Goal: Task Accomplishment & Management: Manage account settings

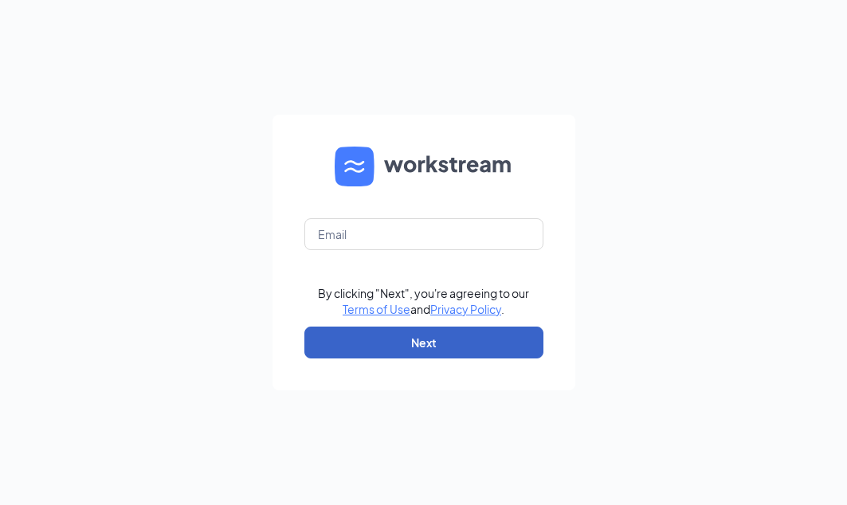
click at [519, 344] on button "Next" at bounding box center [423, 343] width 239 height 32
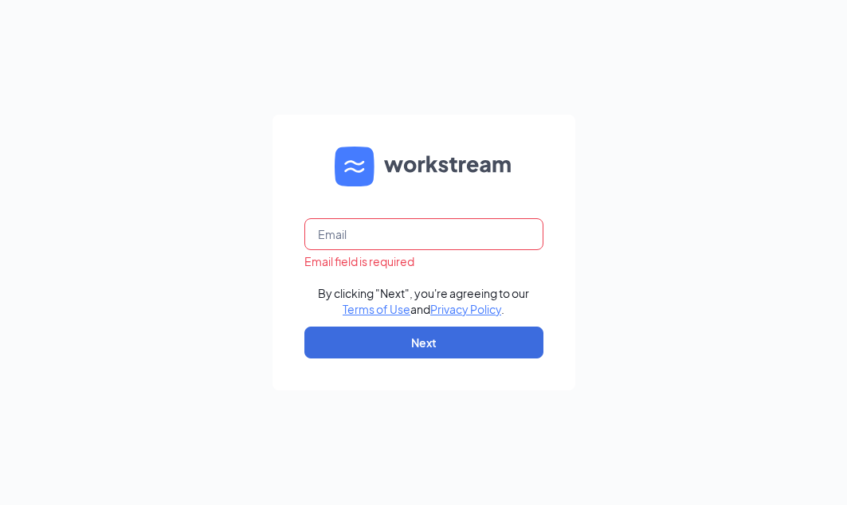
click at [504, 226] on input "text" at bounding box center [423, 234] width 239 height 32
type input "jessiew@aspenhealth.com"
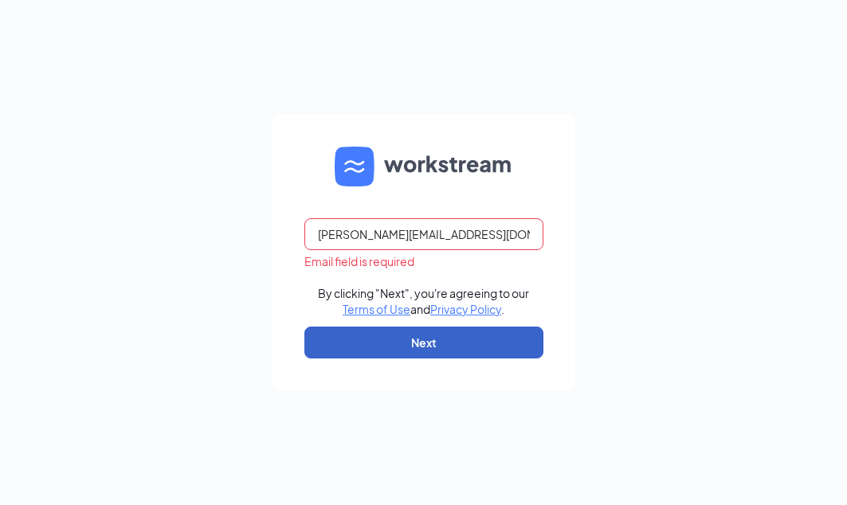
click at [411, 340] on button "Next" at bounding box center [423, 343] width 239 height 32
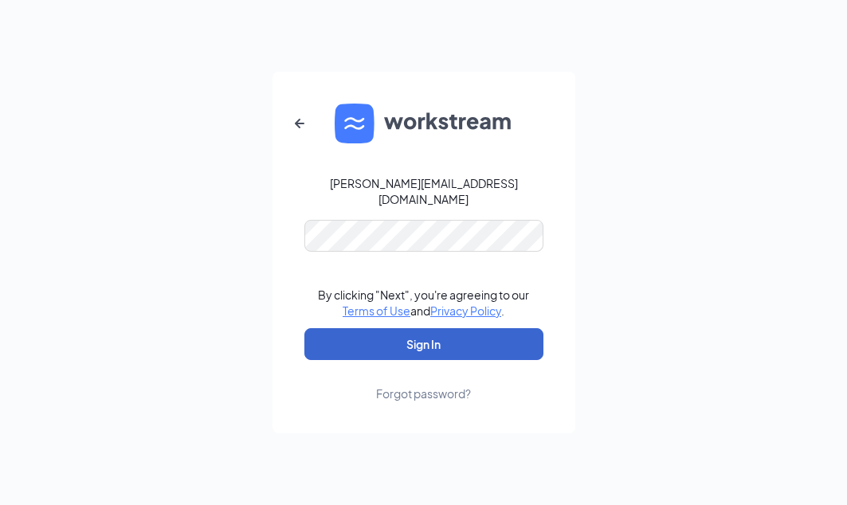
click at [410, 340] on button "Sign In" at bounding box center [423, 344] width 239 height 32
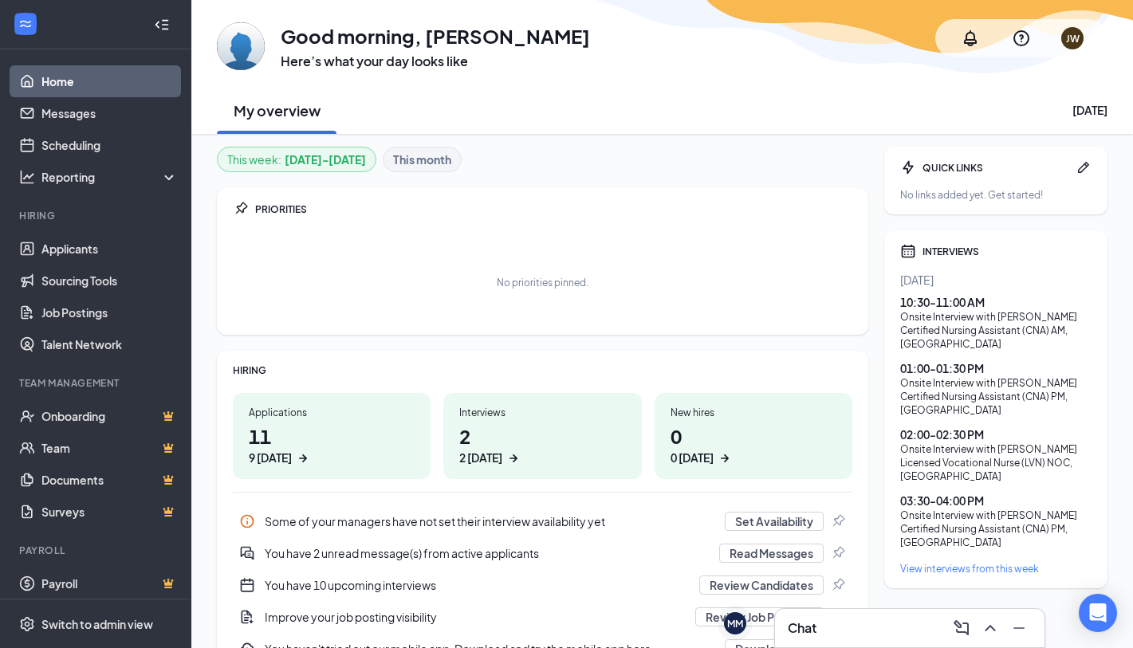
drag, startPoint x: 897, startPoint y: 252, endPoint x: 1070, endPoint y: 553, distance: 347.0
click at [846, 504] on div "INTERVIEWS Today 10:30 - 11:00 AM Onsite Interview with Da'Niya Johnson Certifi…" at bounding box center [995, 409] width 223 height 358
drag, startPoint x: 1070, startPoint y: 553, endPoint x: 972, endPoint y: 527, distance: 100.7
click at [72, 143] on link "Scheduling" at bounding box center [109, 145] width 136 height 32
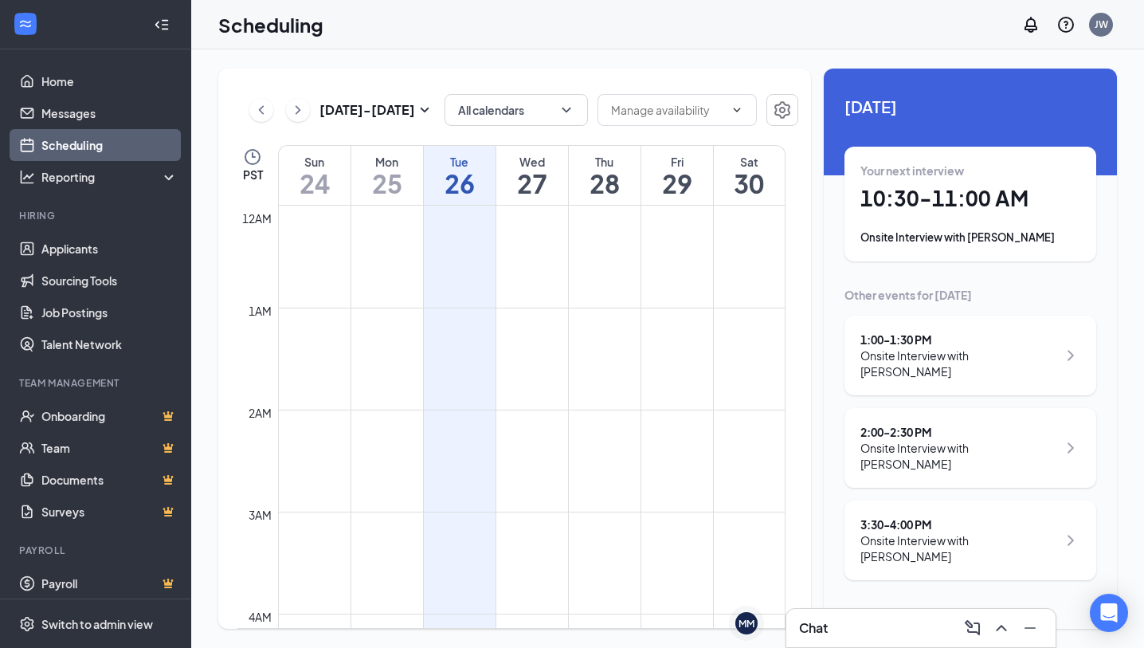
scroll to position [783, 0]
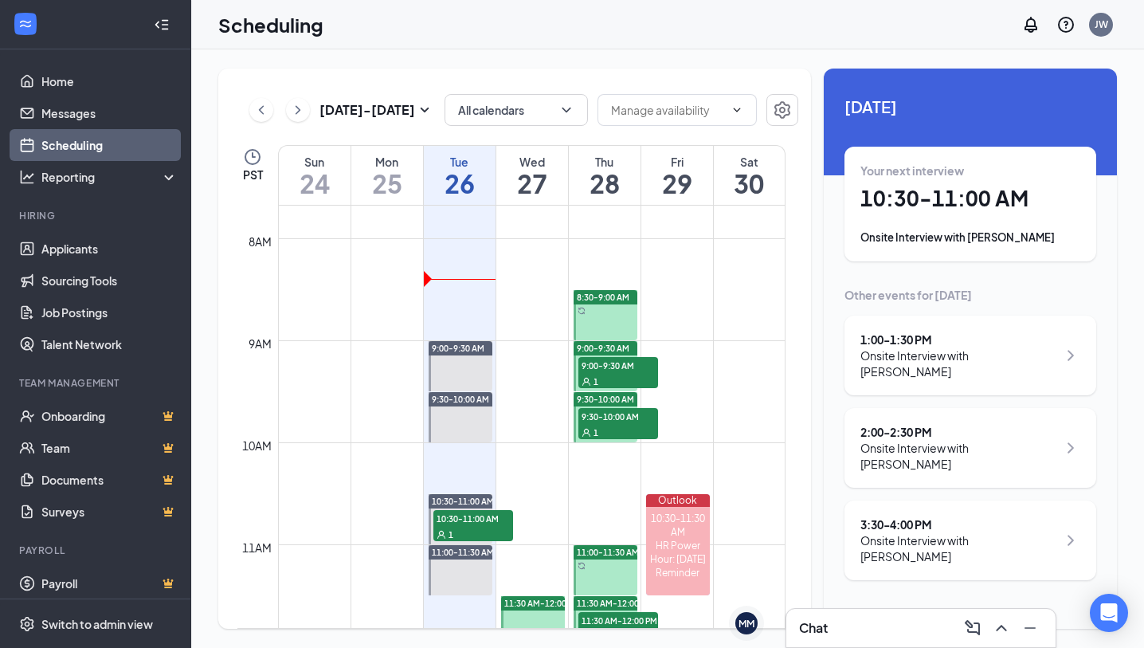
click at [603, 327] on div at bounding box center [606, 315] width 65 height 50
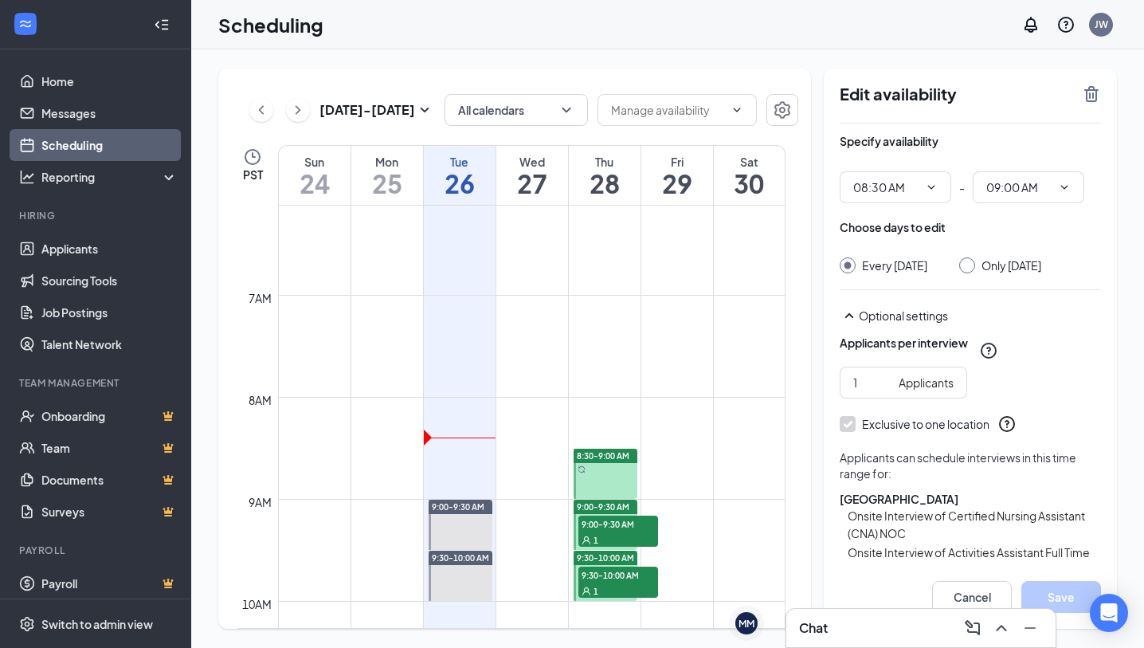
scroll to position [624, 0]
drag, startPoint x: 532, startPoint y: 510, endPoint x: 531, endPoint y: 538, distance: 27.9
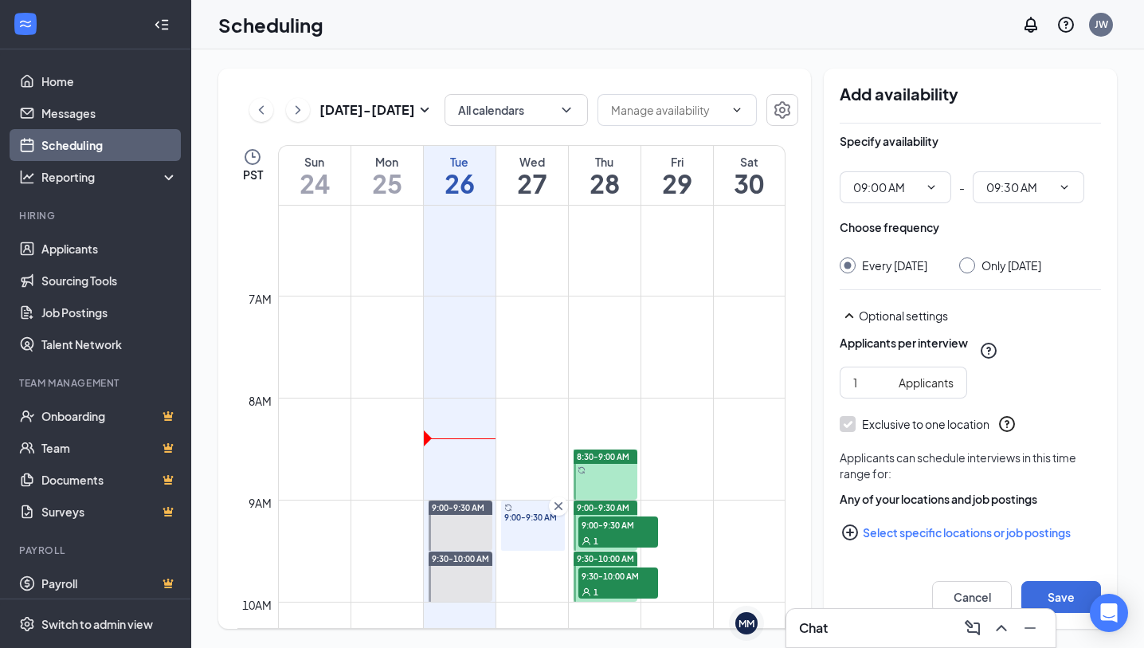
type input "09:00 AM"
type input "09:30 AM"
click at [846, 259] on input "Only Wednesday, Aug 27" at bounding box center [965, 262] width 11 height 11
radio input "true"
radio input "false"
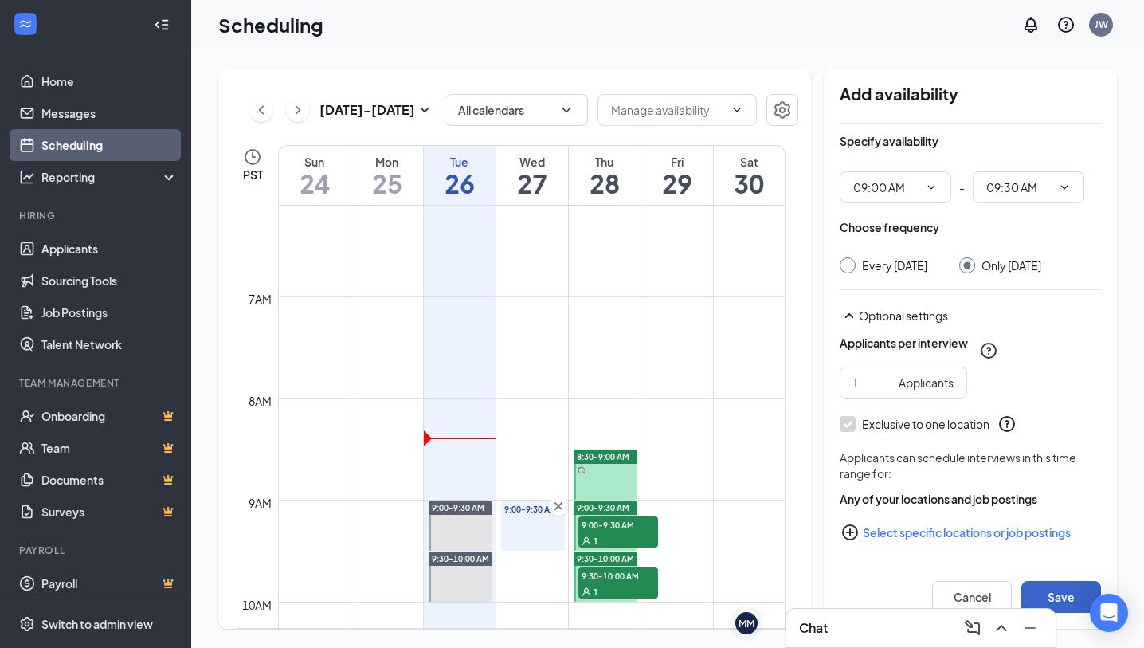
click at [846, 504] on button "Save" at bounding box center [1062, 597] width 80 height 32
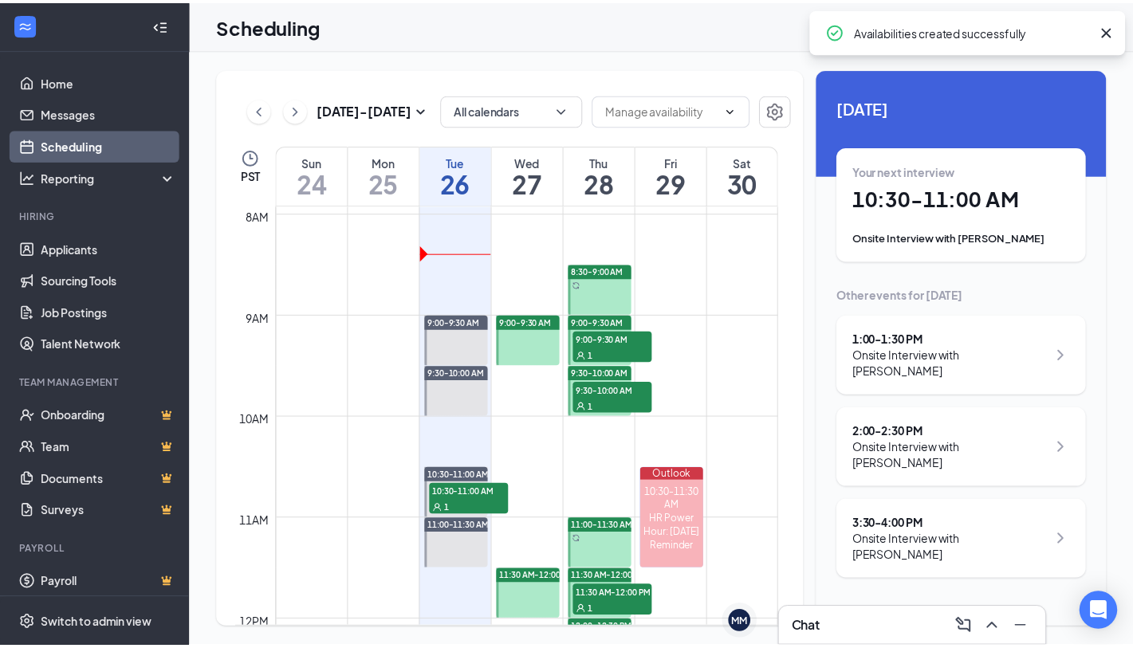
scroll to position [863, 0]
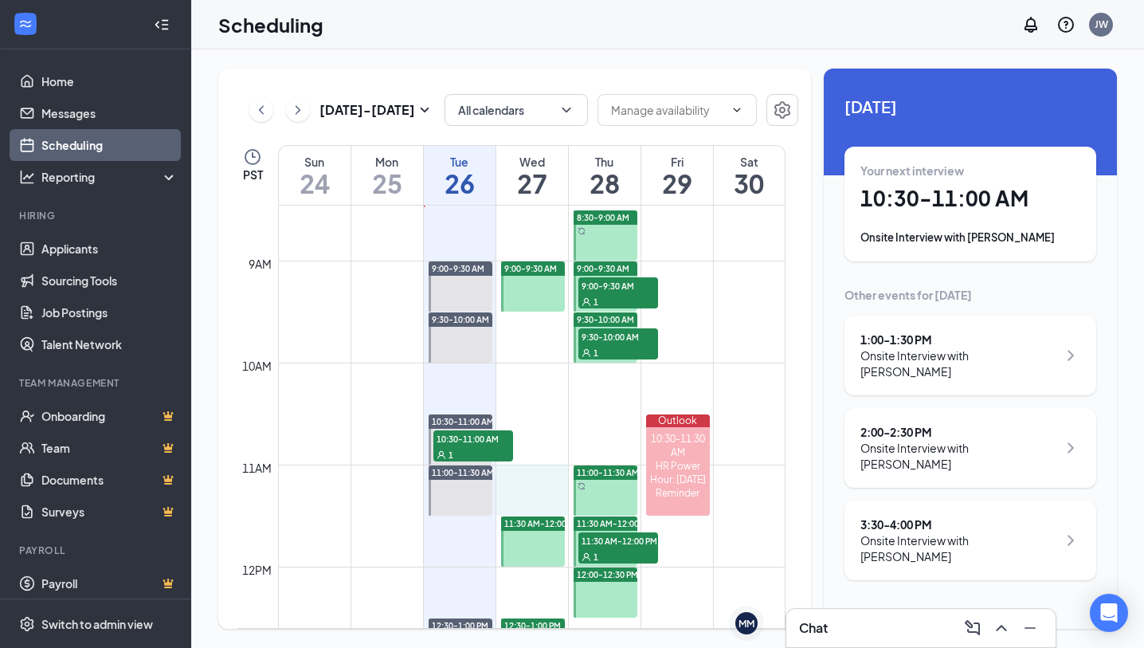
drag, startPoint x: 528, startPoint y: 474, endPoint x: 528, endPoint y: 491, distance: 16.7
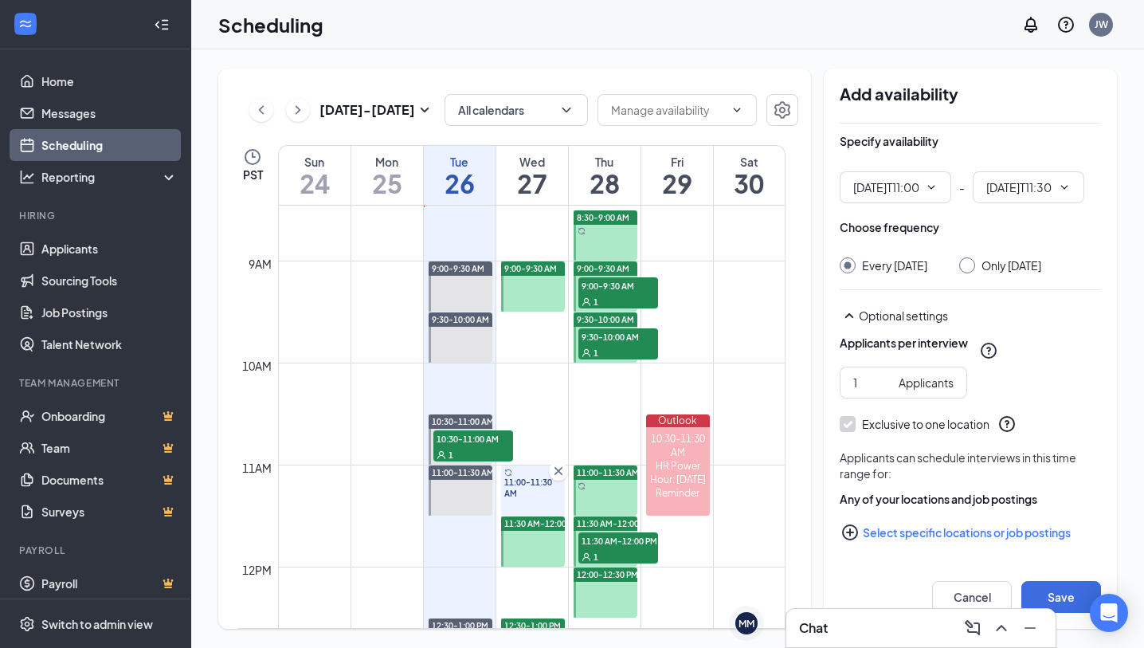
type input "11:00 AM"
type input "11:30 AM"
click at [846, 265] on input "Only Wednesday, Aug 27" at bounding box center [965, 262] width 11 height 11
radio input "true"
radio input "false"
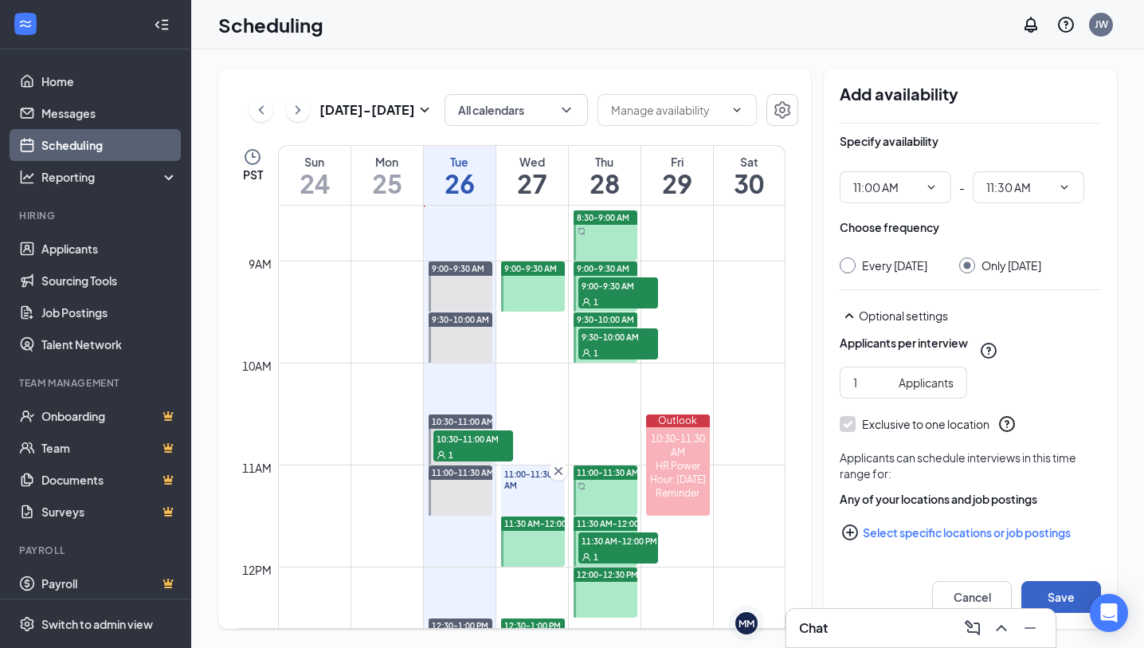
click at [846, 504] on button "Save" at bounding box center [1062, 597] width 80 height 32
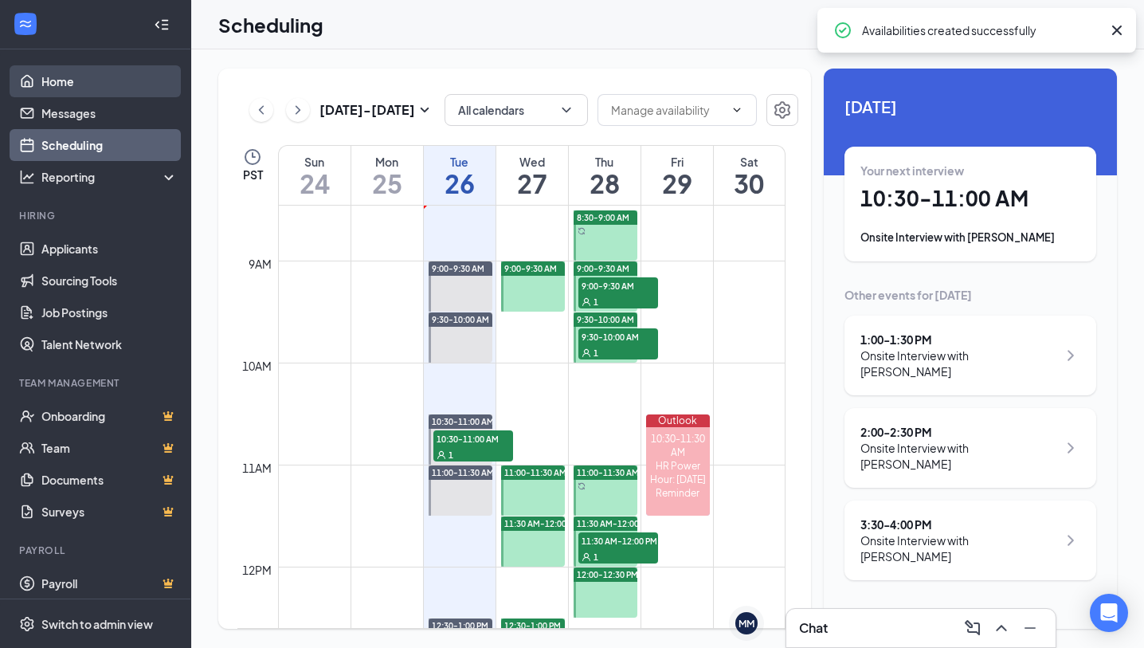
click at [74, 79] on link "Home" at bounding box center [109, 81] width 136 height 32
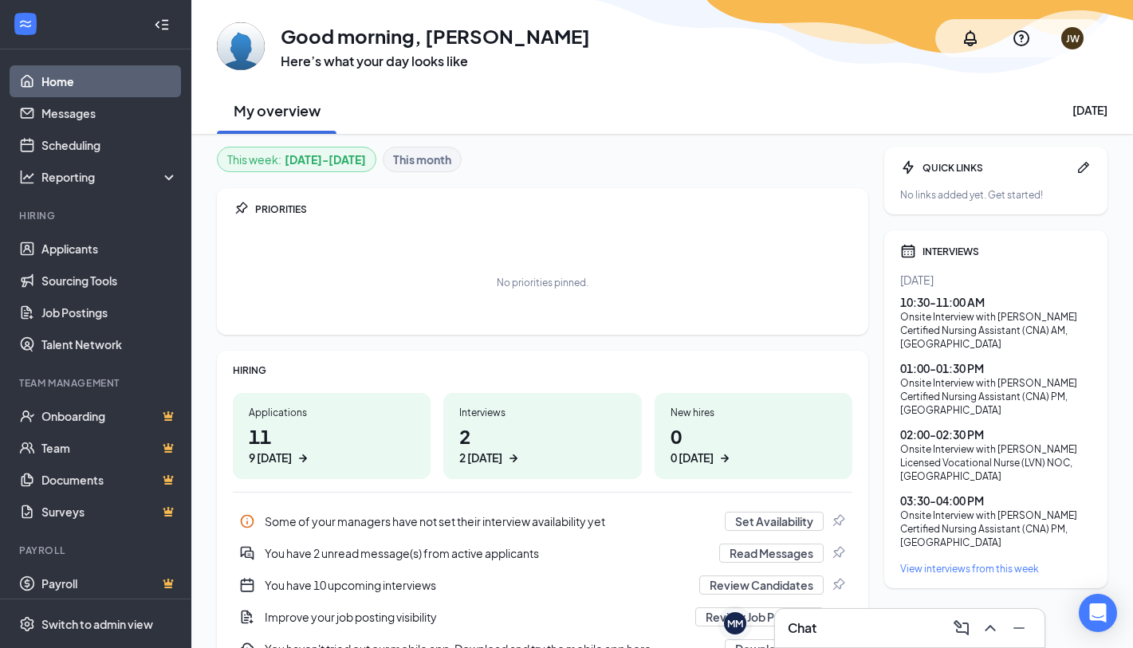
click at [330, 433] on h1 "11 9 today" at bounding box center [332, 444] width 166 height 44
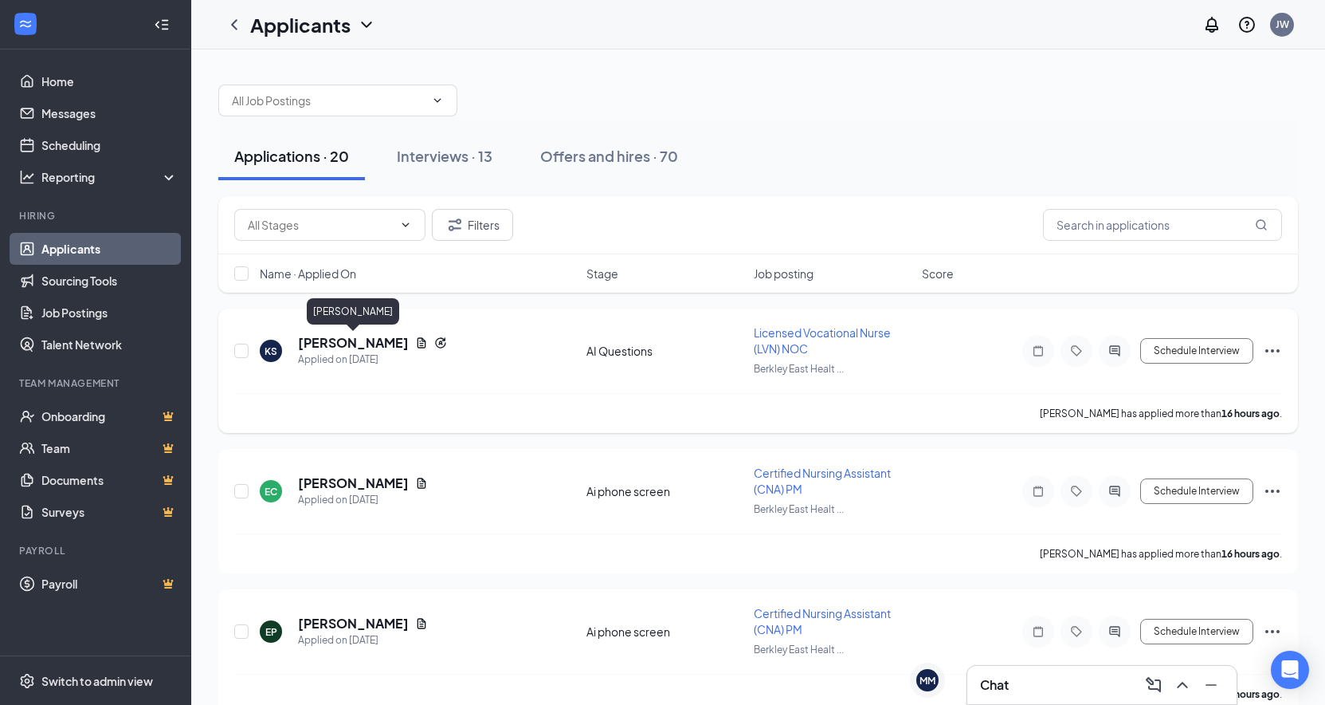
click at [346, 337] on h5 "[PERSON_NAME]" at bounding box center [353, 343] width 111 height 18
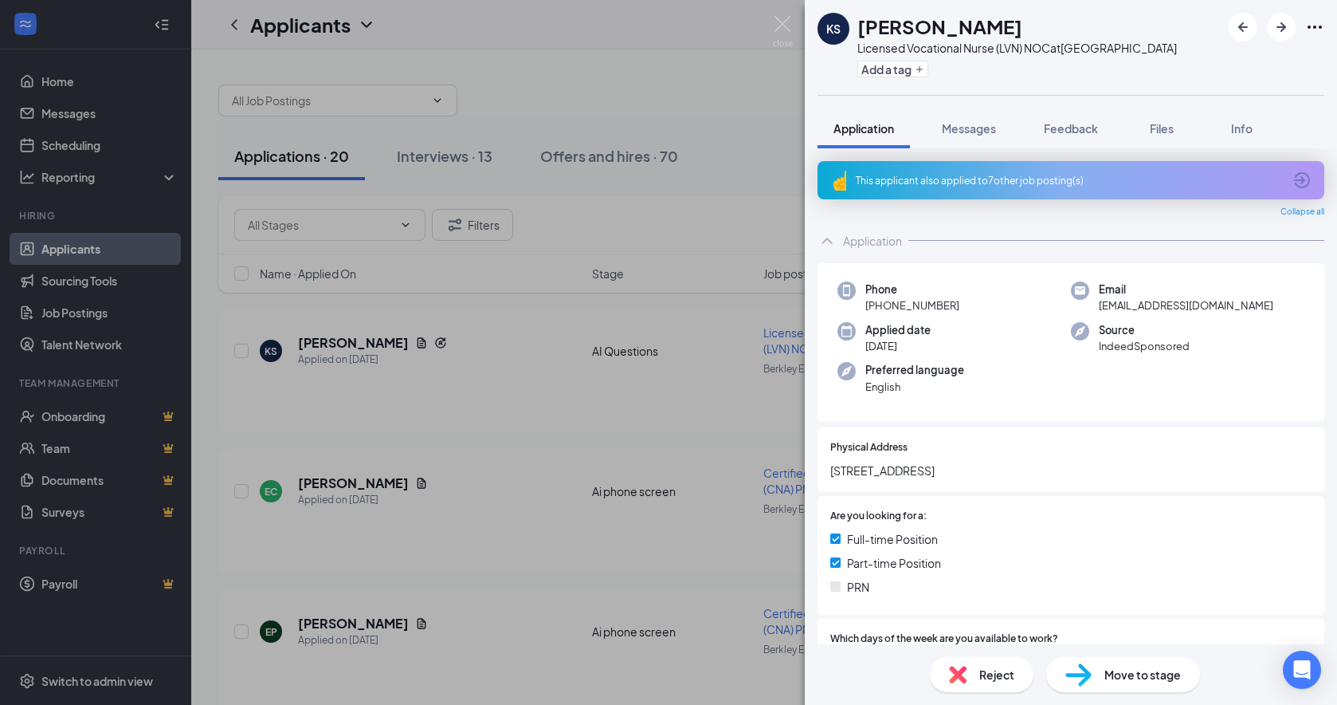
click at [1000, 647] on span "Reject" at bounding box center [996, 674] width 35 height 18
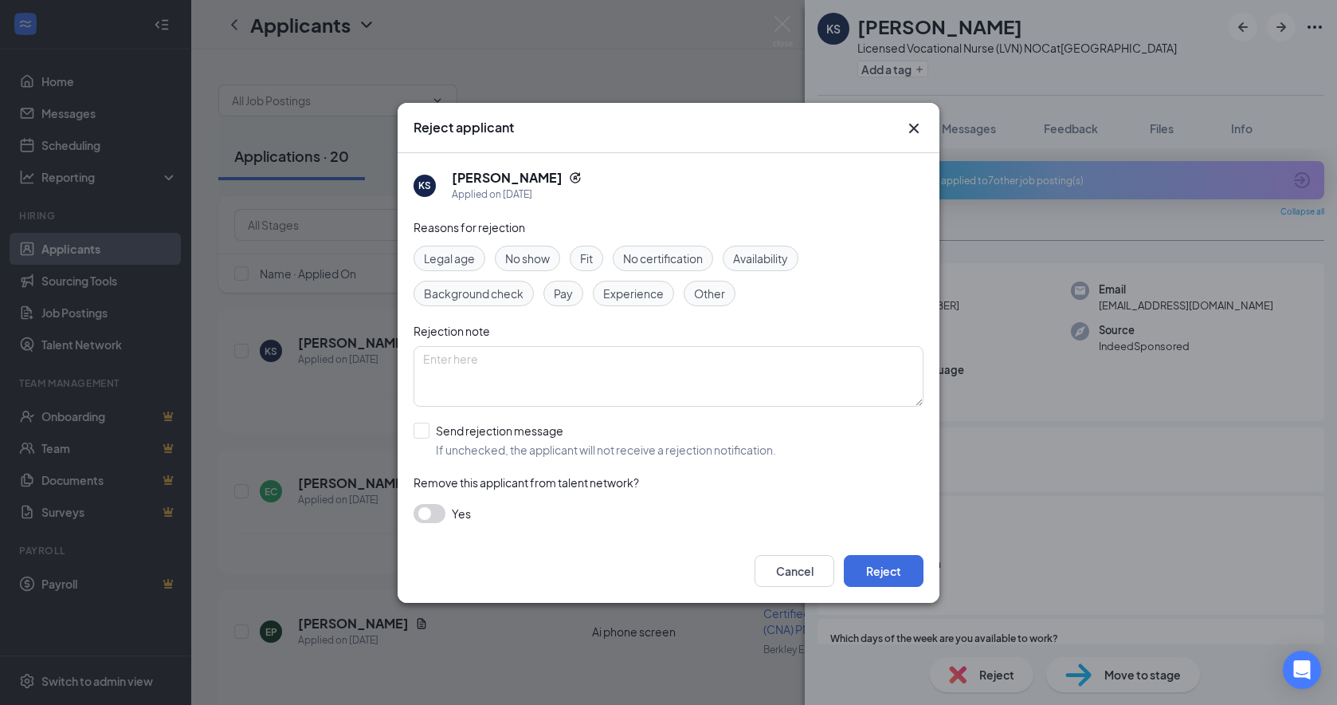
click at [750, 255] on span "Availability" at bounding box center [760, 258] width 55 height 18
click at [901, 572] on button "Reject" at bounding box center [884, 571] width 80 height 32
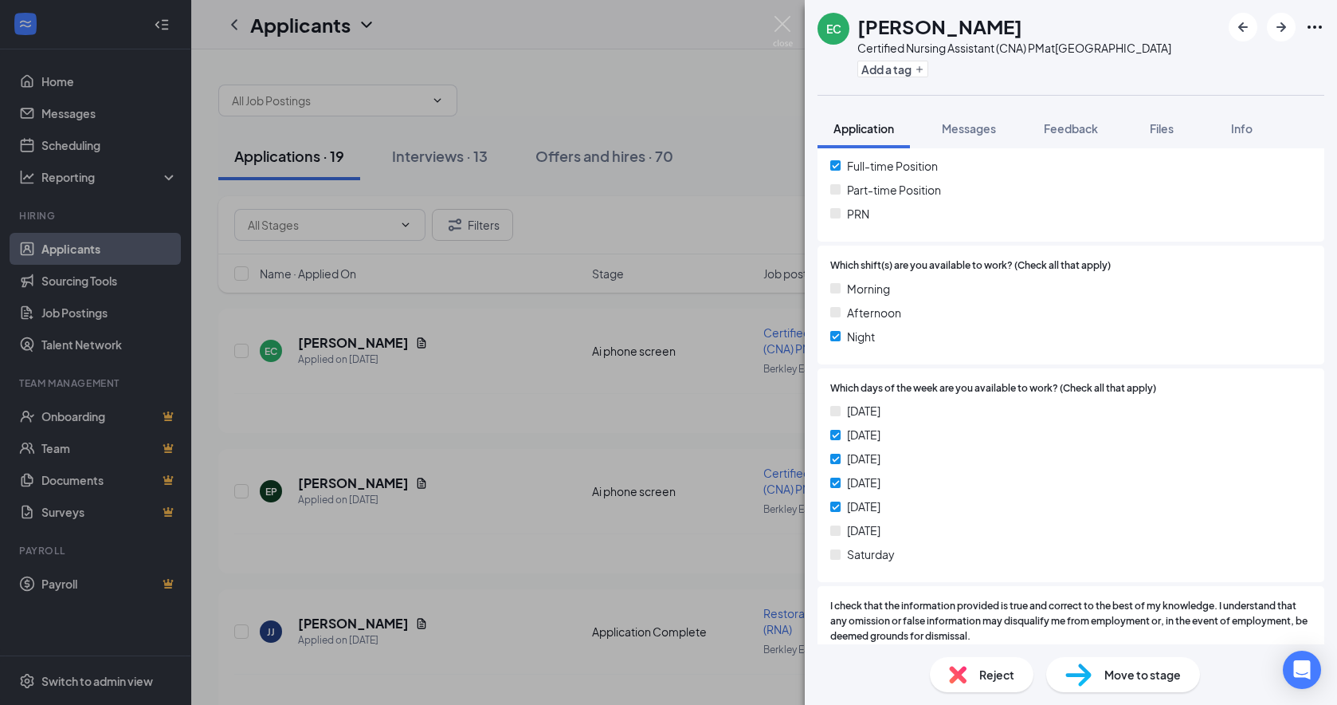
scroll to position [478, 0]
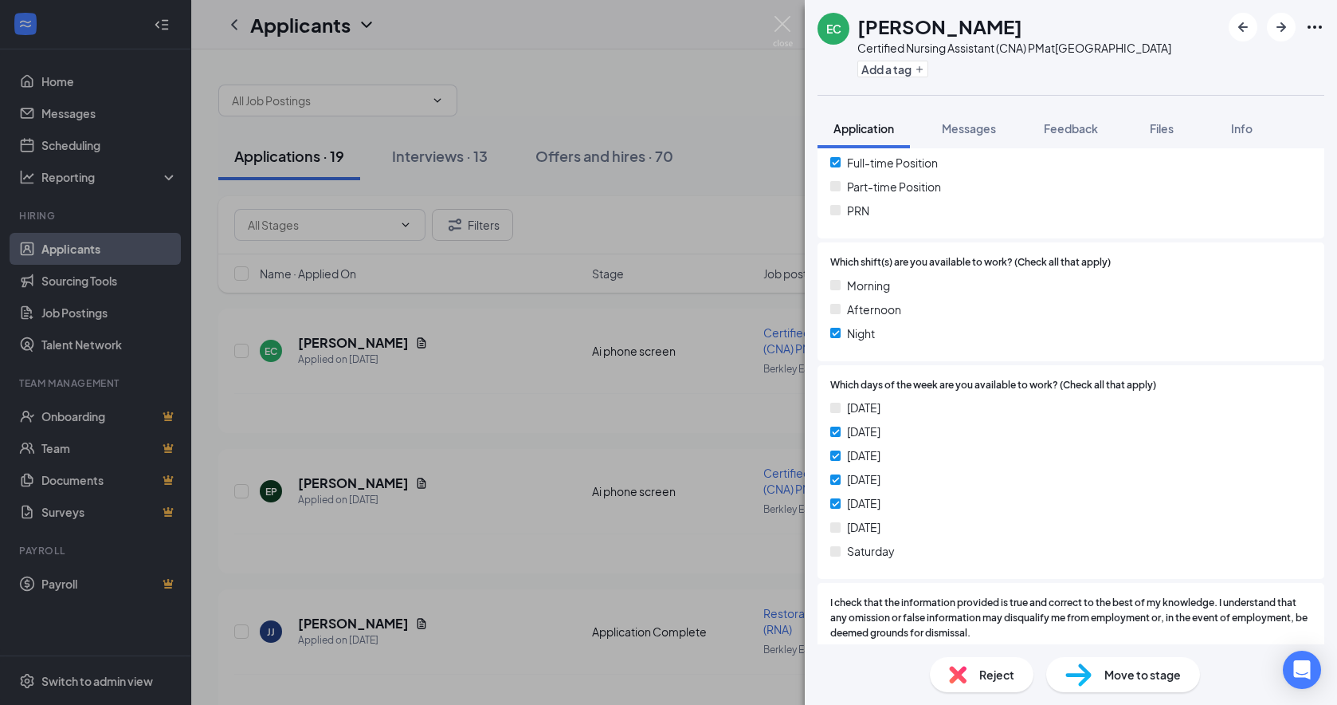
click at [986, 647] on span "Reject" at bounding box center [996, 674] width 35 height 18
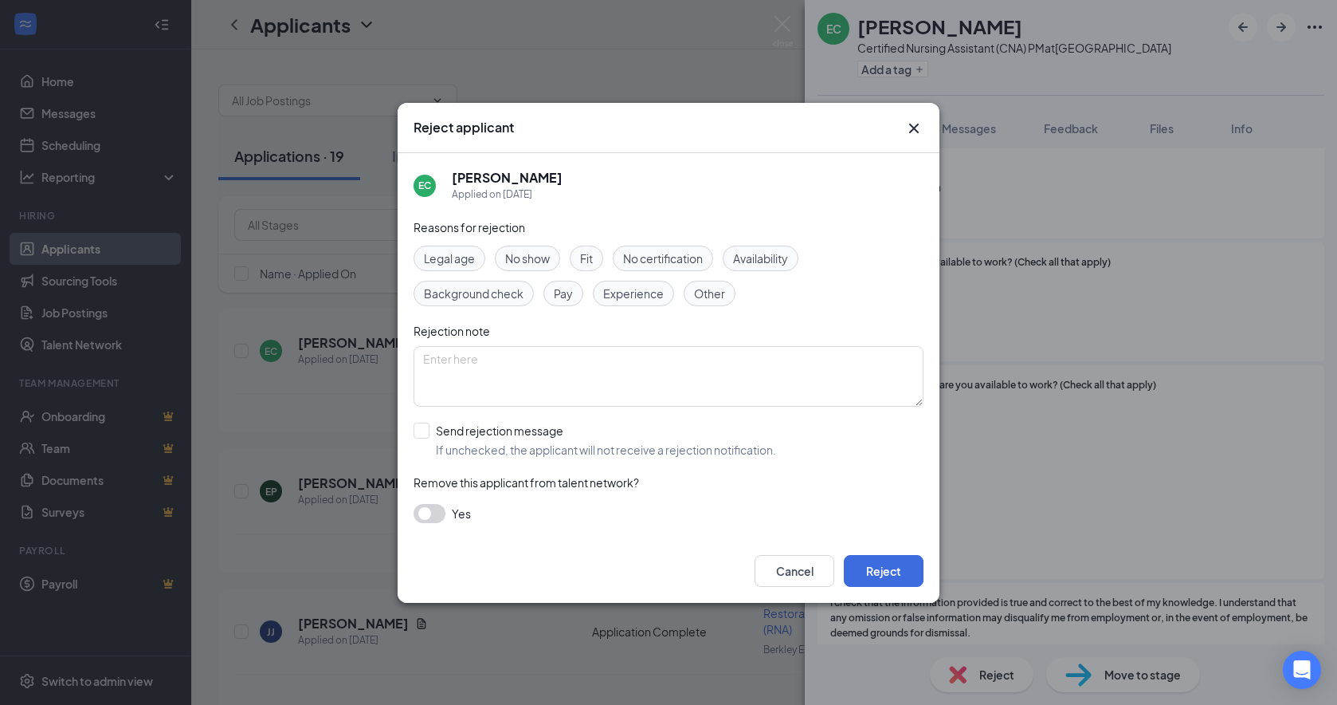
click at [770, 257] on span "Availability" at bounding box center [760, 258] width 55 height 18
click at [880, 569] on button "Reject" at bounding box center [884, 571] width 80 height 32
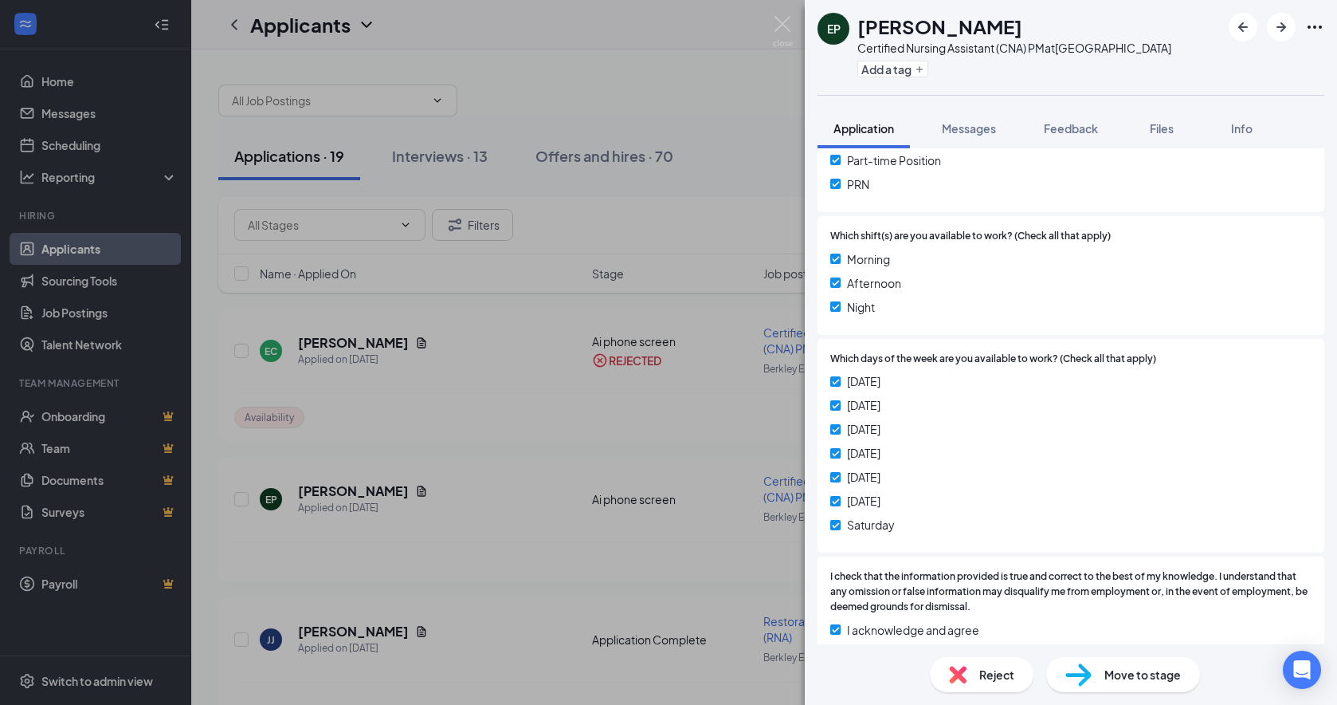
scroll to position [558, 0]
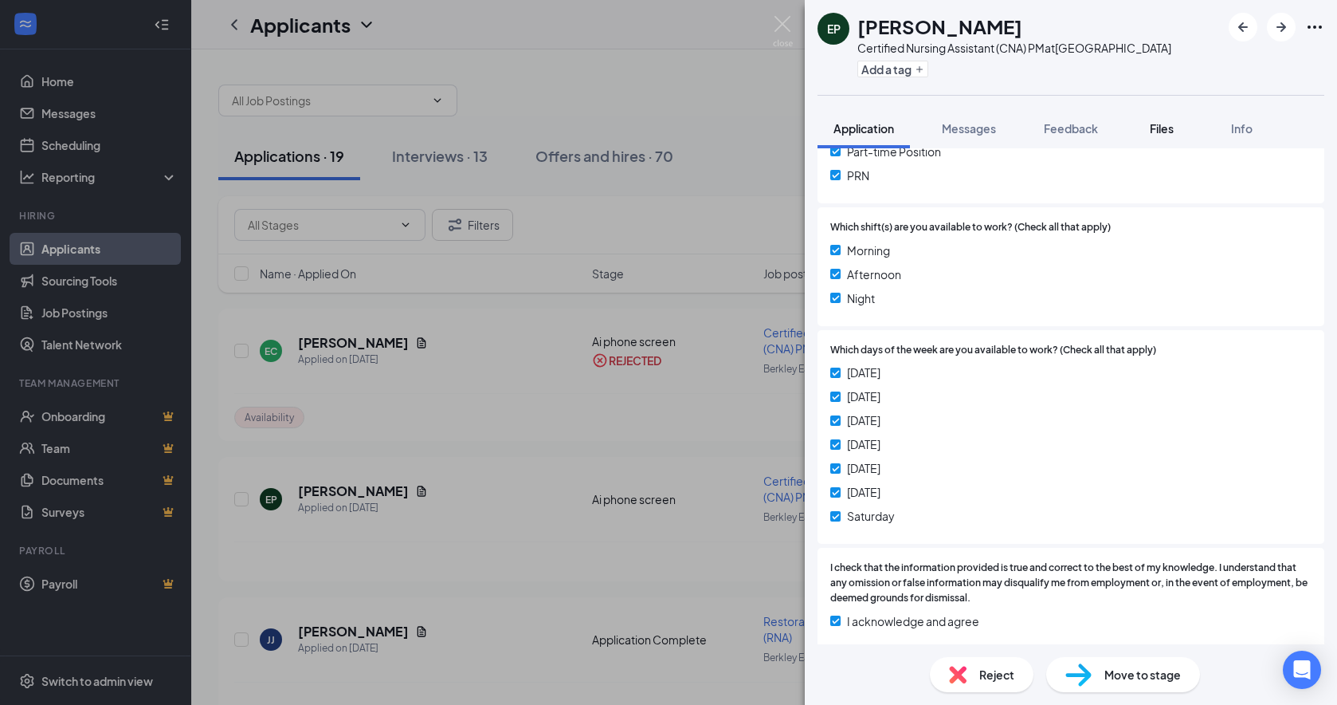
click at [1144, 135] on span "Files" at bounding box center [1162, 128] width 24 height 14
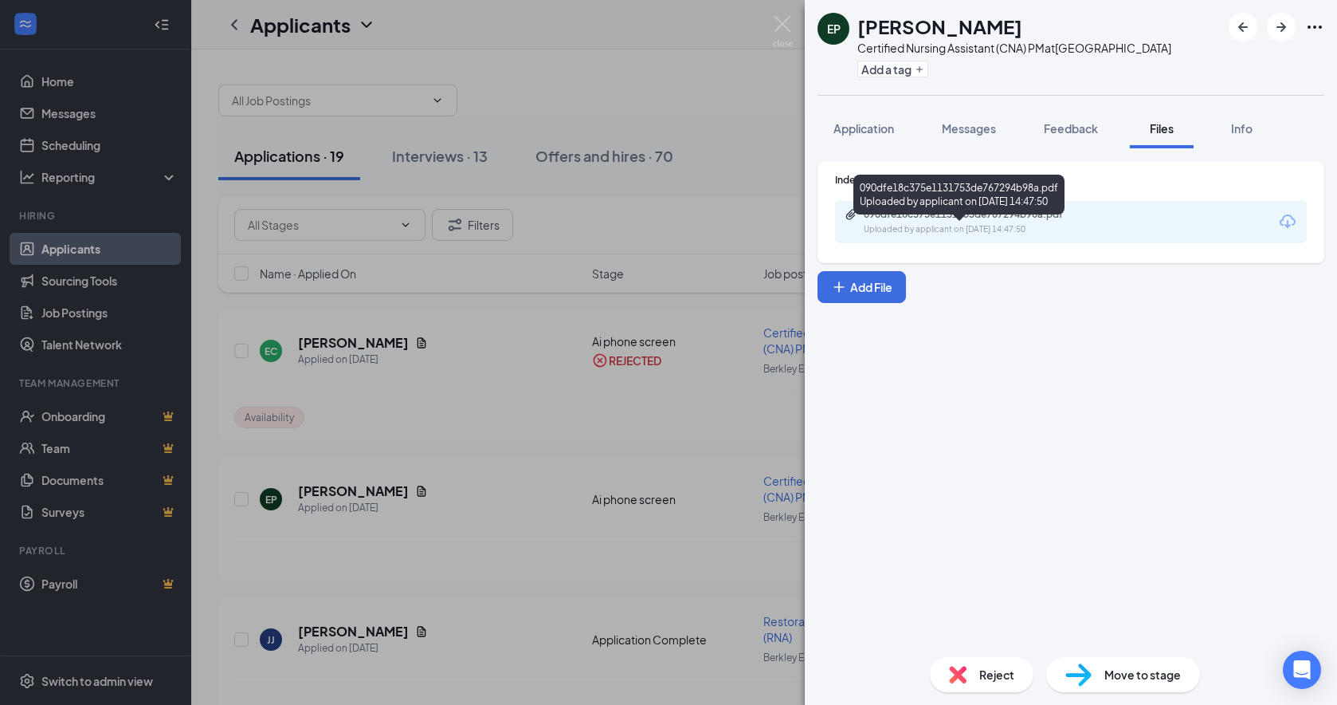
click at [946, 221] on div "090dfe18c375e1131753de767294b98a.pdf" at bounding box center [975, 214] width 223 height 13
click at [1144, 647] on span "Move to stage" at bounding box center [1143, 674] width 77 height 18
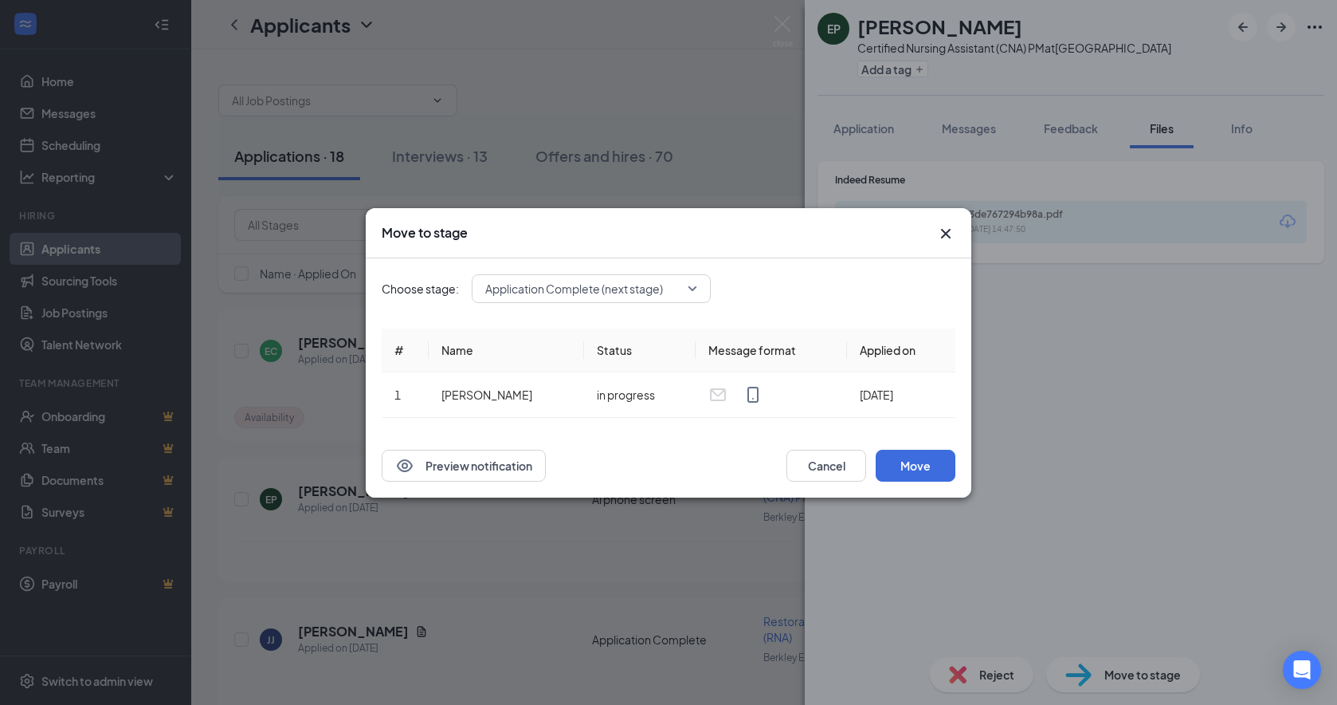
click at [695, 291] on div "Application Complete (next stage)" at bounding box center [591, 288] width 239 height 29
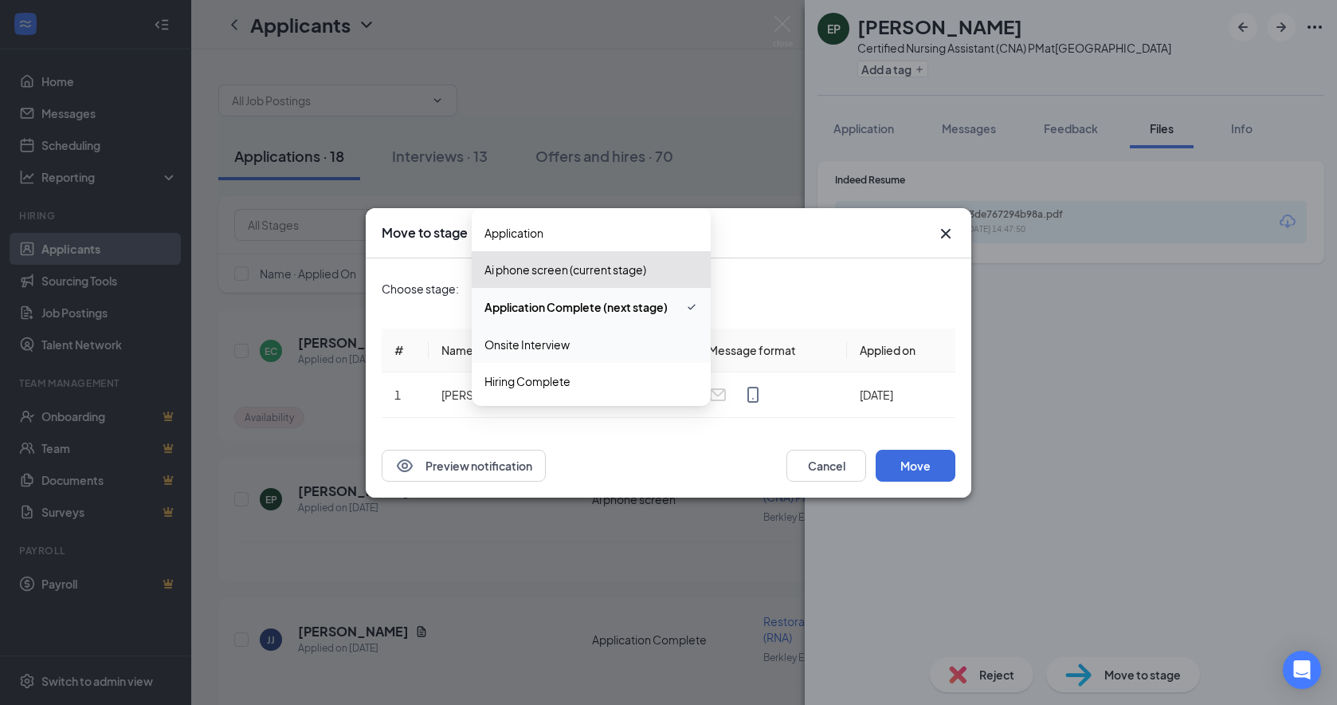
click at [578, 350] on span "Onsite Interview" at bounding box center [592, 345] width 214 height 18
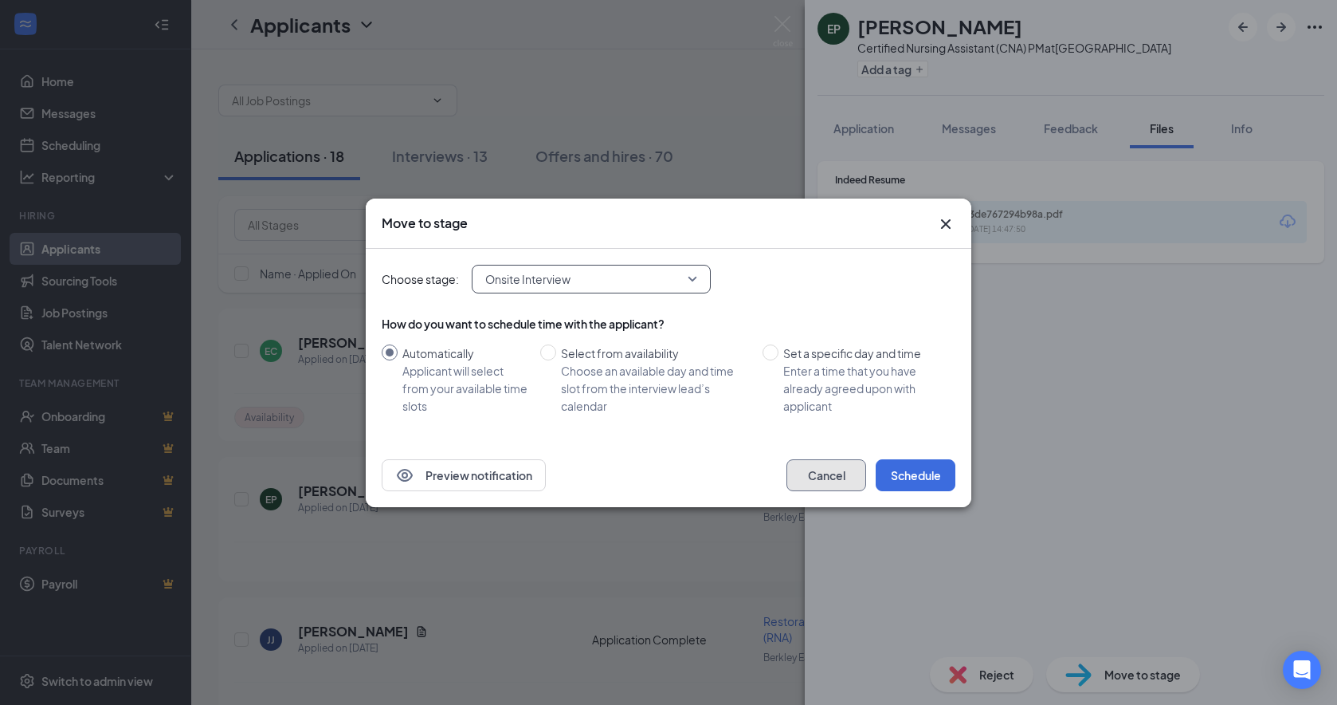
click at [830, 474] on button "Cancel" at bounding box center [827, 475] width 80 height 32
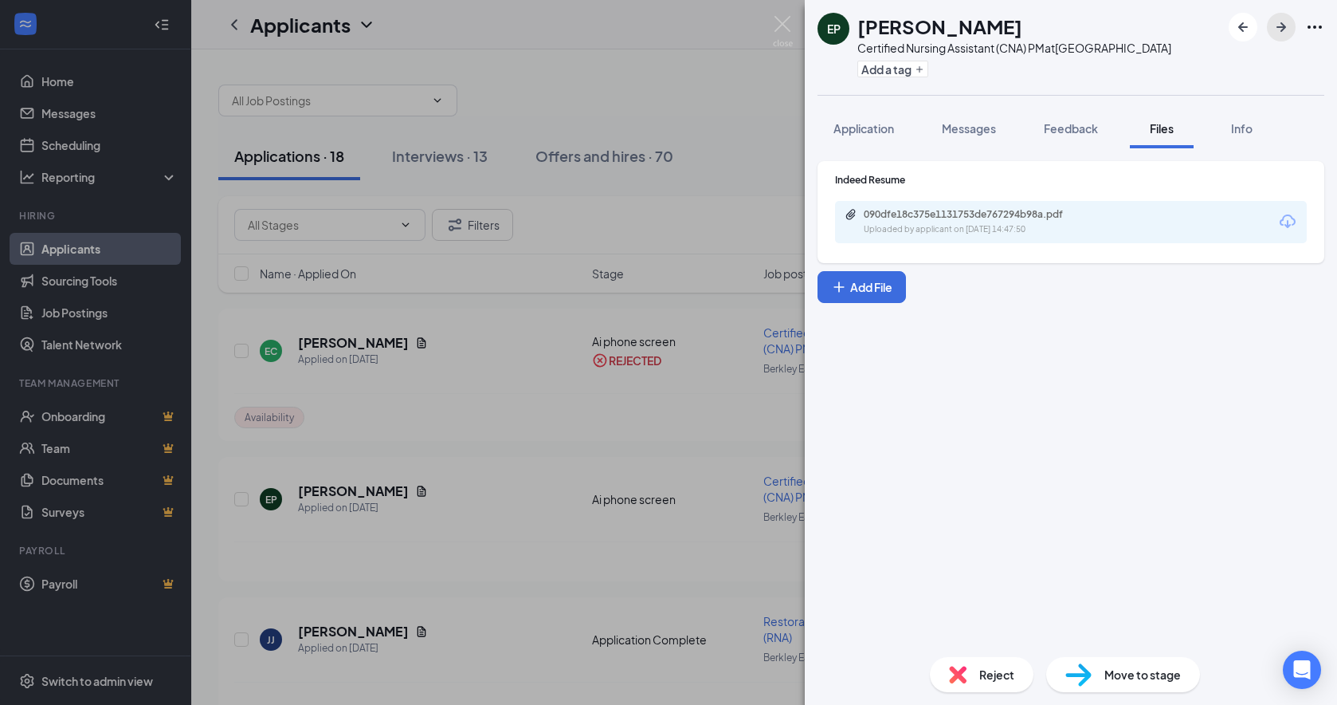
click at [1144, 25] on icon "ArrowRight" at bounding box center [1281, 27] width 19 height 19
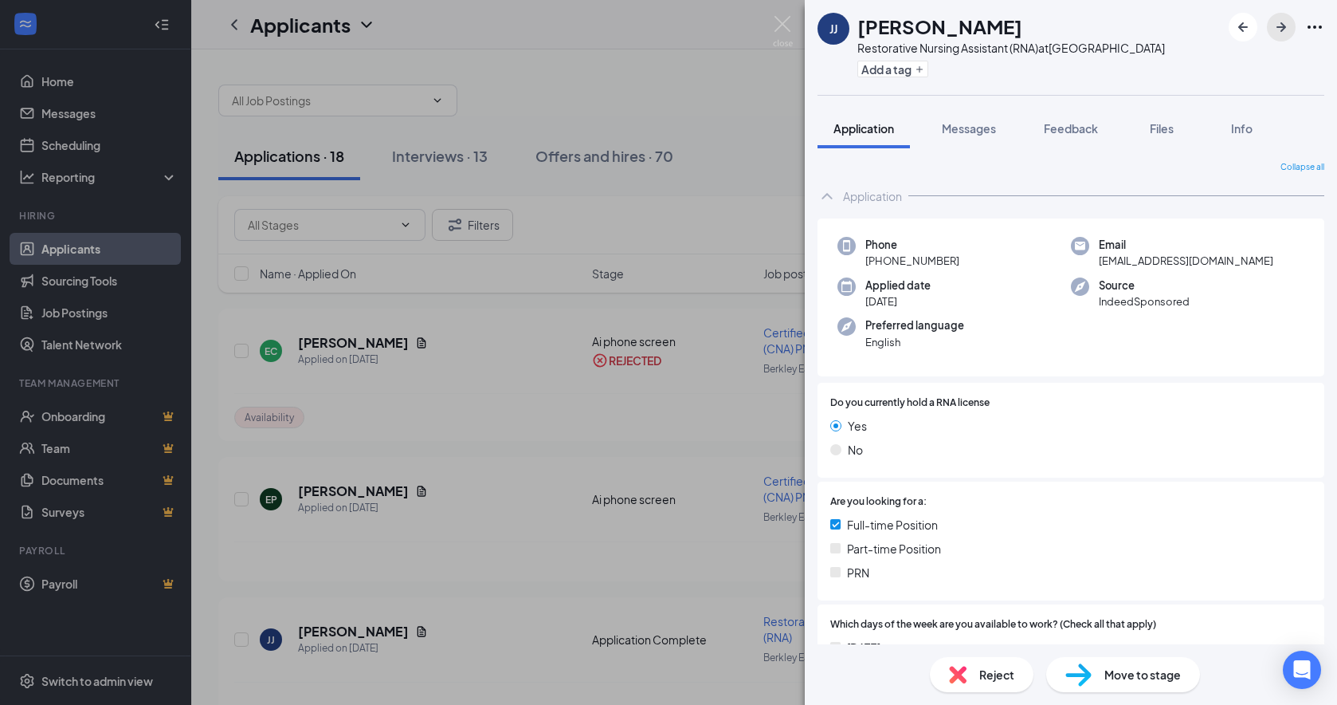
scroll to position [398, 0]
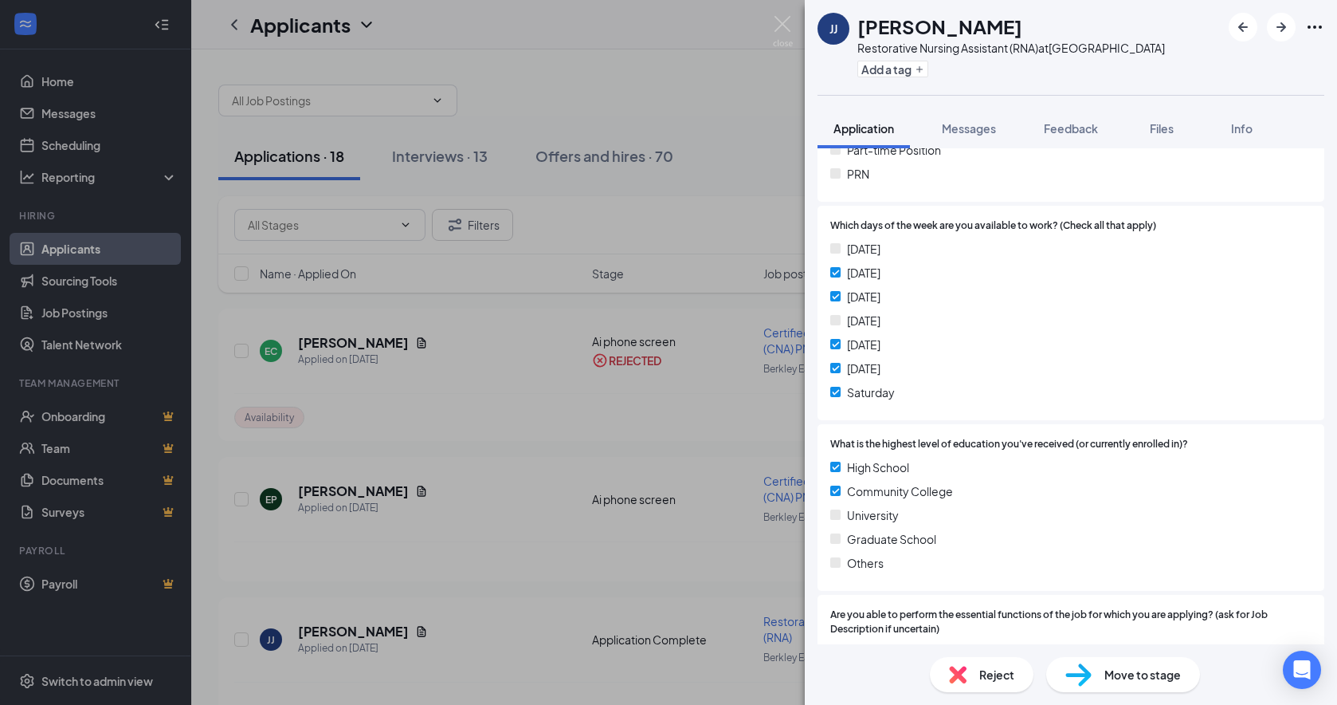
click at [996, 647] on span "Reject" at bounding box center [996, 674] width 35 height 18
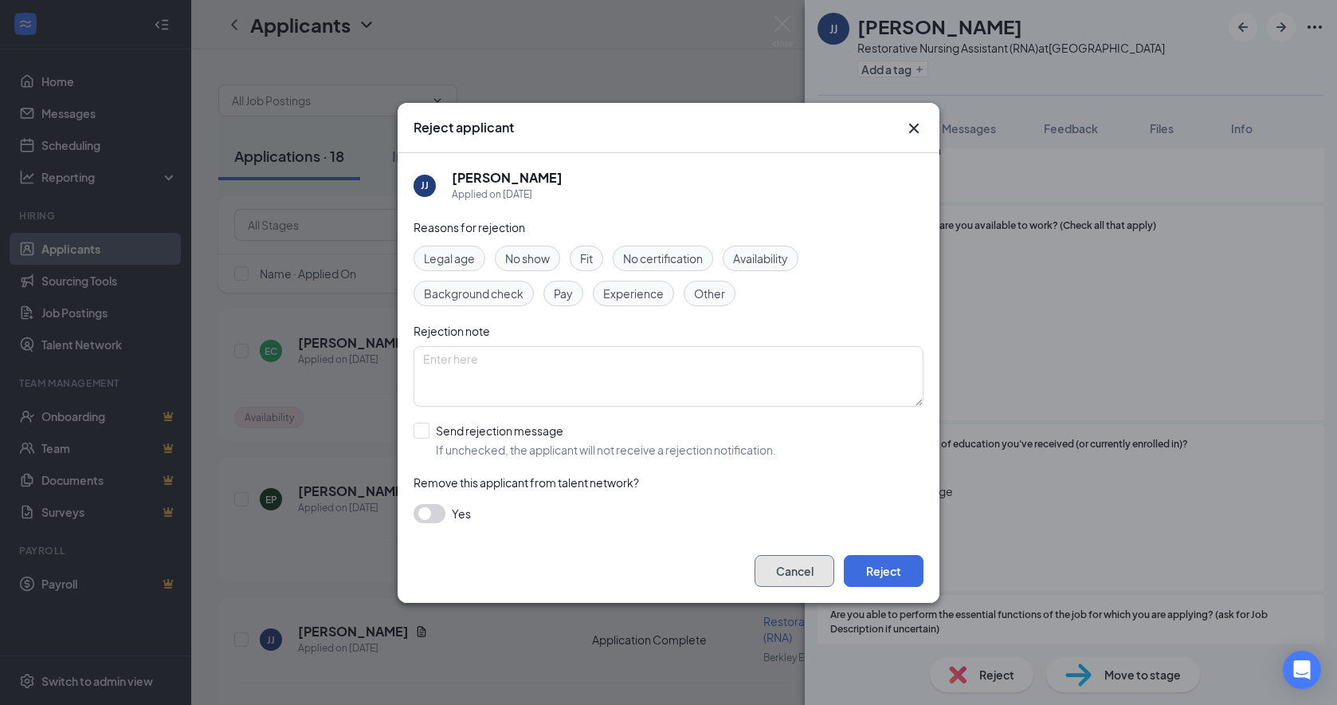
click at [808, 565] on button "Cancel" at bounding box center [795, 571] width 80 height 32
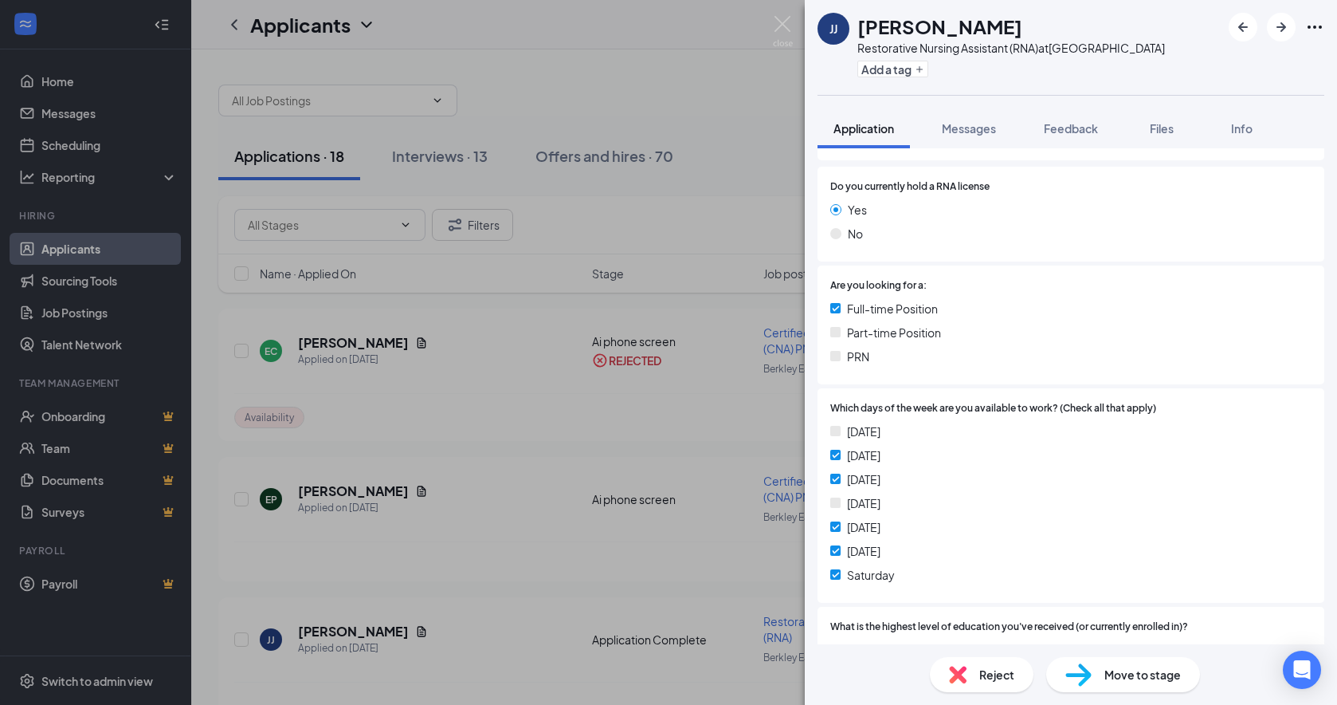
scroll to position [0, 0]
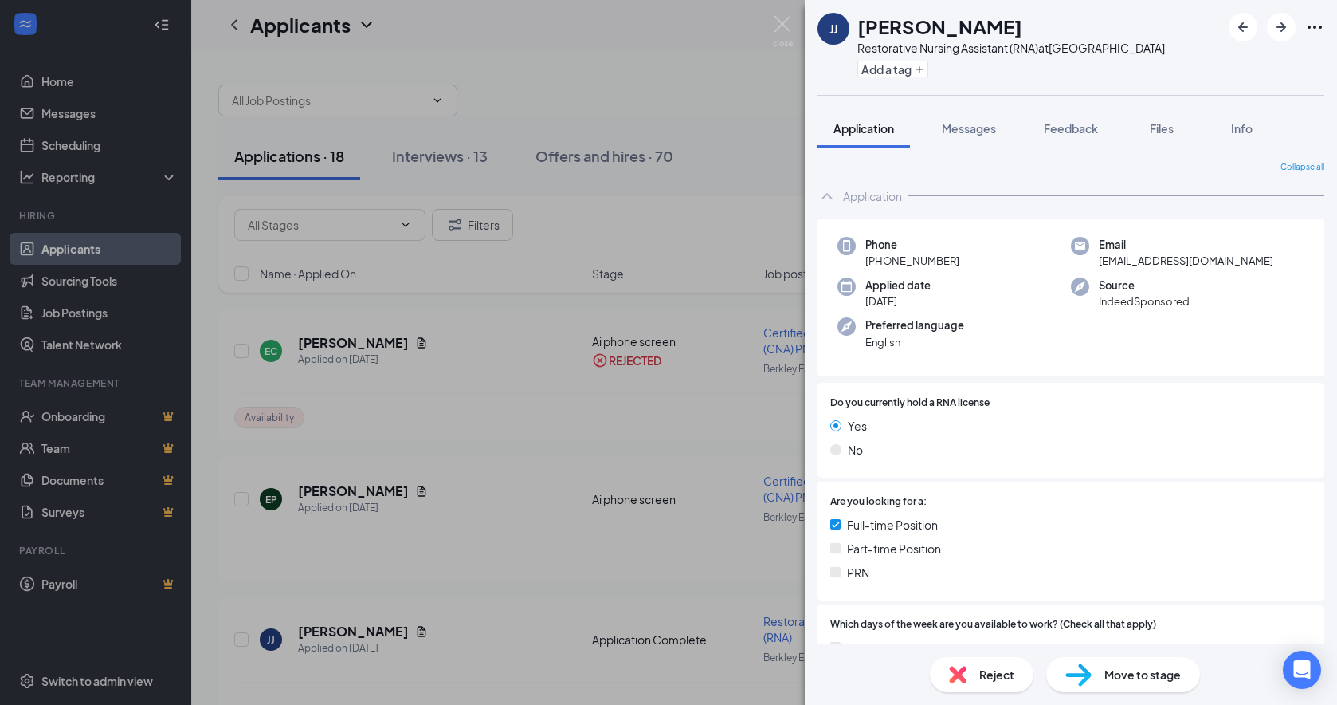
click at [1144, 124] on span "Files" at bounding box center [1162, 128] width 24 height 14
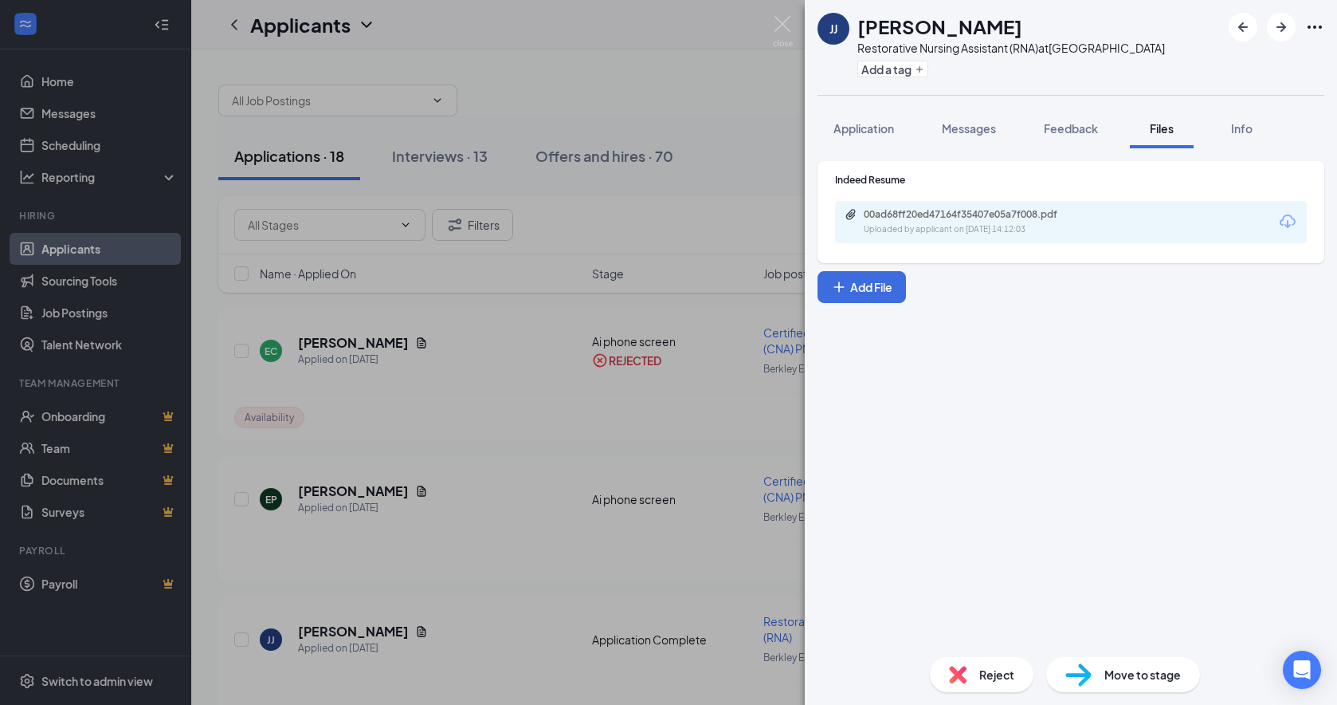
click at [1001, 206] on div "00ad68ff20ed47164f35407e05a7f008.pdf Uploaded by applicant on [DATE] 14:12:03" at bounding box center [1071, 222] width 472 height 42
click at [1010, 220] on div "00ad68ff20ed47164f35407e05a7f008.pdf" at bounding box center [975, 214] width 223 height 13
click at [1011, 647] on span "Reject" at bounding box center [996, 674] width 35 height 18
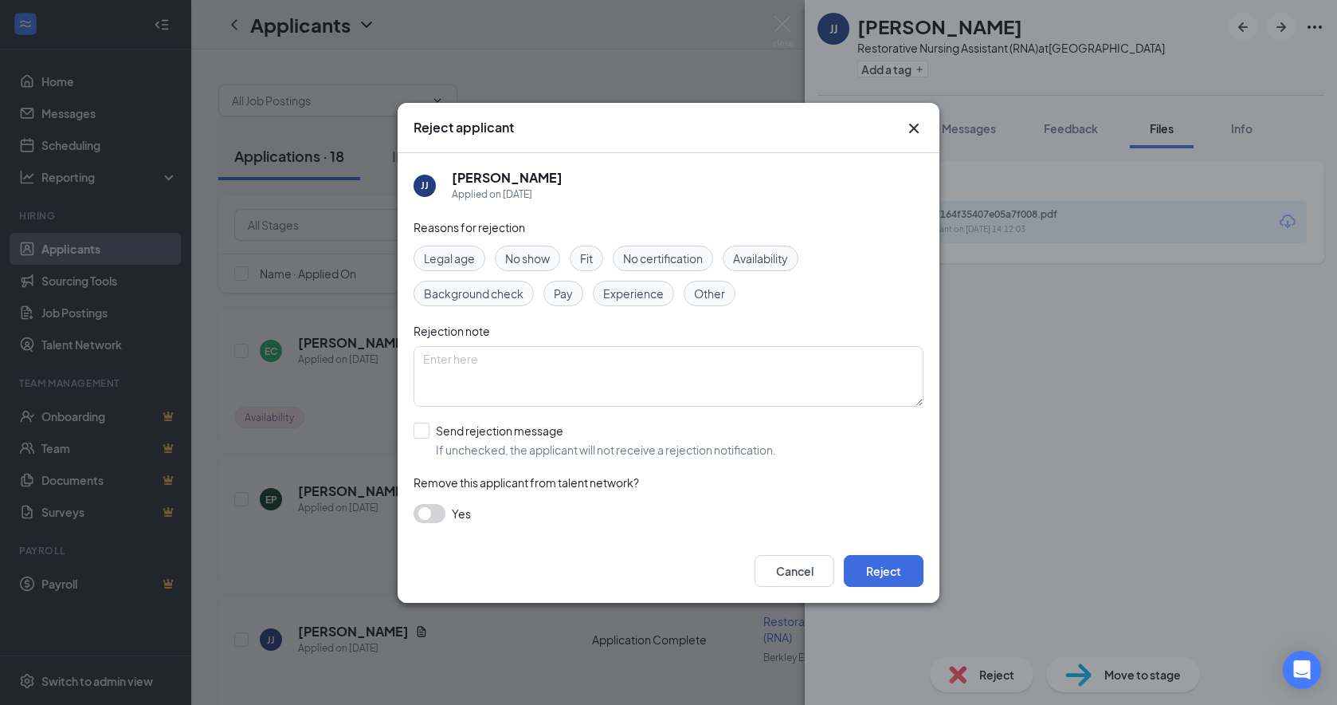
click at [649, 286] on span "Experience" at bounding box center [633, 294] width 61 height 18
click at [782, 257] on span "Availability" at bounding box center [760, 258] width 55 height 18
click at [886, 566] on button "Reject" at bounding box center [884, 571] width 80 height 32
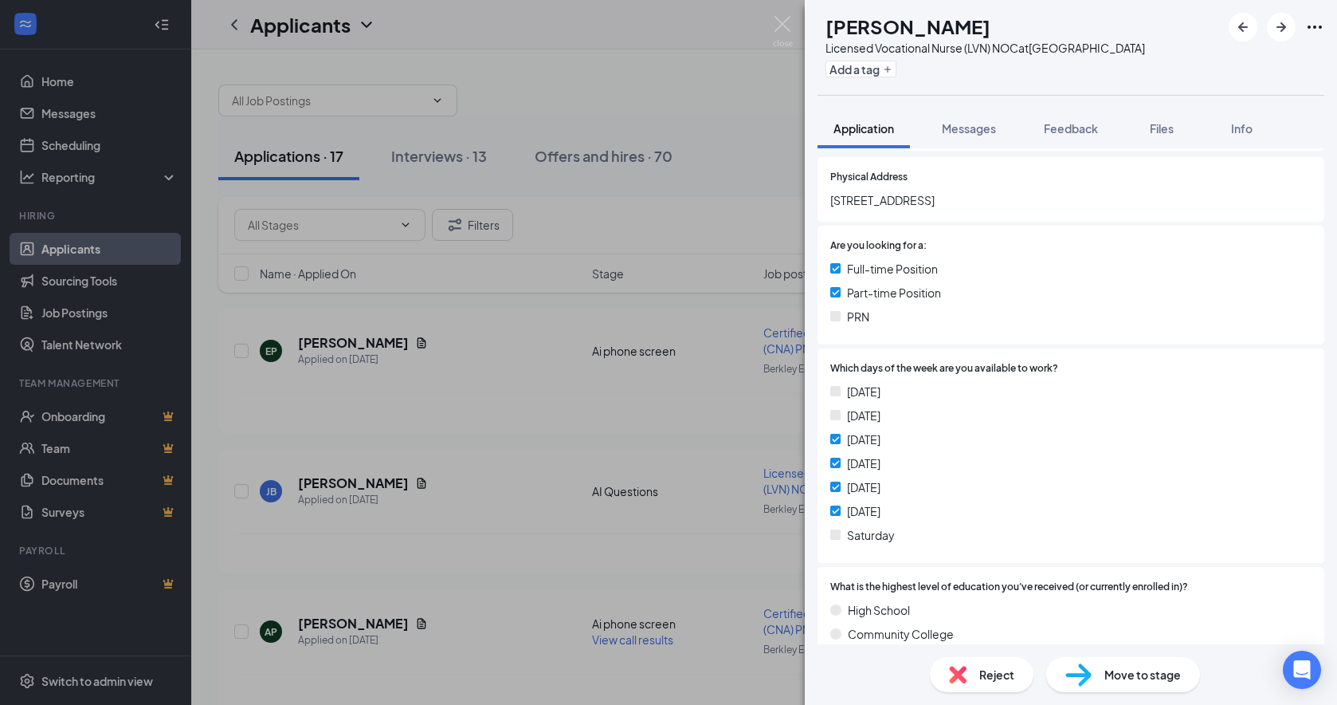
scroll to position [239, 0]
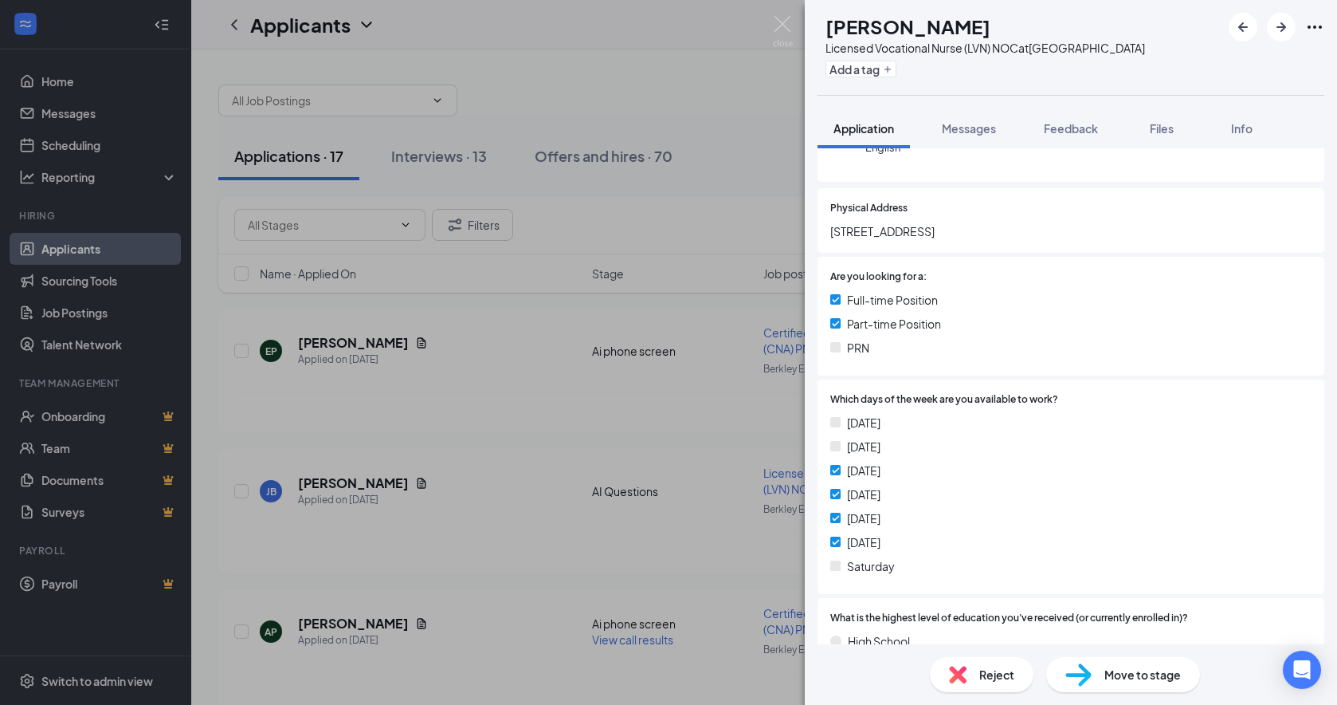
click at [1007, 647] on span "Reject" at bounding box center [996, 674] width 35 height 18
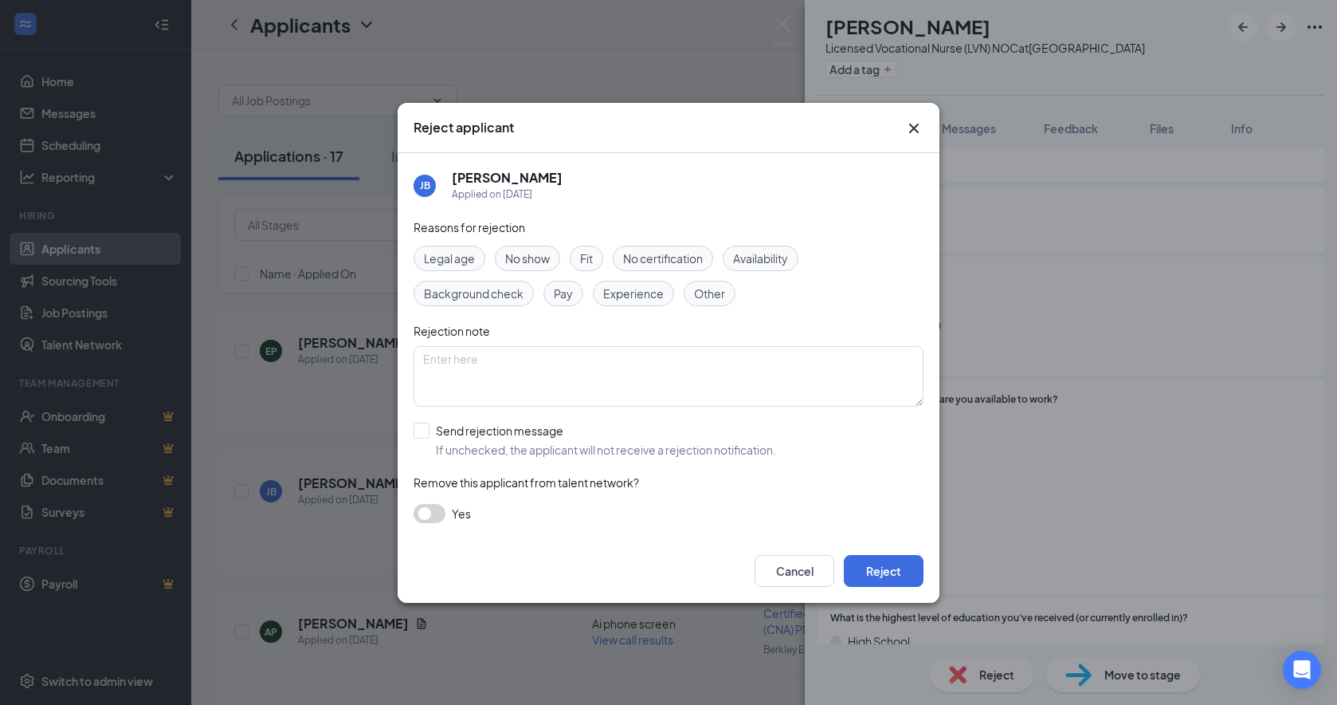
click at [765, 256] on span "Availability" at bounding box center [760, 258] width 55 height 18
click at [905, 575] on button "Reject" at bounding box center [884, 571] width 80 height 32
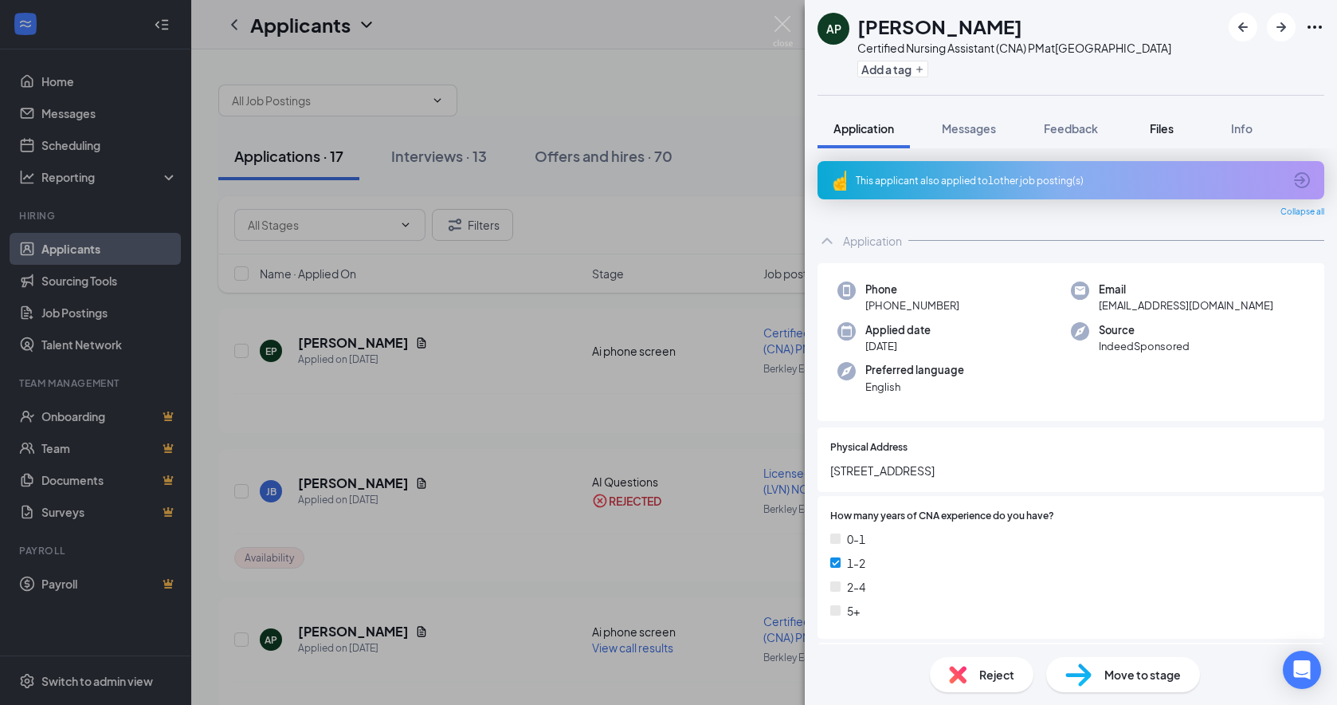
click at [1144, 135] on span "Files" at bounding box center [1162, 128] width 24 height 14
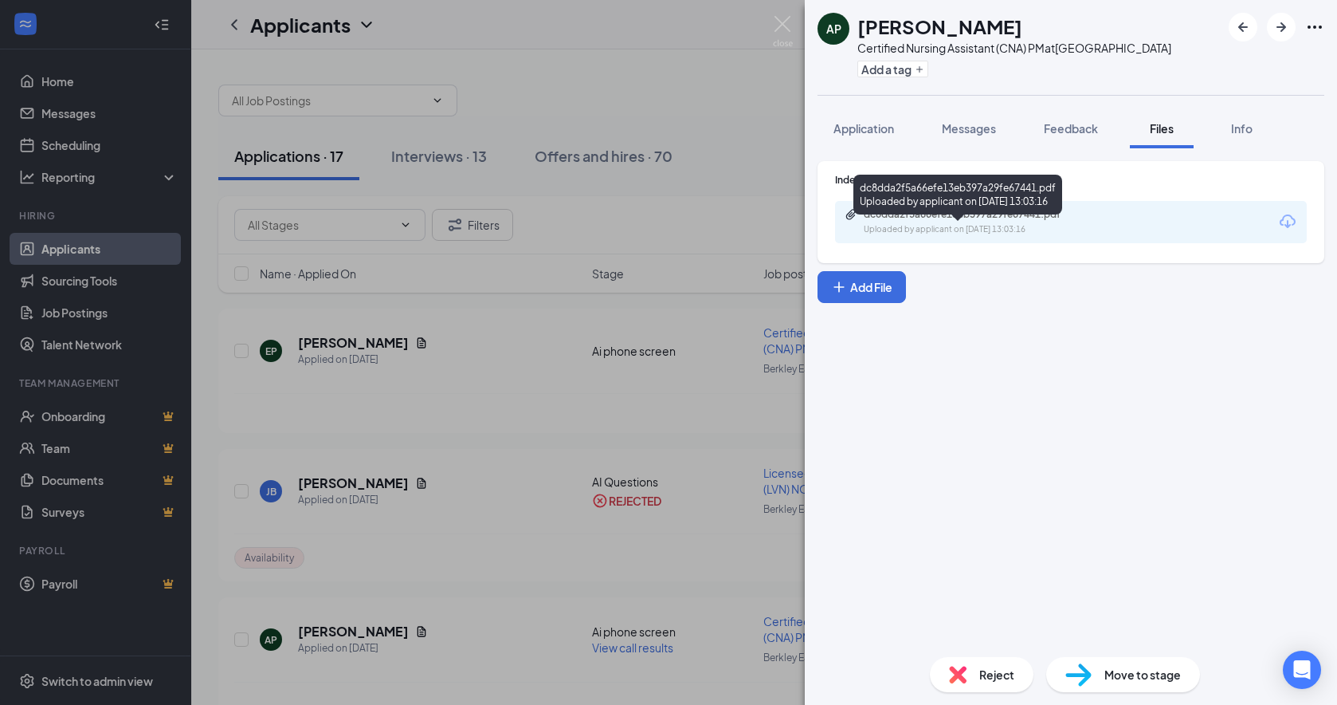
click at [989, 221] on div "dc8dda2f5a66efe13eb397a29fe67441.pdf" at bounding box center [975, 214] width 223 height 13
click at [863, 148] on button "Application" at bounding box center [864, 128] width 92 height 40
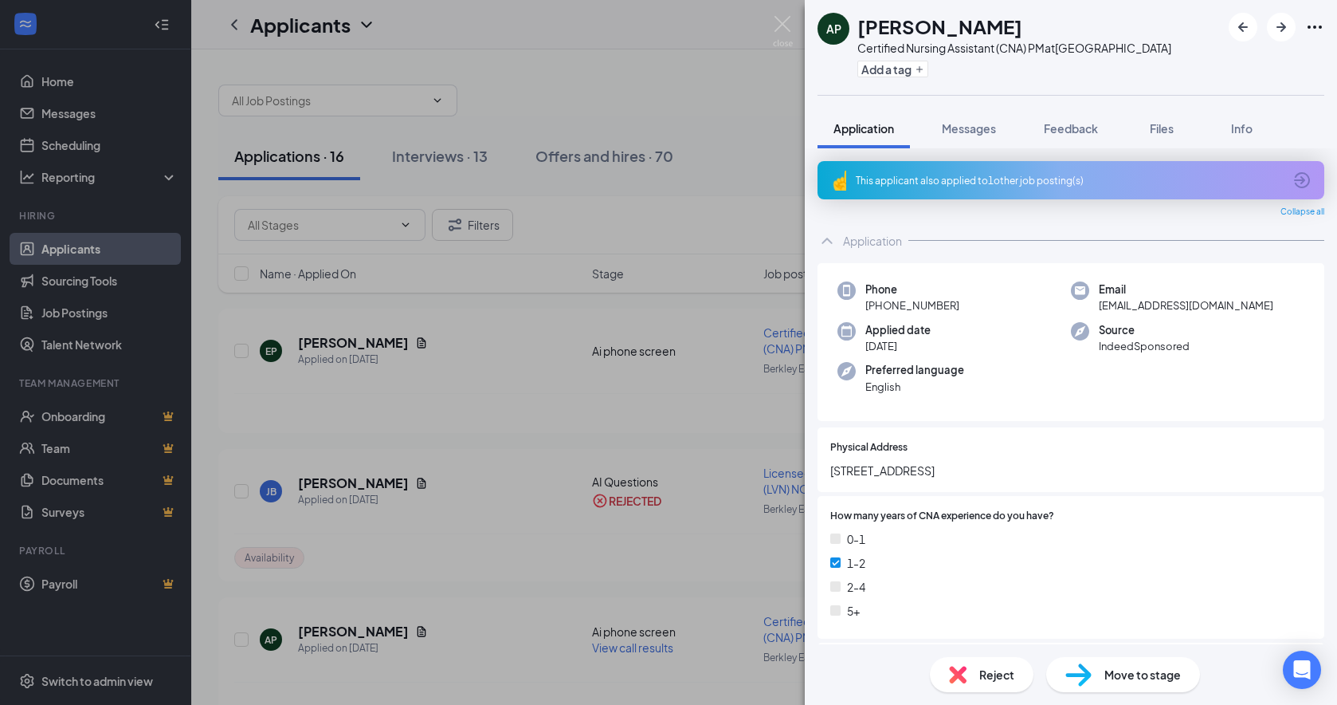
click at [910, 187] on div "This applicant also applied to 1 other job posting(s)" at bounding box center [1069, 181] width 427 height 14
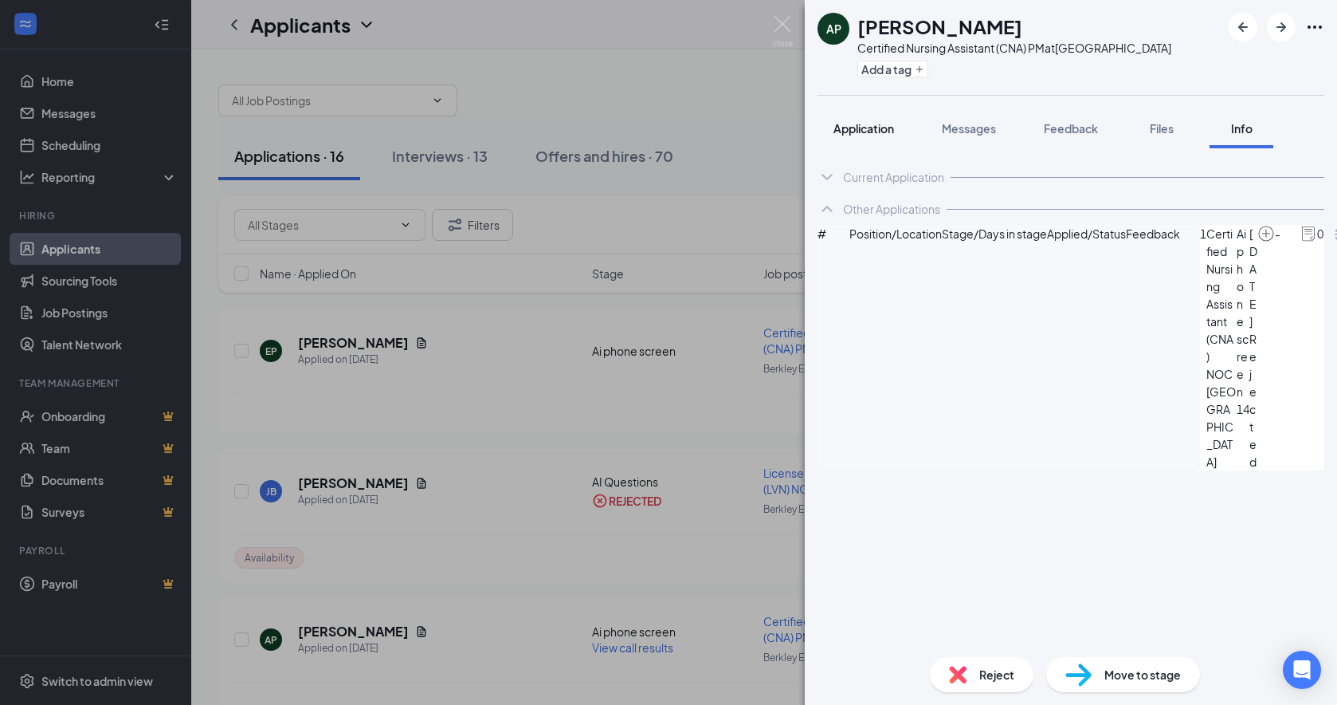
click at [868, 135] on span "Application" at bounding box center [864, 128] width 61 height 14
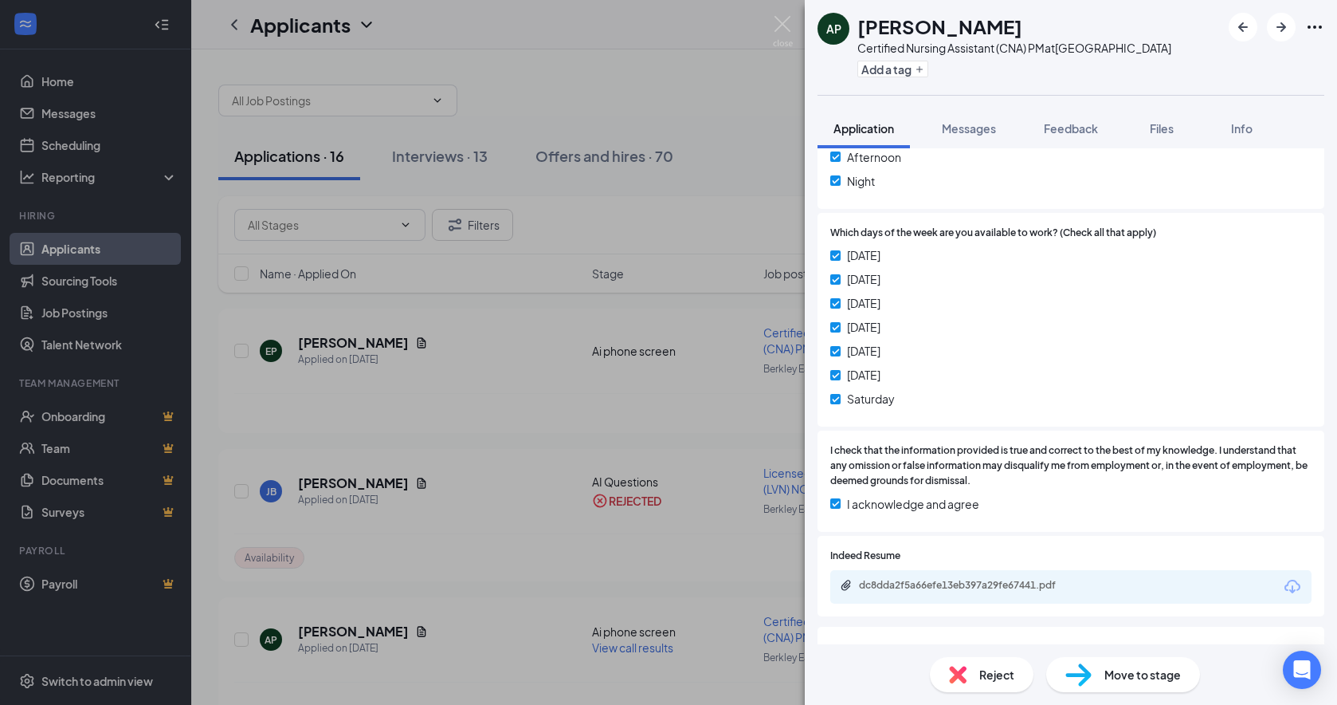
scroll to position [717, 0]
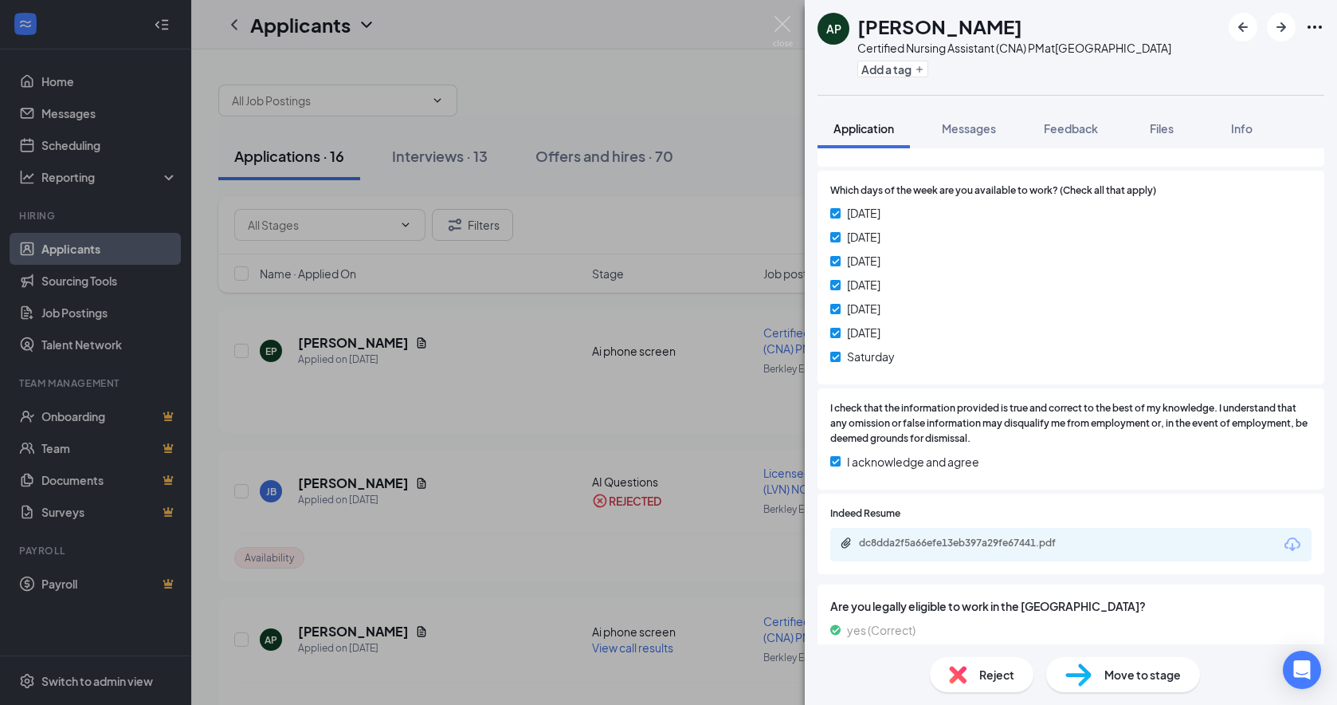
click at [1144, 647] on span "Move to stage" at bounding box center [1143, 674] width 77 height 18
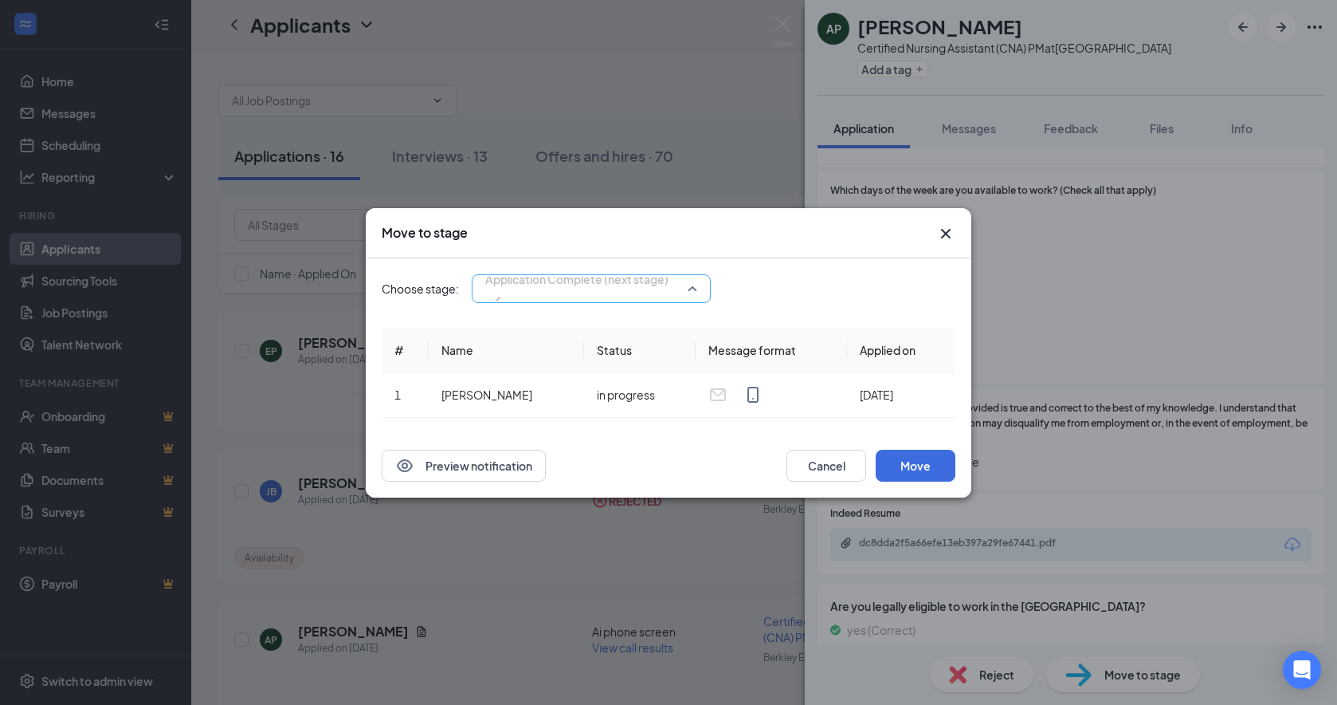
drag, startPoint x: 642, startPoint y: 295, endPoint x: 626, endPoint y: 313, distance: 23.8
click at [641, 296] on div "Application Complete (next stage) 4044727 3905568 3905569 Application Ai phone …" at bounding box center [591, 288] width 239 height 29
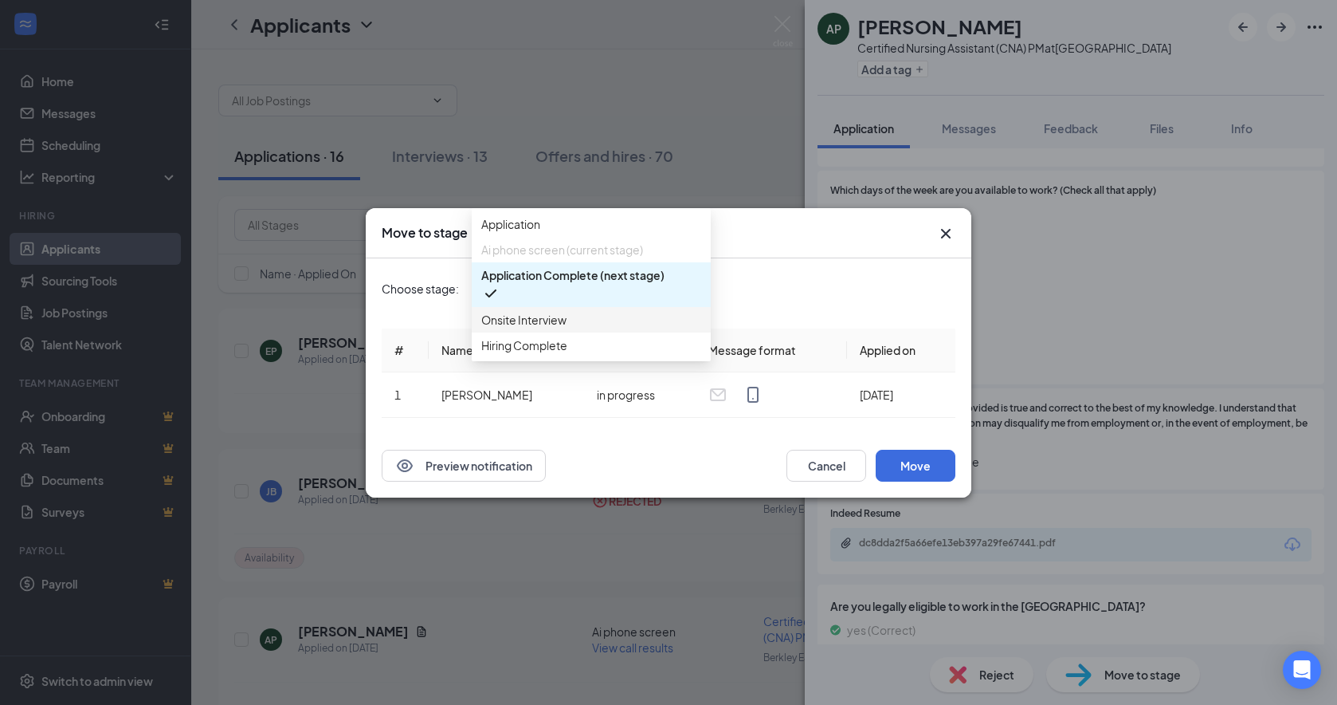
click at [587, 328] on span "Onsite Interview" at bounding box center [591, 320] width 220 height 18
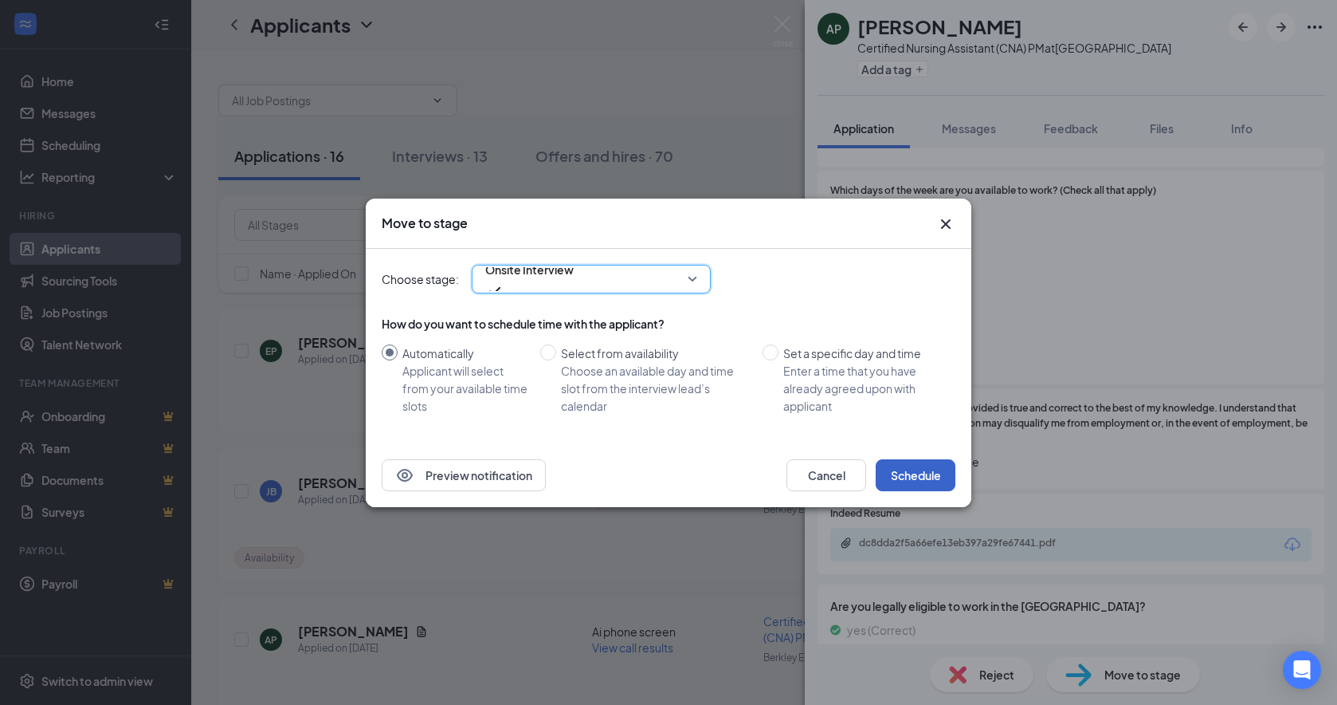
click at [926, 475] on button "Schedule" at bounding box center [916, 475] width 80 height 32
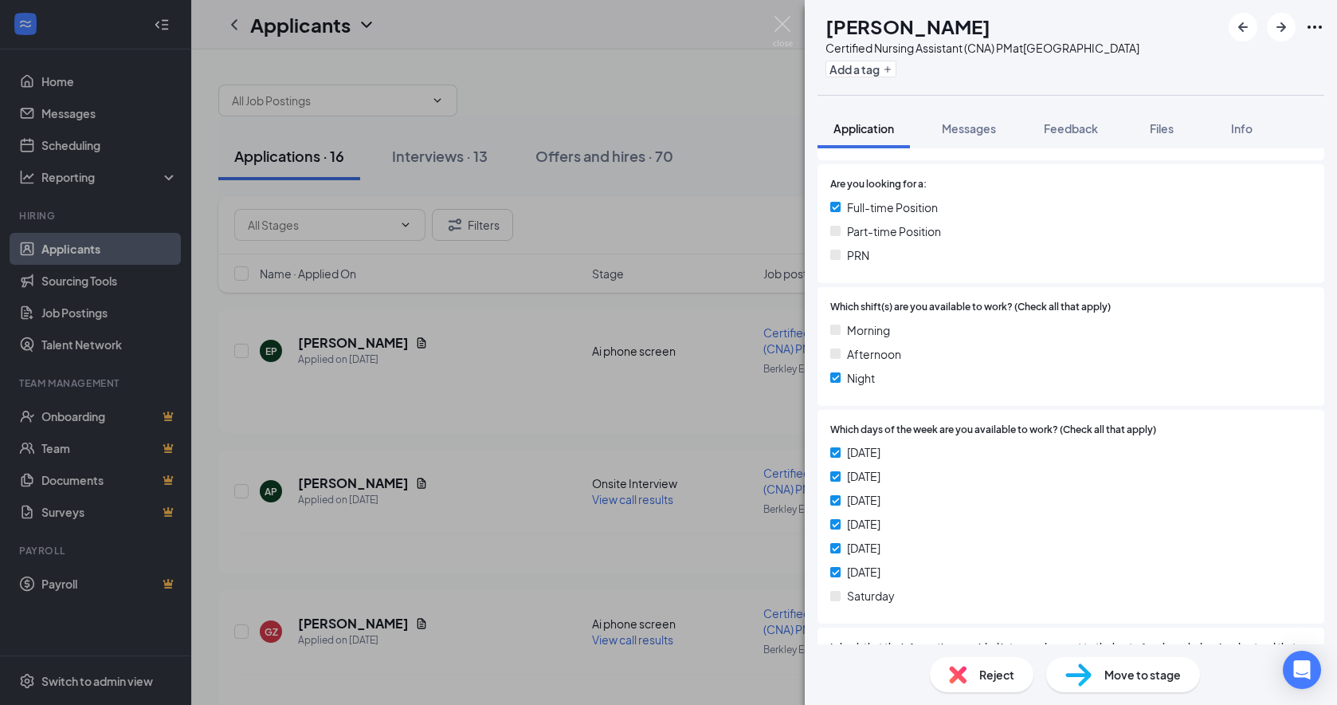
scroll to position [558, 0]
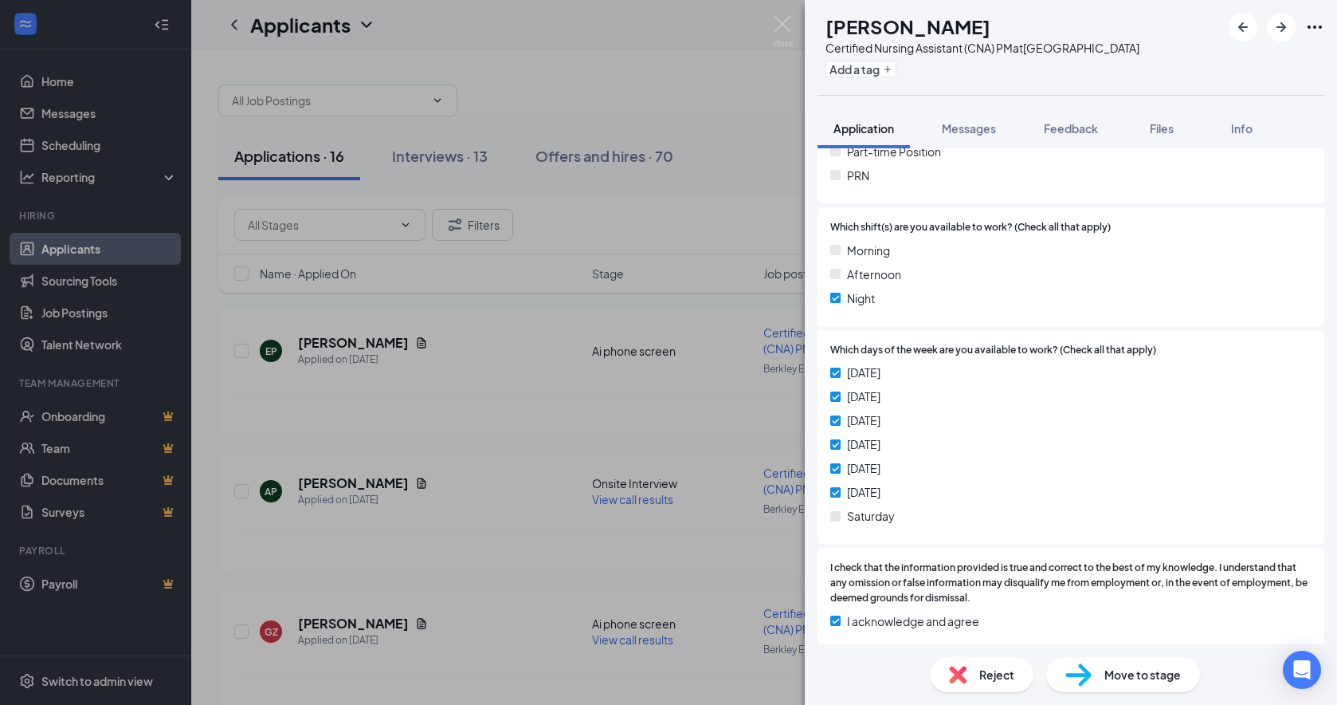
click at [992, 647] on span "Reject" at bounding box center [996, 674] width 35 height 18
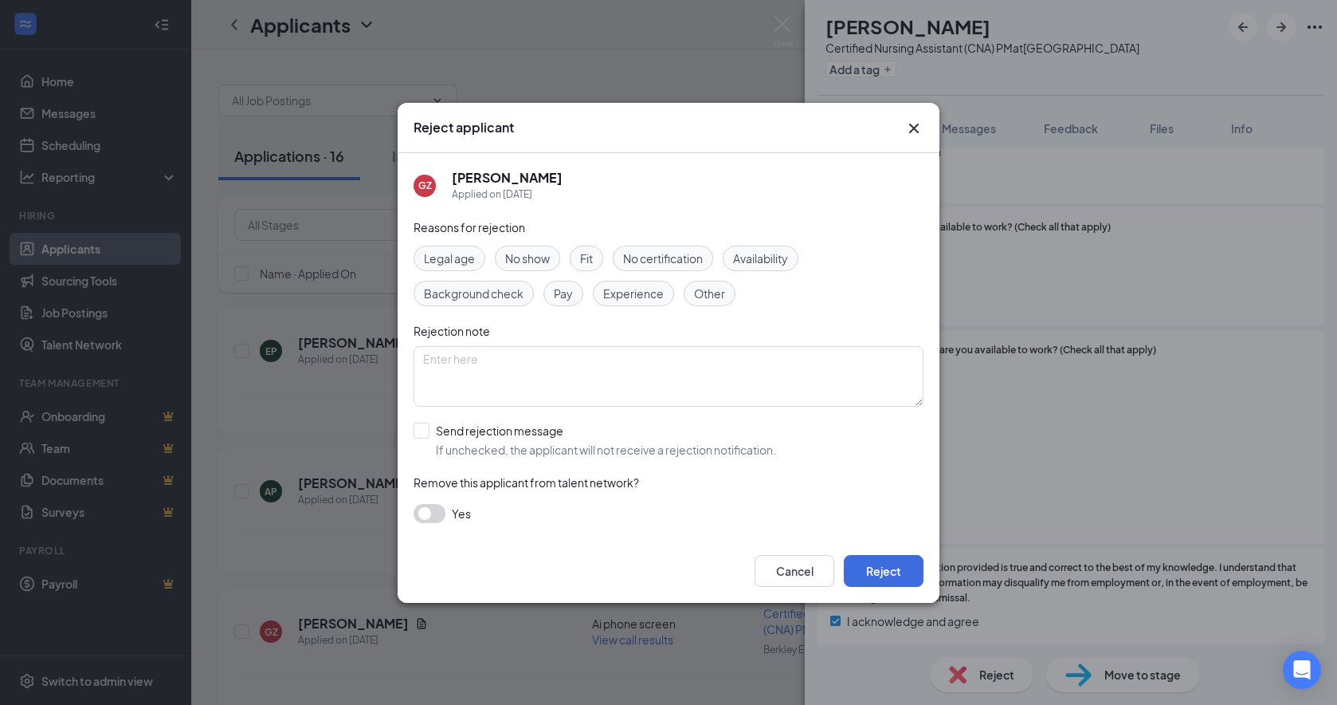
click at [759, 255] on span "Availability" at bounding box center [760, 258] width 55 height 18
click at [897, 573] on button "Reject" at bounding box center [884, 571] width 80 height 32
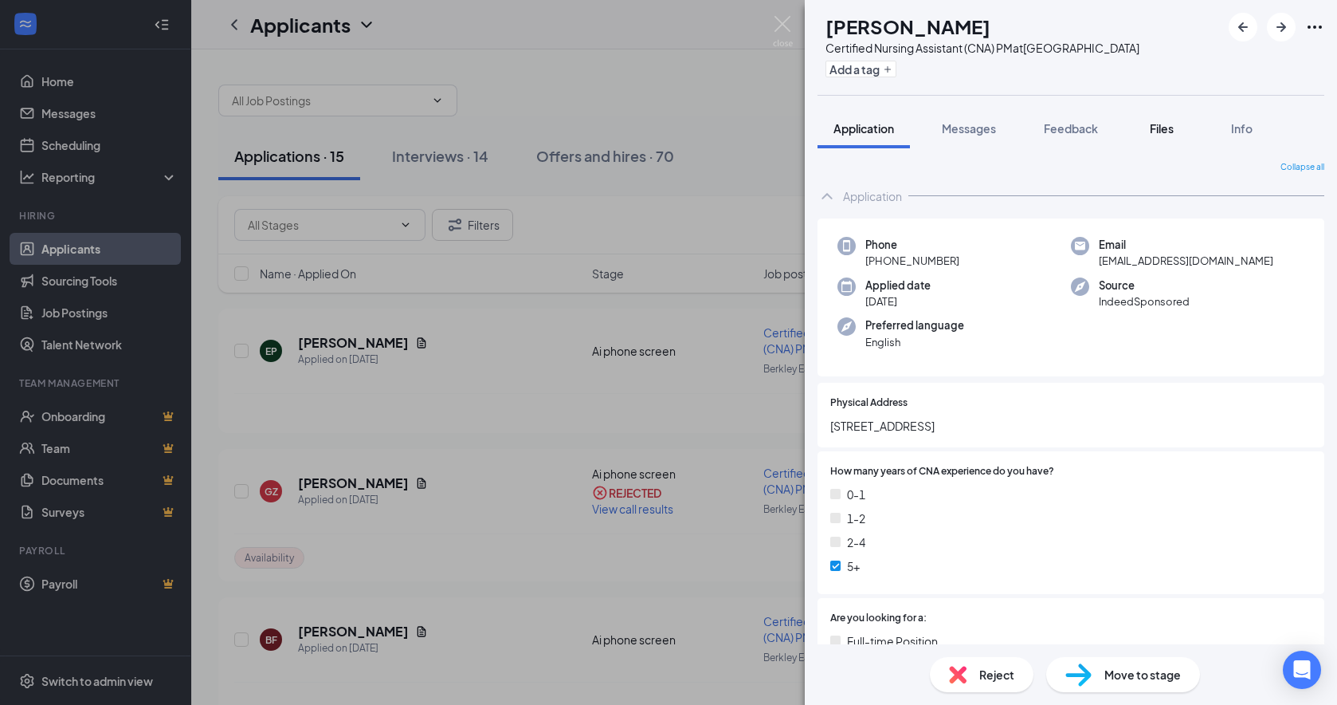
click at [1144, 135] on span "Files" at bounding box center [1162, 128] width 24 height 14
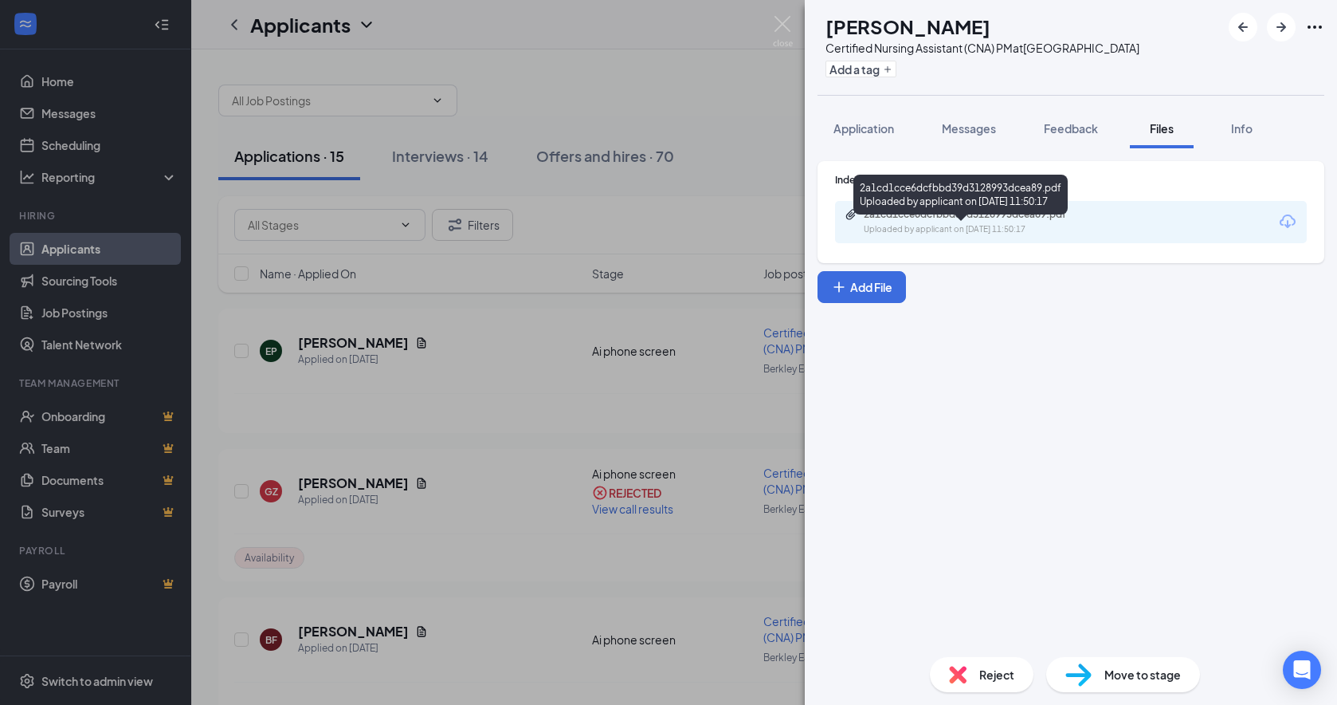
click at [1005, 221] on div "2a1cd1cce6dcfbbd39d3128993dcea89.pdf" at bounding box center [975, 214] width 223 height 13
click at [1005, 647] on span "Reject" at bounding box center [996, 674] width 35 height 18
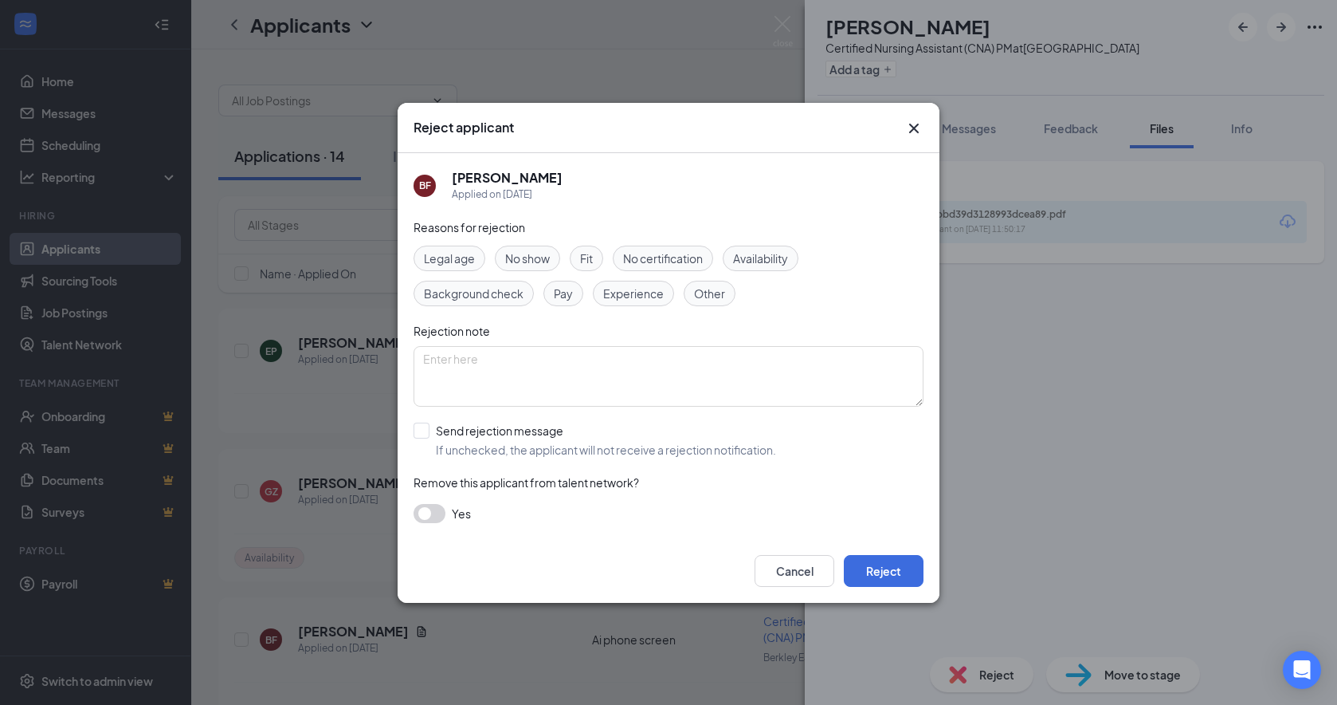
click at [589, 258] on span "Fit" at bounding box center [586, 258] width 13 height 18
click at [638, 291] on span "Experience" at bounding box center [633, 294] width 61 height 18
click at [758, 252] on span "Availability" at bounding box center [760, 258] width 55 height 18
click at [892, 571] on button "Reject" at bounding box center [884, 571] width 80 height 32
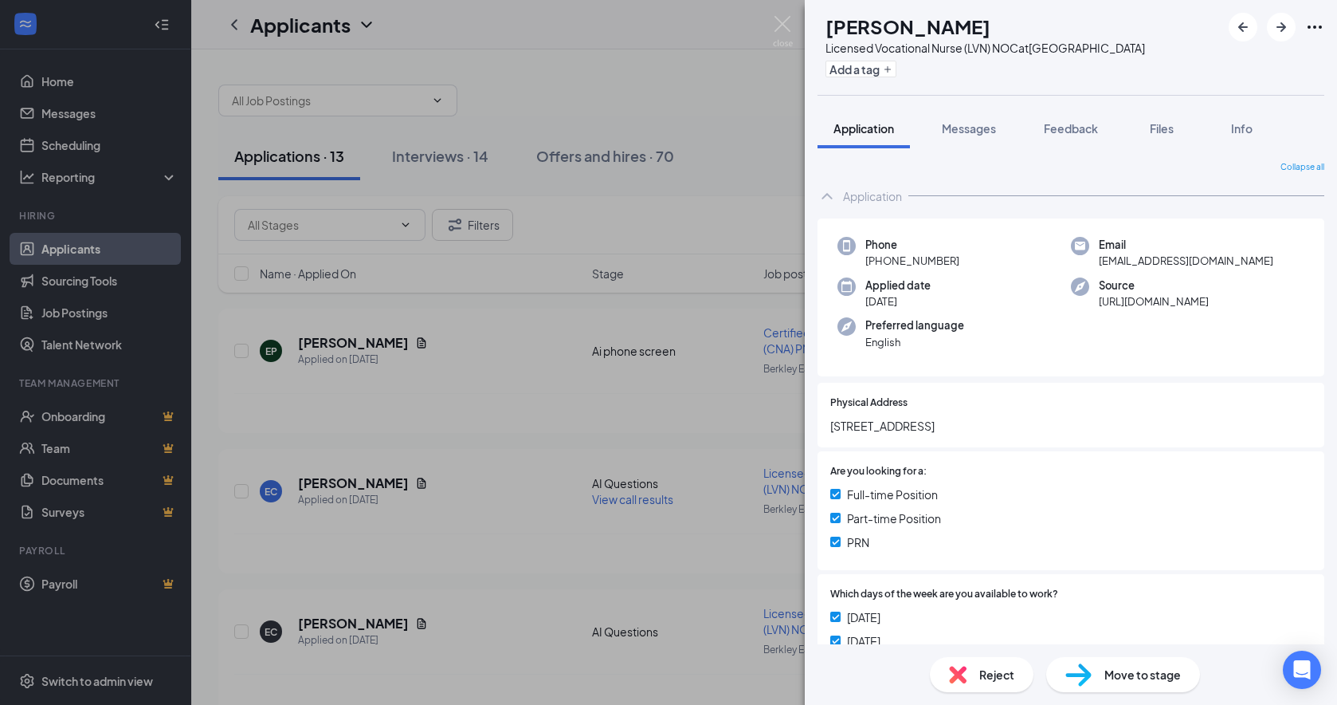
click at [85, 311] on div "EC [PERSON_NAME] Licensed Vocational Nurse (LVN) NOC at [GEOGRAPHIC_DATA] Add a…" at bounding box center [668, 352] width 1337 height 705
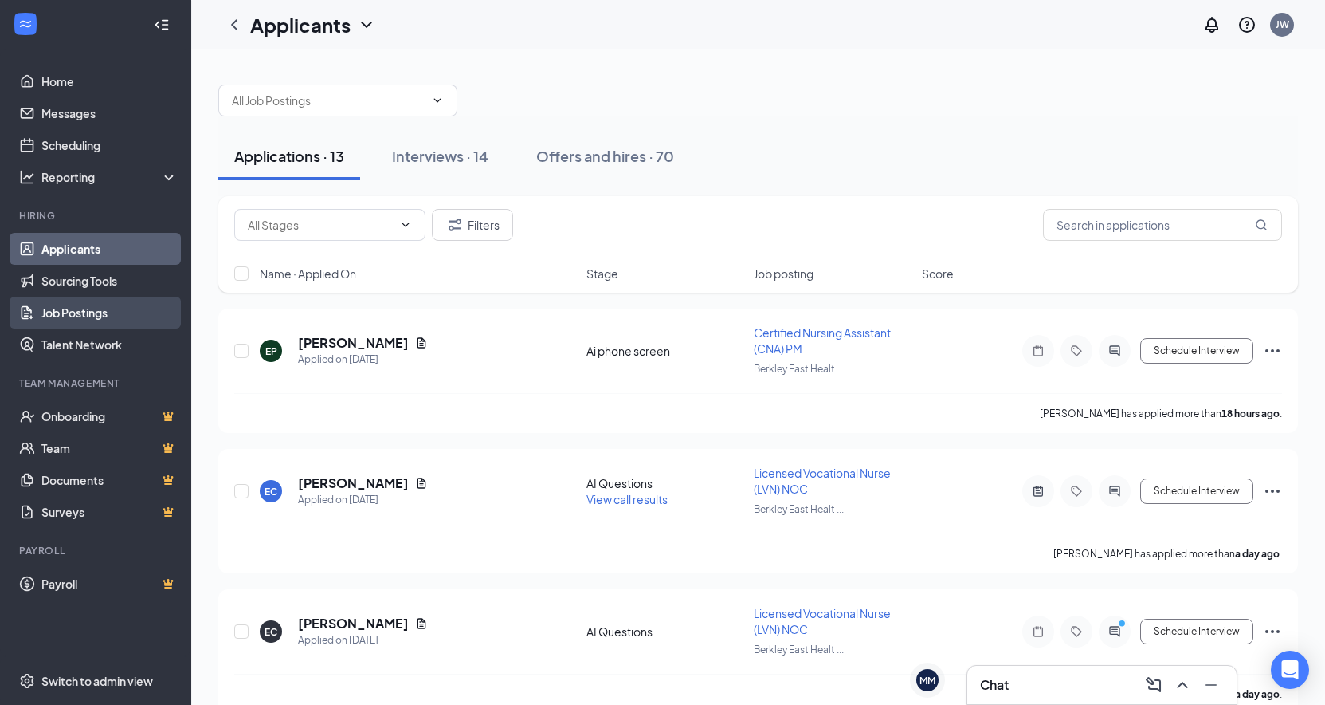
click at [85, 314] on link "Job Postings" at bounding box center [109, 312] width 136 height 32
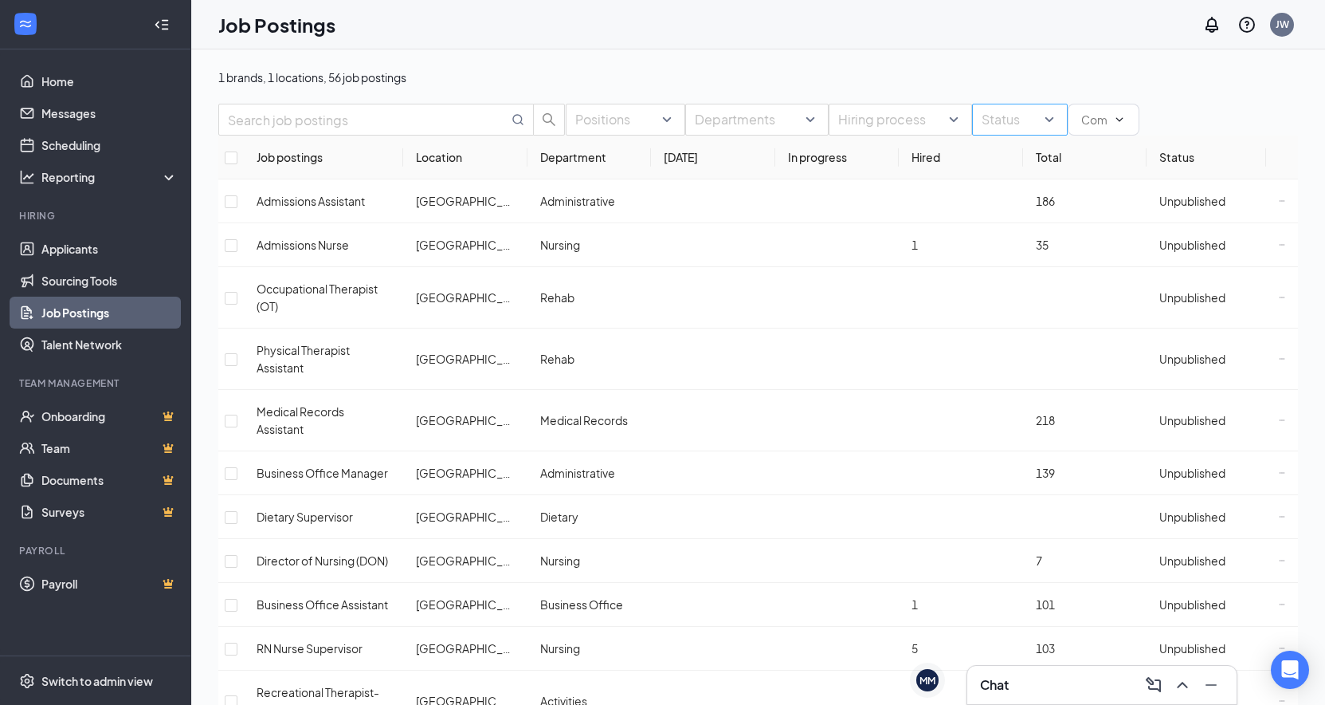
click at [976, 132] on div at bounding box center [1012, 120] width 72 height 26
click at [874, 238] on div "Published" at bounding box center [913, 226] width 96 height 26
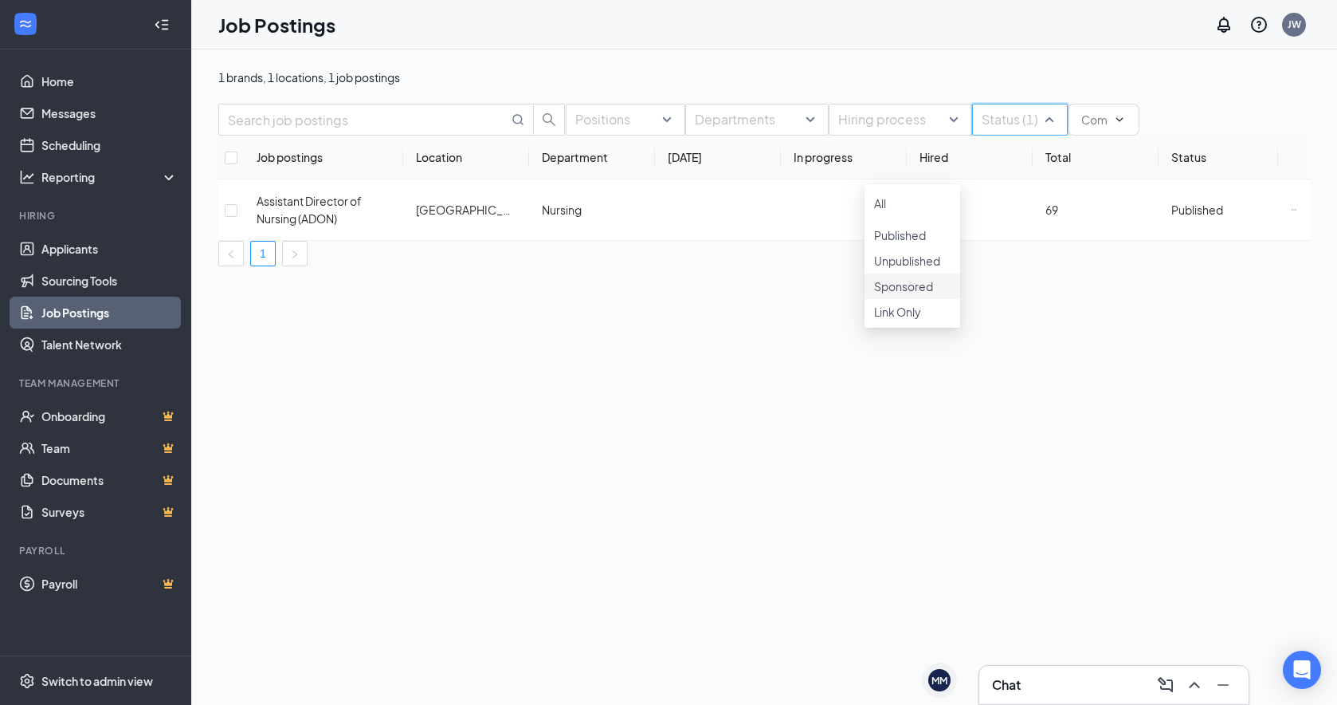
click at [881, 277] on div at bounding box center [912, 277] width 77 height 0
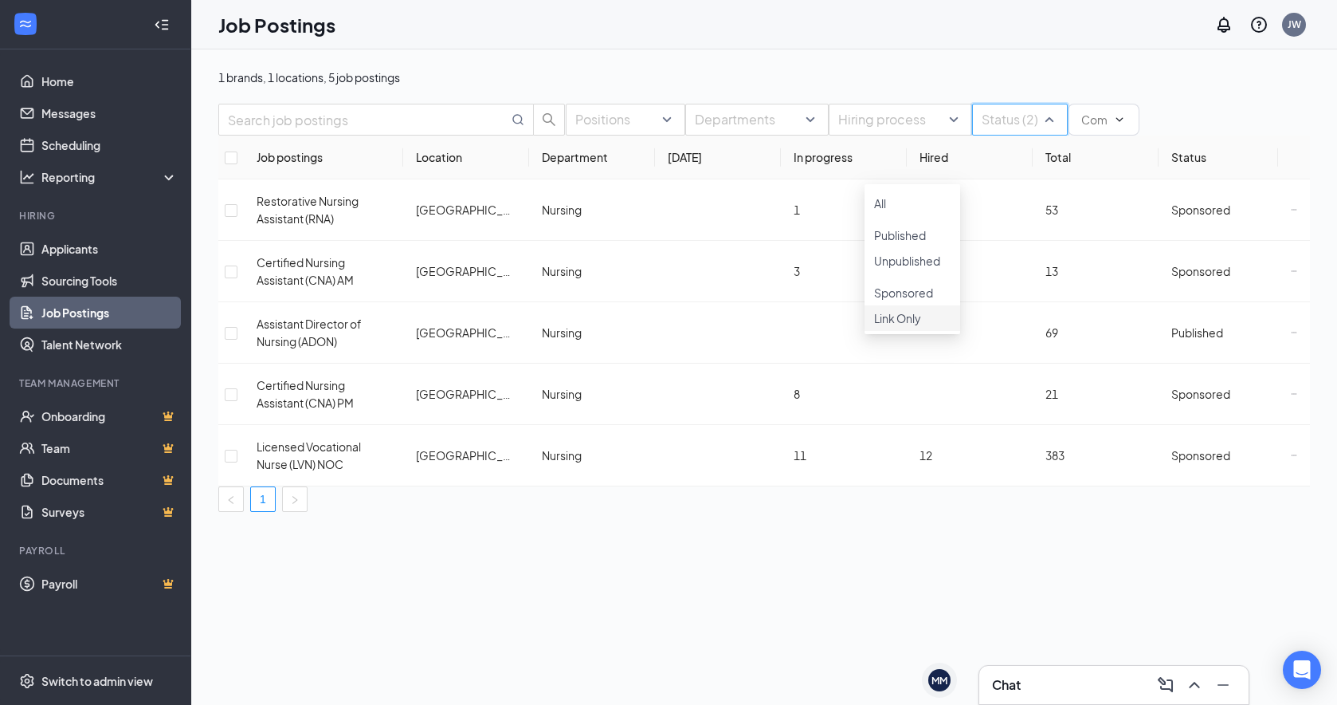
click at [885, 309] on div at bounding box center [912, 309] width 77 height 0
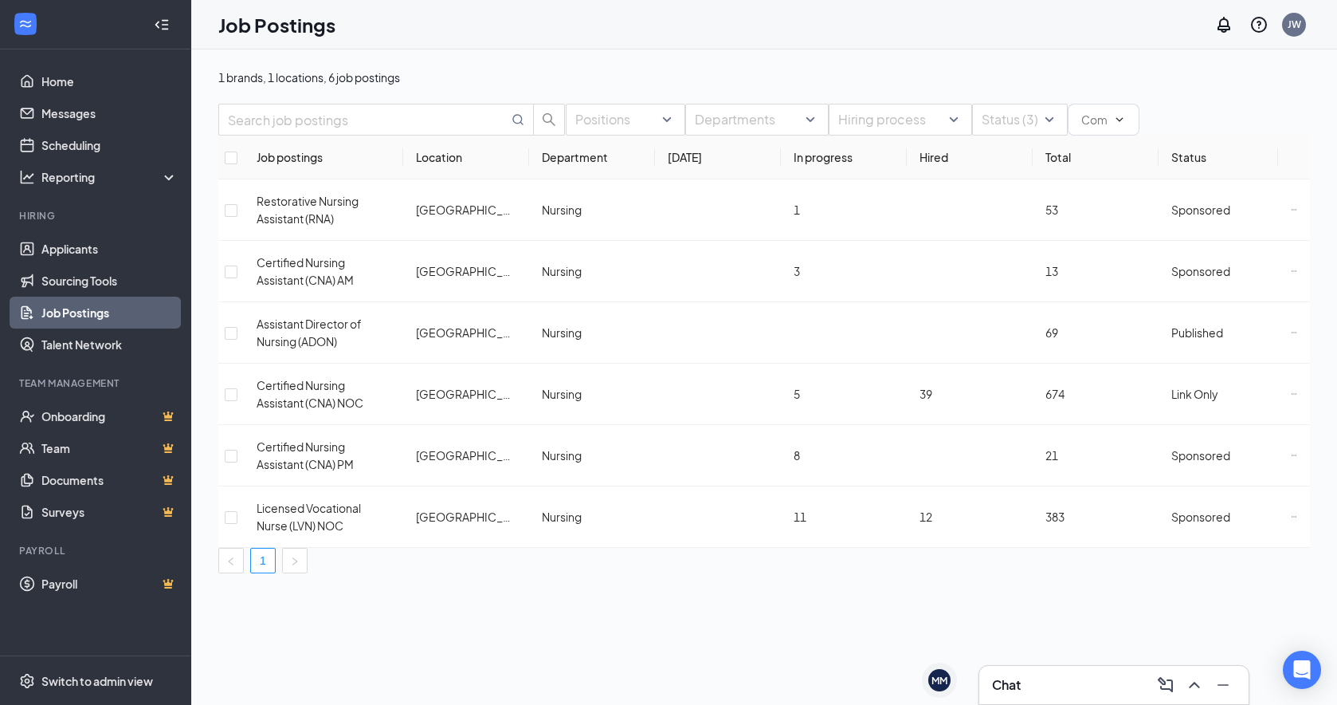
click at [780, 647] on div "1 brands, 1 locations, 6 job postings Positions Departments Hiring process Stat…" at bounding box center [764, 376] width 1146 height 655
click at [238, 511] on input "checkbox" at bounding box center [231, 517] width 13 height 13
checkbox input "true"
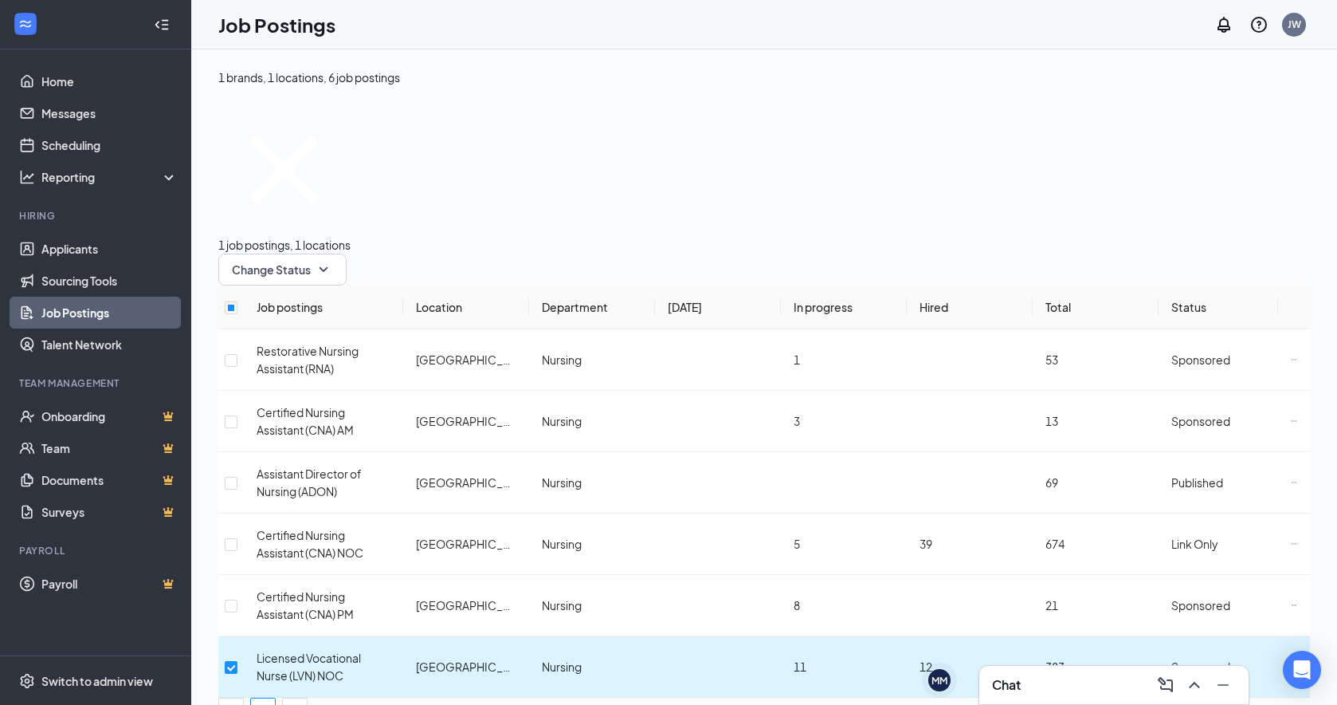
click at [1144, 647] on icon "Ellipses" at bounding box center [1294, 666] width 6 height 6
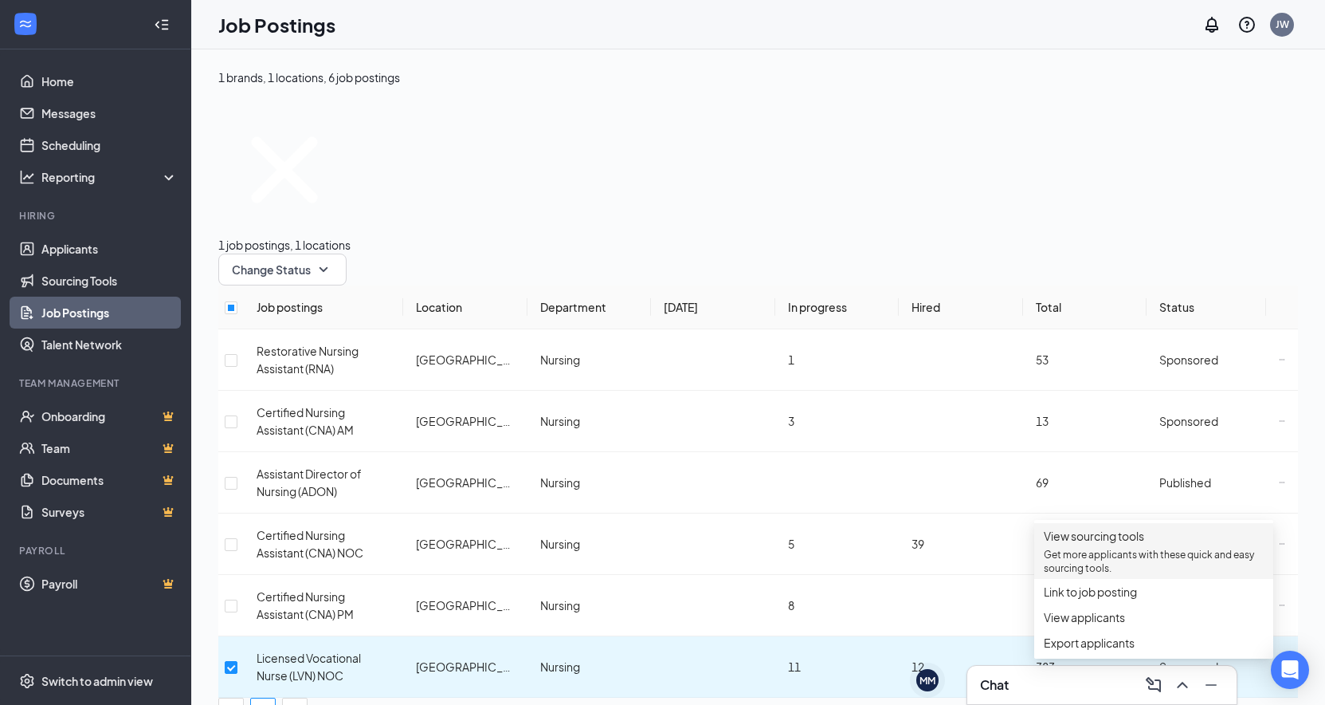
click at [1133, 543] on span "View sourcing tools" at bounding box center [1094, 535] width 100 height 14
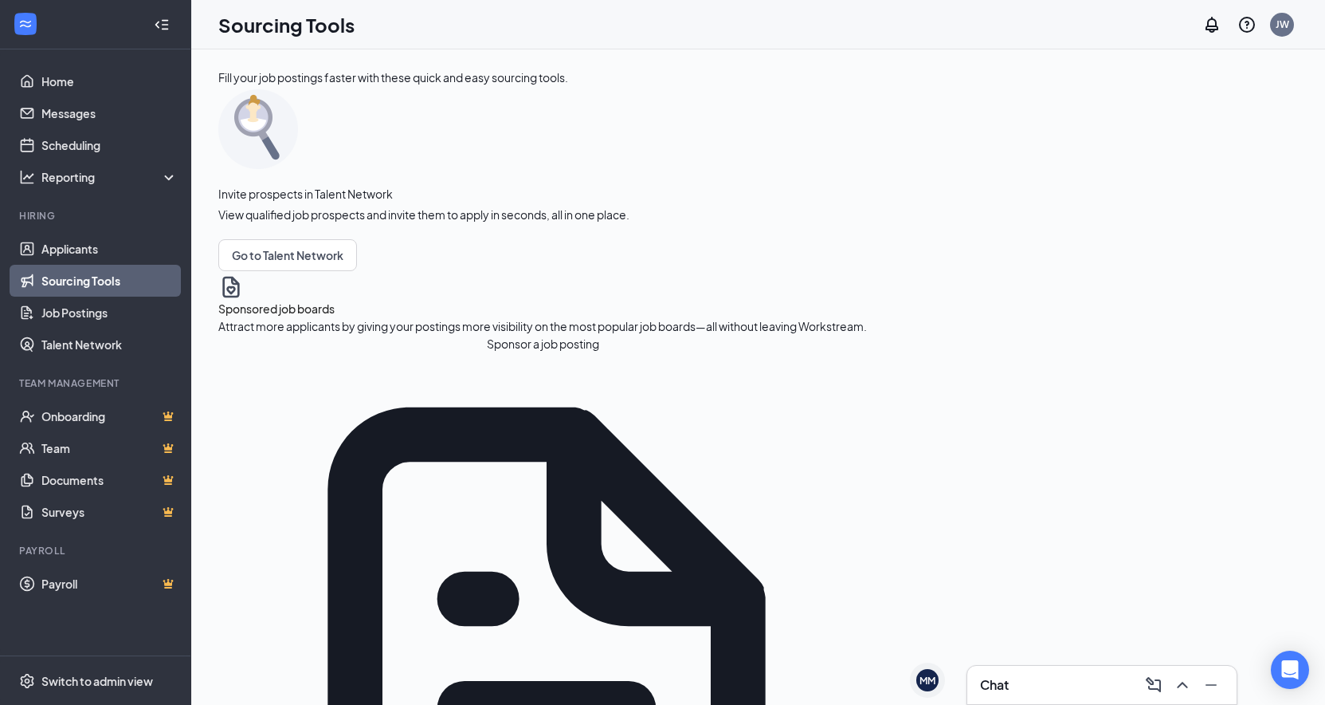
click at [276, 352] on button "Sponsor a job posting" at bounding box center [542, 344] width 649 height 18
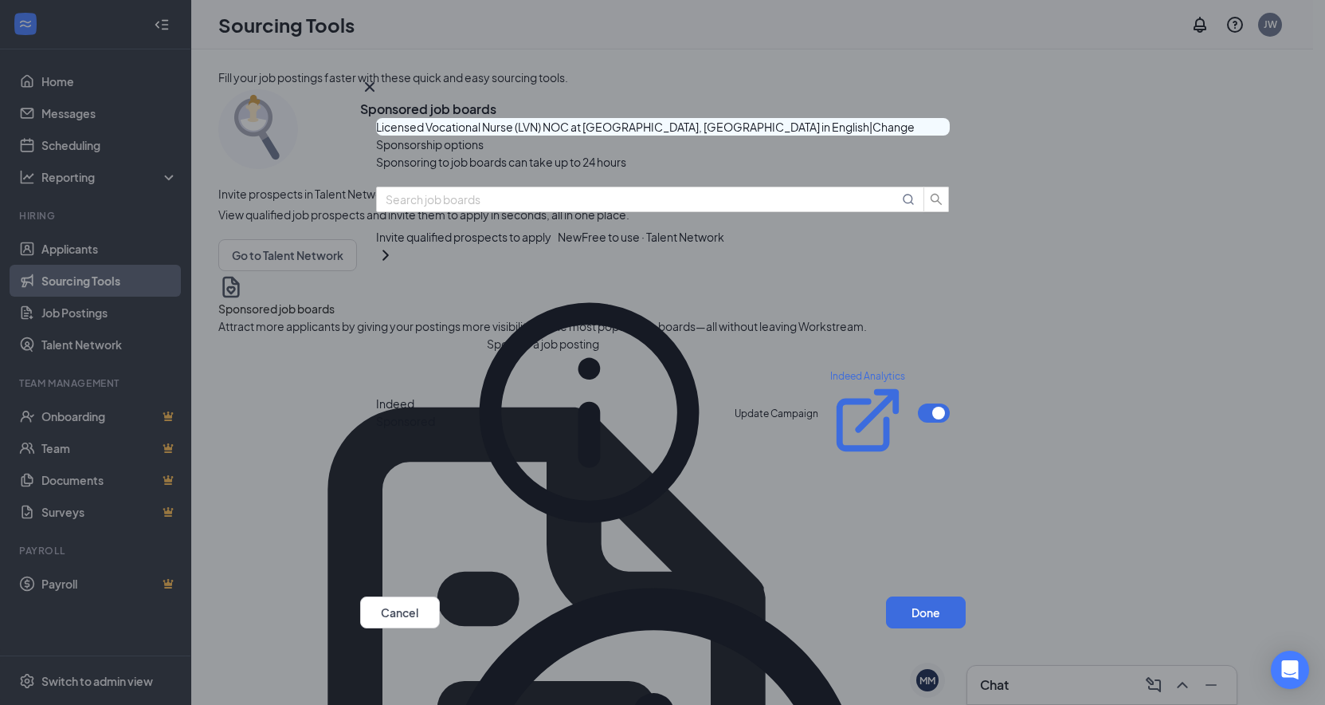
click at [918, 403] on button "button" at bounding box center [934, 412] width 32 height 19
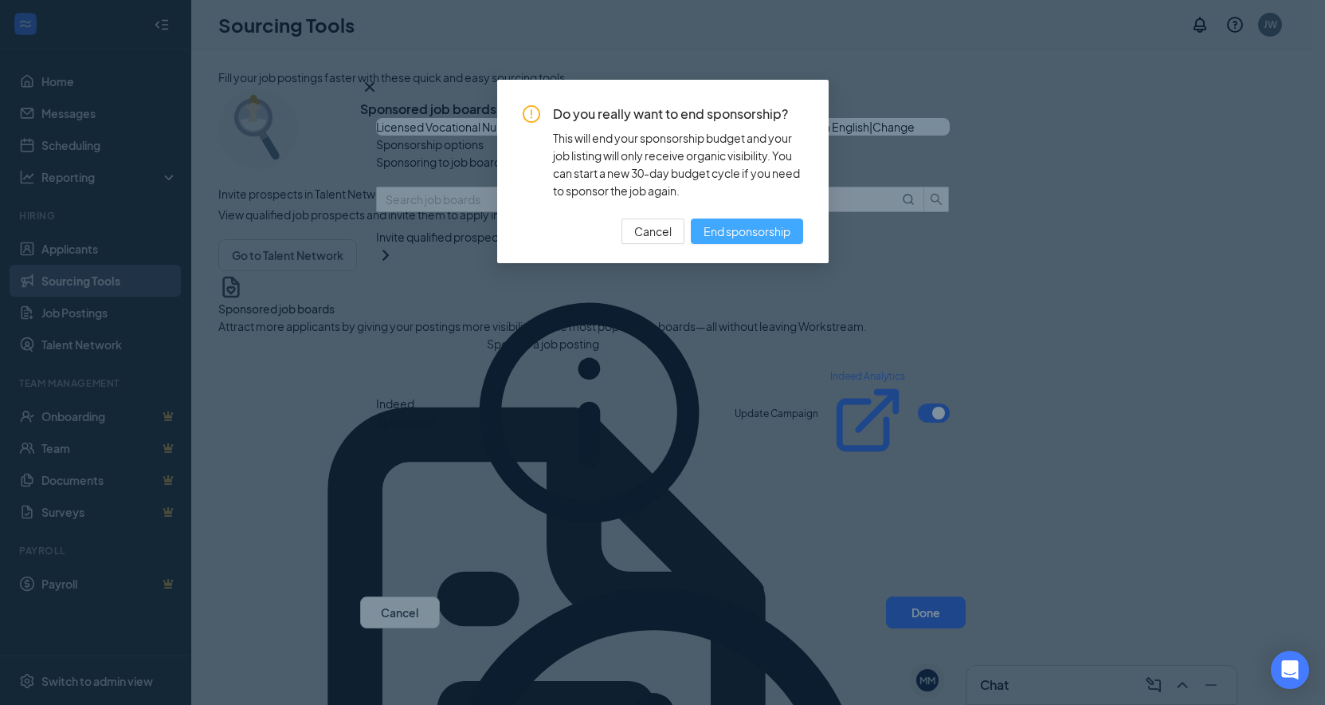
click at [732, 226] on span "End sponsorship" at bounding box center [747, 231] width 87 height 18
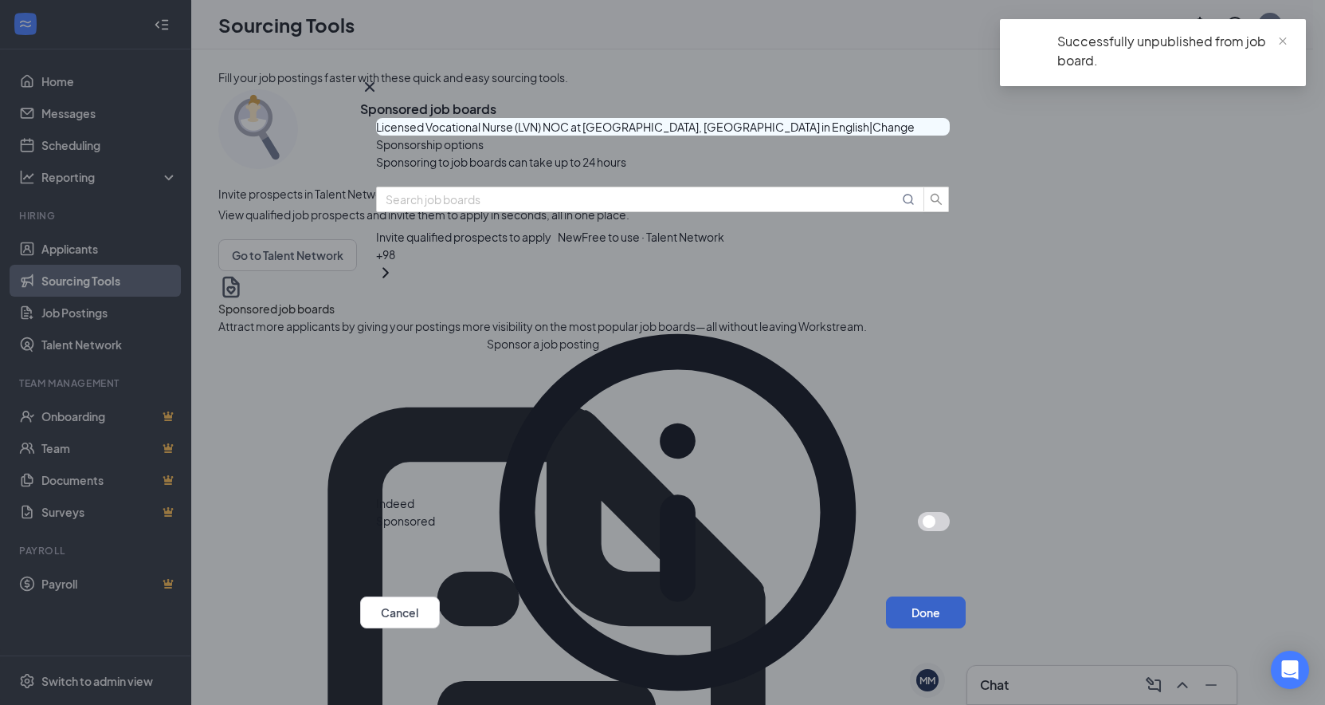
click at [924, 622] on button "Done" at bounding box center [926, 612] width 80 height 32
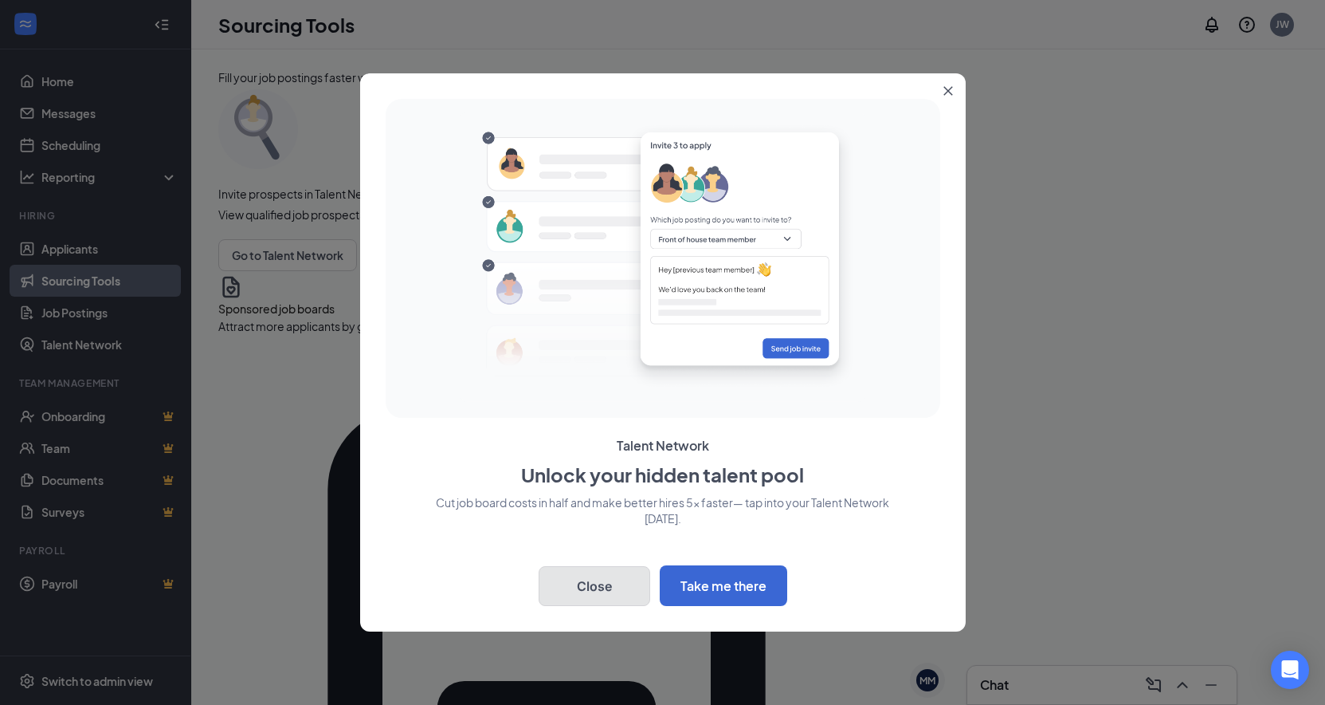
click at [595, 583] on button "Close" at bounding box center [595, 586] width 112 height 40
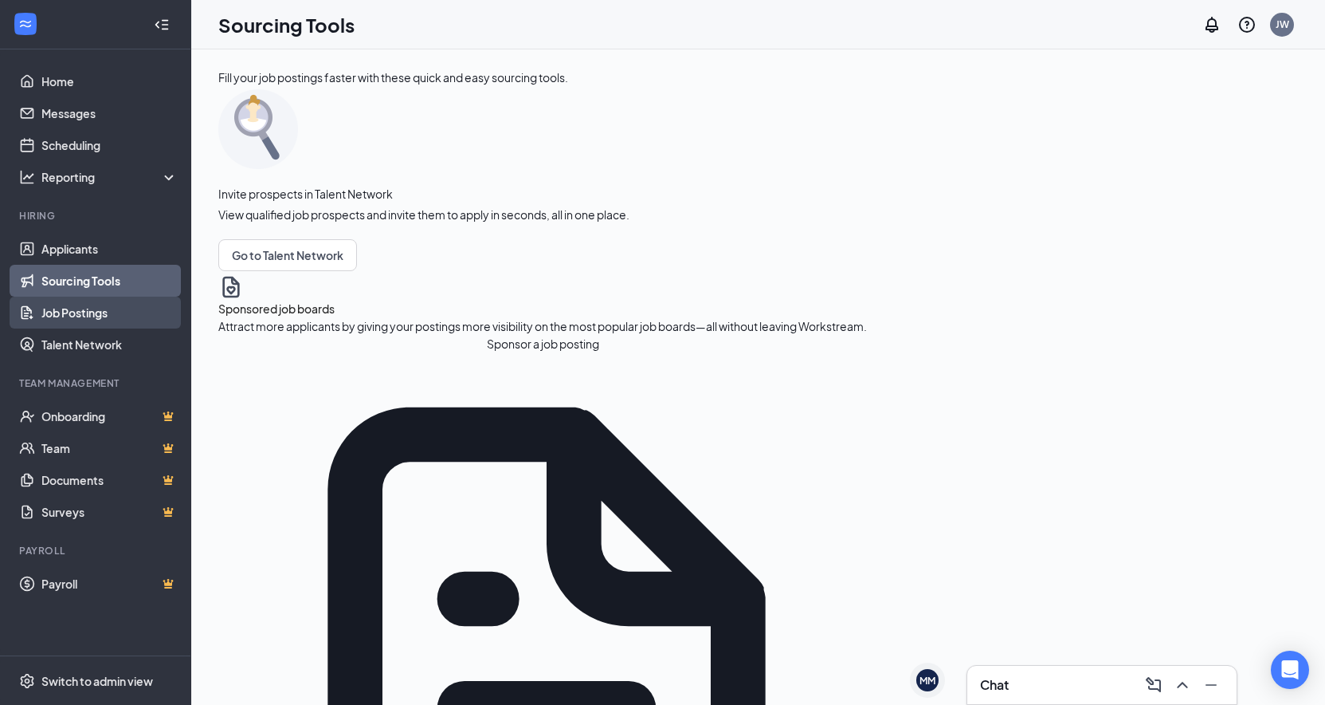
drag, startPoint x: 88, startPoint y: 312, endPoint x: 143, endPoint y: 306, distance: 54.6
click at [88, 312] on link "Job Postings" at bounding box center [109, 312] width 136 height 32
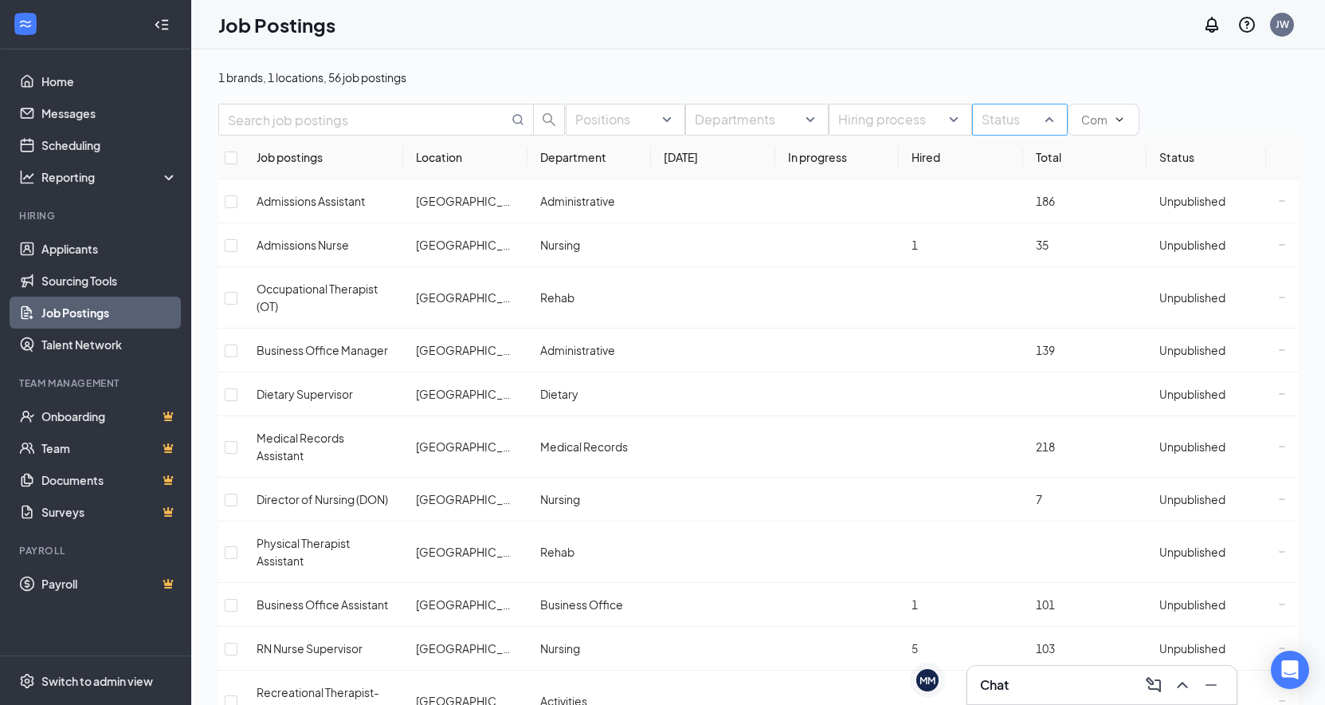
click at [976, 132] on div at bounding box center [1012, 120] width 72 height 26
drag, startPoint x: 882, startPoint y: 245, endPoint x: 890, endPoint y: 292, distance: 47.7
click at [882, 217] on div at bounding box center [912, 217] width 77 height 0
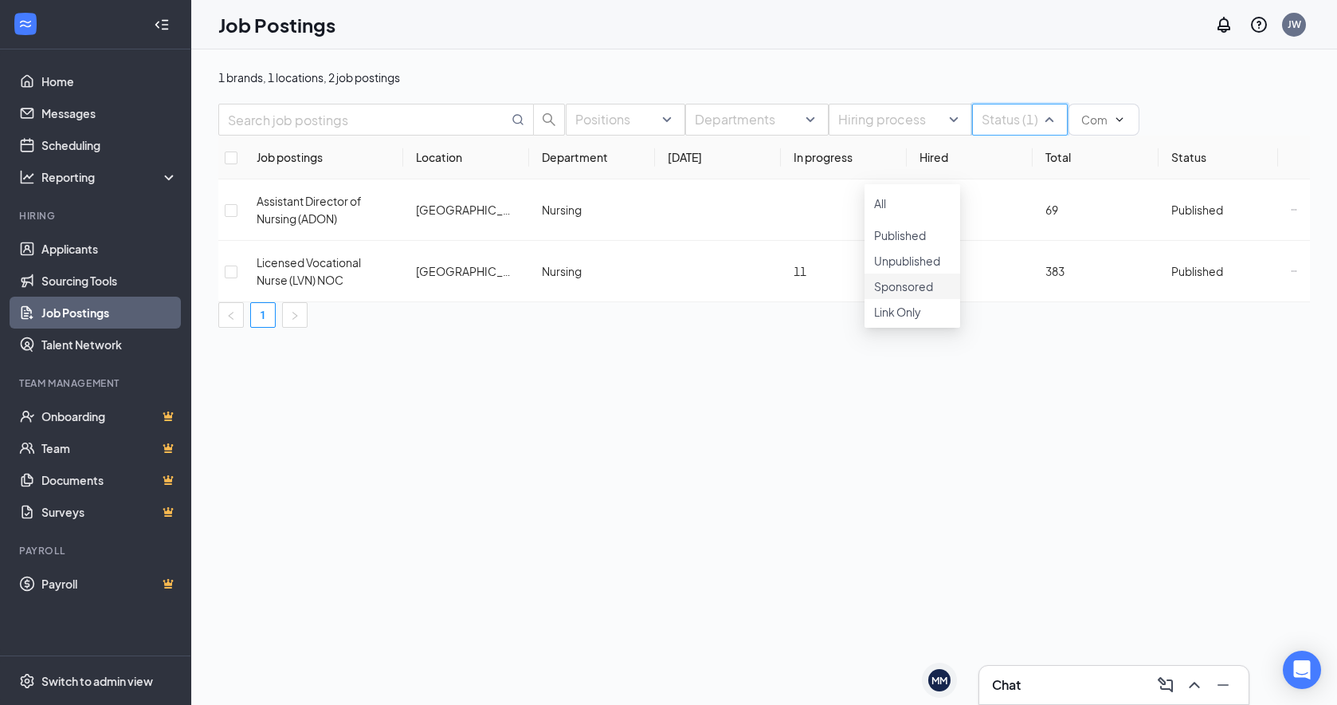
click at [888, 277] on div at bounding box center [912, 277] width 77 height 0
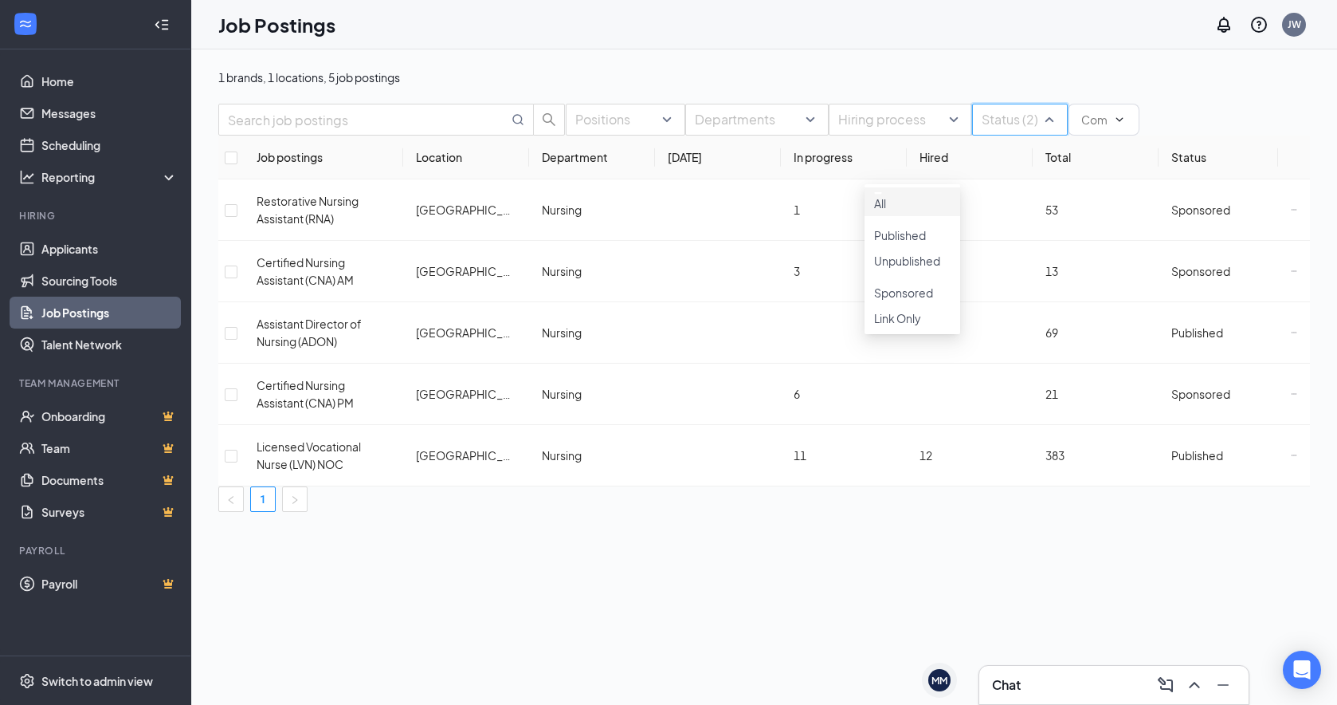
click at [883, 309] on div at bounding box center [912, 309] width 77 height 0
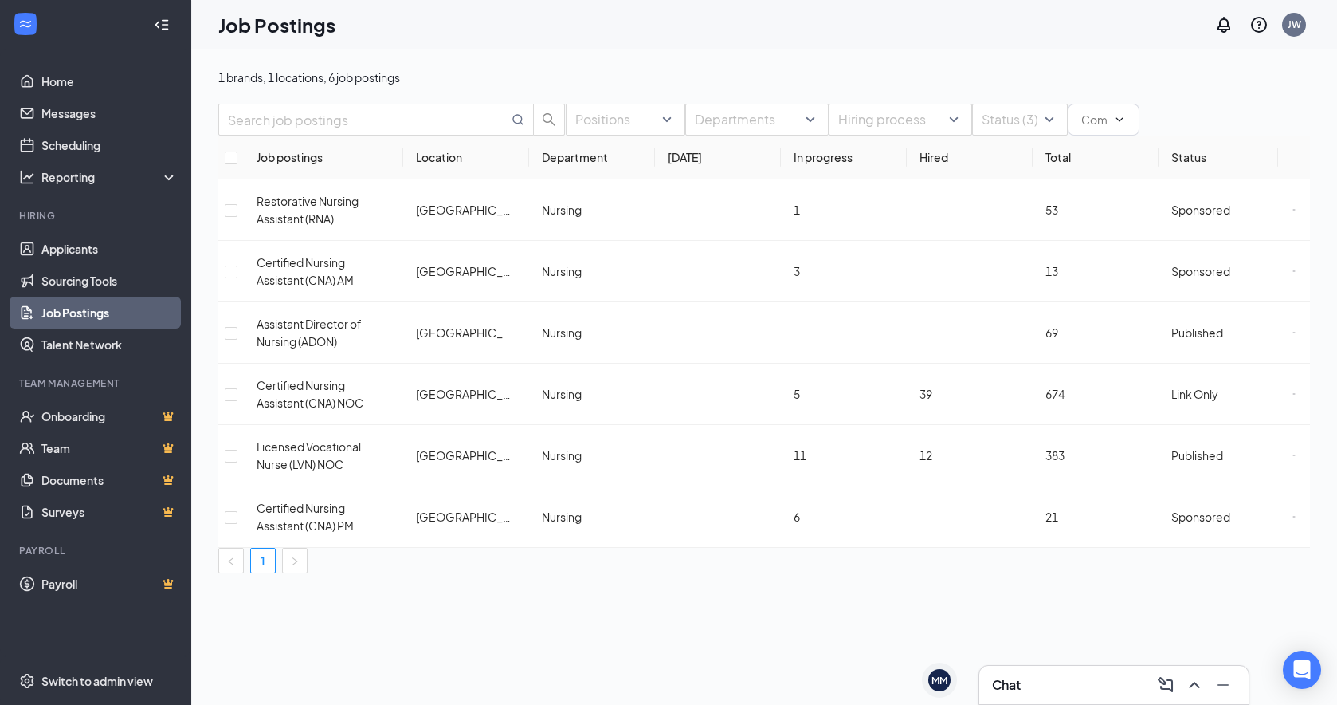
click at [869, 634] on div "1 brands, 1 locations, 6 job postings Positions Departments Hiring process Stat…" at bounding box center [764, 376] width 1146 height 655
click at [1144, 458] on icon "Ellipses" at bounding box center [1294, 455] width 6 height 6
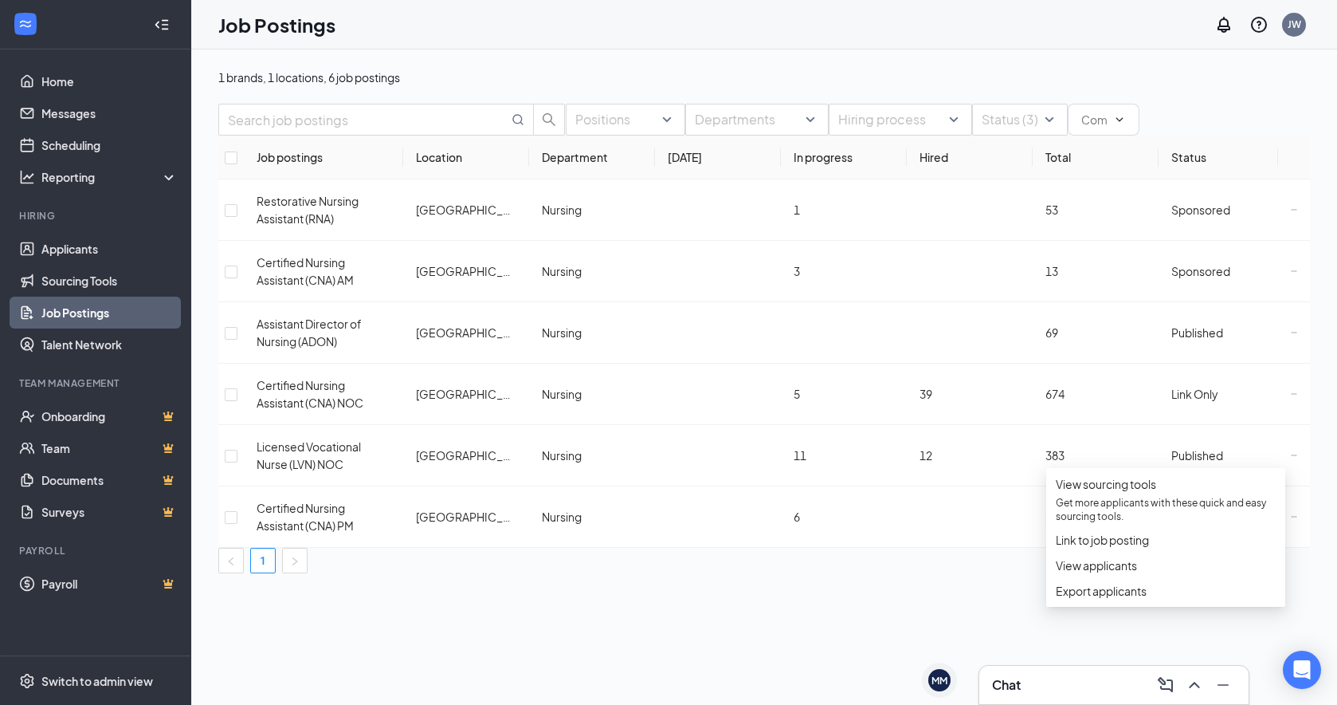
drag, startPoint x: 402, startPoint y: 622, endPoint x: 392, endPoint y: 587, distance: 37.1
click at [405, 592] on div "1 brands, 1 locations, 6 job postings Positions Departments Hiring process Stat…" at bounding box center [764, 320] width 1146 height 543
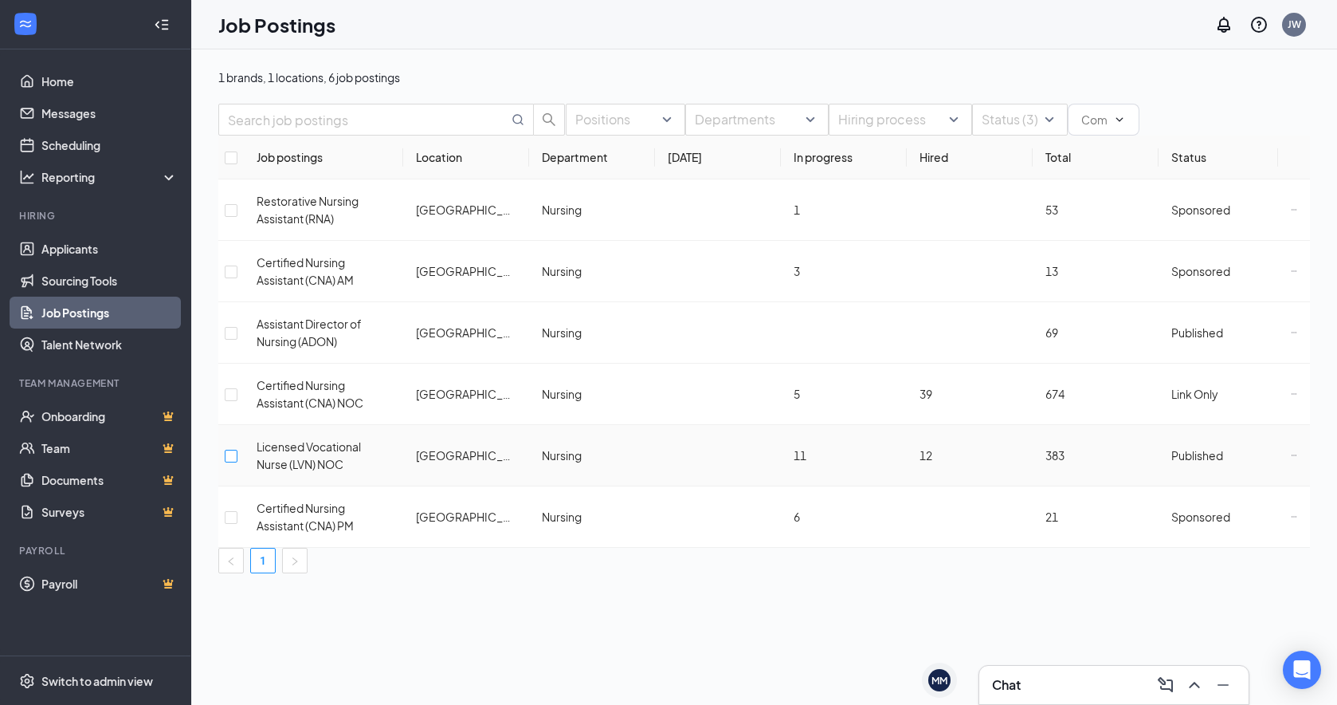
click at [238, 455] on input "checkbox" at bounding box center [231, 456] width 13 height 13
checkbox input "true"
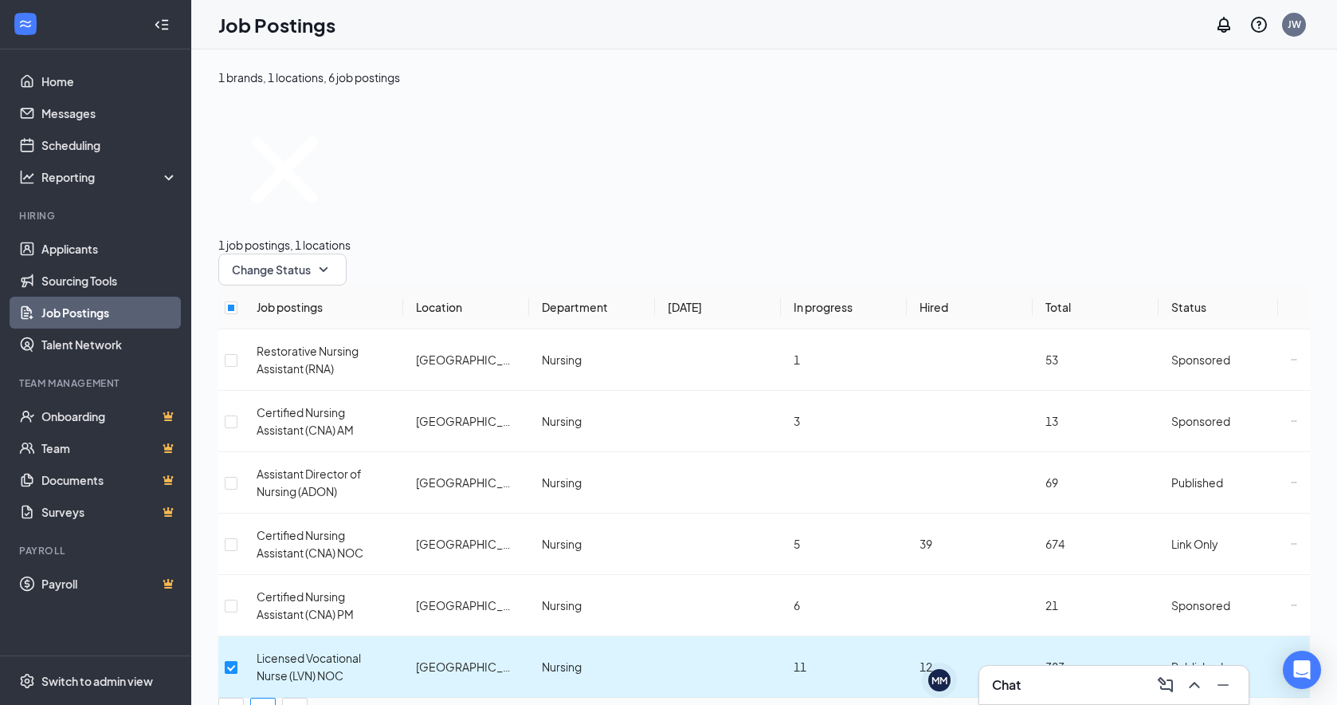
click at [238, 647] on input "checkbox" at bounding box center [231, 667] width 13 height 13
checkbox input "false"
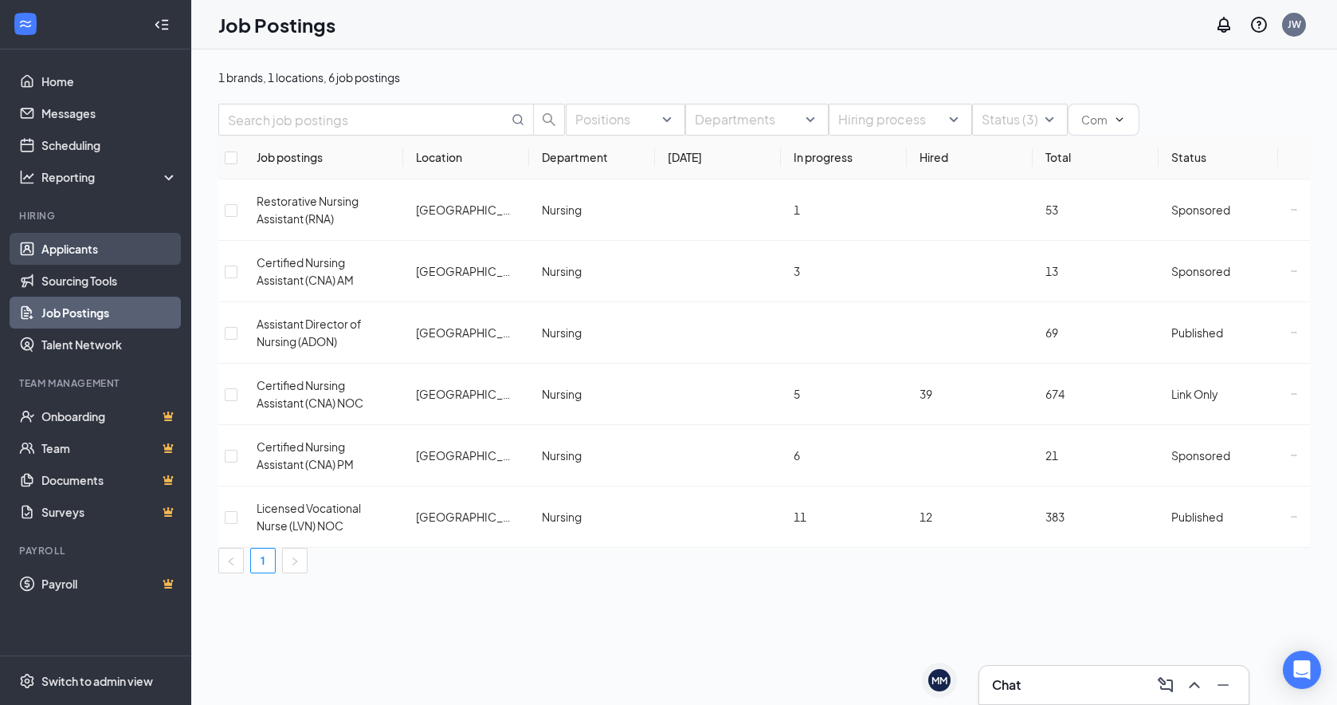
drag, startPoint x: 76, startPoint y: 250, endPoint x: 65, endPoint y: 245, distance: 11.8
click at [76, 250] on link "Applicants" at bounding box center [109, 249] width 136 height 32
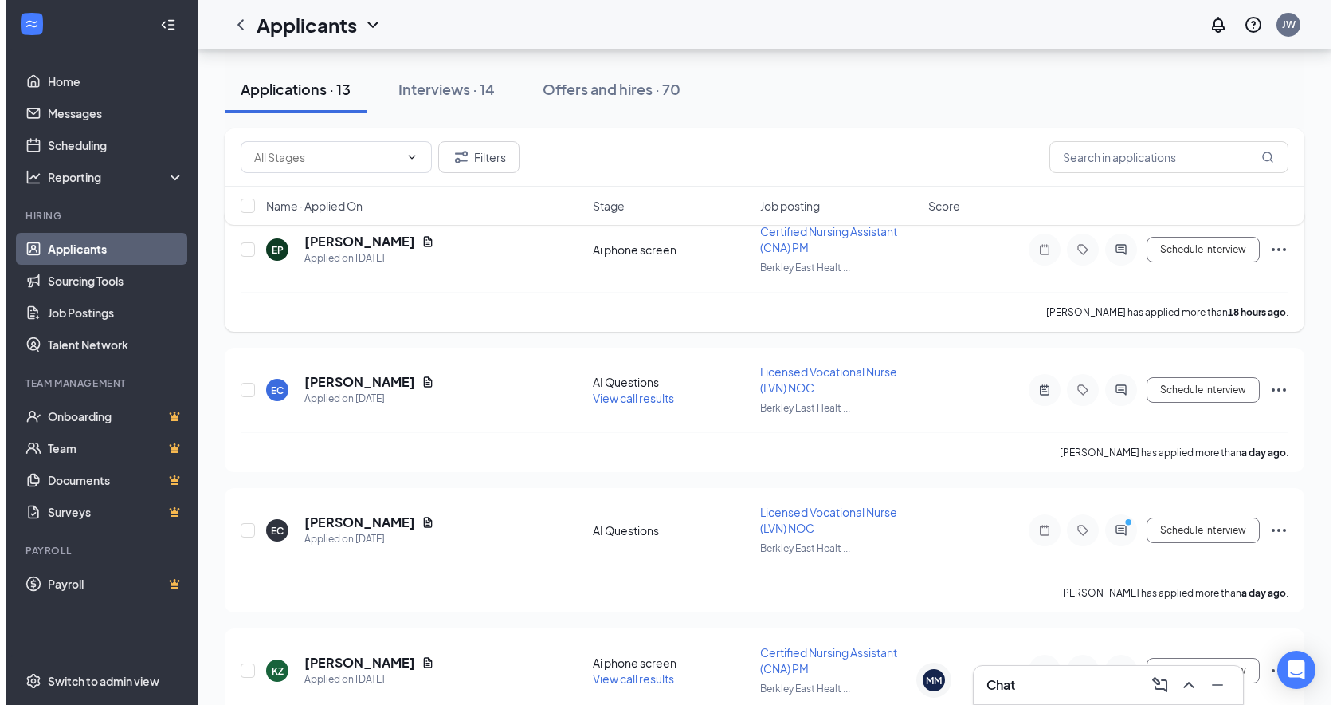
scroll to position [239, 0]
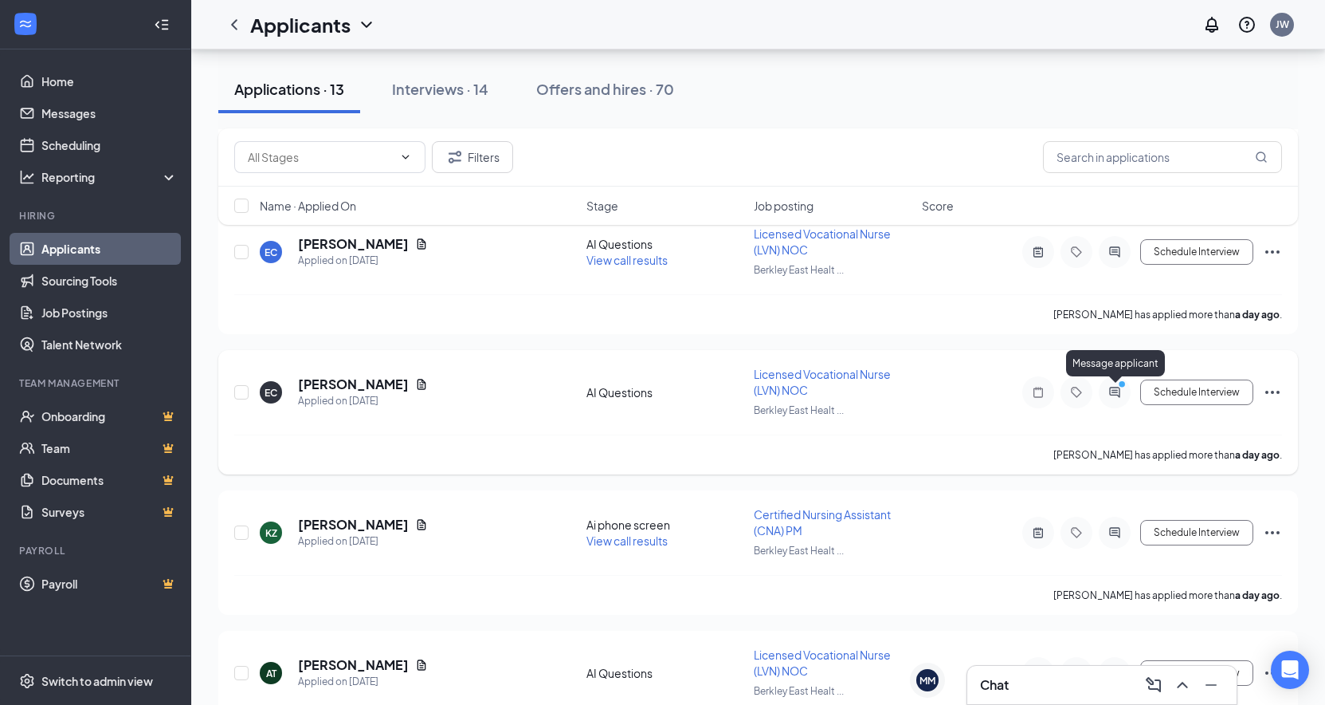
click at [1117, 394] on icon "ActiveChat" at bounding box center [1114, 392] width 19 height 13
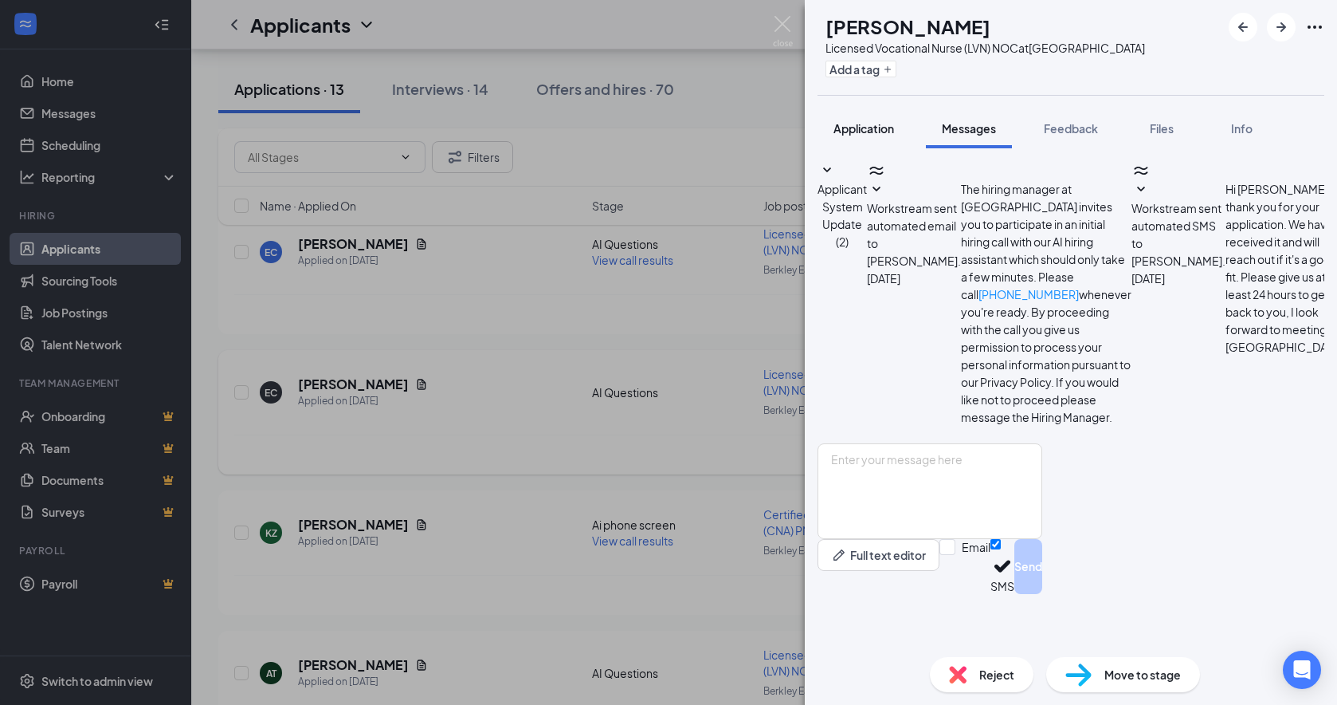
click at [857, 135] on span "Application" at bounding box center [864, 128] width 61 height 14
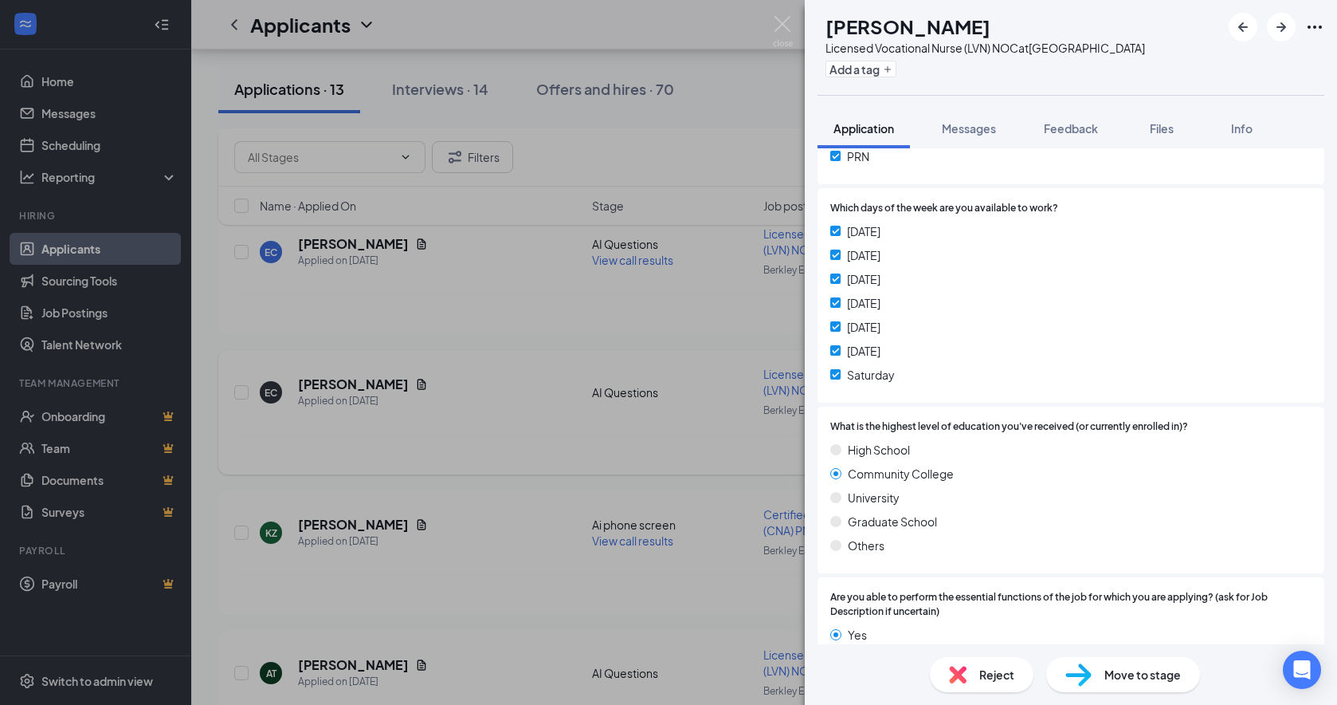
scroll to position [398, 0]
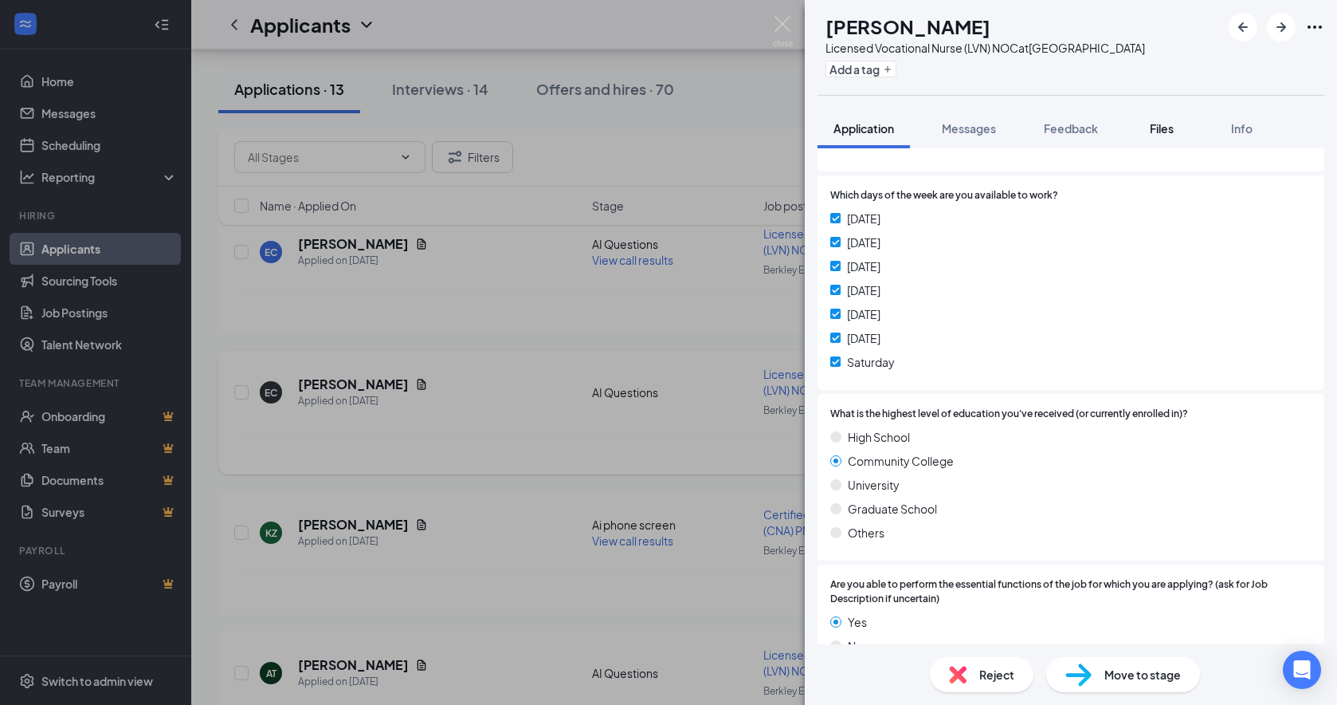
click at [1144, 135] on span "Files" at bounding box center [1162, 128] width 24 height 14
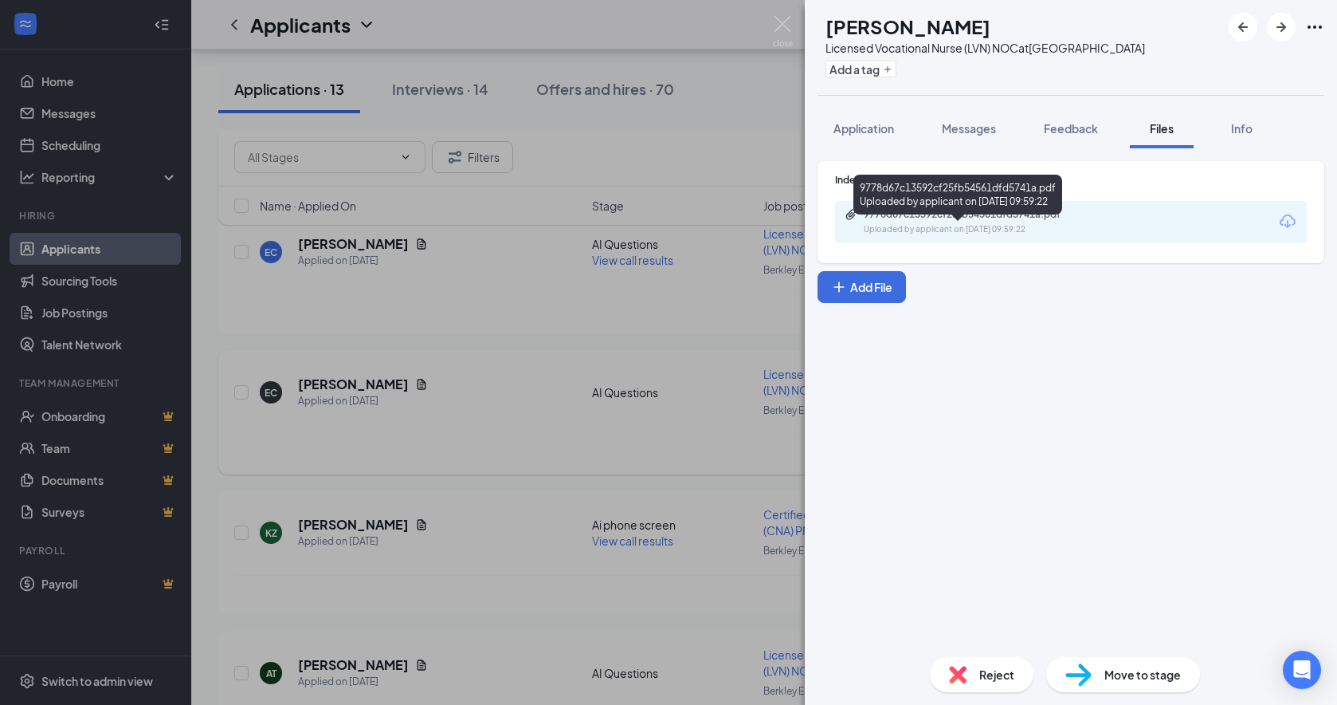
click at [957, 236] on div "Uploaded by applicant on [DATE] 09:59:22" at bounding box center [983, 229] width 239 height 13
click at [1077, 135] on span "Feedback" at bounding box center [1071, 128] width 54 height 14
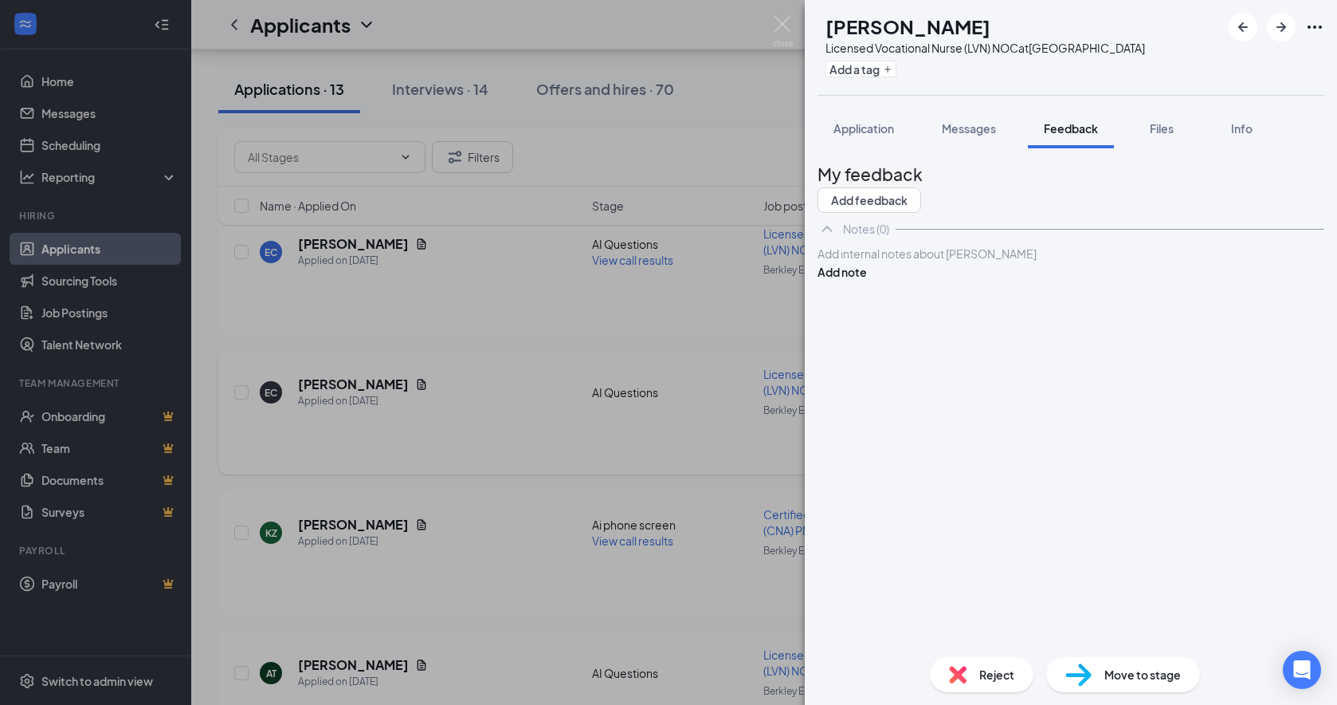
click at [988, 262] on div at bounding box center [1071, 253] width 505 height 17
click at [867, 281] on button "Add note" at bounding box center [842, 272] width 49 height 18
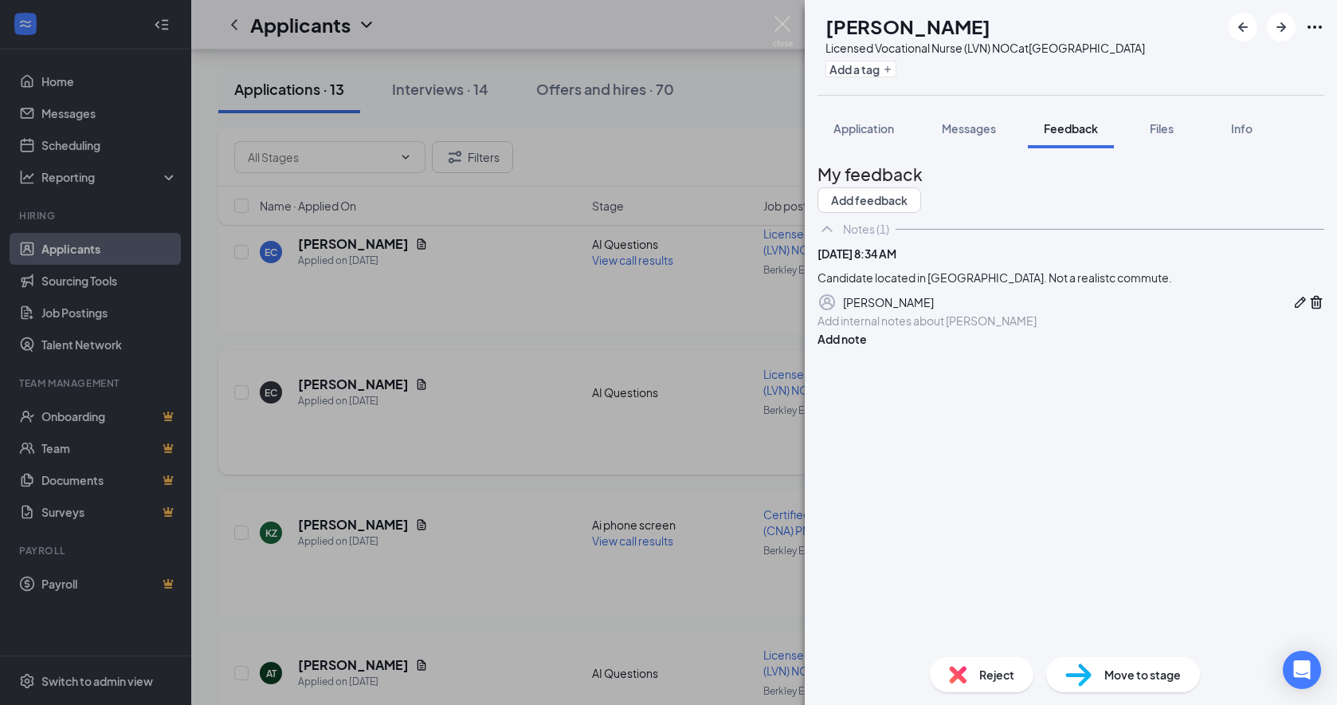
click at [995, 647] on span "Reject" at bounding box center [996, 674] width 35 height 18
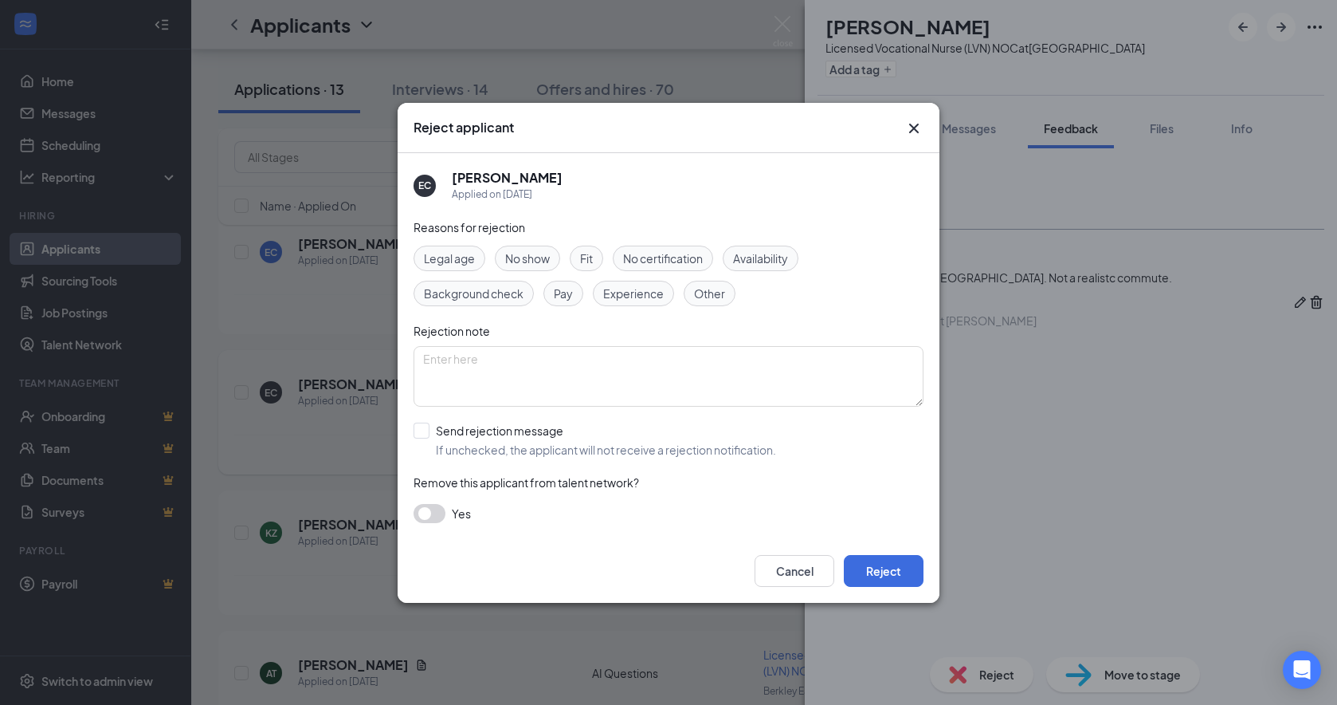
click at [709, 300] on span "Other" at bounding box center [709, 294] width 31 height 18
click at [903, 568] on button "Reject" at bounding box center [884, 571] width 80 height 32
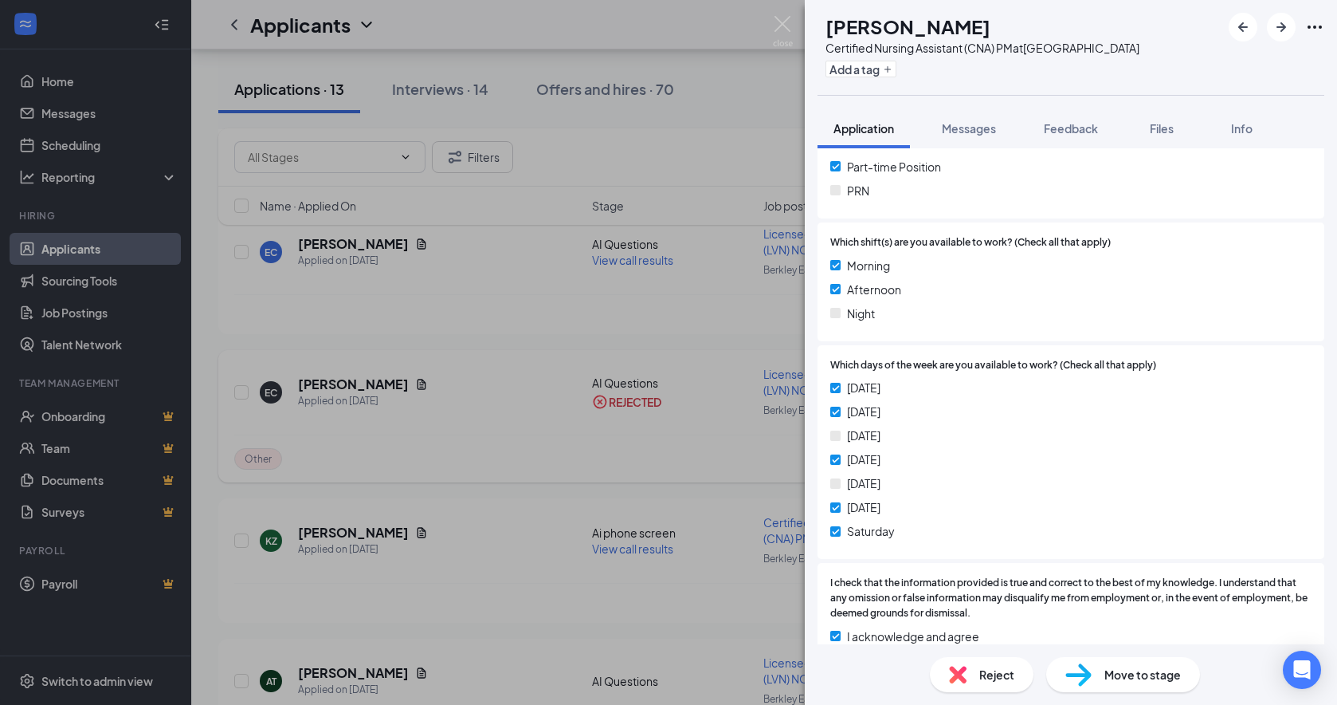
scroll to position [558, 0]
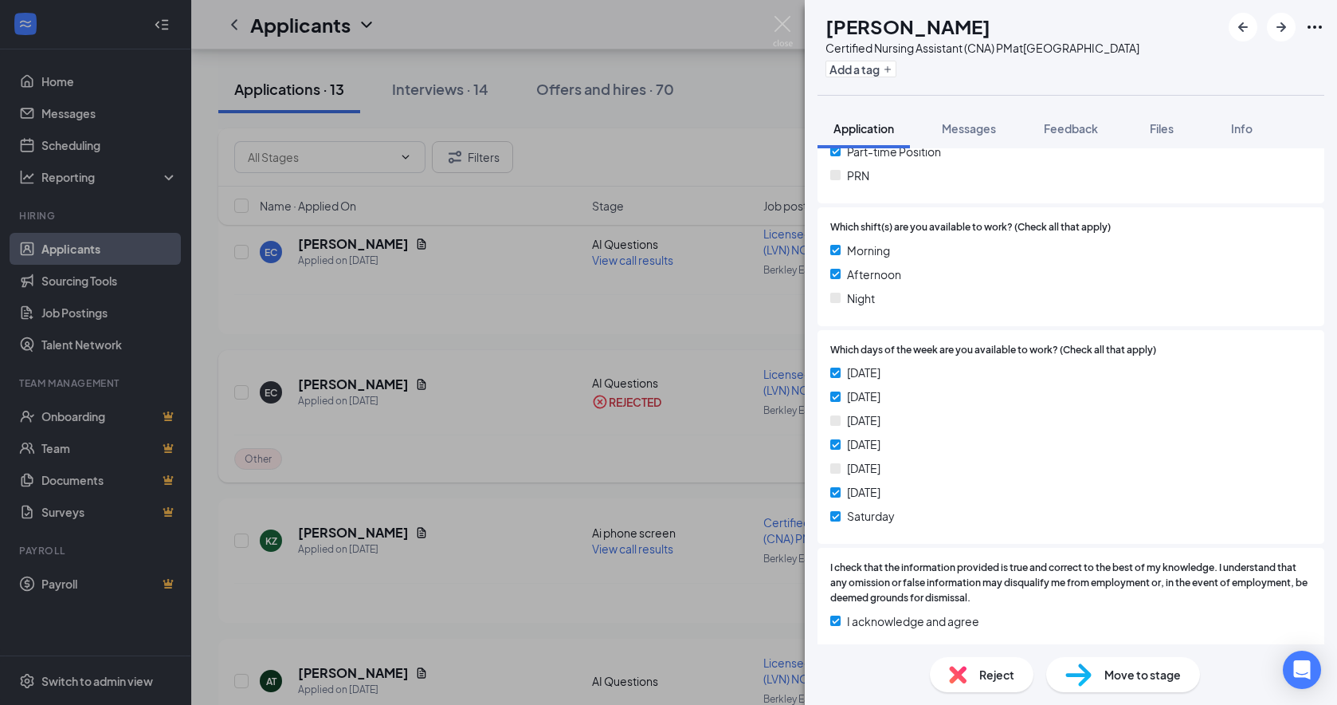
click at [994, 647] on span "Reject" at bounding box center [996, 674] width 35 height 18
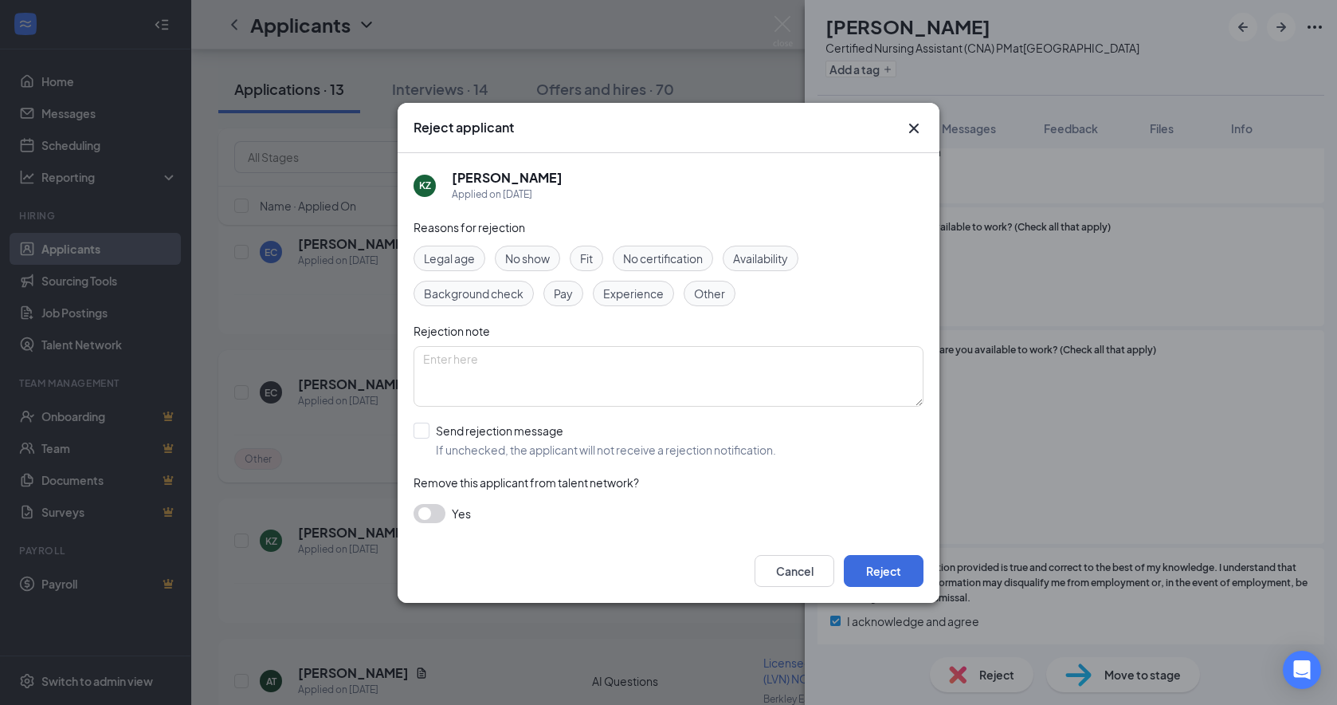
click at [783, 254] on span "Availability" at bounding box center [760, 258] width 55 height 18
click at [897, 562] on button "Reject" at bounding box center [884, 571] width 80 height 32
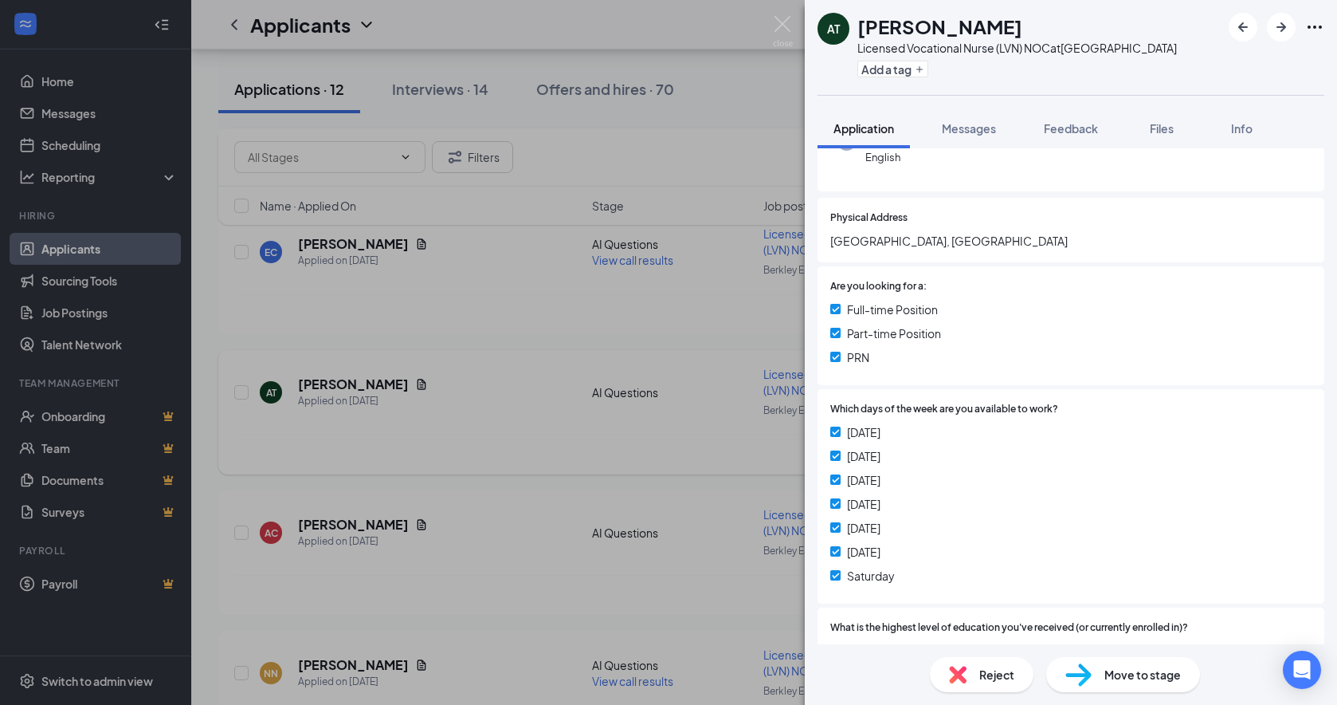
scroll to position [239, 0]
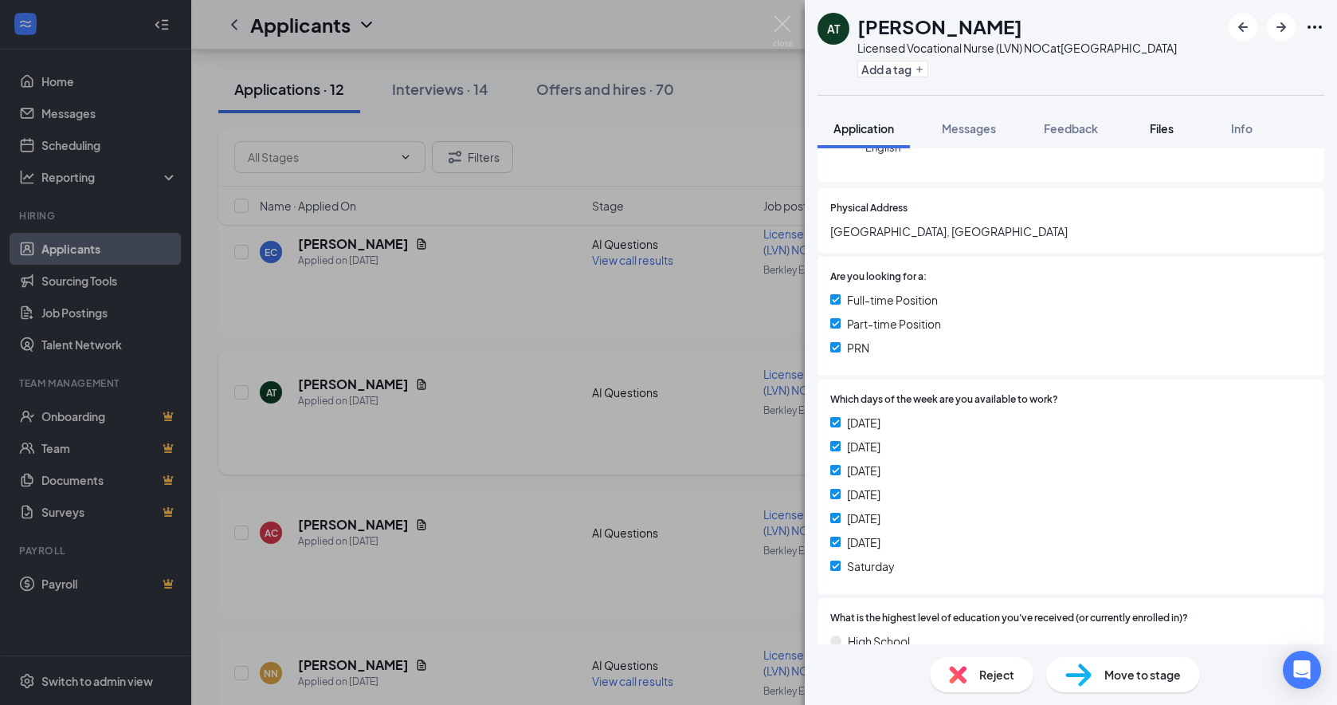
click at [1144, 135] on span "Files" at bounding box center [1162, 128] width 24 height 14
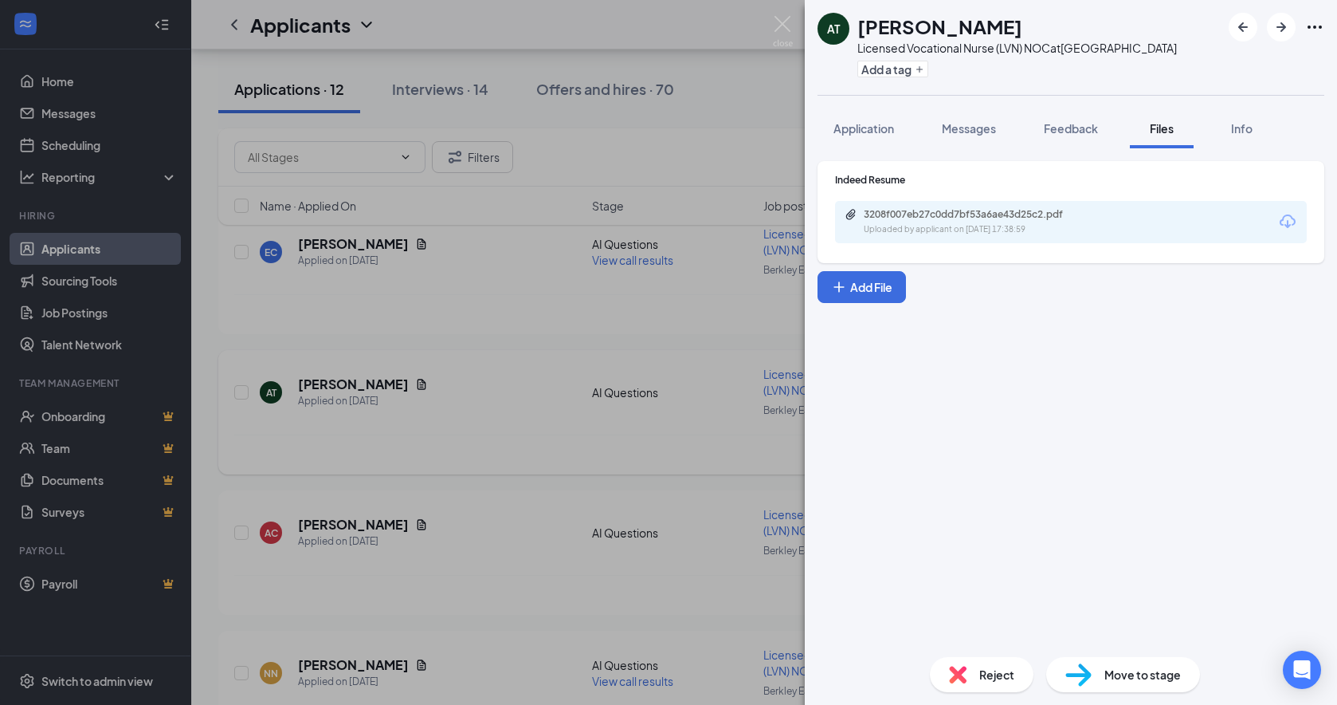
click at [968, 236] on div "Uploaded by applicant on [DATE] 17:38:59" at bounding box center [983, 229] width 239 height 13
click at [1005, 647] on span "Reject" at bounding box center [996, 674] width 35 height 18
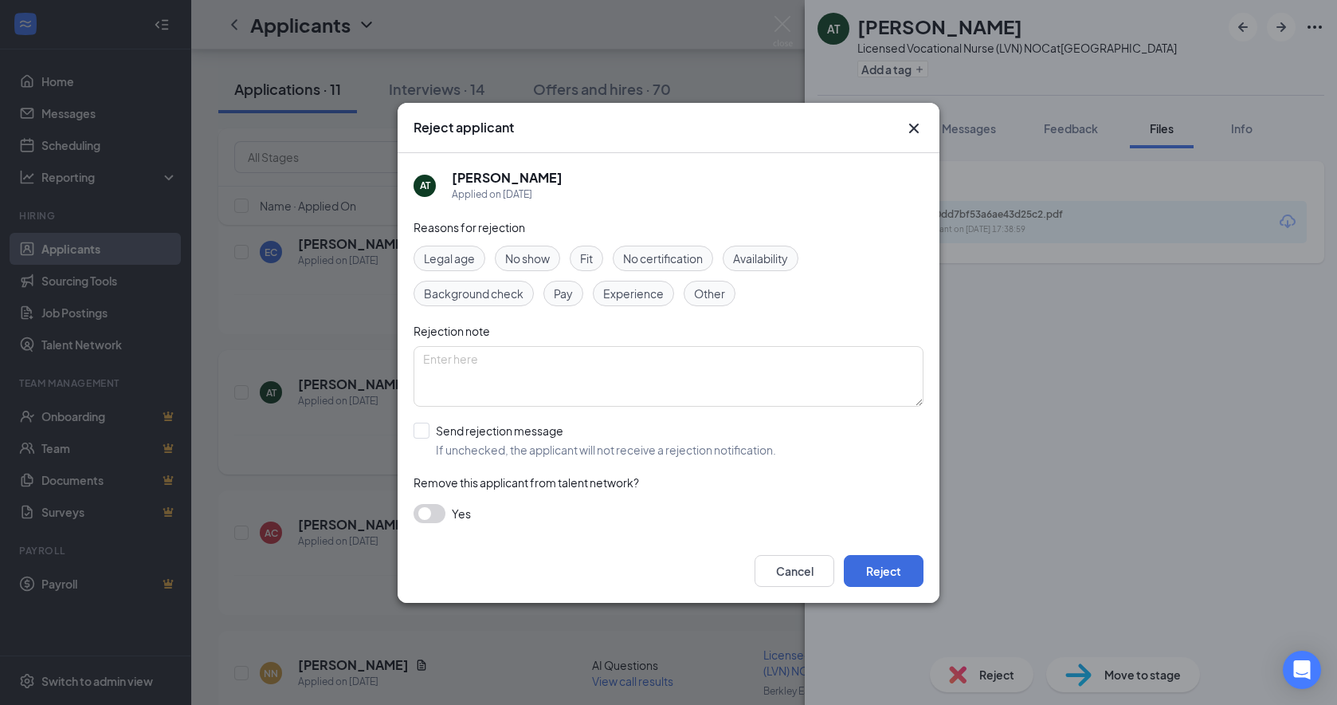
click at [624, 296] on span "Experience" at bounding box center [633, 294] width 61 height 18
click at [895, 563] on button "Reject" at bounding box center [884, 571] width 80 height 32
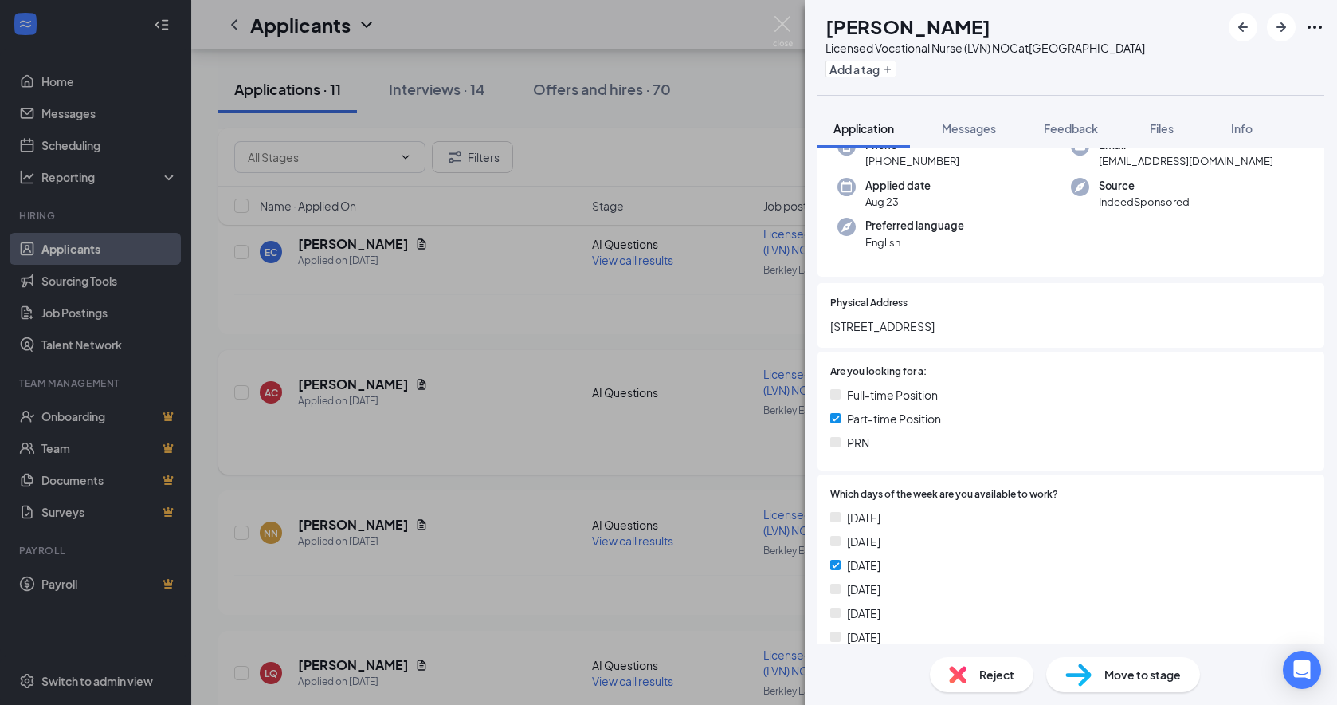
scroll to position [319, 0]
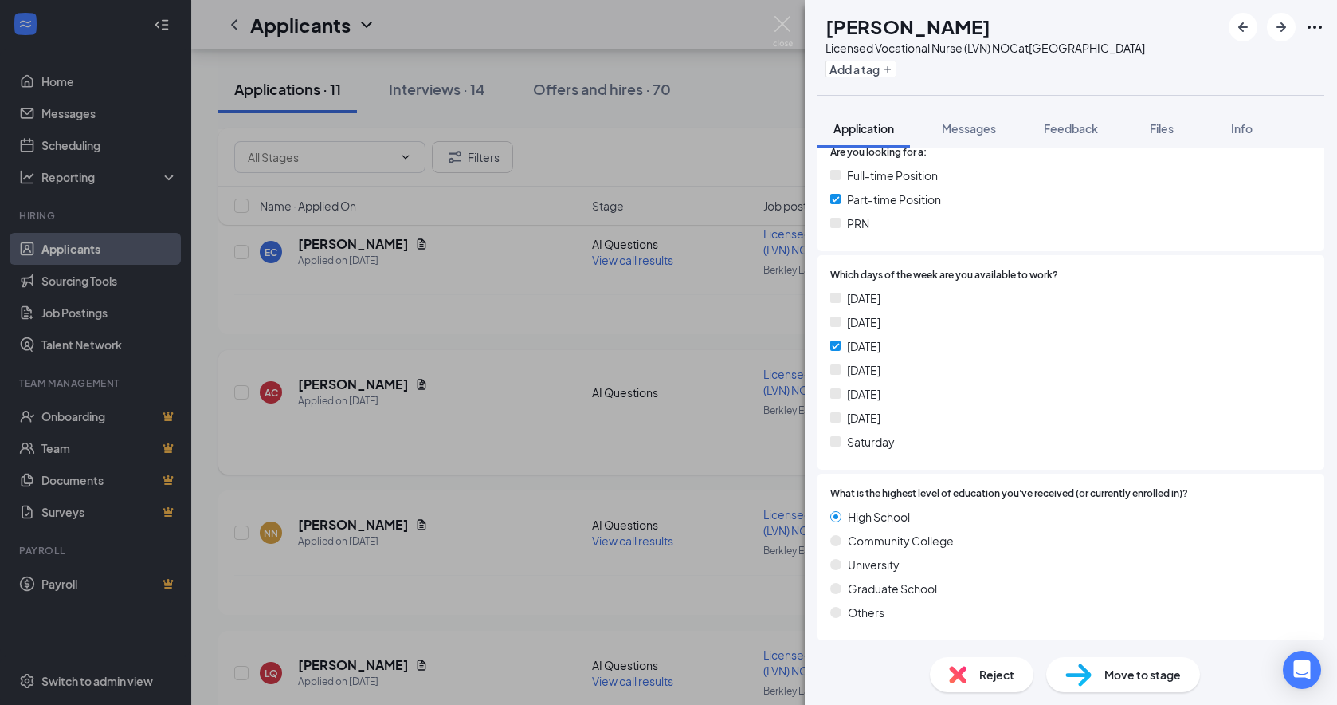
click at [987, 647] on span "Reject" at bounding box center [996, 674] width 35 height 18
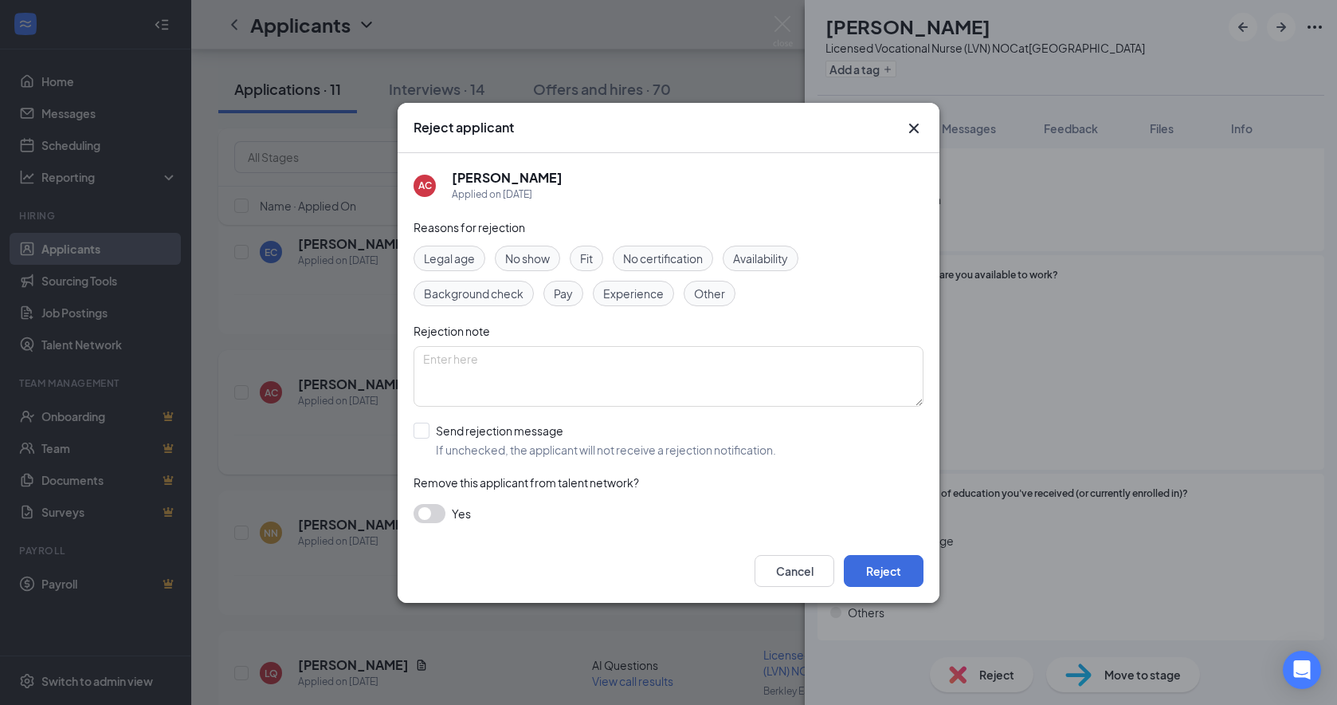
click at [758, 262] on span "Availability" at bounding box center [760, 258] width 55 height 18
click at [884, 565] on button "Reject" at bounding box center [884, 571] width 80 height 32
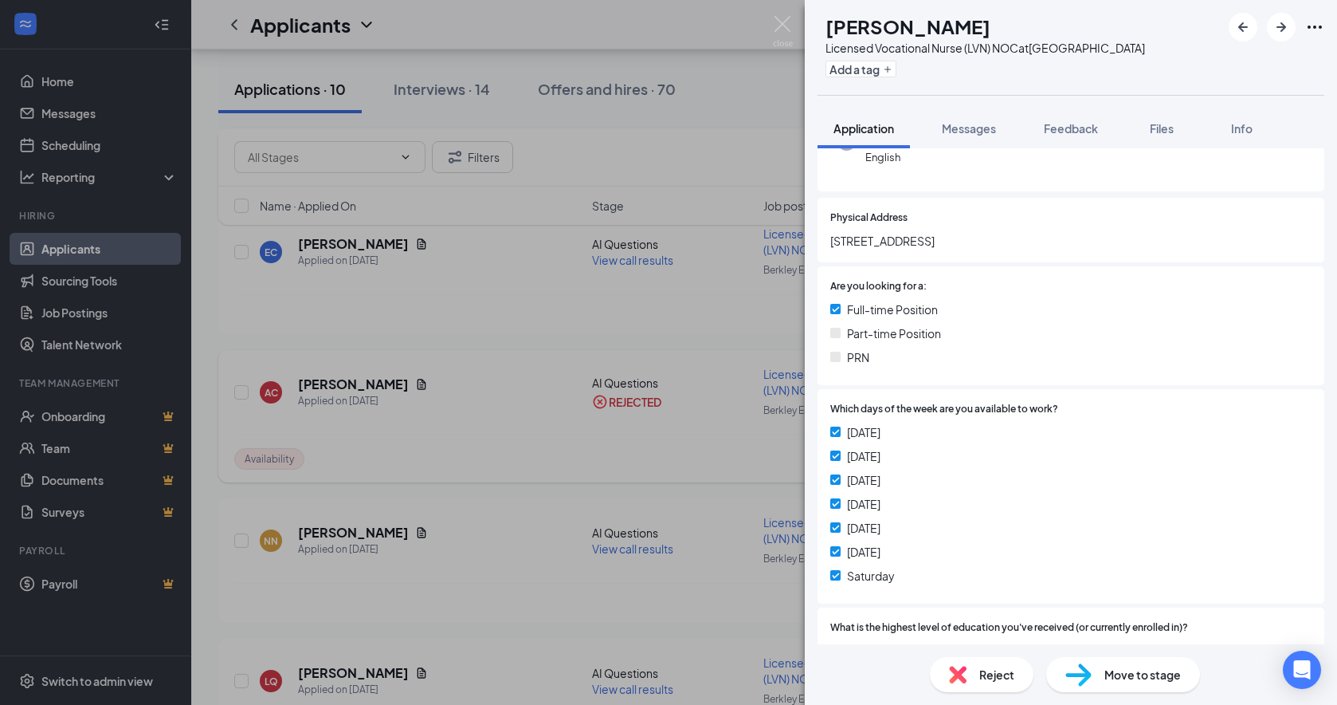
scroll to position [239, 0]
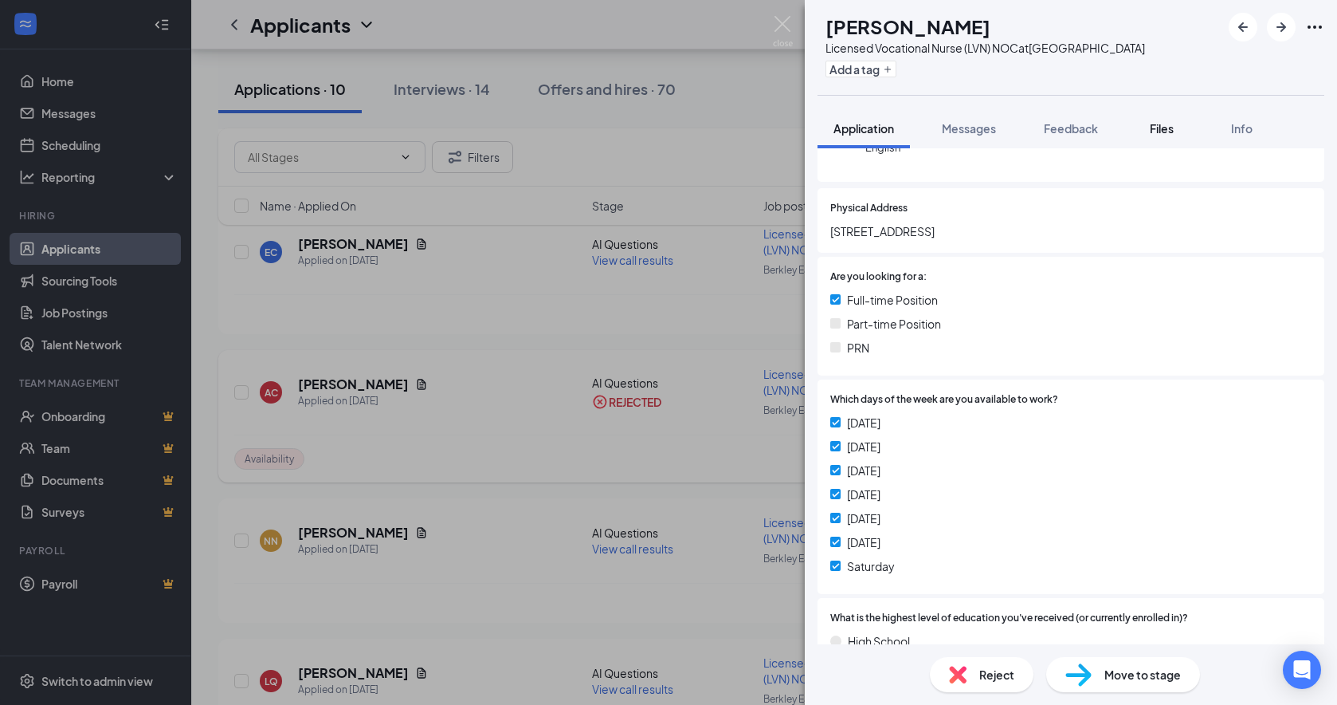
click at [1144, 135] on span "Files" at bounding box center [1162, 128] width 24 height 14
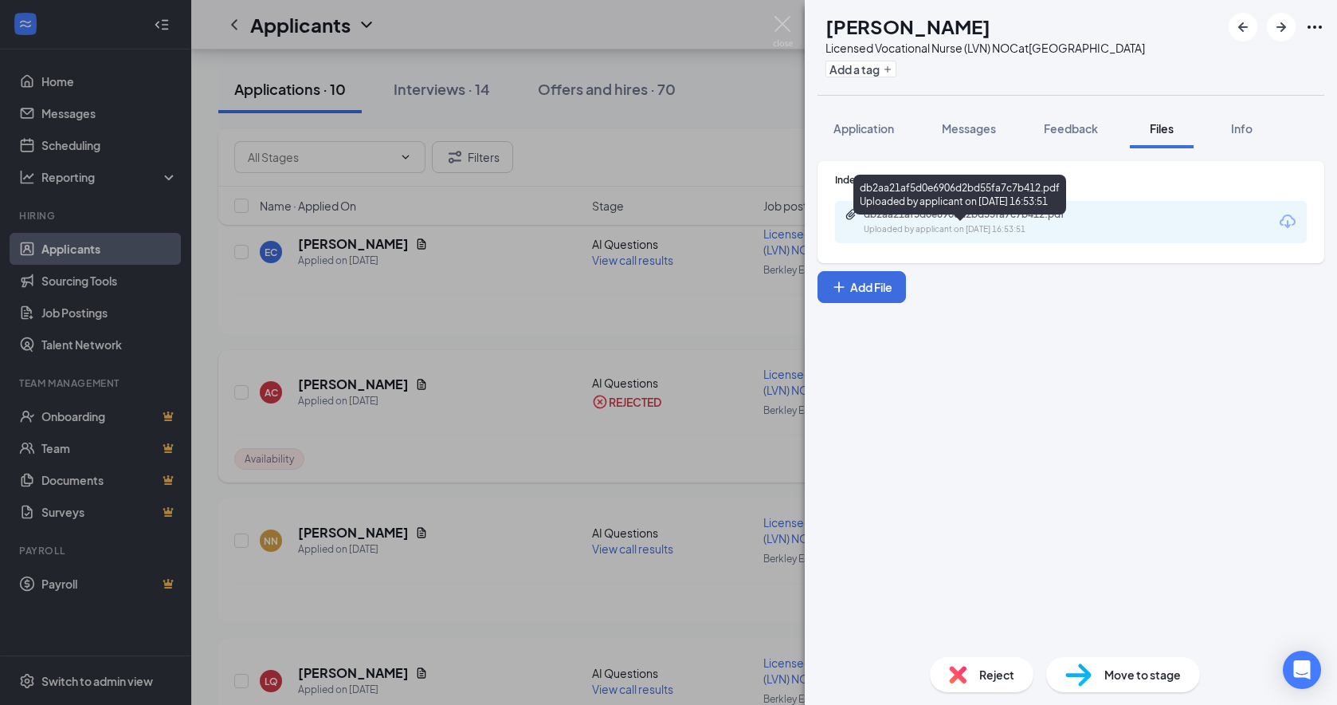
click at [979, 221] on div "db2aa21af5d0e6906d2bd55fa7c7b412.pdf" at bounding box center [975, 214] width 223 height 13
click at [1144, 33] on icon "ArrowRight" at bounding box center [1281, 27] width 19 height 19
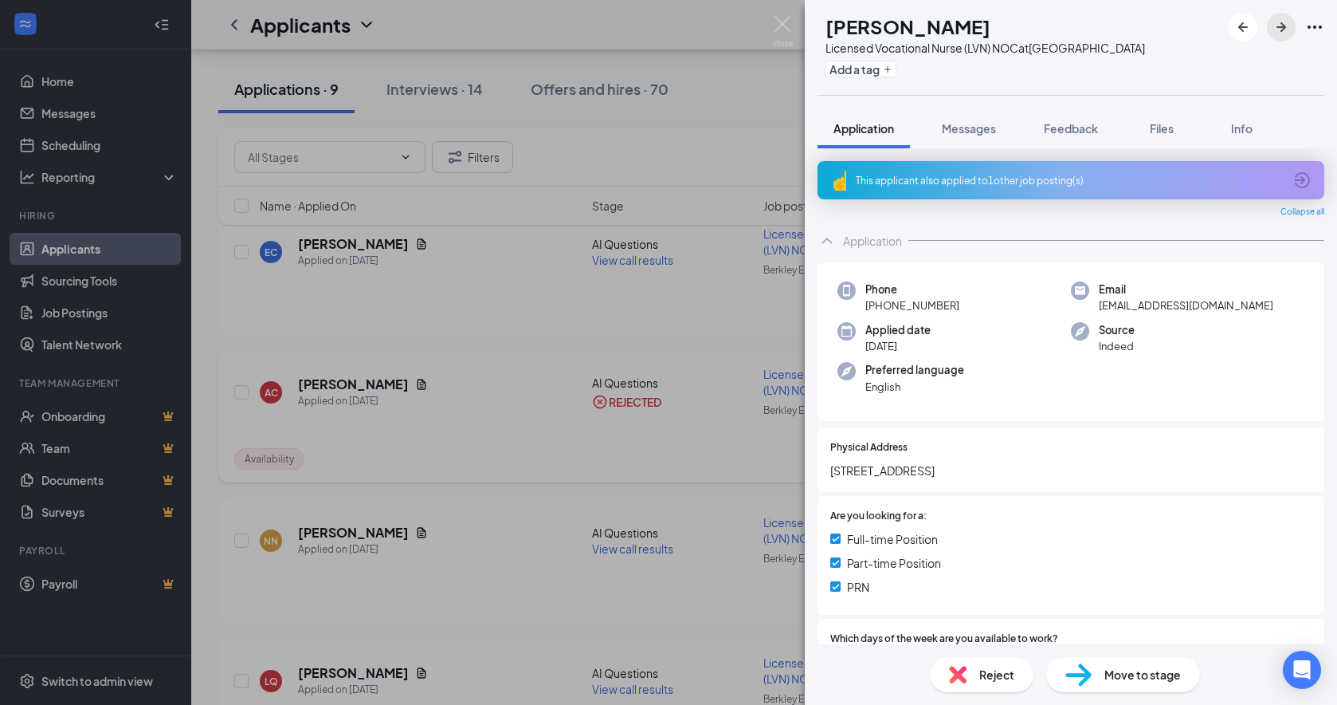
click at [1144, 33] on icon "ArrowRight" at bounding box center [1281, 27] width 19 height 19
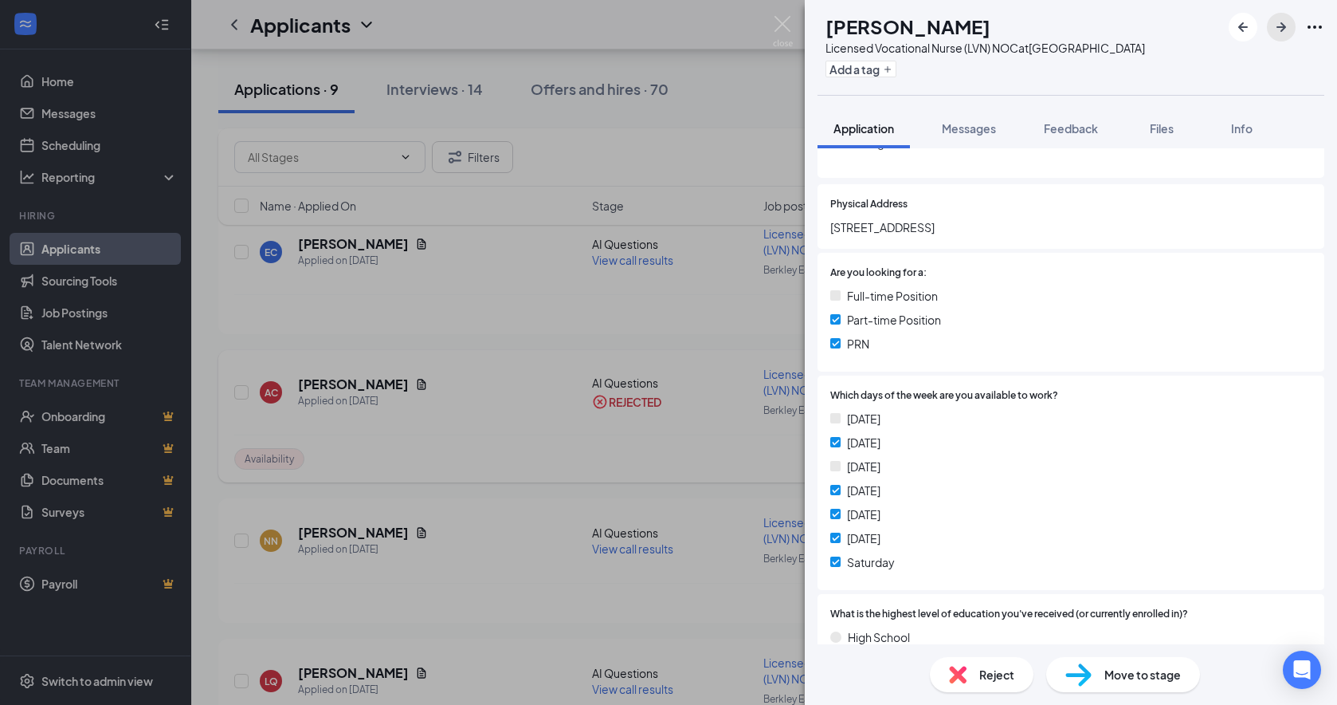
scroll to position [239, 0]
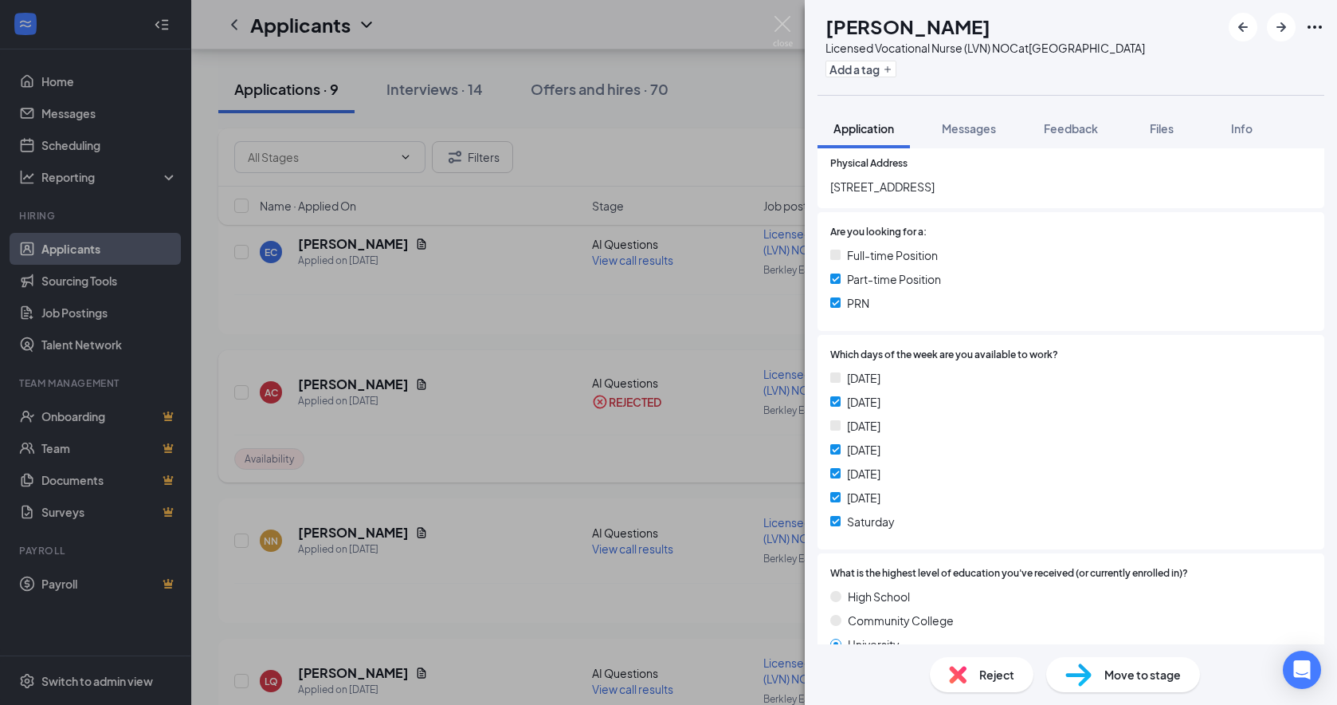
click at [1008, 647] on span "Reject" at bounding box center [996, 674] width 35 height 18
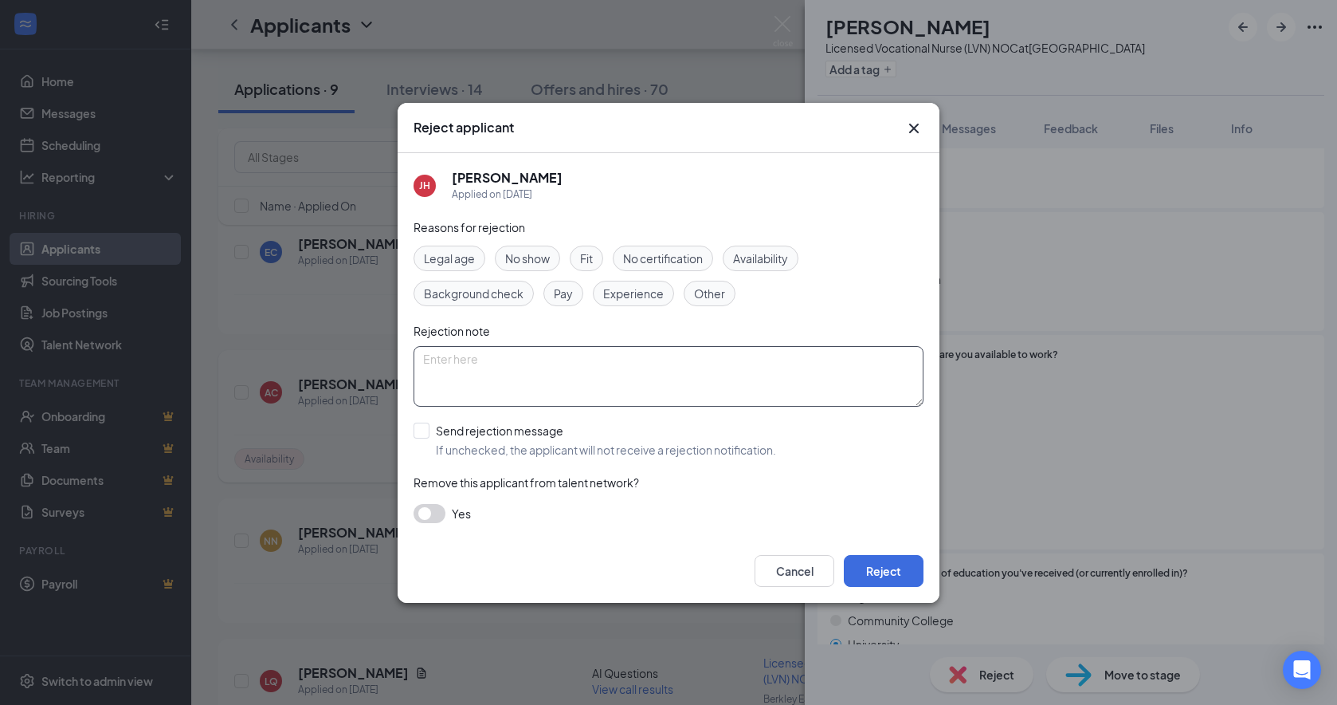
click at [774, 251] on span "Availability" at bounding box center [760, 258] width 55 height 18
click at [909, 564] on button "Reject" at bounding box center [884, 571] width 80 height 32
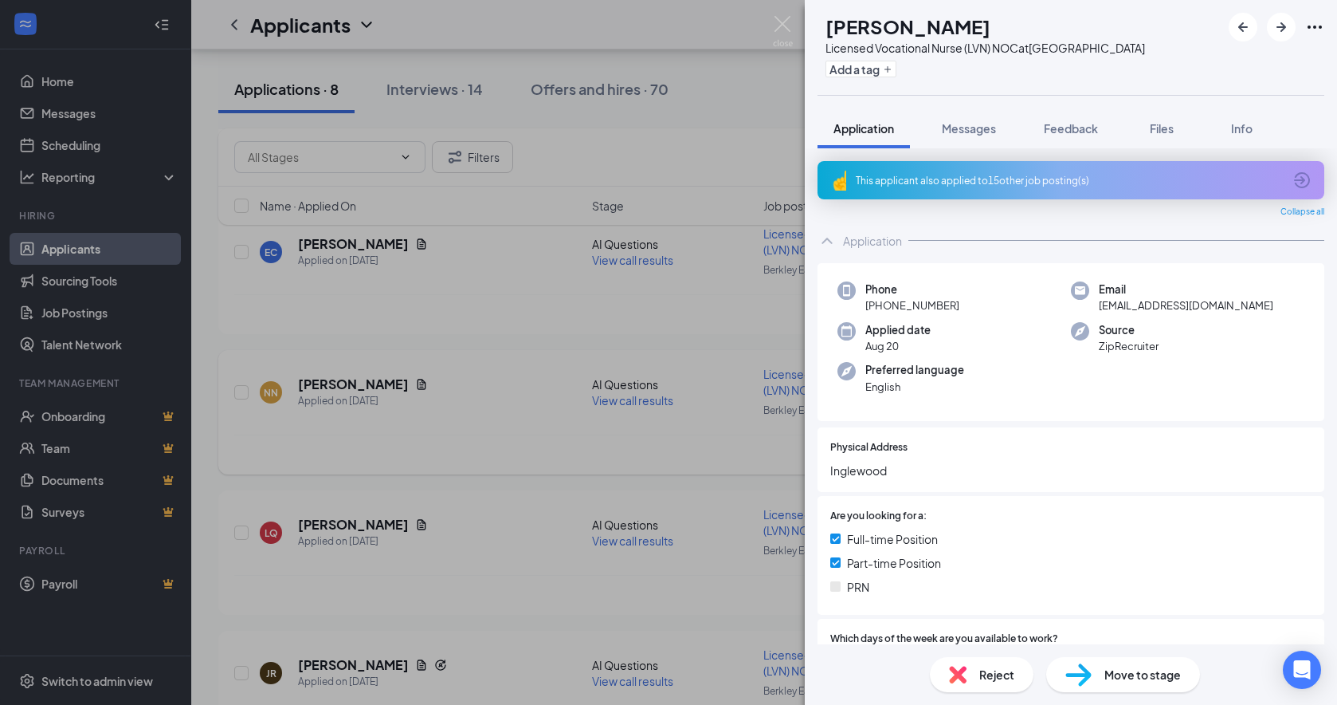
click at [1038, 187] on div "This applicant also applied to 15 other job posting(s)" at bounding box center [1069, 181] width 427 height 14
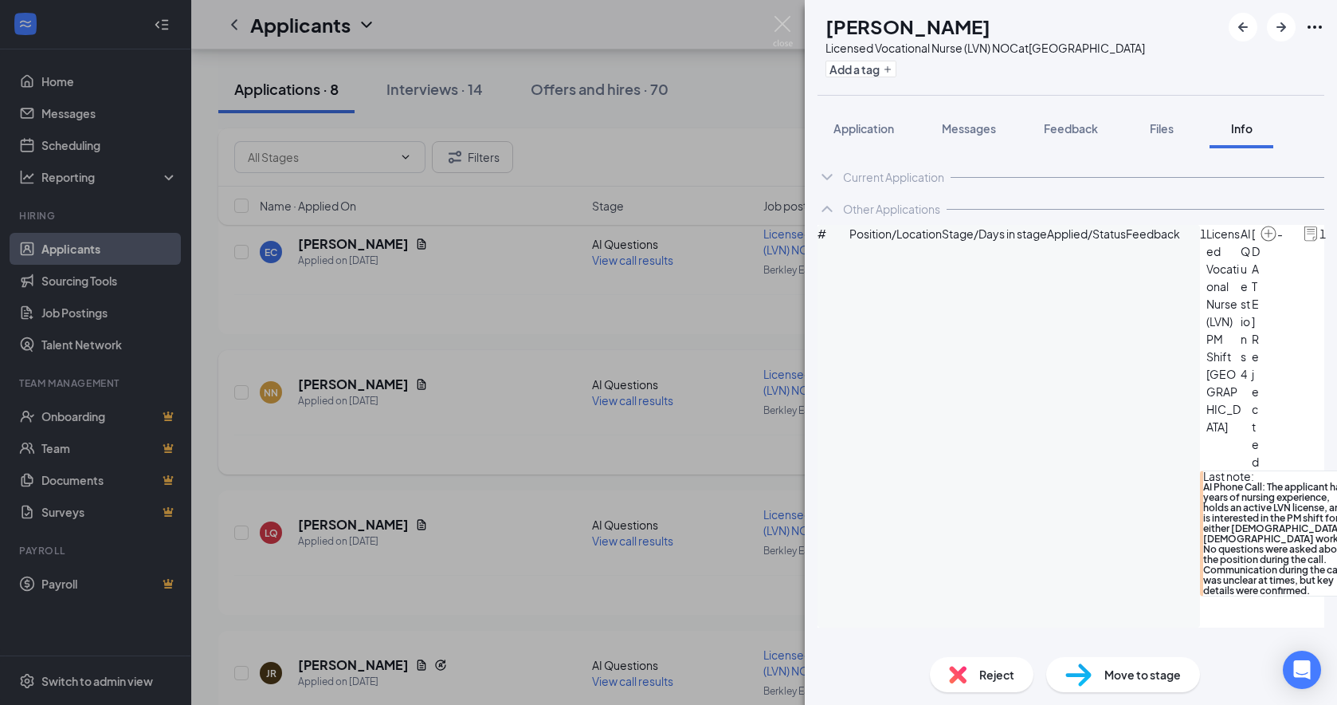
click at [836, 186] on icon "ChevronDown" at bounding box center [827, 176] width 19 height 19
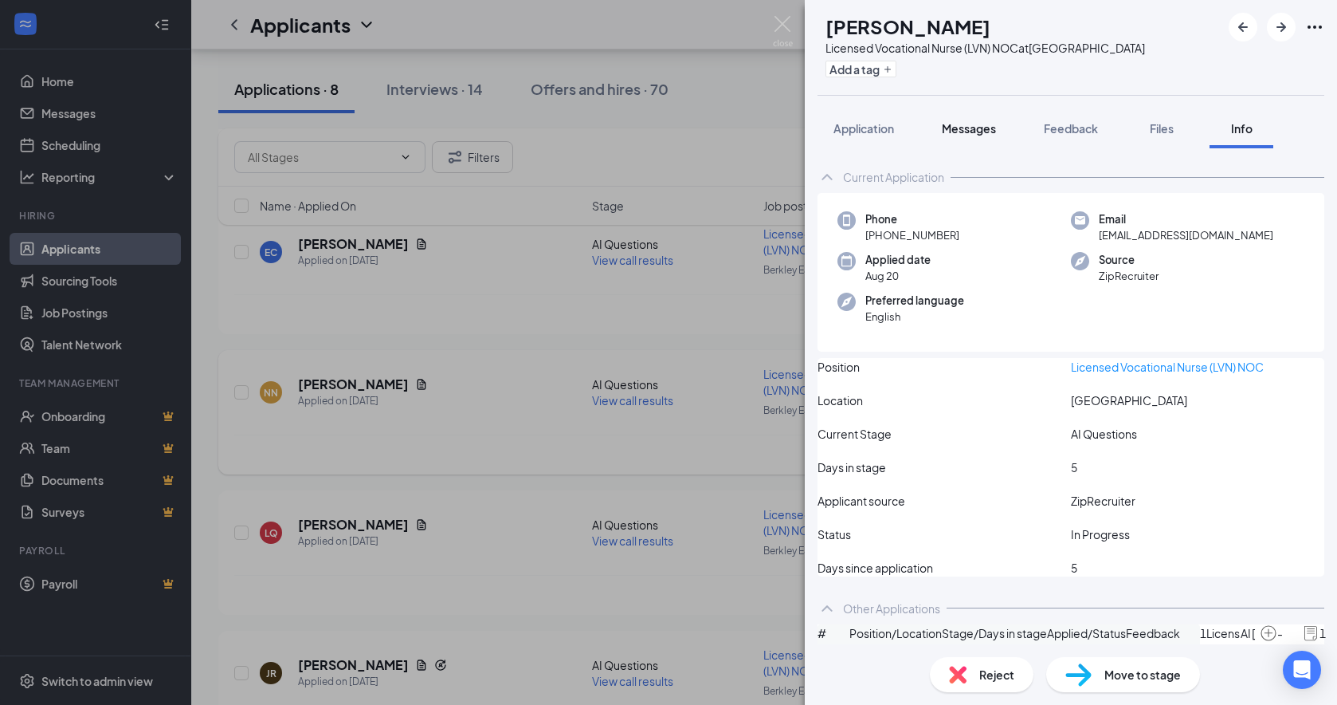
click at [965, 135] on span "Messages" at bounding box center [969, 128] width 54 height 14
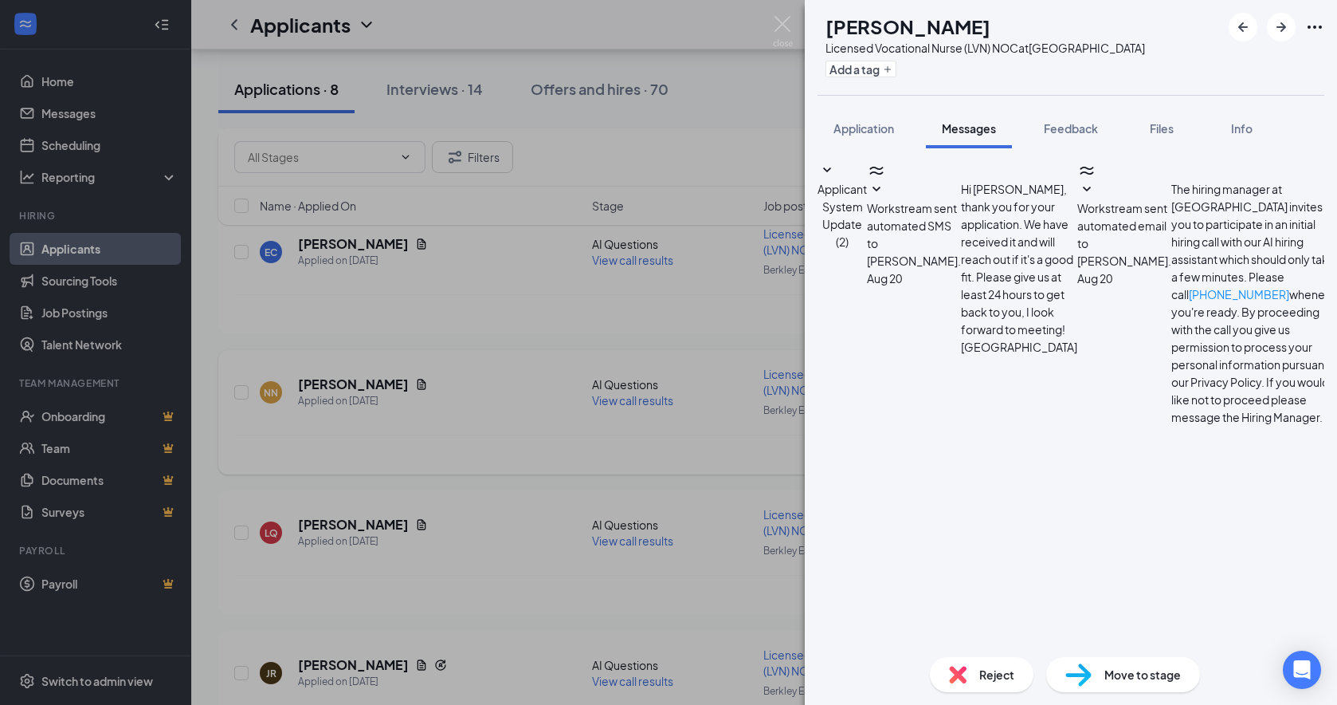
scroll to position [291, 0]
drag, startPoint x: 928, startPoint y: 312, endPoint x: 1219, endPoint y: 410, distance: 306.7
drag, startPoint x: 1067, startPoint y: 400, endPoint x: 925, endPoint y: 309, distance: 169.1
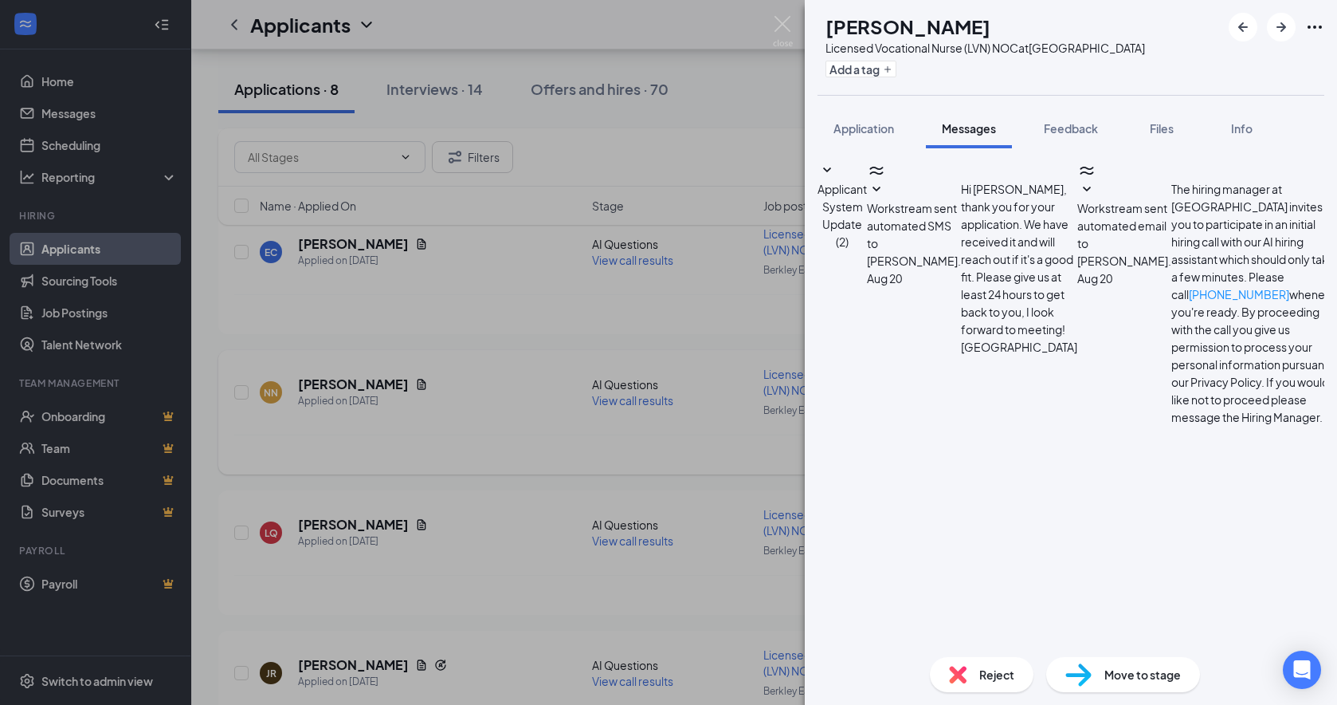
drag, startPoint x: 925, startPoint y: 309, endPoint x: 956, endPoint y: 320, distance: 33.0
drag, startPoint x: 956, startPoint y: 320, endPoint x: 1113, endPoint y: 272, distance: 164.4
drag, startPoint x: 1063, startPoint y: 400, endPoint x: 1063, endPoint y: 312, distance: 88.5
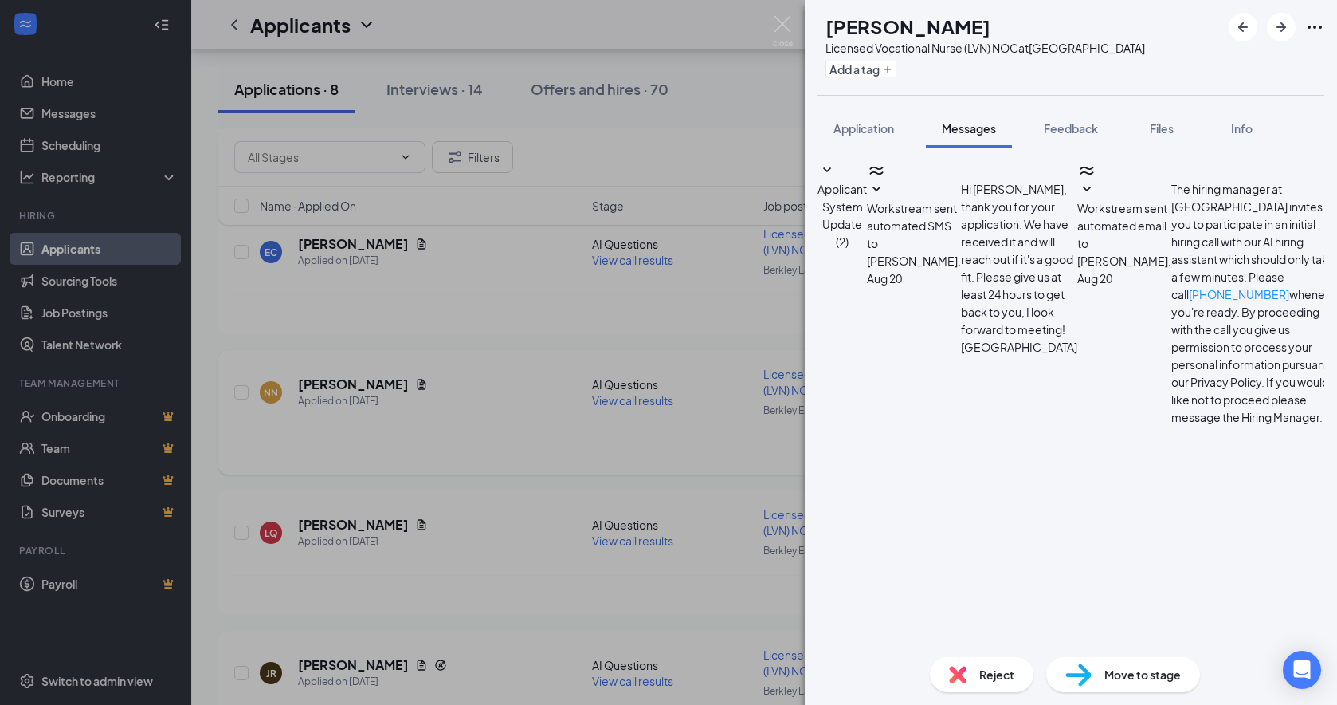
copy span "[DATE] - [DATE] you were employed as an LVN at [GEOGRAPHIC_DATA], and [GEOGRAPH…"
click at [1077, 135] on span "Feedback" at bounding box center [1071, 128] width 54 height 14
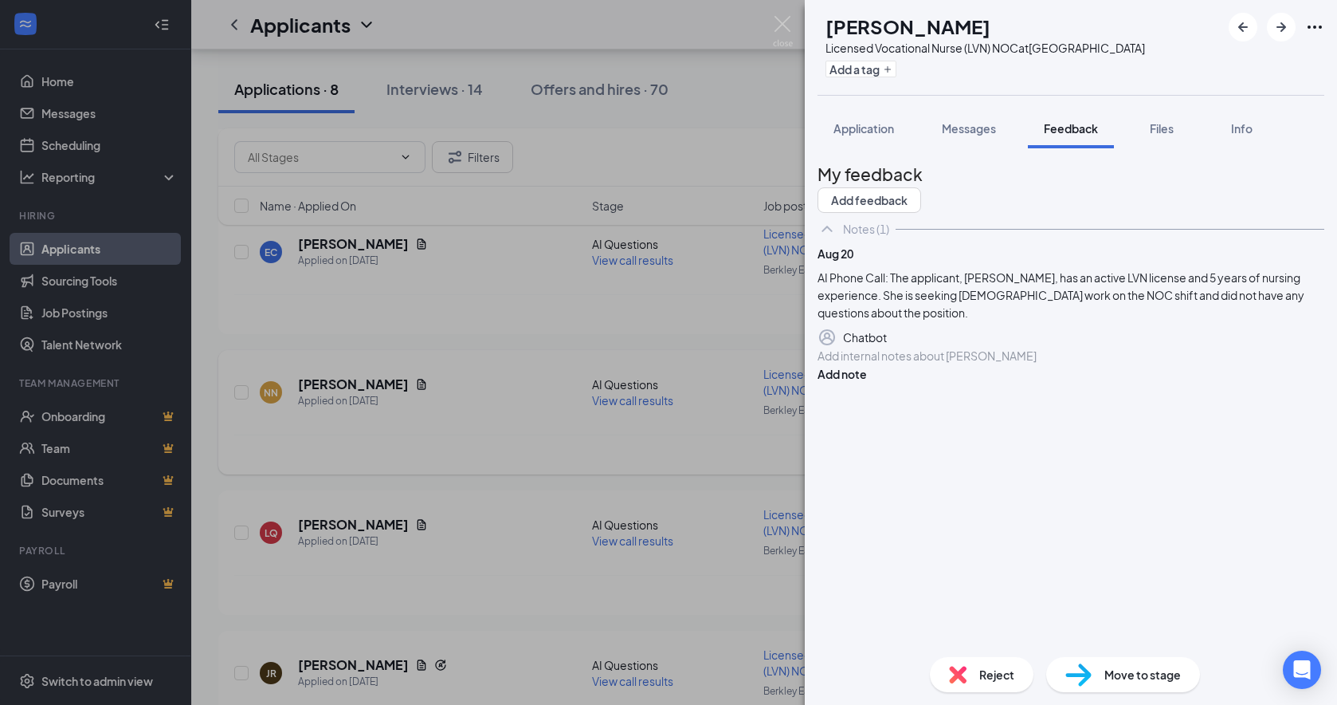
click at [971, 383] on div "Add internal notes about [PERSON_NAME] Add note" at bounding box center [1071, 365] width 507 height 36
drag, startPoint x: 971, startPoint y: 446, endPoint x: 926, endPoint y: 457, distance: 46.0
click at [926, 364] on div at bounding box center [1071, 355] width 505 height 17
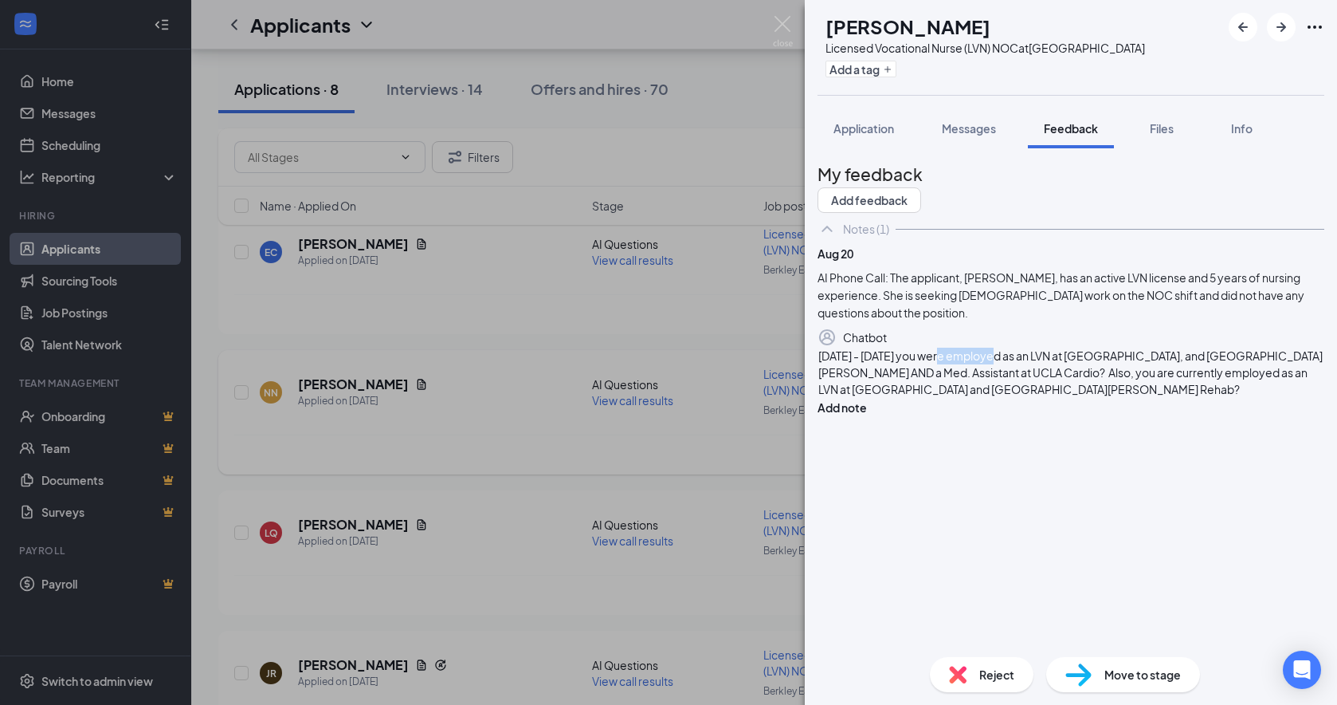
drag, startPoint x: 1016, startPoint y: 465, endPoint x: 964, endPoint y: 461, distance: 52.0
click at [964, 396] on span "[DATE] - [DATE] you were employed as an LVN at [GEOGRAPHIC_DATA], and [GEOGRAPH…" at bounding box center [1071, 372] width 504 height 48
drag, startPoint x: 1114, startPoint y: 481, endPoint x: 980, endPoint y: 481, distance: 133.9
click at [987, 396] on span "[DATE] - [DATE] employed as an LVN at [GEOGRAPHIC_DATA], and [GEOGRAPHIC_DATA][…" at bounding box center [1064, 372] width 491 height 48
drag, startPoint x: 951, startPoint y: 481, endPoint x: 1117, endPoint y: 480, distance: 166.6
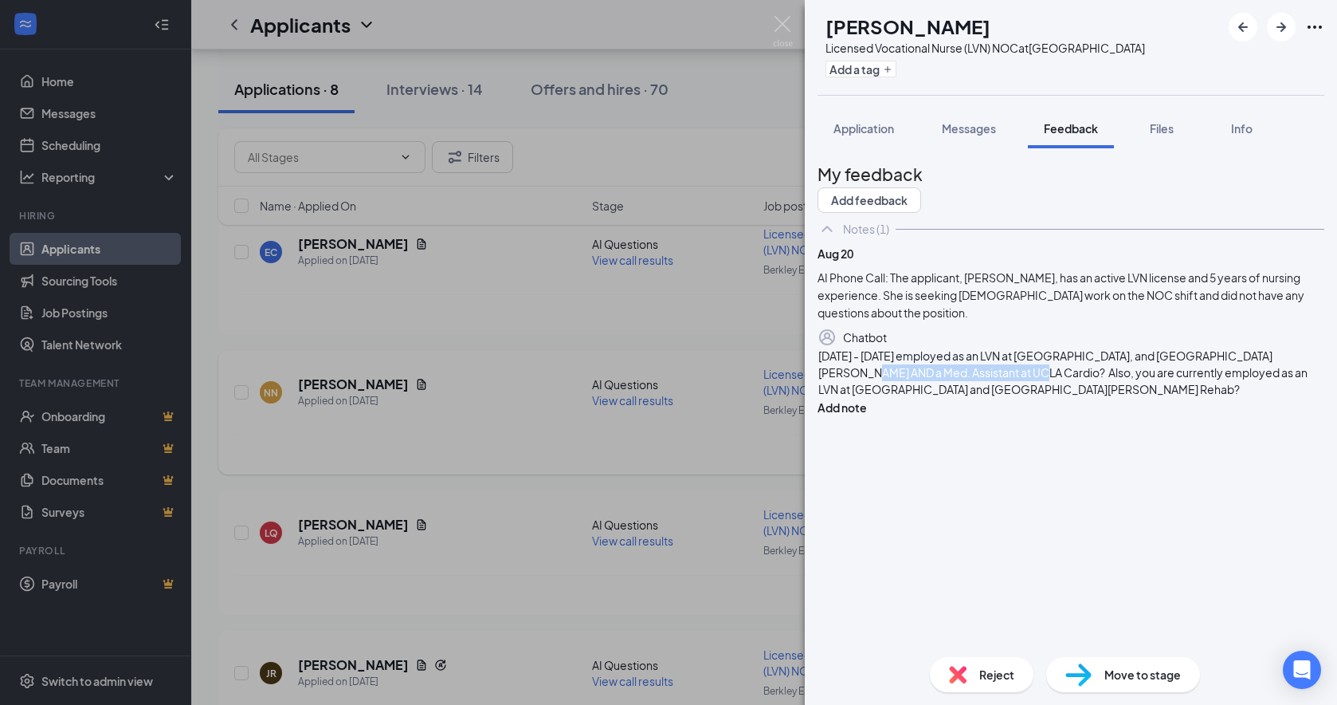
click at [1117, 396] on span "[DATE] - [DATE] employed as an LVN at [GEOGRAPHIC_DATA], and [GEOGRAPHIC_DATA][…" at bounding box center [1064, 372] width 491 height 48
drag, startPoint x: 1116, startPoint y: 480, endPoint x: 1115, endPoint y: 529, distance: 49.4
click at [1115, 529] on div "My feedback Add feedback Notes (1) [DATE] AI Phone Call: The applicant, [PERSON…" at bounding box center [1071, 402] width 507 height 483
drag, startPoint x: 1193, startPoint y: 483, endPoint x: 1129, endPoint y: 485, distance: 64.6
click at [1129, 398] on div "[DATE] - [DATE] employed as an LVN at [GEOGRAPHIC_DATA], and [GEOGRAPHIC_DATA][…" at bounding box center [1071, 372] width 505 height 50
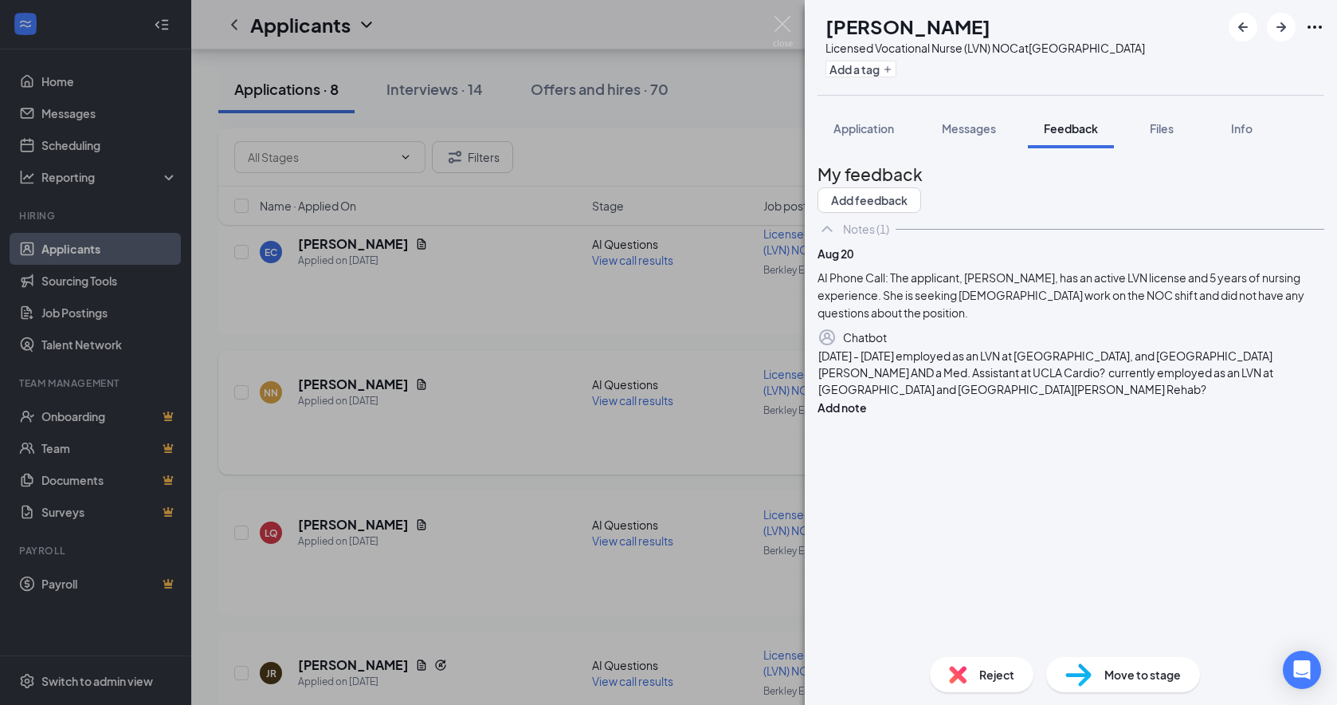
click at [1133, 396] on span "[DATE] - [DATE] employed as an LVN at [GEOGRAPHIC_DATA], and [GEOGRAPHIC_DATA][…" at bounding box center [1047, 372] width 457 height 48
click at [1144, 398] on div "[DATE] - [DATE] employed as an LVN at [GEOGRAPHIC_DATA], and [GEOGRAPHIC_DATA][…" at bounding box center [1071, 372] width 505 height 50
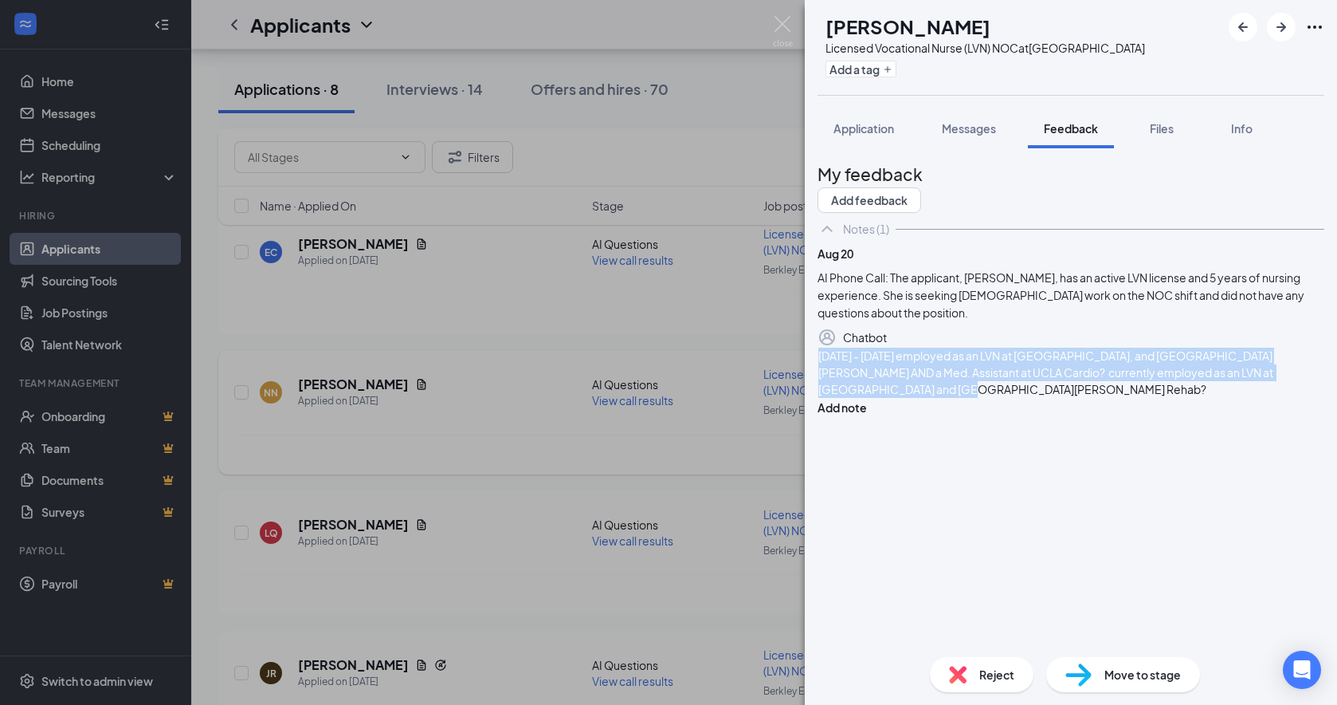
drag, startPoint x: 1170, startPoint y: 493, endPoint x: 762, endPoint y: 423, distance: 413.9
click at [762, 423] on div "JR [PERSON_NAME] Licensed Vocational Nurse (LVN) NOC at [GEOGRAPHIC_DATA] Add a…" at bounding box center [668, 352] width 1337 height 705
copy span "[DATE] - [DATE] employed as an LVN at [GEOGRAPHIC_DATA], and [GEOGRAPHIC_DATA][…"
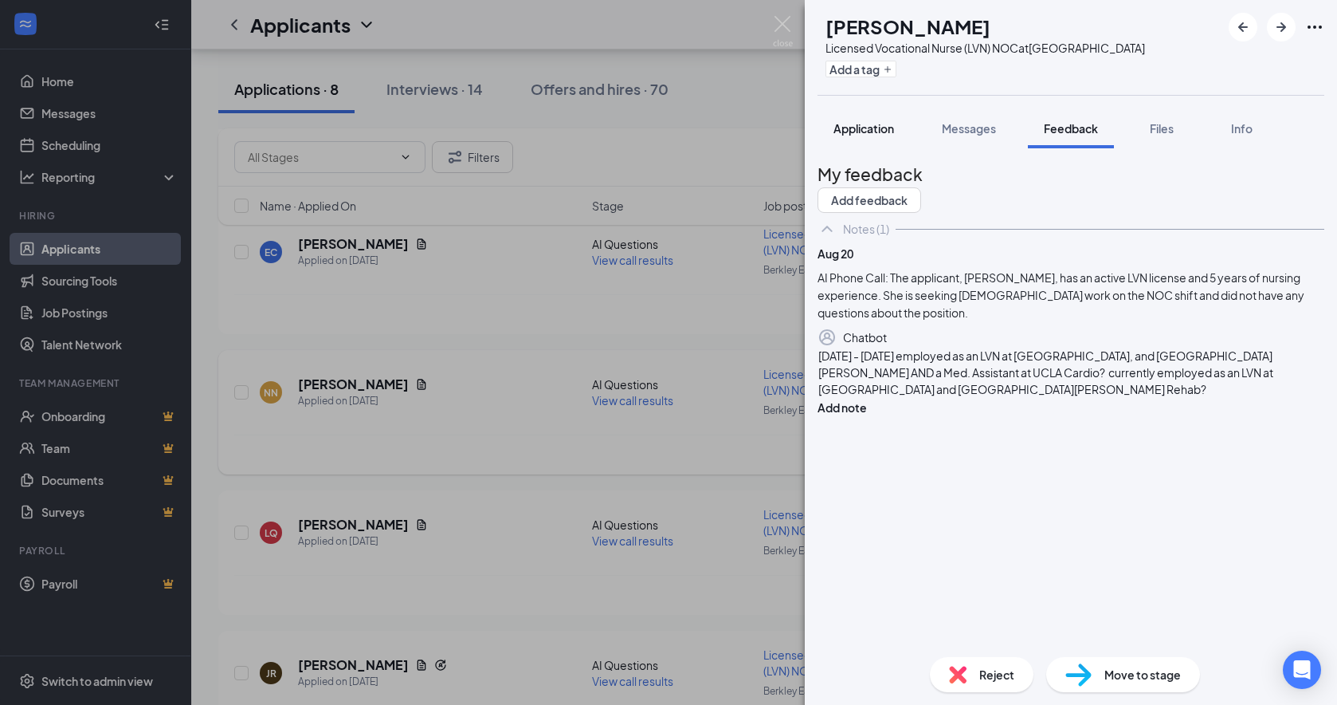
click at [870, 135] on span "Application" at bounding box center [864, 128] width 61 height 14
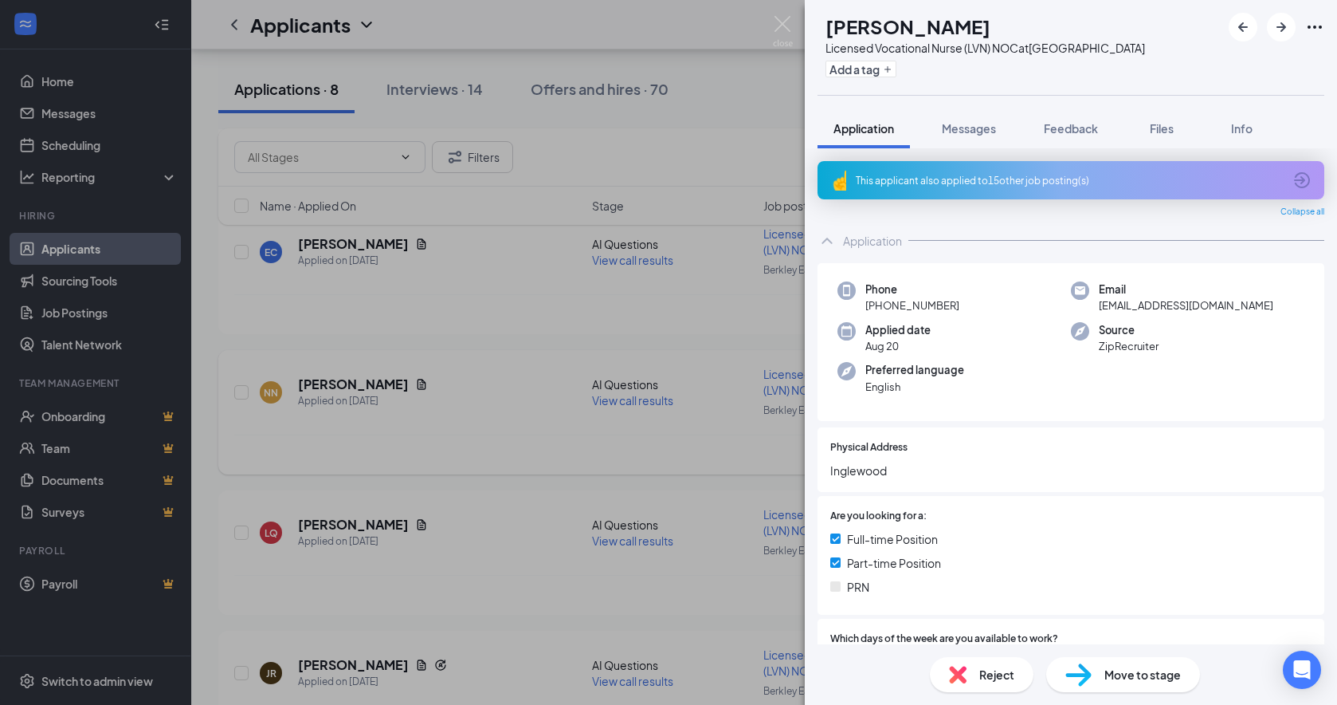
drag, startPoint x: 995, startPoint y: 190, endPoint x: 981, endPoint y: 210, distance: 24.6
click at [996, 187] on div "This applicant also applied to 15 other job posting(s)" at bounding box center [1069, 181] width 427 height 14
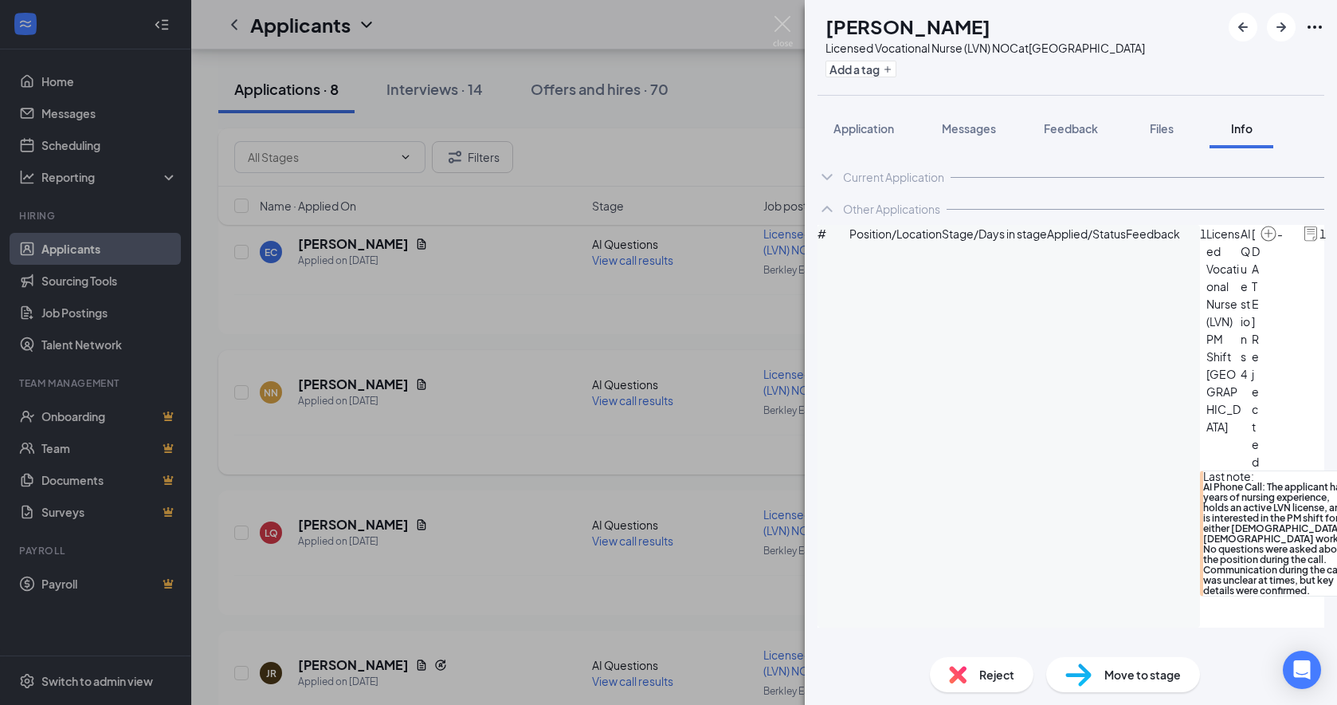
scroll to position [398, 0]
click at [1065, 135] on span "Feedback" at bounding box center [1071, 128] width 54 height 14
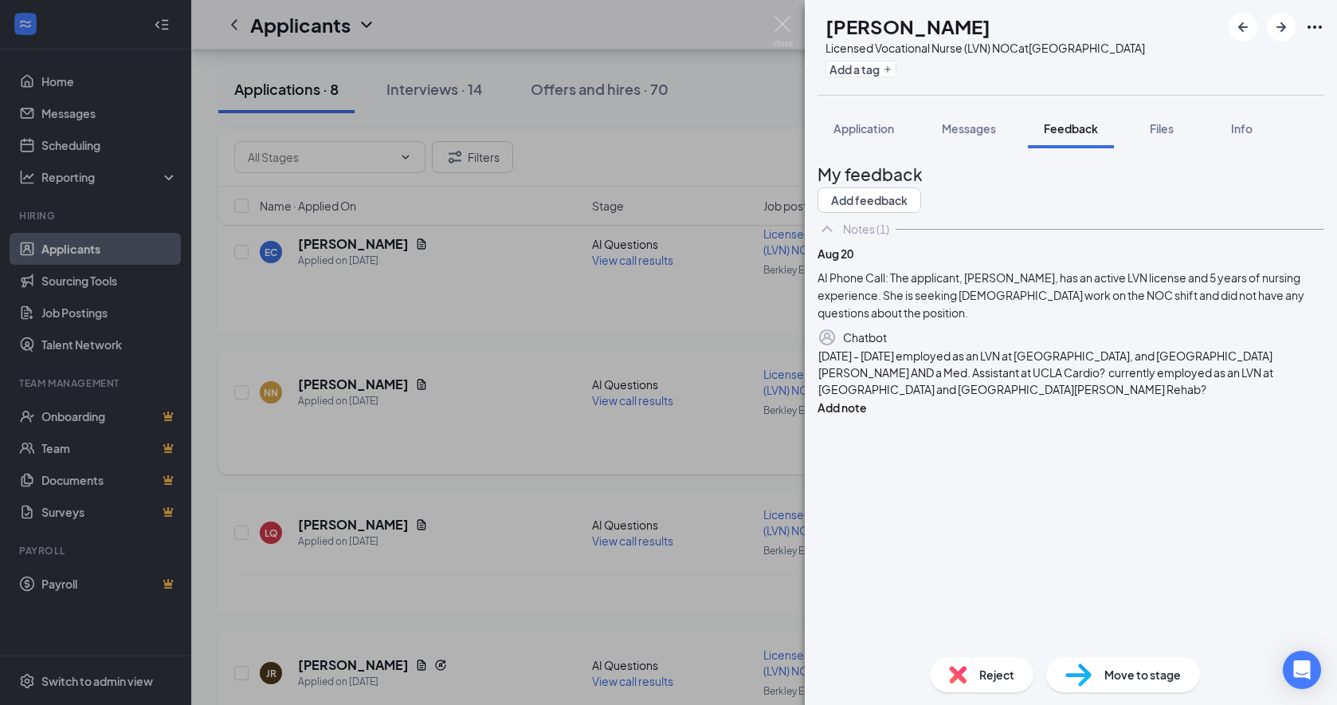
click at [1144, 398] on div "[DATE] - [DATE] employed as an LVN at [GEOGRAPHIC_DATA], and [GEOGRAPHIC_DATA][…" at bounding box center [1071, 372] width 505 height 50
click at [880, 430] on span "This Candidate has applied to 15+ roles." at bounding box center [920, 422] width 203 height 14
click at [1019, 430] on span "This candidate has applied to 15+ roles." at bounding box center [919, 422] width 201 height 14
click at [1101, 431] on div "This candidate has applied to 15+ ASPEN roles." at bounding box center [1071, 422] width 505 height 17
click at [1128, 396] on span "[DATE] - [DATE] employed as an LVN at [GEOGRAPHIC_DATA], and [GEOGRAPHIC_DATA][…" at bounding box center [1047, 372] width 457 height 48
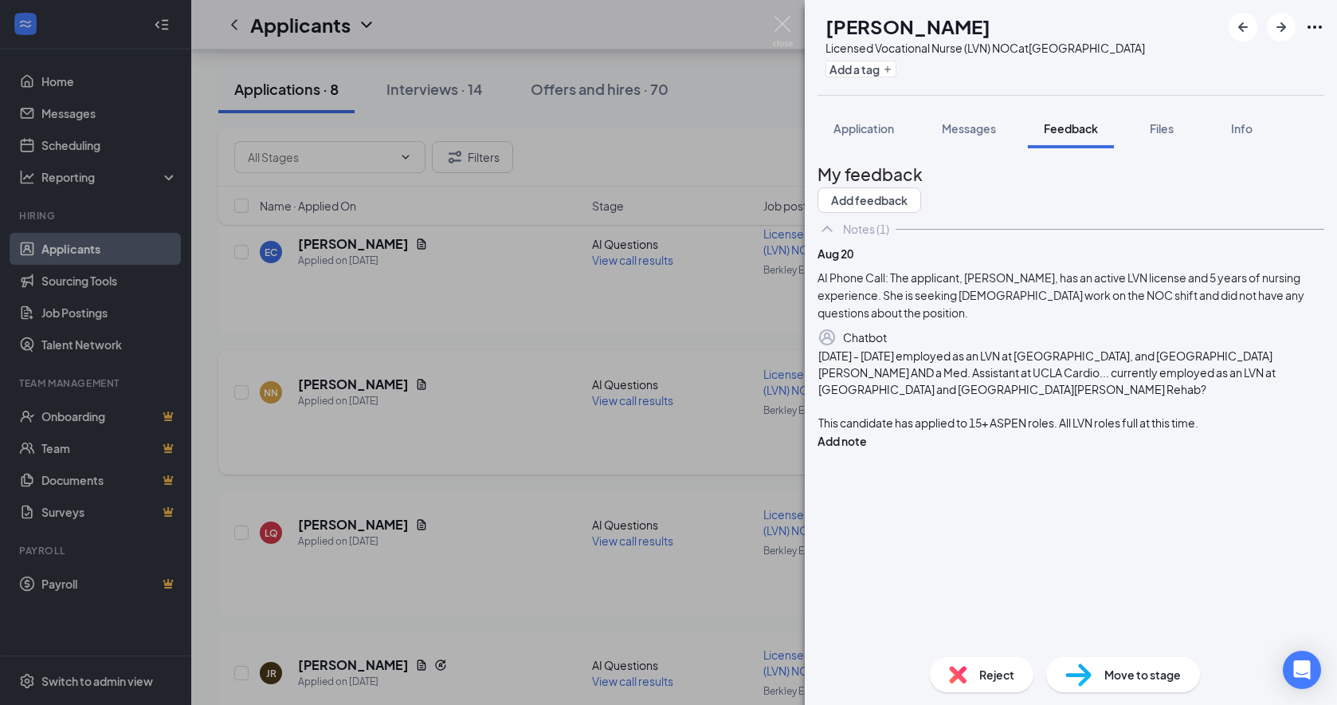
click at [1144, 396] on span "[DATE] - [DATE] employed as an LVN at [GEOGRAPHIC_DATA], and [GEOGRAPHIC_DATA][…" at bounding box center [1048, 372] width 459 height 48
drag, startPoint x: 1053, startPoint y: 559, endPoint x: 904, endPoint y: 543, distance: 149.9
click at [904, 431] on div "This candidate has applied to 15+ ASPEN roles. All LVN roles full at this time." at bounding box center [1071, 422] width 505 height 17
click at [867, 450] on button "Add note" at bounding box center [842, 441] width 49 height 18
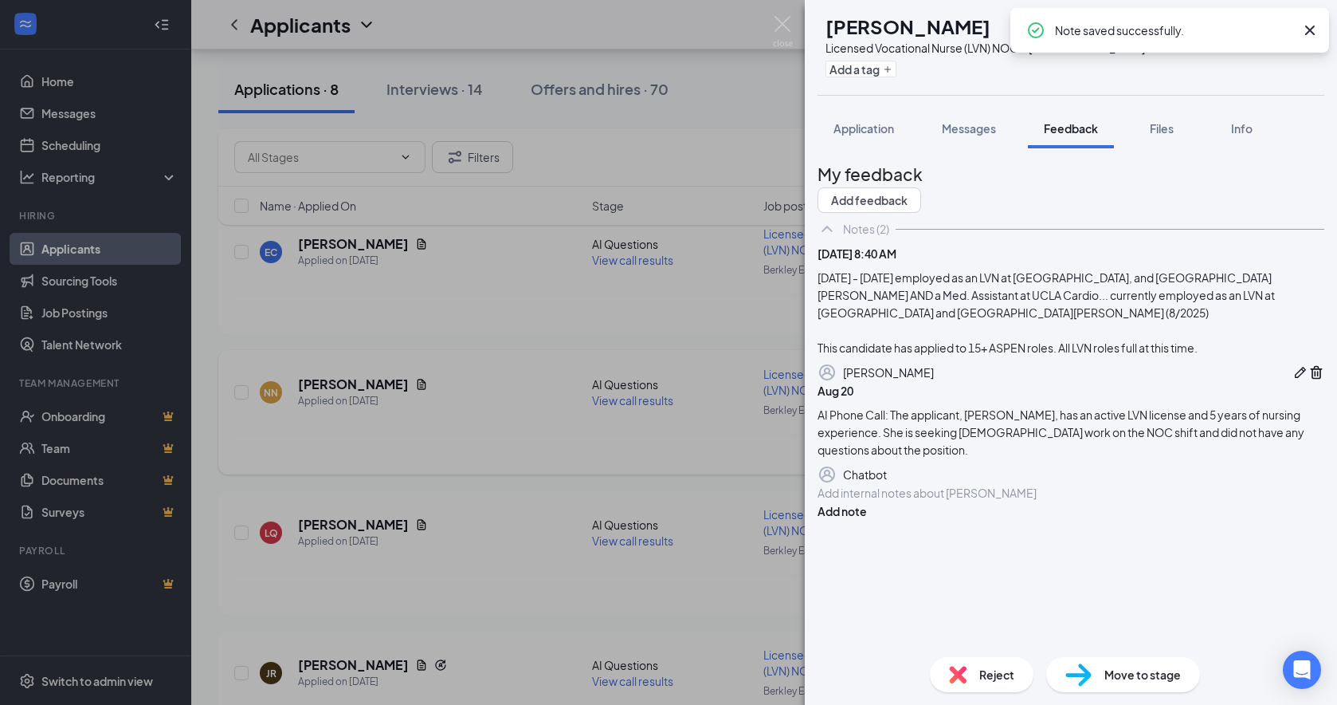
click at [997, 647] on span "Reject" at bounding box center [996, 674] width 35 height 18
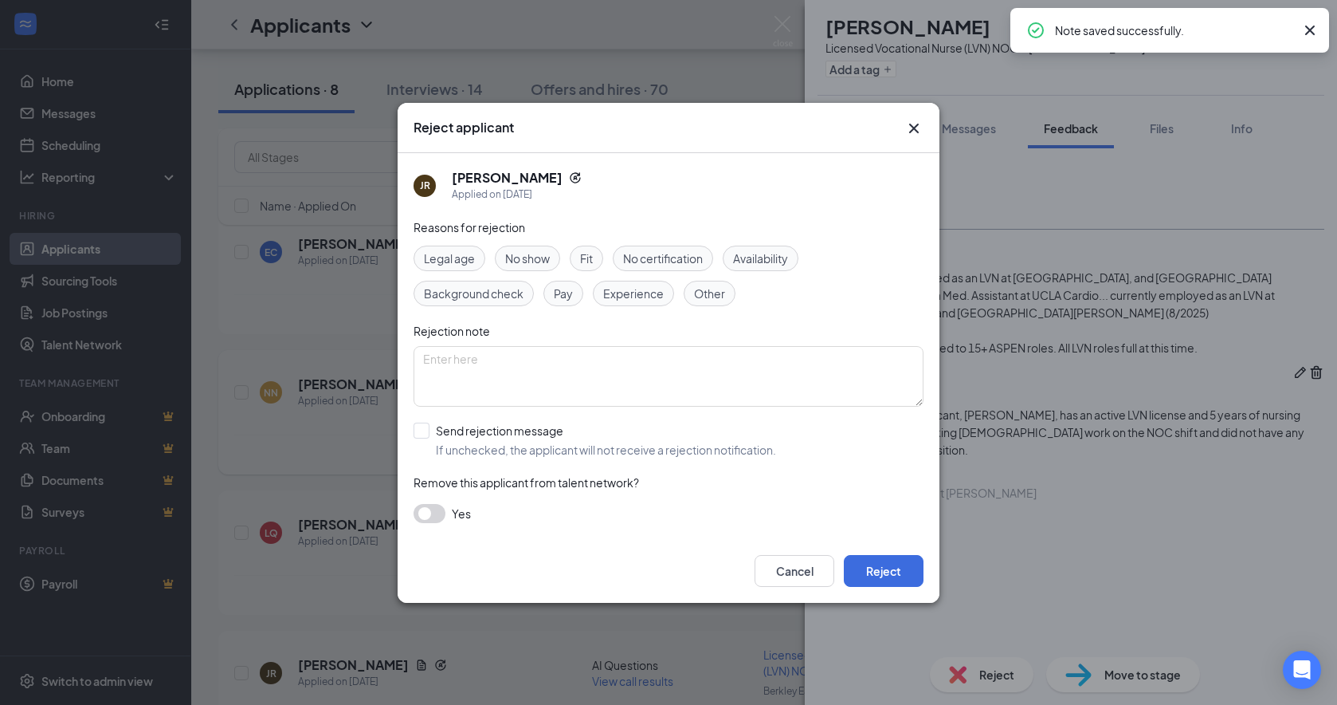
click at [426, 427] on input "Send rejection message If unchecked, the applicant will not receive a rejection…" at bounding box center [595, 439] width 363 height 35
checkbox input "true"
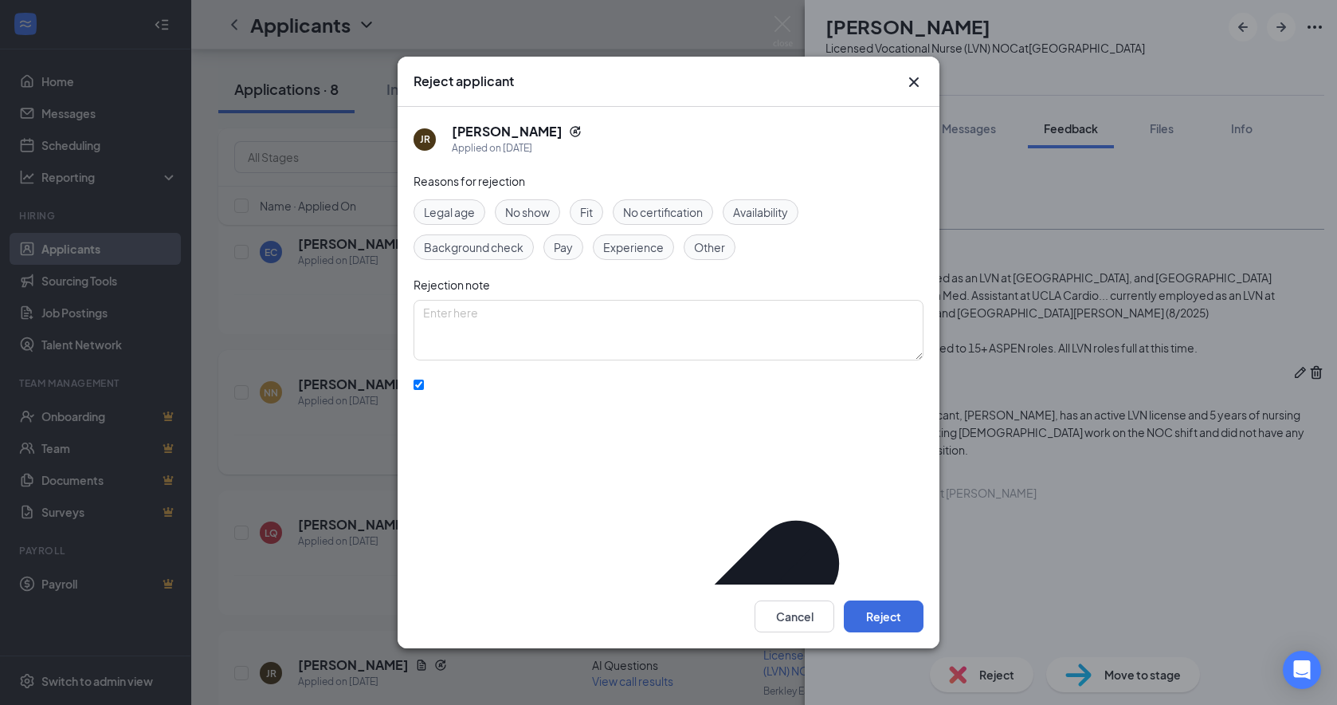
drag, startPoint x: 579, startPoint y: 457, endPoint x: 531, endPoint y: 500, distance: 64.4
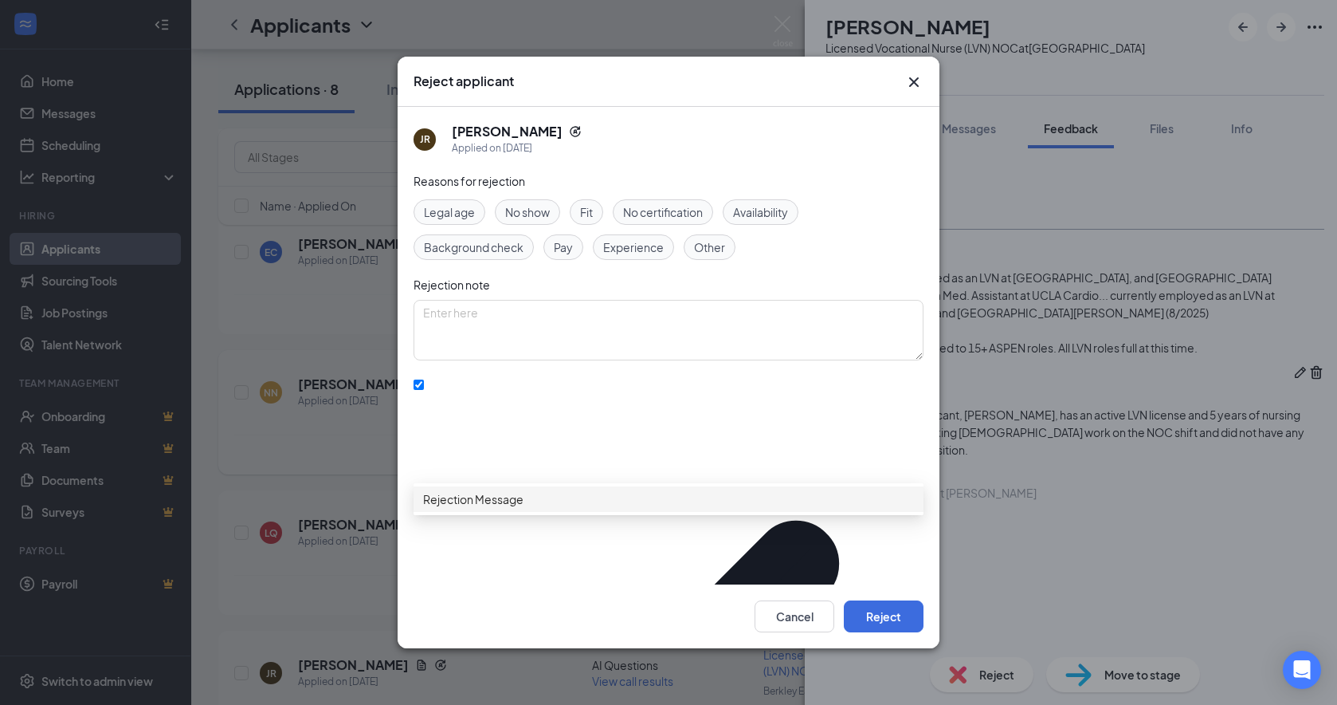
click at [508, 508] on span "Rejection Message" at bounding box center [473, 499] width 100 height 18
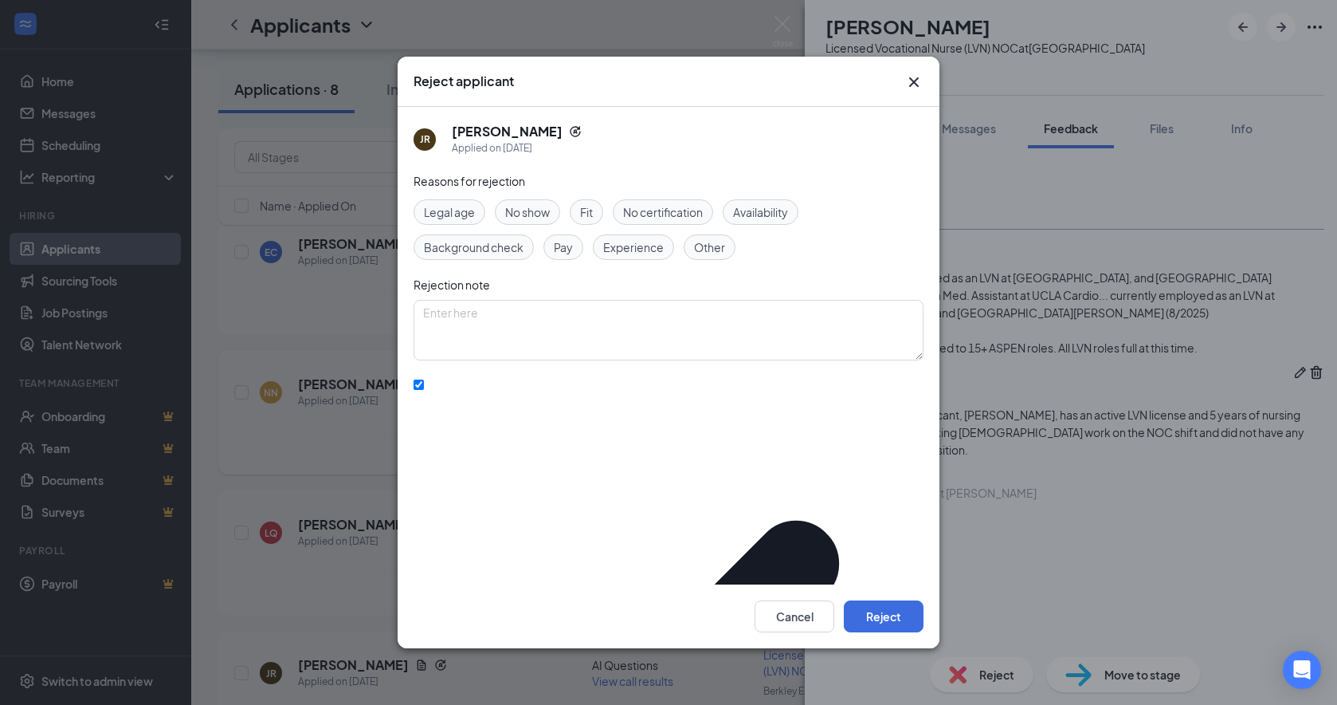
click at [713, 244] on span "Other" at bounding box center [709, 247] width 31 height 18
click at [897, 618] on button "Reject" at bounding box center [884, 616] width 80 height 32
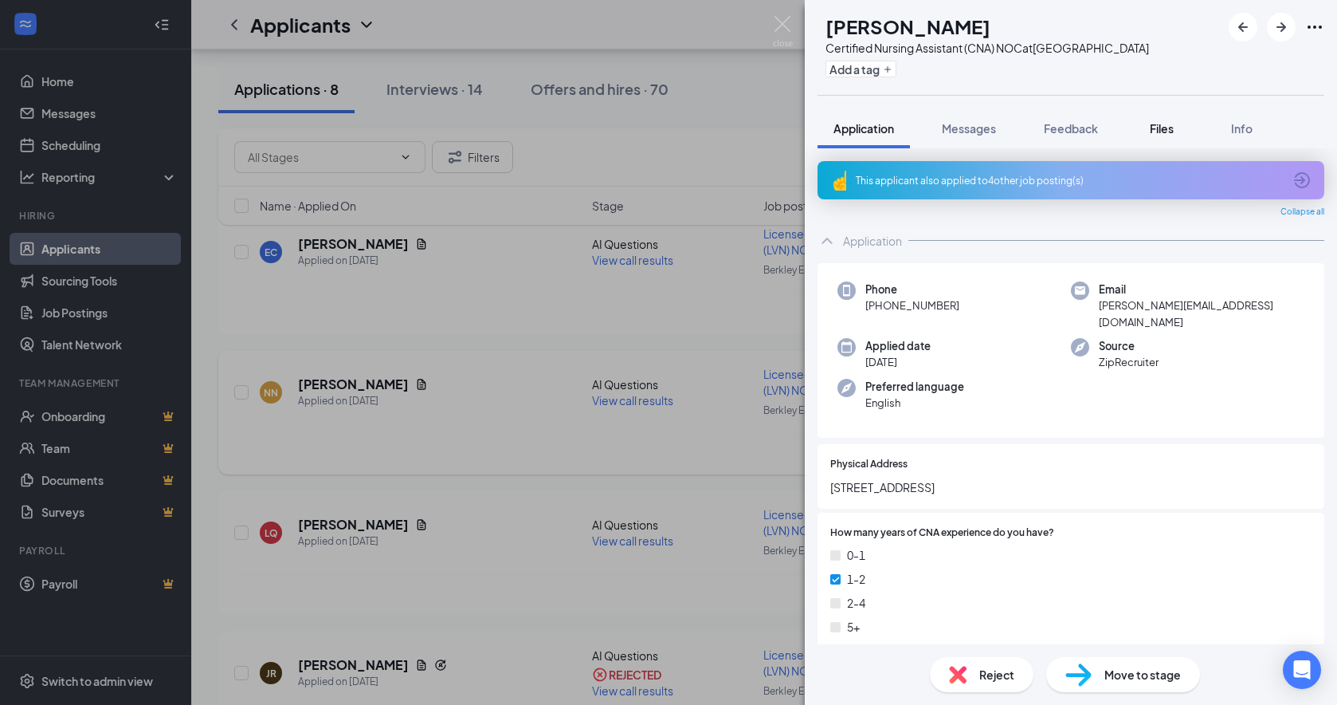
click at [1144, 135] on span "Files" at bounding box center [1162, 128] width 24 height 14
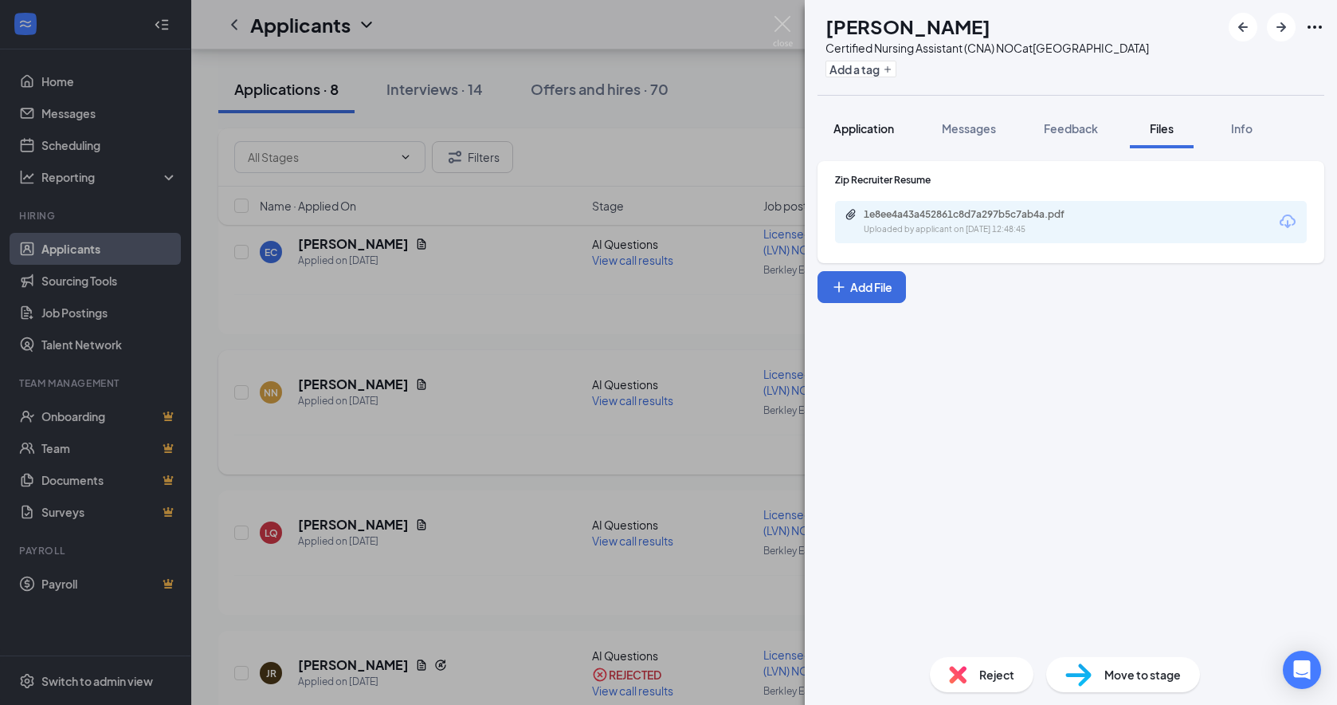
click at [865, 135] on span "Application" at bounding box center [864, 128] width 61 height 14
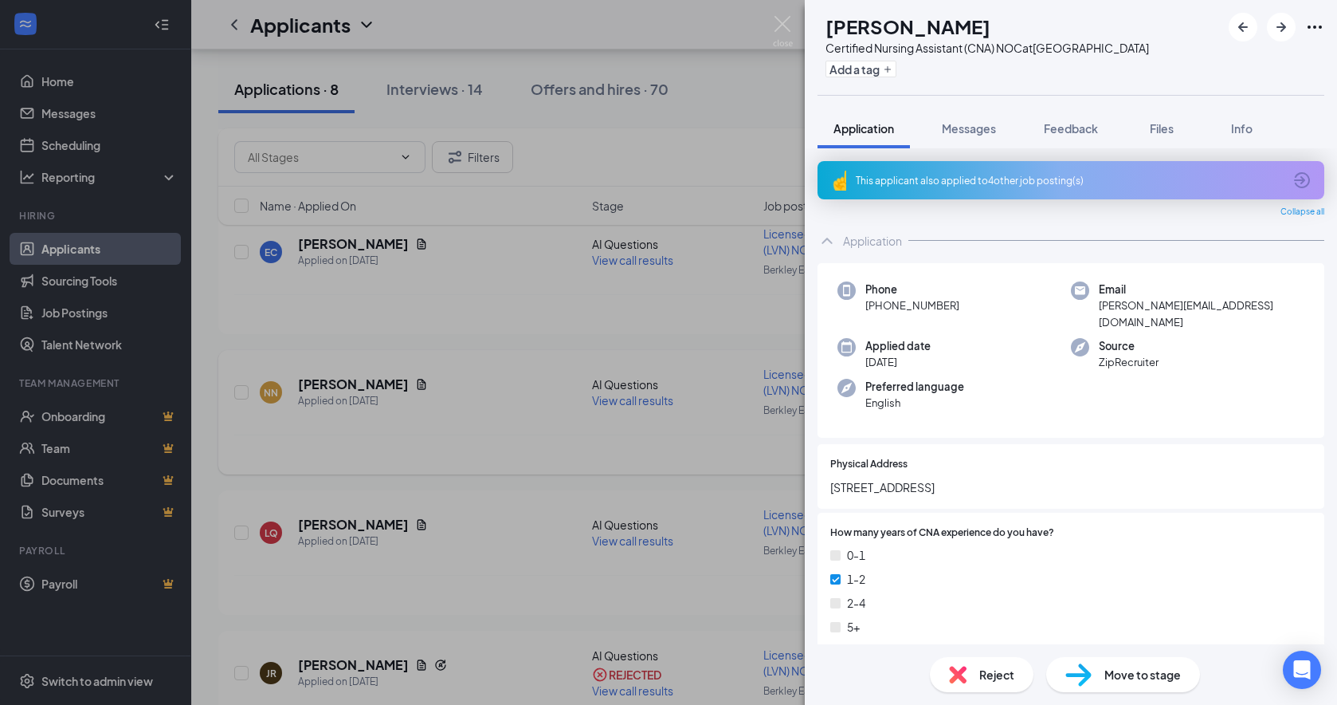
click at [920, 187] on div "This applicant also applied to 4 other job posting(s)" at bounding box center [1069, 181] width 427 height 14
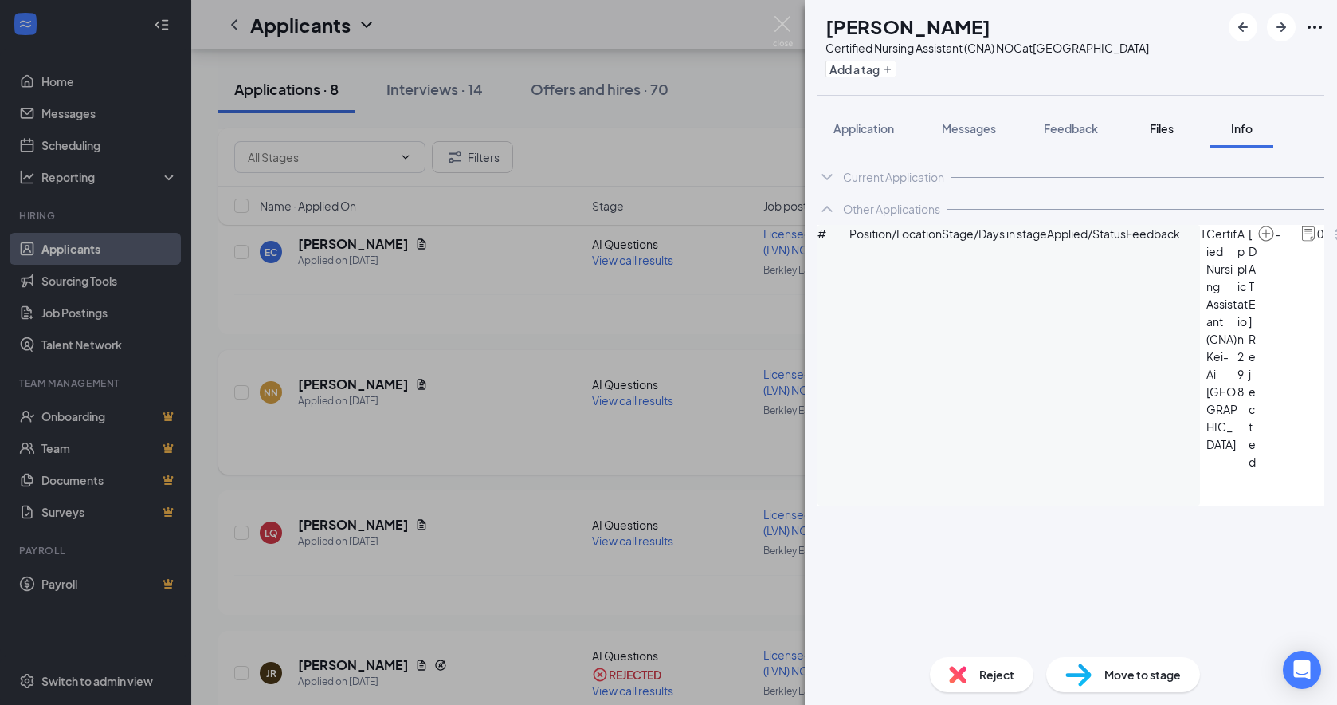
click at [1144, 135] on span "Files" at bounding box center [1162, 128] width 24 height 14
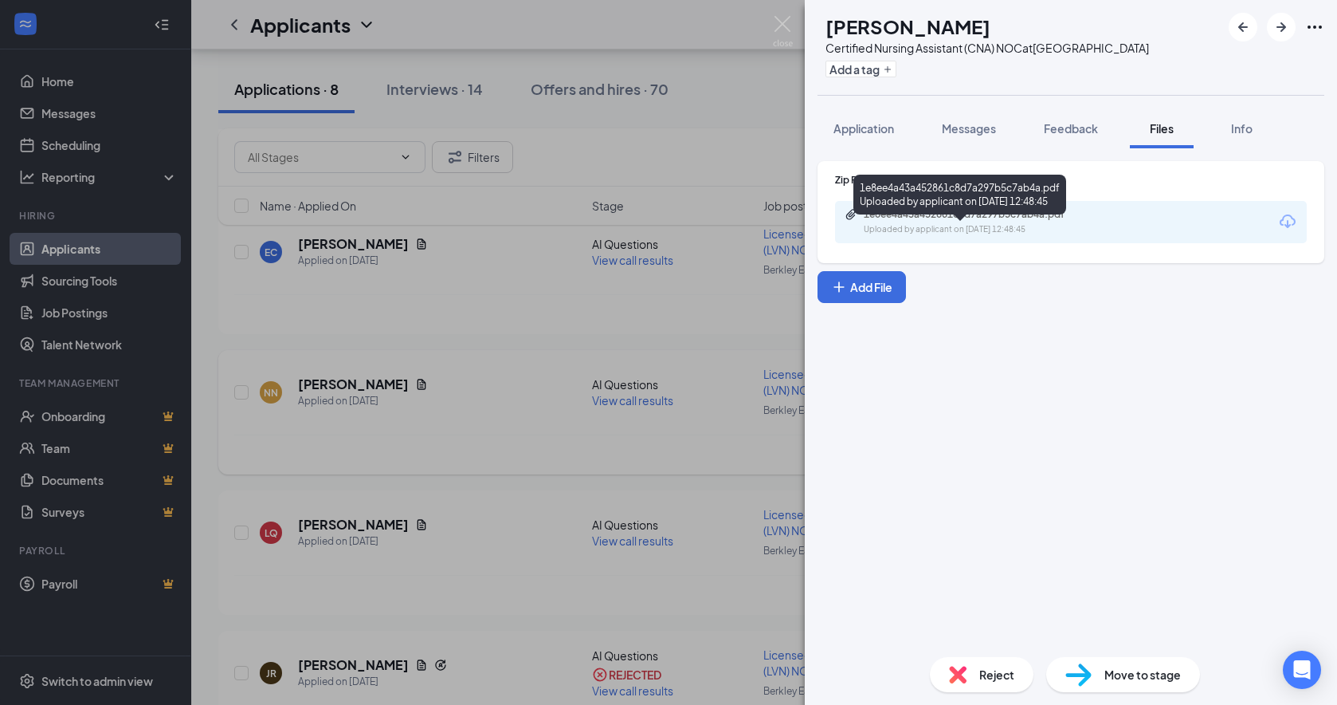
click at [1039, 221] on div "1e8ee4a43a452861c8d7a297b5c7ab4a.pdf" at bounding box center [975, 214] width 223 height 13
click at [1116, 647] on span "Move to stage" at bounding box center [1143, 674] width 77 height 18
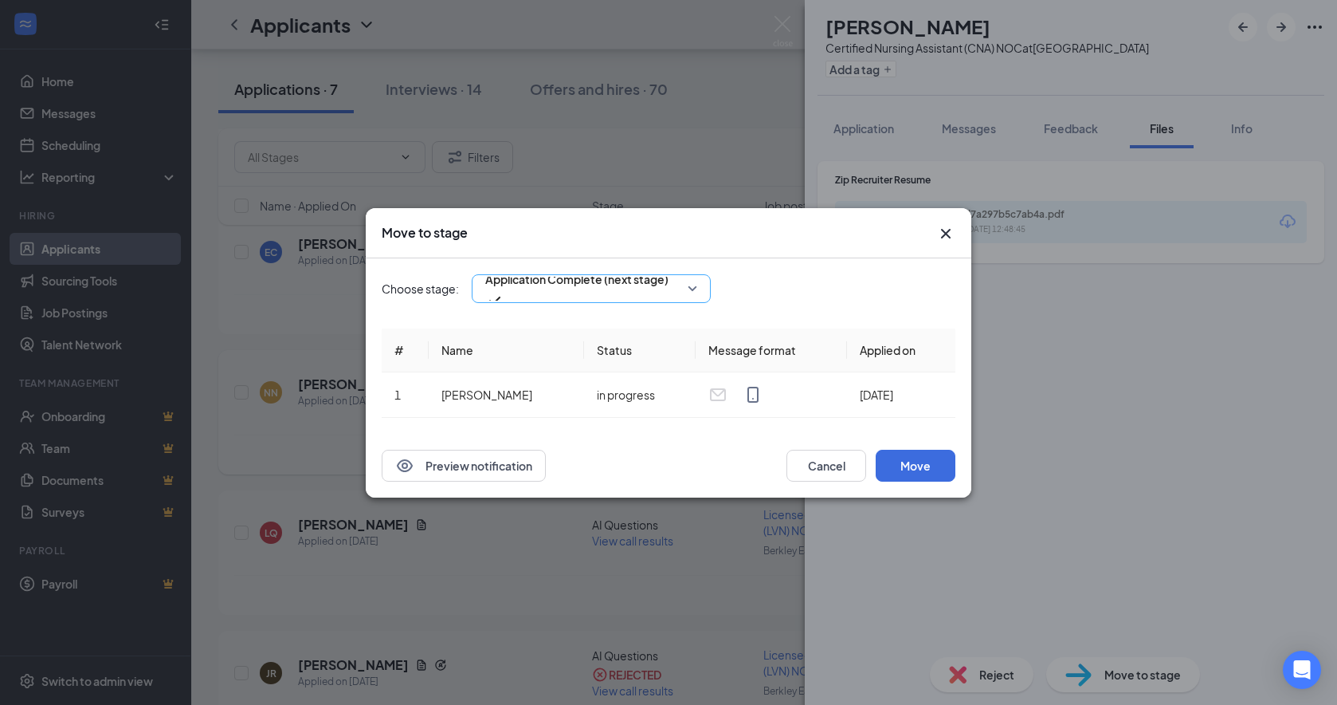
click at [698, 281] on div "Application Complete (next stage)" at bounding box center [591, 288] width 239 height 29
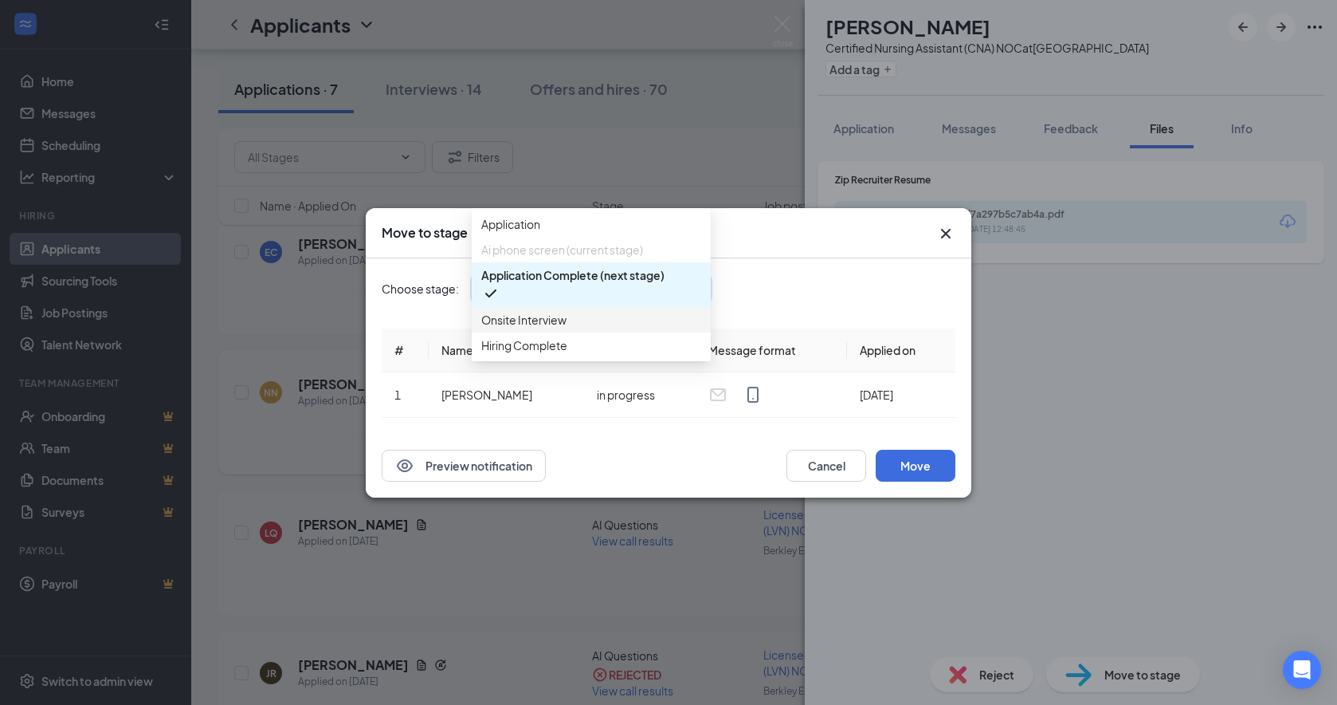
click at [586, 328] on span "Onsite Interview" at bounding box center [591, 320] width 220 height 18
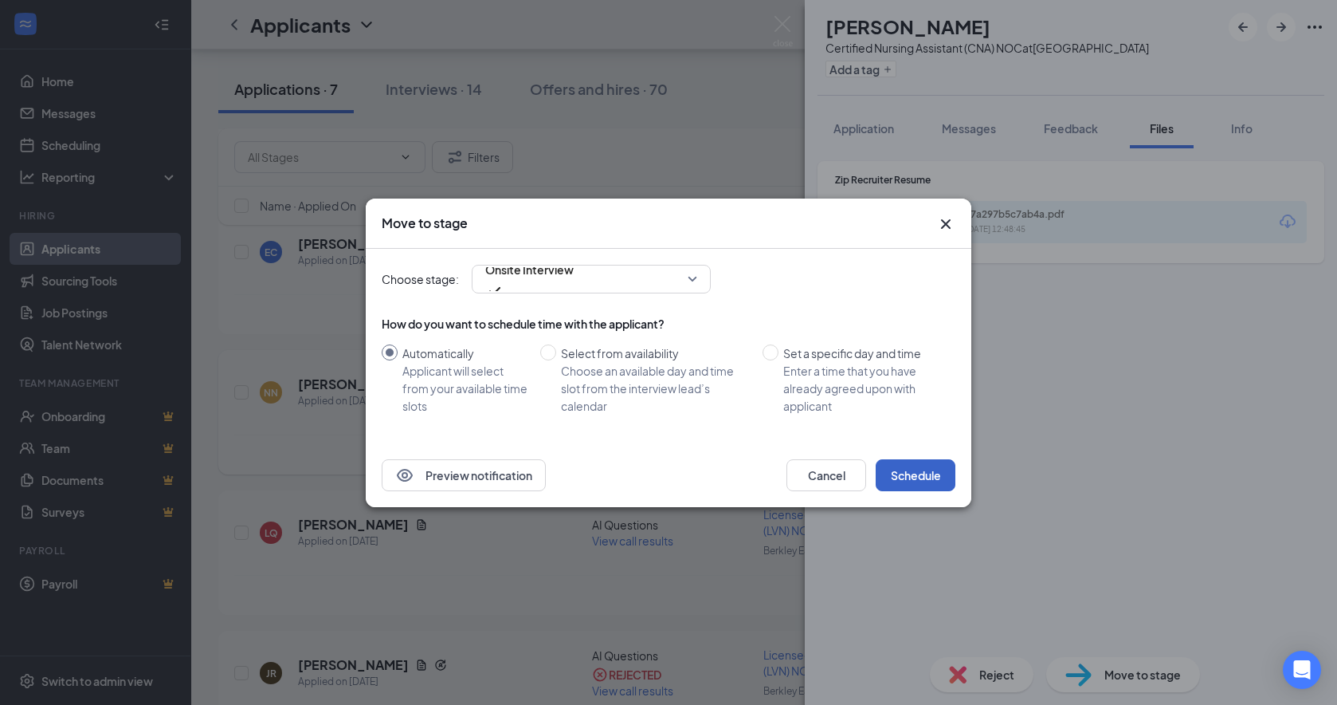
drag, startPoint x: 910, startPoint y: 474, endPoint x: 911, endPoint y: 483, distance: 8.8
click at [914, 485] on button "Schedule" at bounding box center [916, 475] width 80 height 32
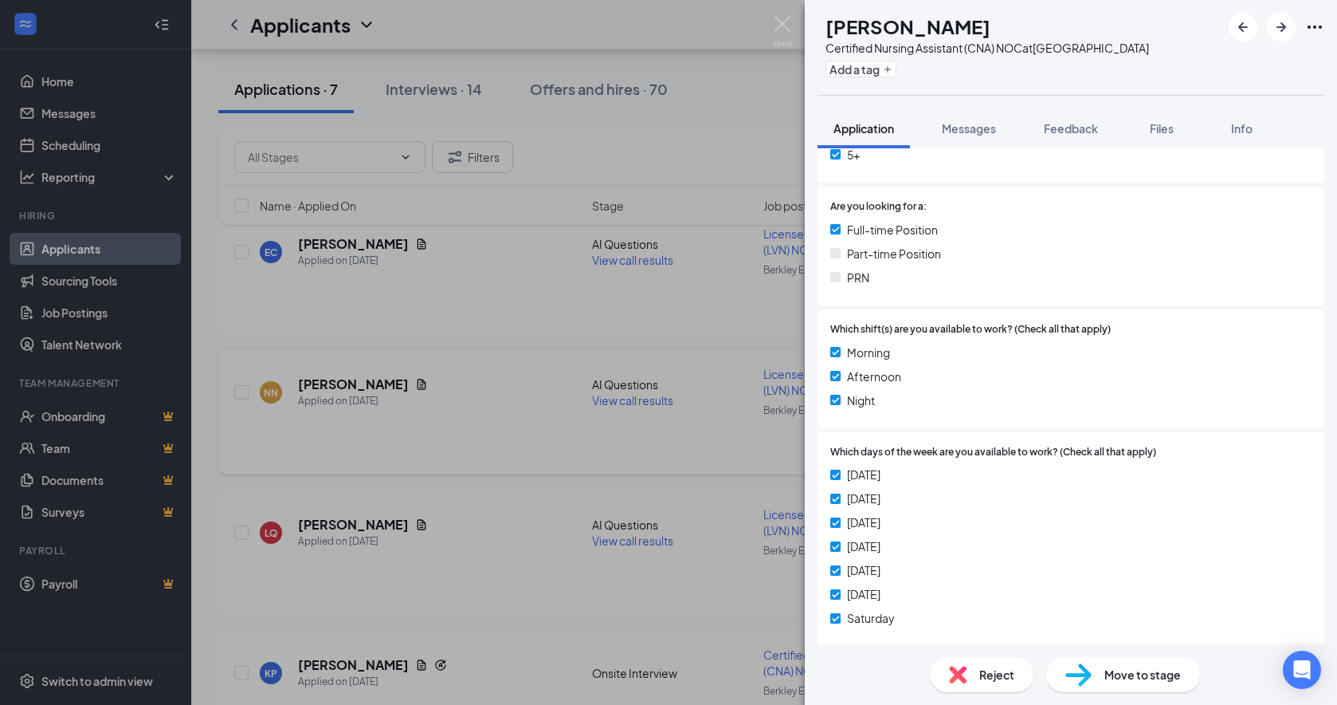
scroll to position [638, 0]
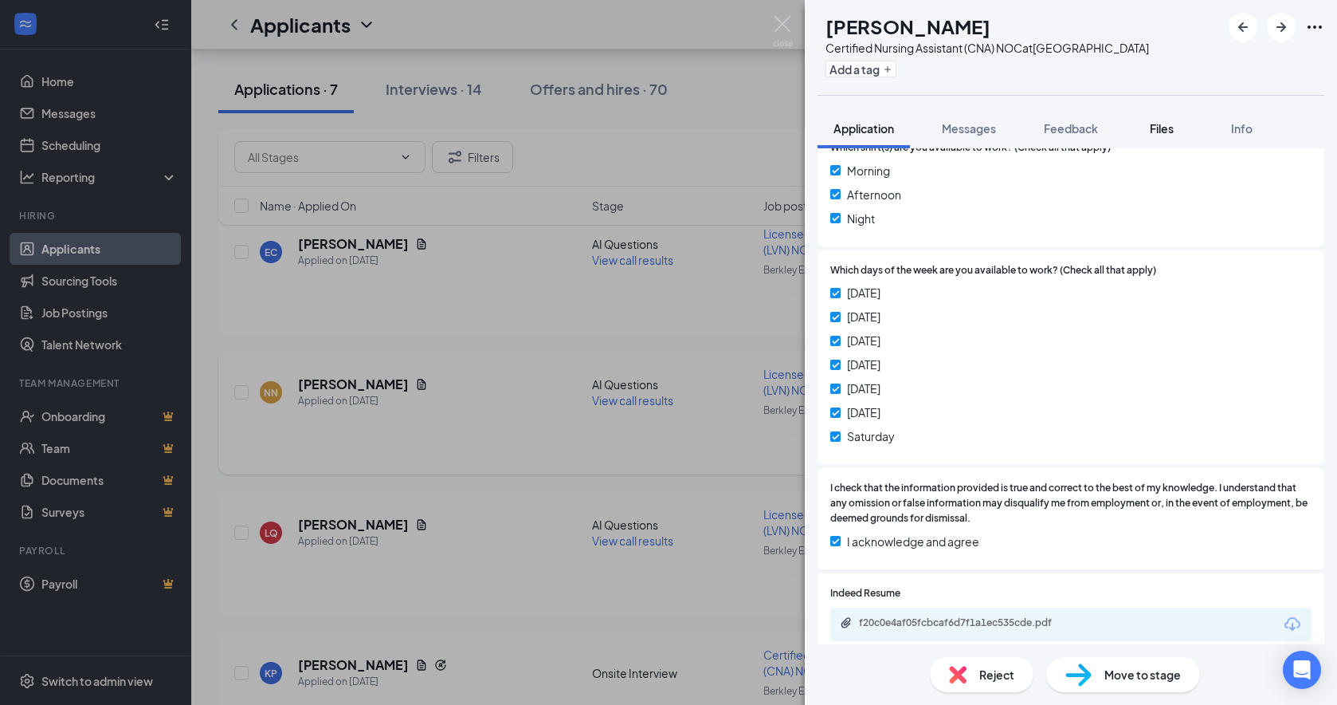
click at [1144, 135] on span "Files" at bounding box center [1162, 128] width 24 height 14
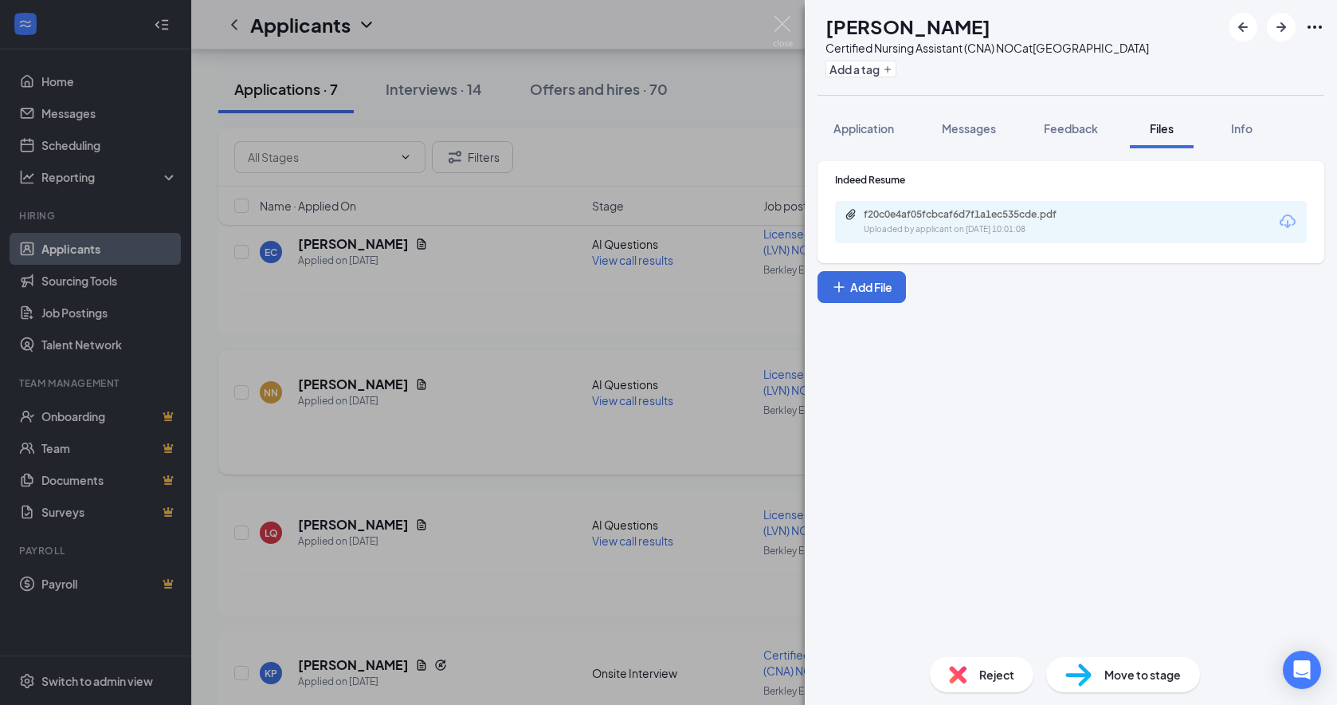
click at [1006, 236] on div "Uploaded by applicant on [DATE] 10:01:08" at bounding box center [983, 229] width 239 height 13
click at [1087, 135] on span "Feedback" at bounding box center [1071, 128] width 54 height 14
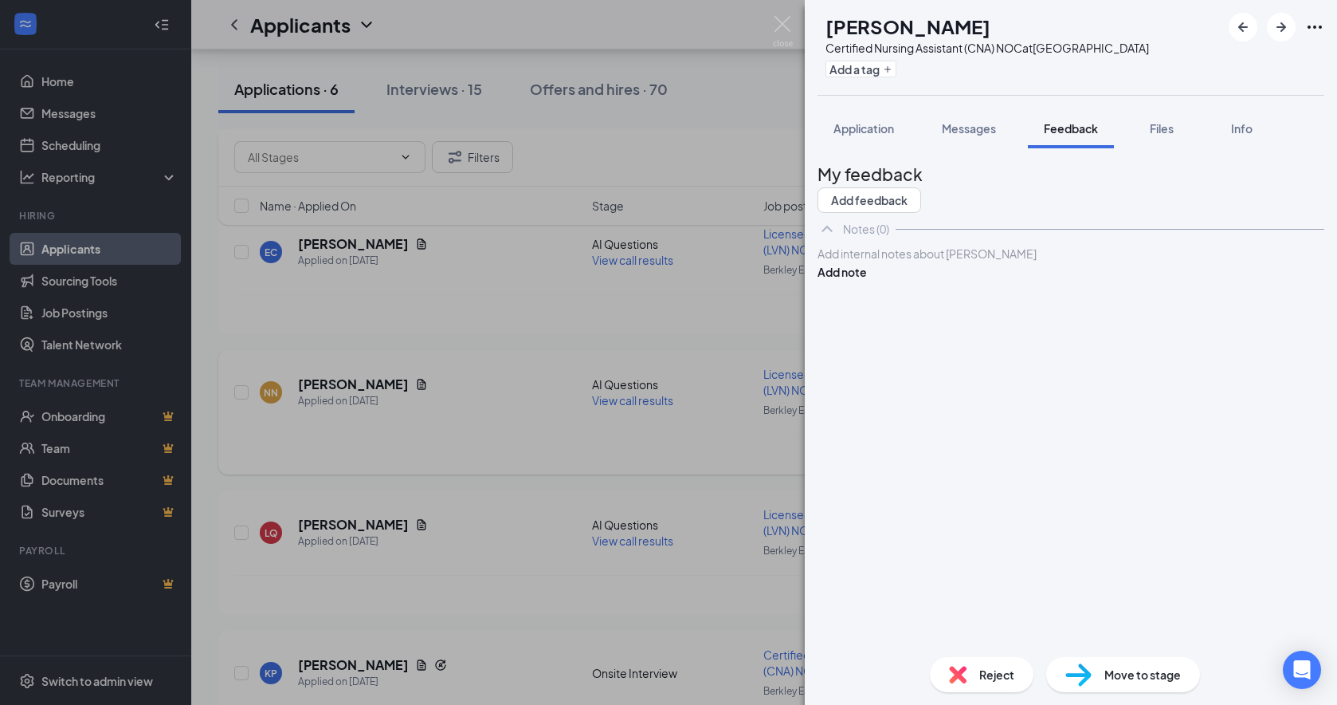
click at [957, 281] on div "Add internal notes about [PERSON_NAME] Add note" at bounding box center [1071, 263] width 507 height 36
click at [966, 262] on div at bounding box center [1071, 253] width 505 height 17
click at [867, 281] on button "Add note" at bounding box center [842, 272] width 49 height 18
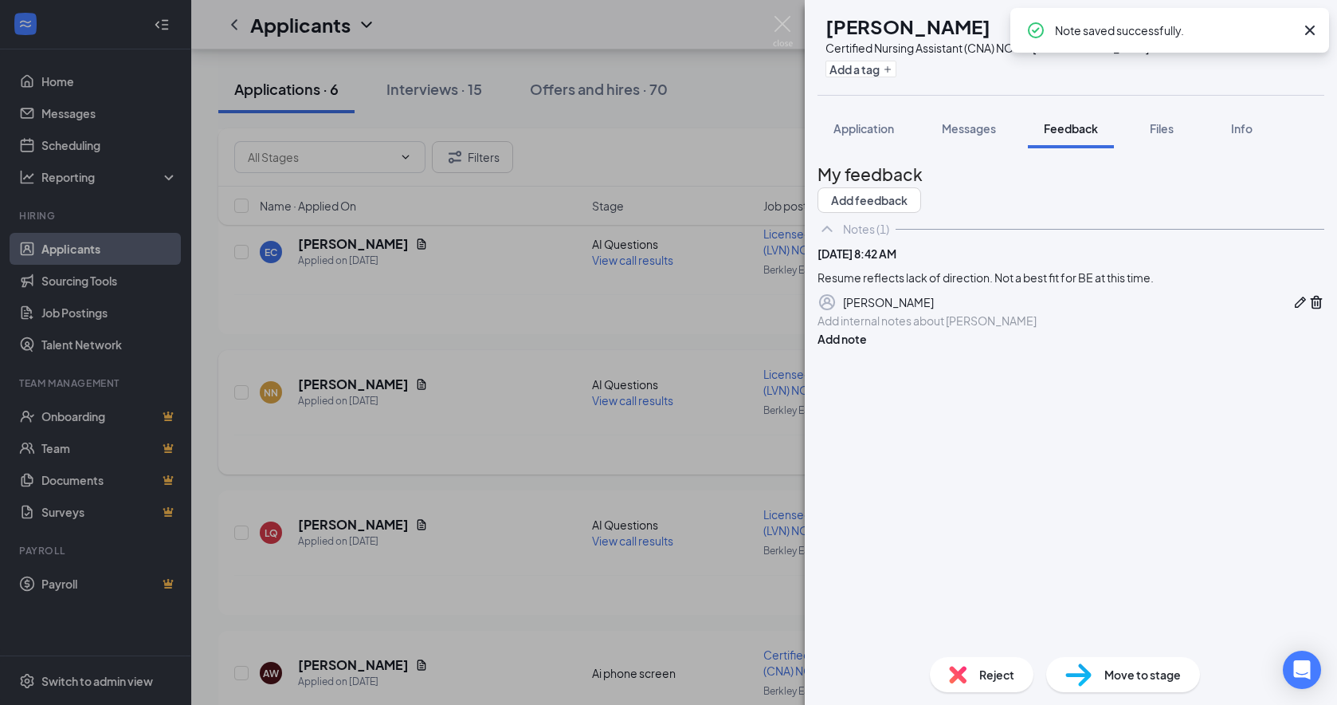
click at [1008, 647] on span "Reject" at bounding box center [996, 674] width 35 height 18
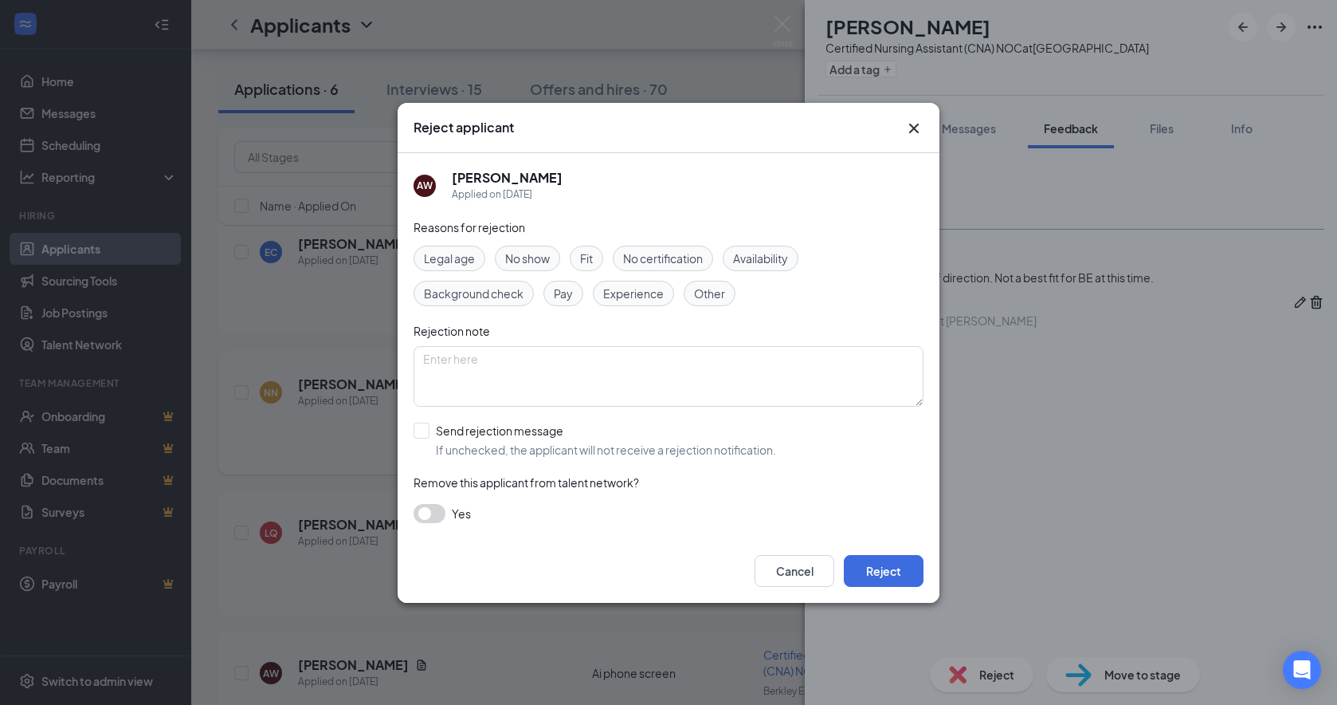
click at [705, 296] on span "Other" at bounding box center [709, 294] width 31 height 18
click at [586, 252] on span "Fit" at bounding box center [586, 258] width 13 height 18
click at [905, 572] on button "Reject" at bounding box center [884, 571] width 80 height 32
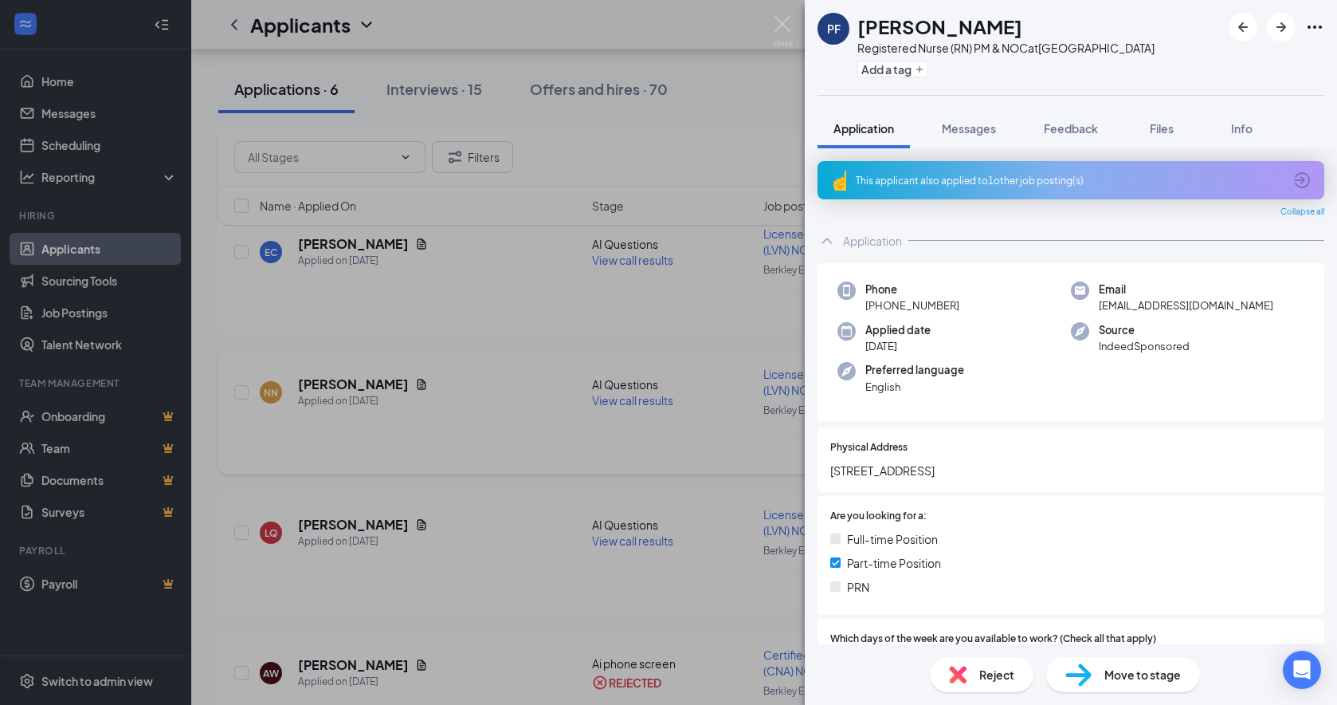
click at [976, 182] on div "This applicant also applied to 1 other job posting(s)" at bounding box center [1069, 181] width 427 height 14
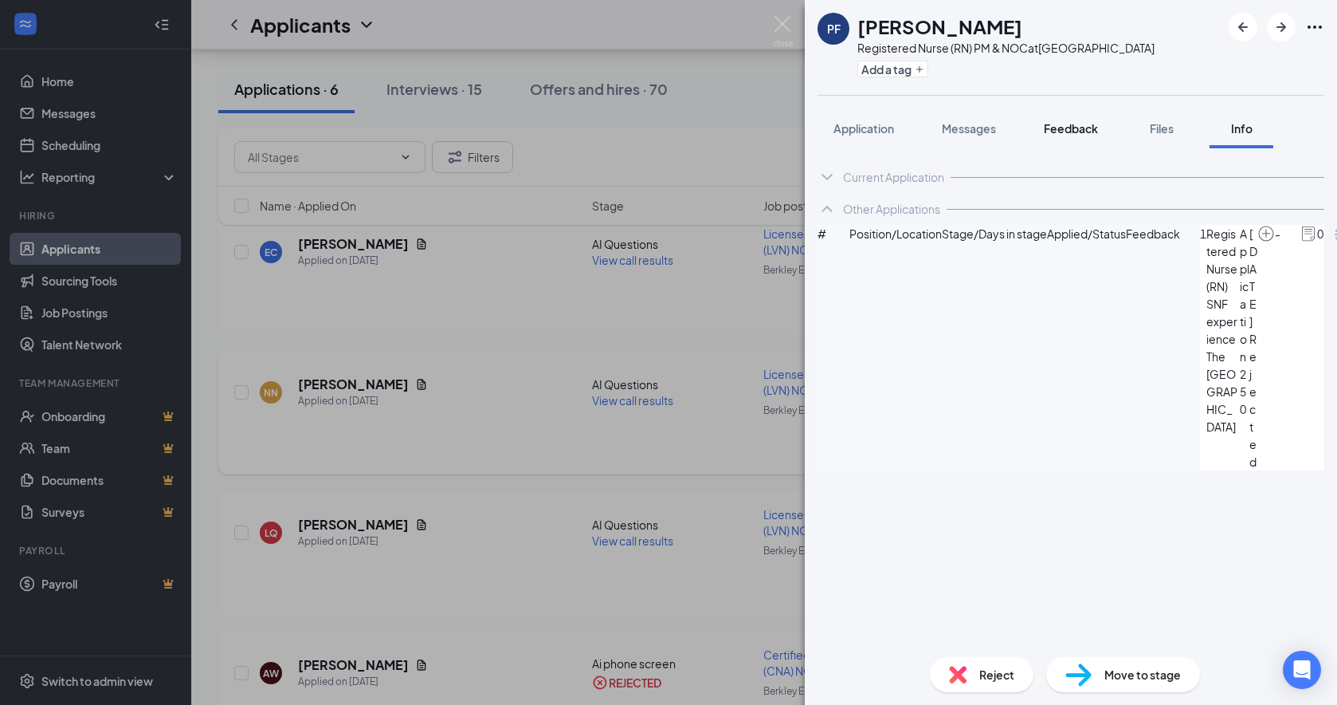
click at [1074, 128] on span "Feedback" at bounding box center [1071, 128] width 54 height 14
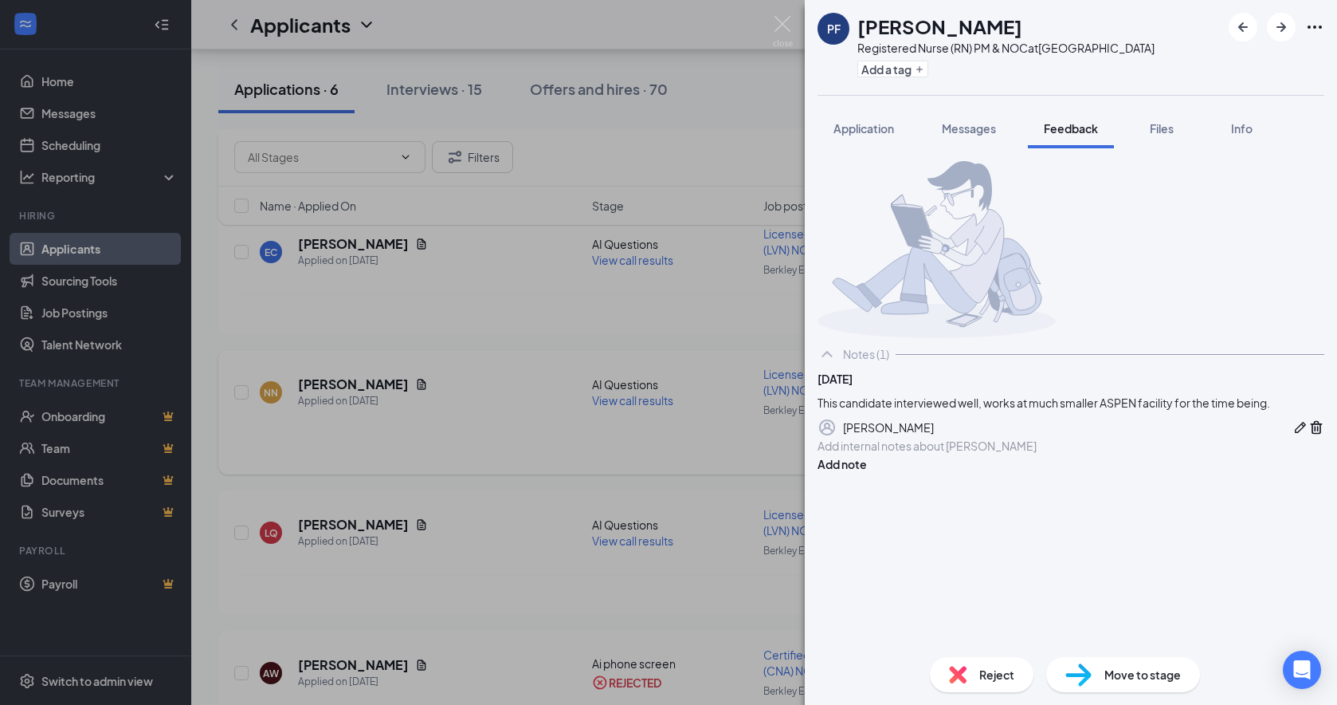
click at [1060, 454] on div at bounding box center [1071, 446] width 505 height 17
click at [867, 473] on button "Add note" at bounding box center [842, 464] width 49 height 18
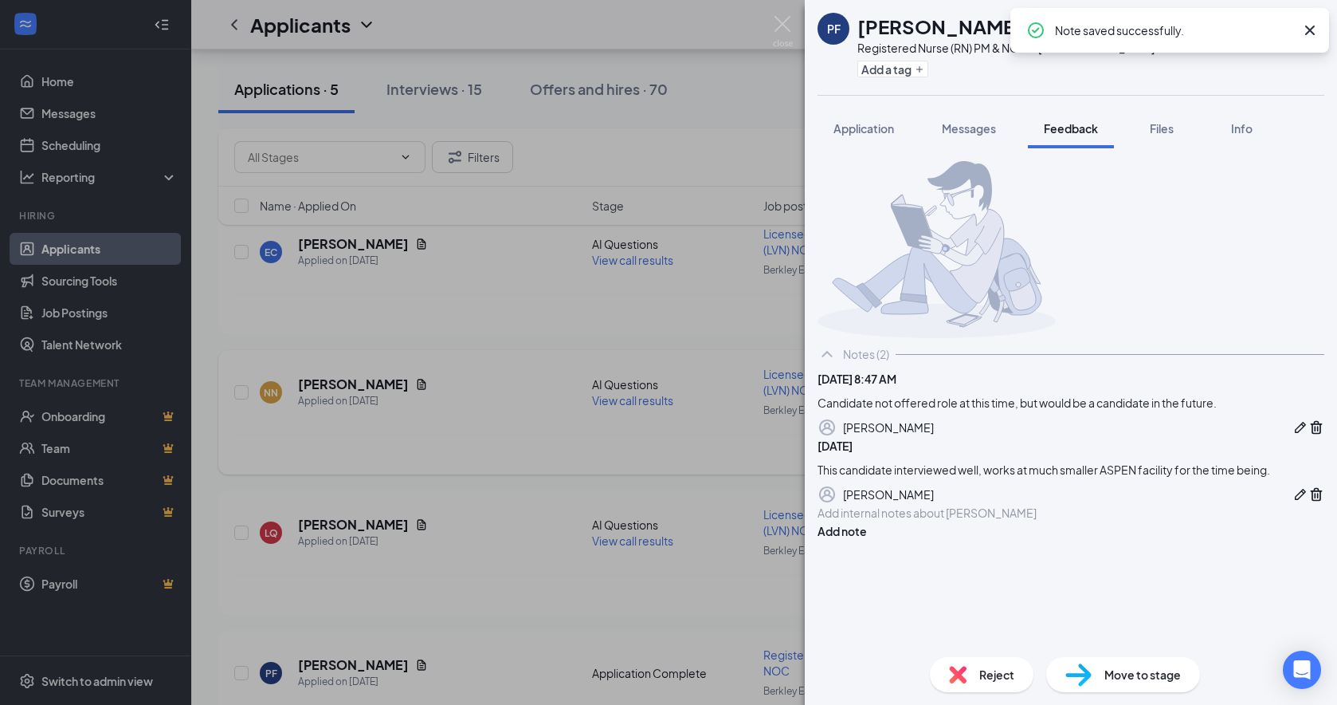
click at [1144, 33] on icon "Cross" at bounding box center [1310, 30] width 19 height 19
click at [1144, 26] on icon "Ellipses" at bounding box center [1314, 27] width 19 height 19
click at [1144, 338] on div at bounding box center [1071, 249] width 507 height 177
click at [786, 20] on img at bounding box center [783, 31] width 20 height 31
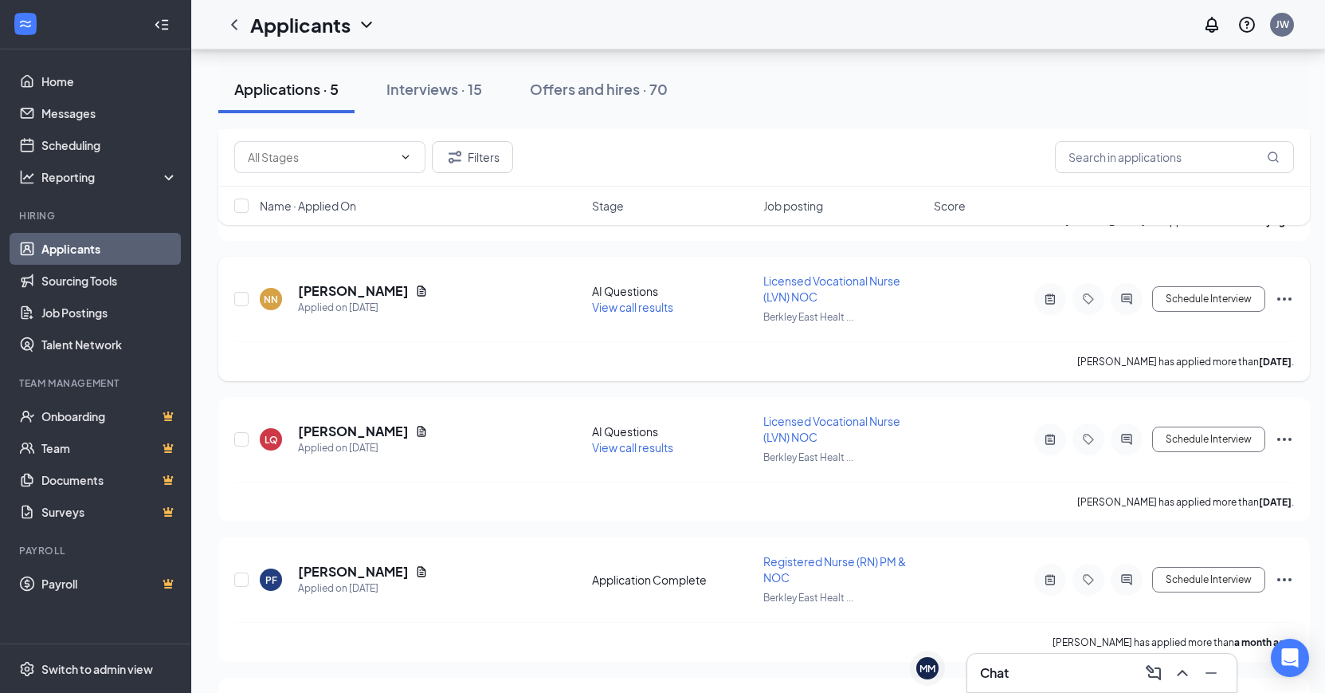
scroll to position [478, 0]
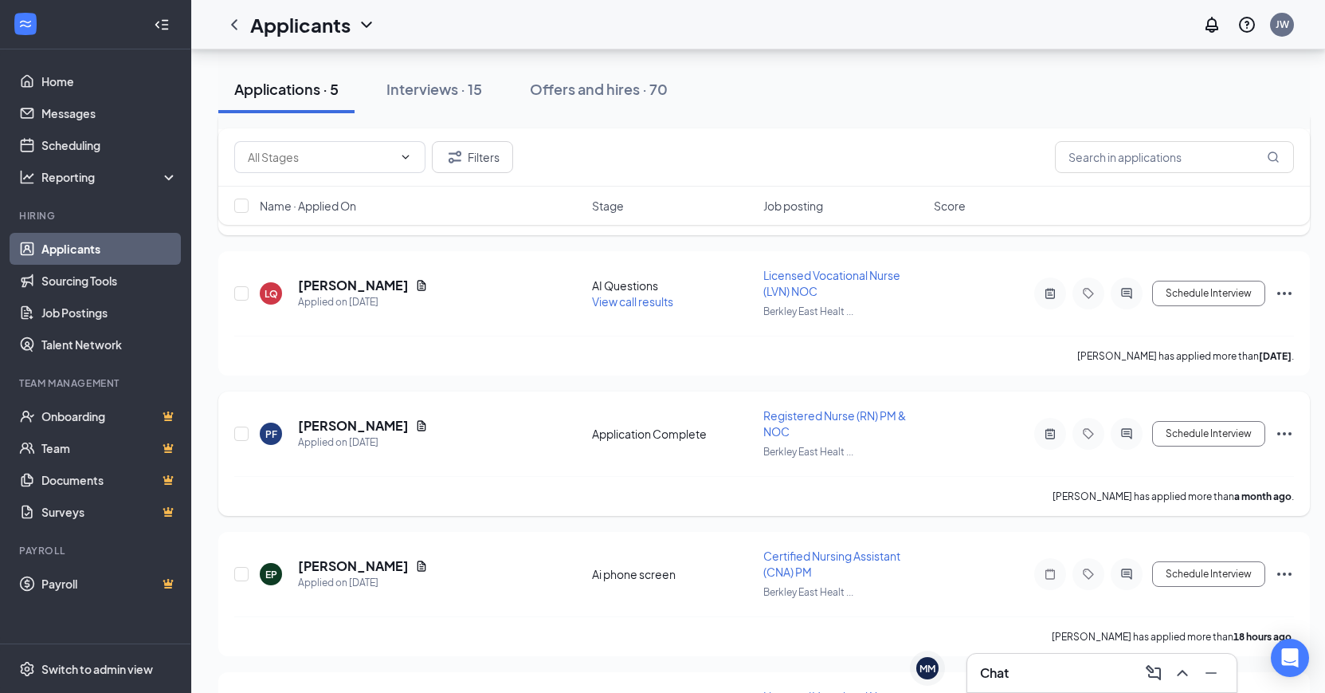
click at [1144, 430] on icon "Ellipses" at bounding box center [1284, 433] width 19 height 19
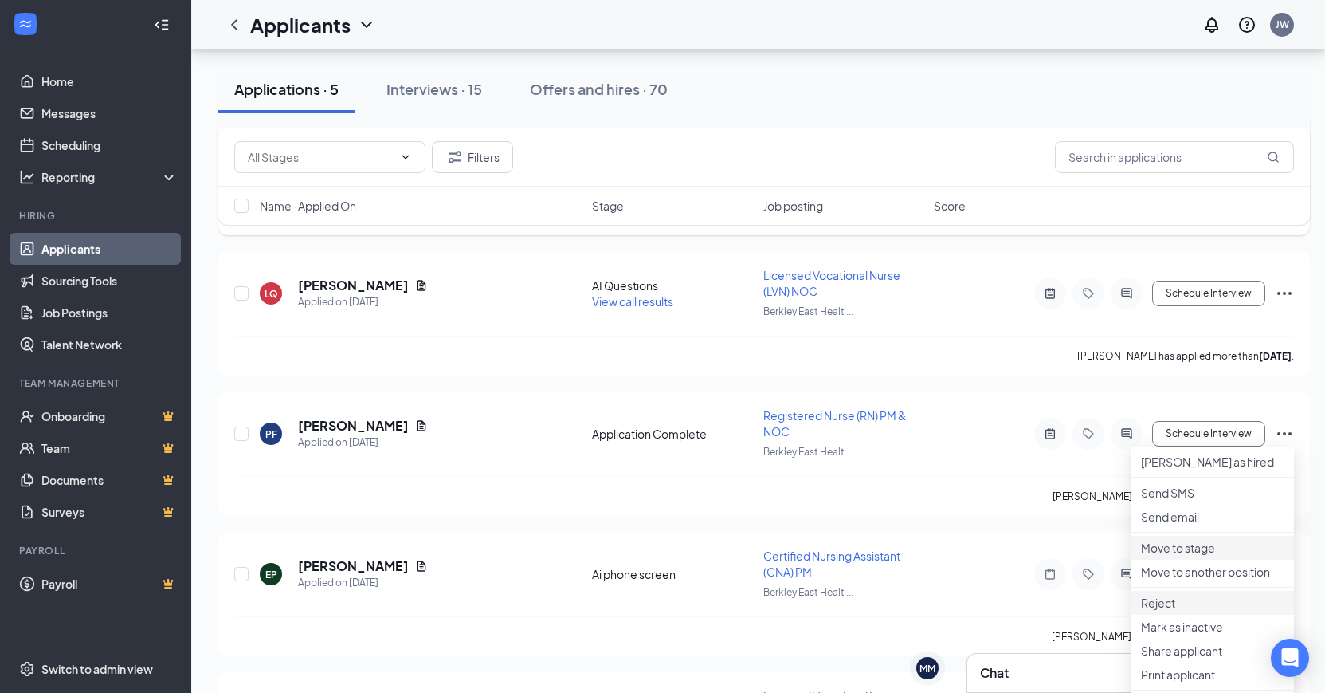
scroll to position [558, 0]
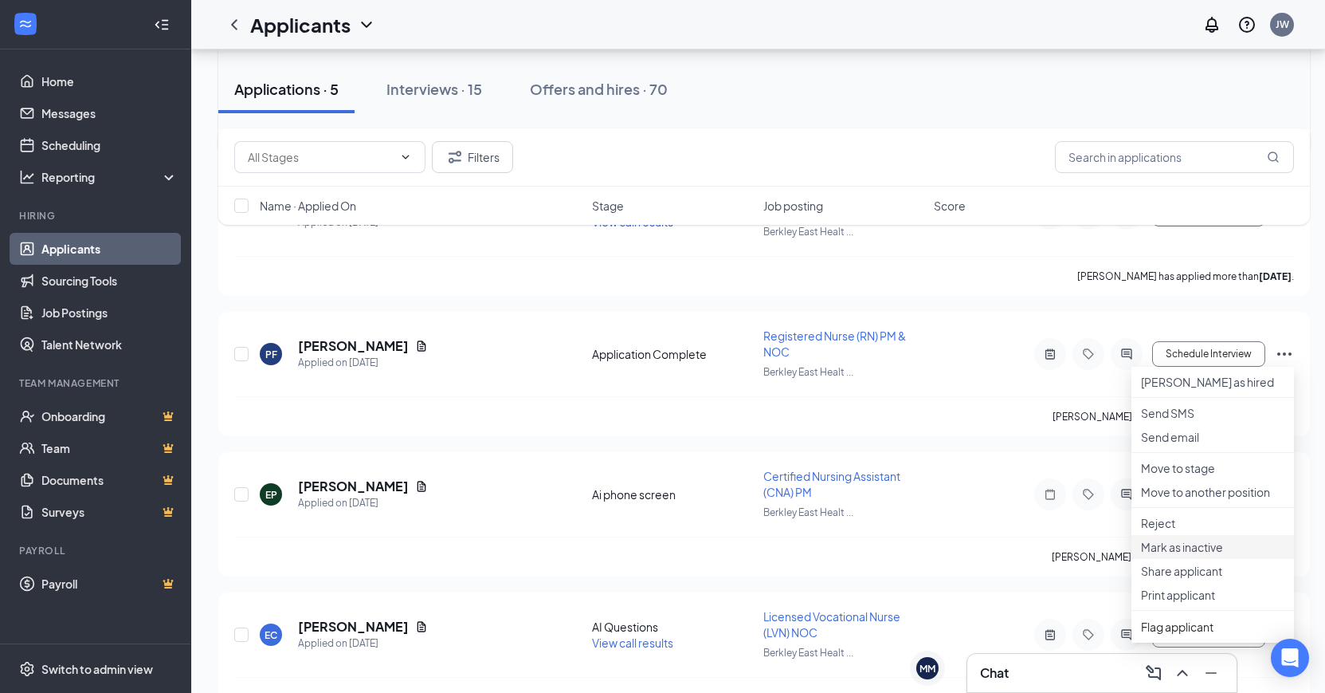
click at [1144, 555] on p "Mark as inactive" at bounding box center [1212, 547] width 143 height 16
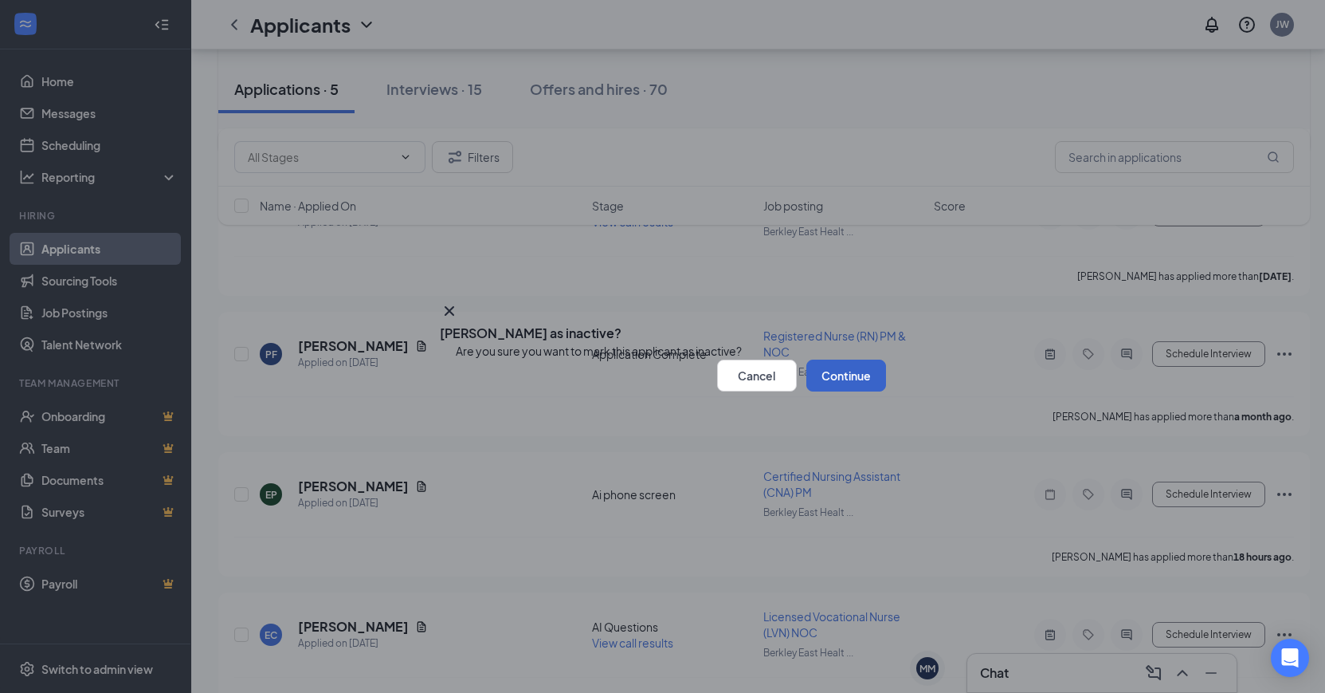
click at [848, 391] on button "Continue" at bounding box center [847, 375] width 80 height 32
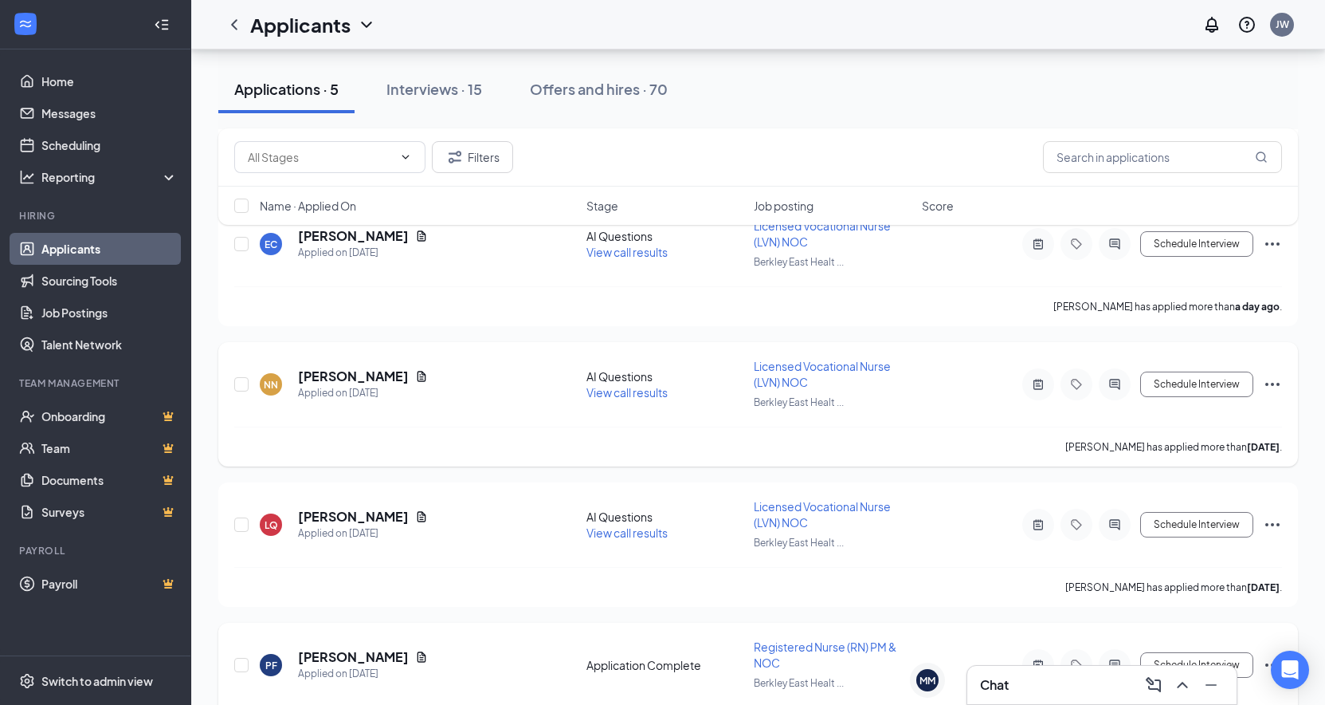
scroll to position [239, 0]
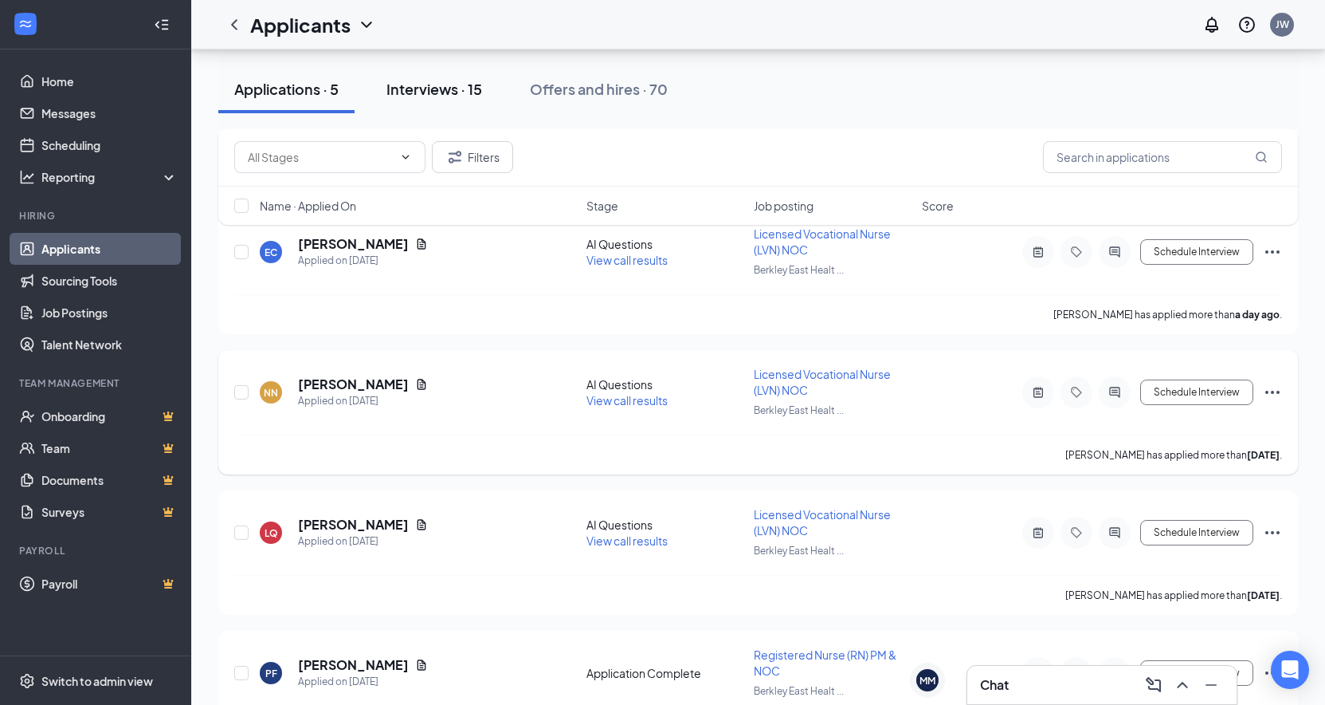
click at [453, 87] on div "Interviews · 15" at bounding box center [435, 89] width 96 height 20
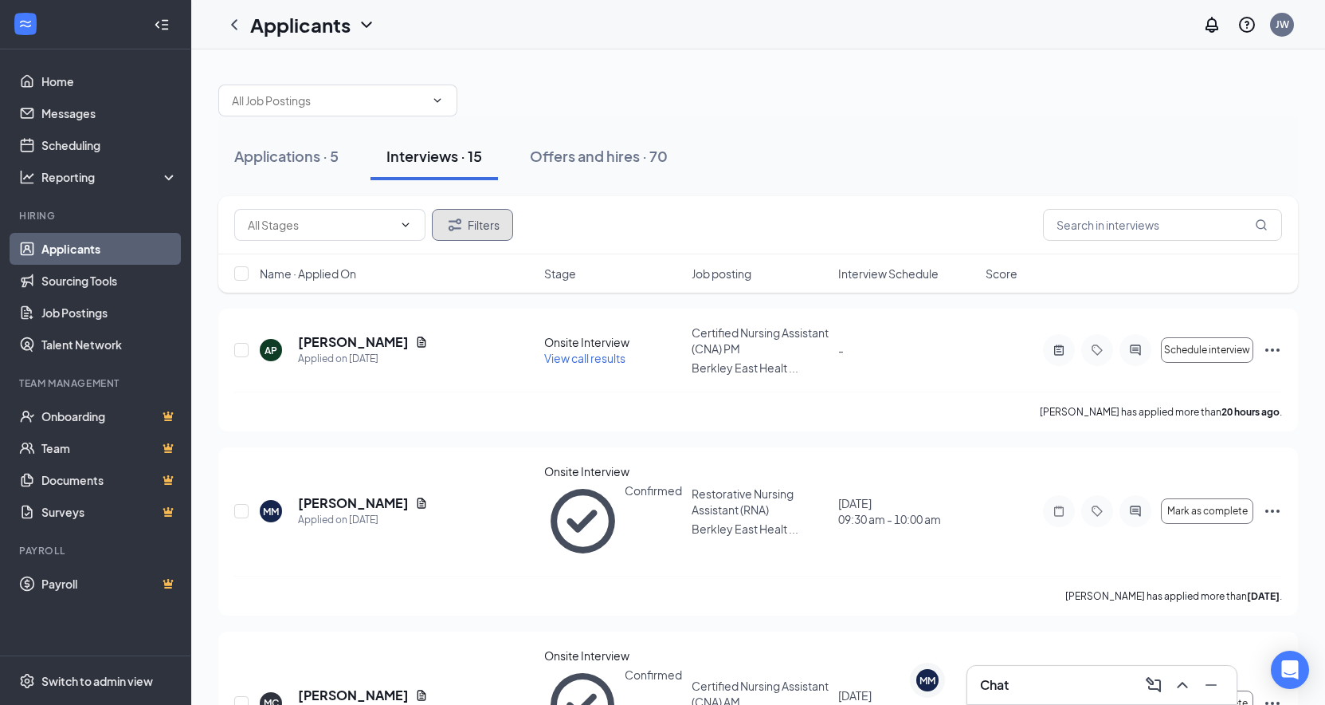
click at [483, 226] on button "Filters" at bounding box center [472, 225] width 81 height 32
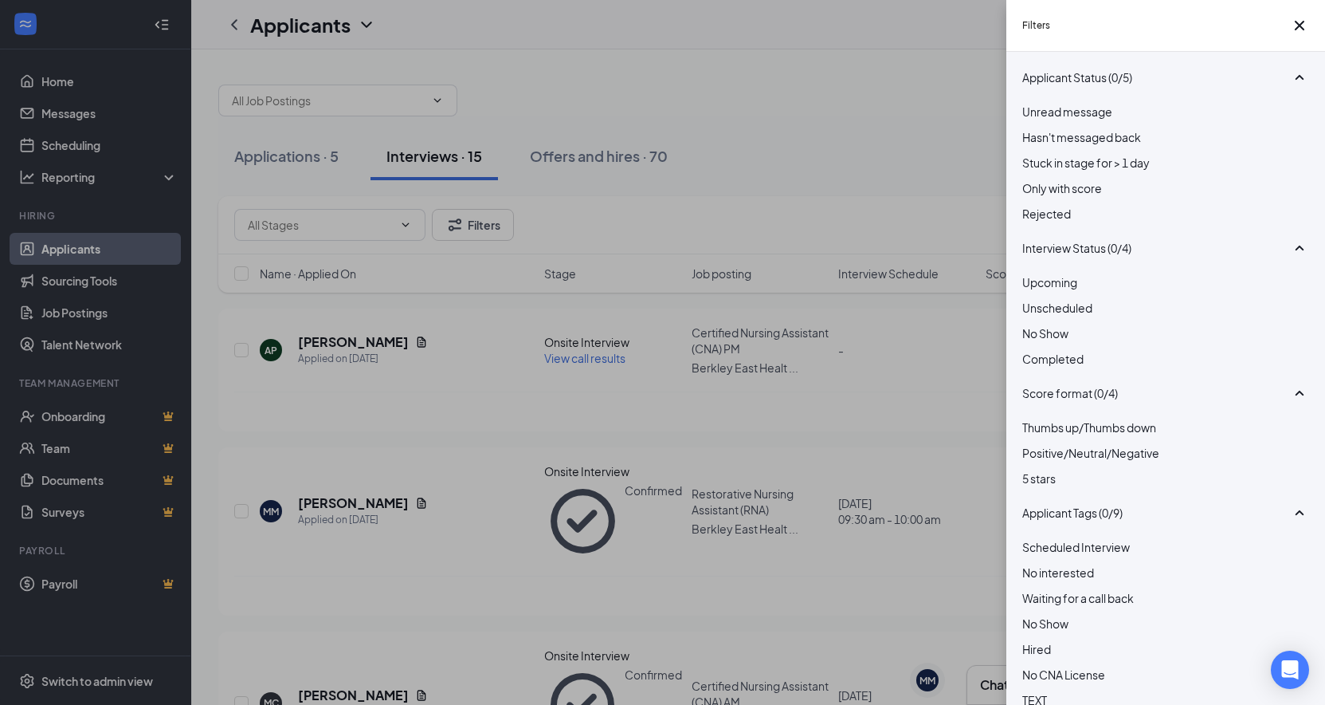
click at [1032, 299] on div at bounding box center [1166, 299] width 287 height 0
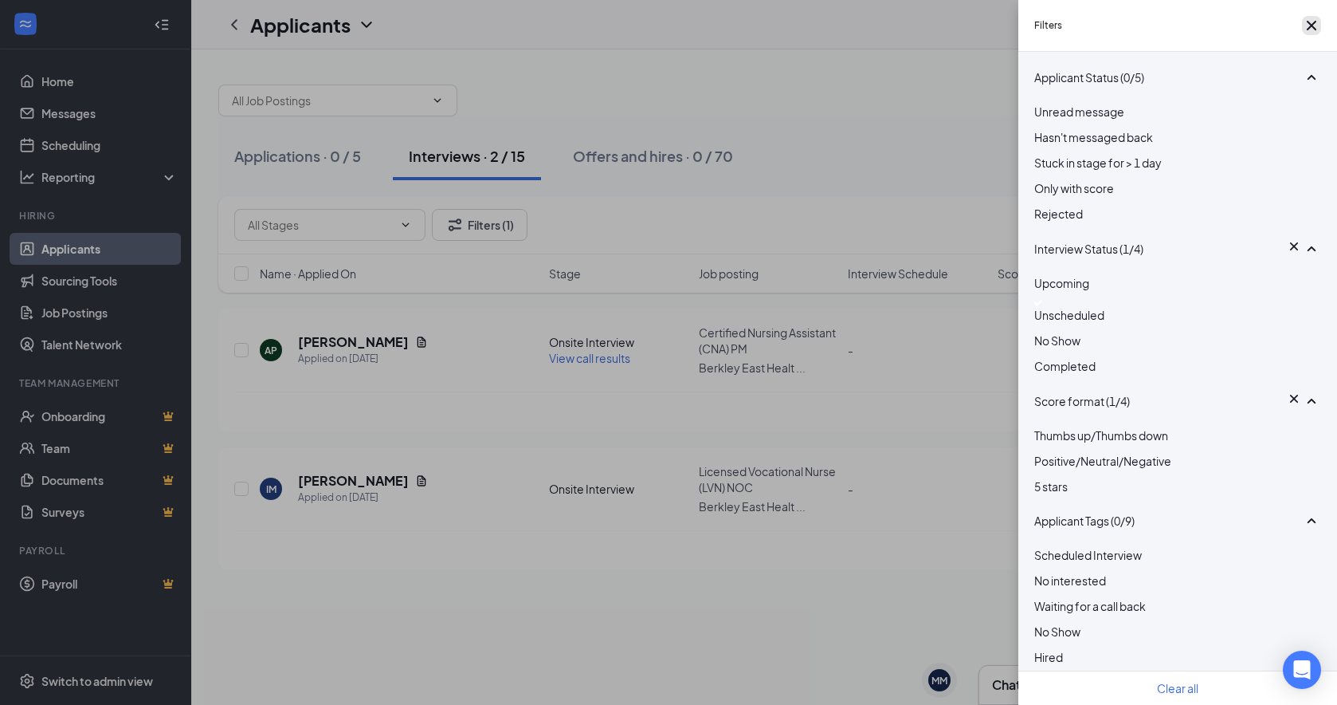
click at [1144, 26] on icon "Cross" at bounding box center [1312, 26] width 10 height 10
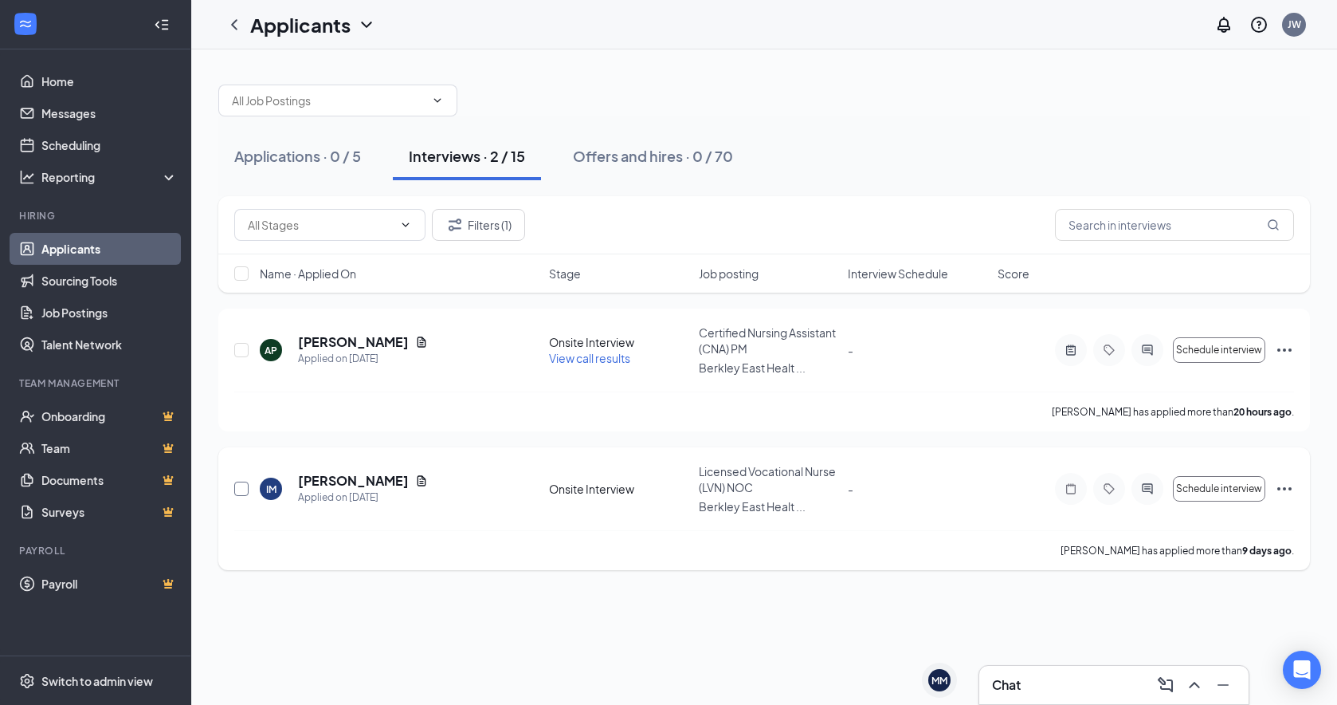
click at [241, 487] on input "checkbox" at bounding box center [241, 488] width 14 height 14
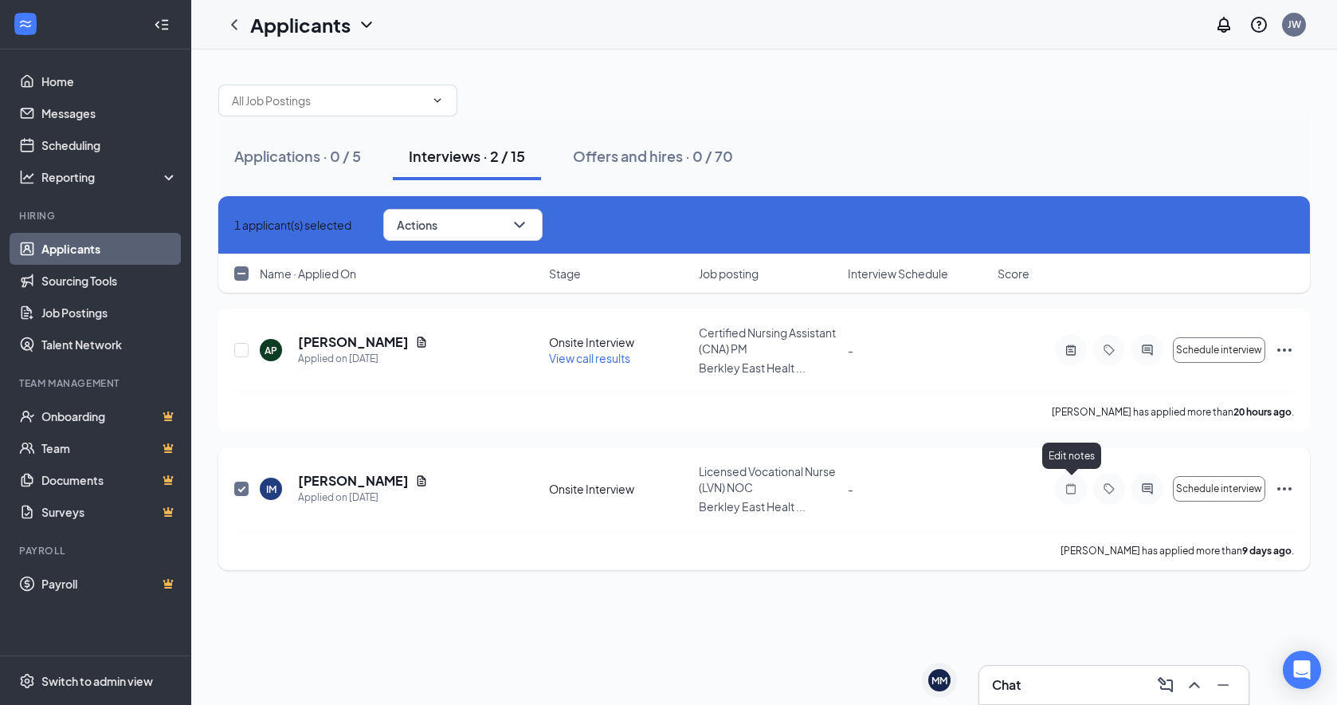
click at [1068, 485] on icon "Note" at bounding box center [1071, 488] width 19 height 13
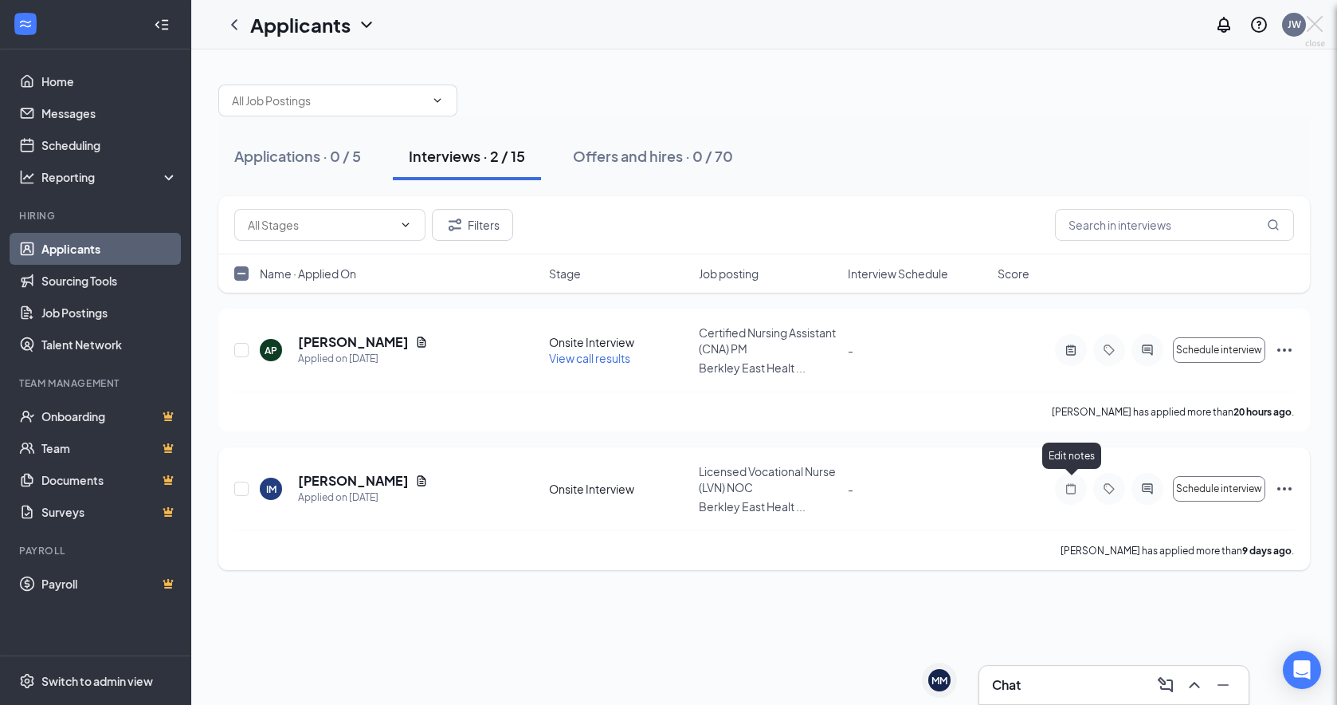
checkbox input "false"
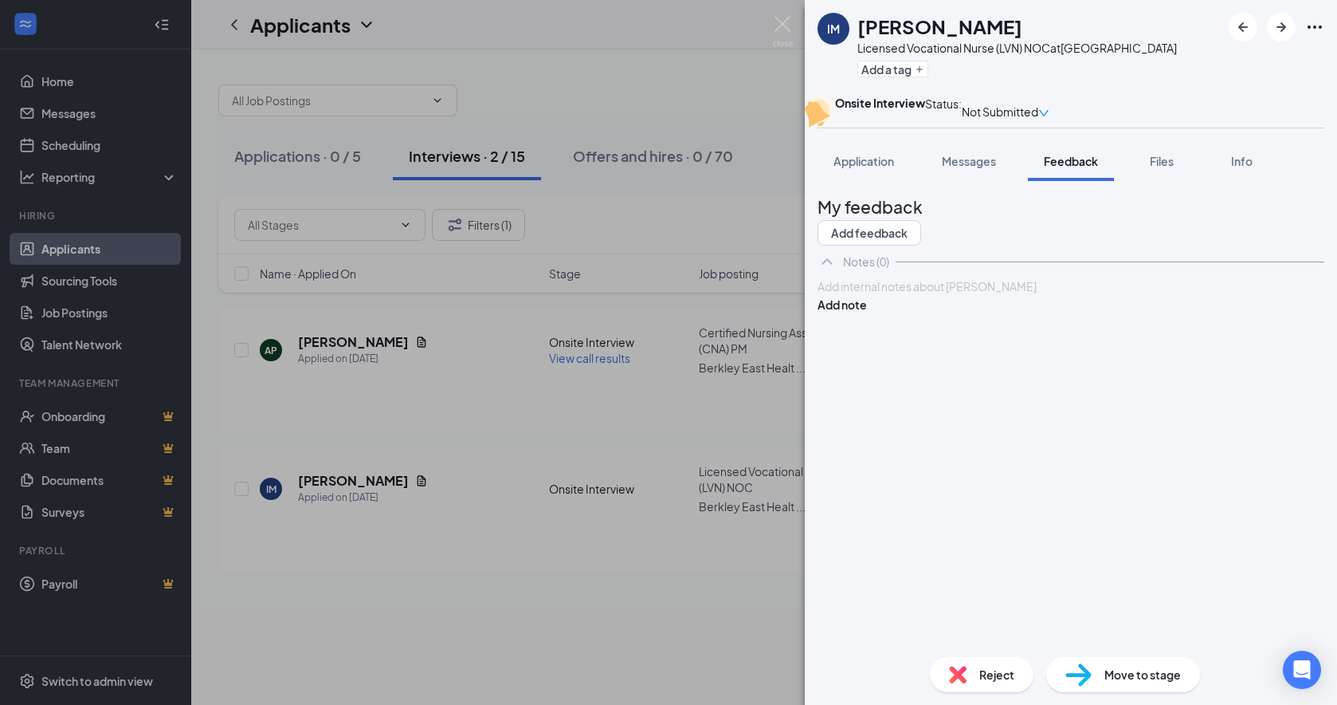
click at [1016, 295] on div at bounding box center [1071, 286] width 505 height 17
click at [867, 313] on button "Add note" at bounding box center [842, 305] width 49 height 18
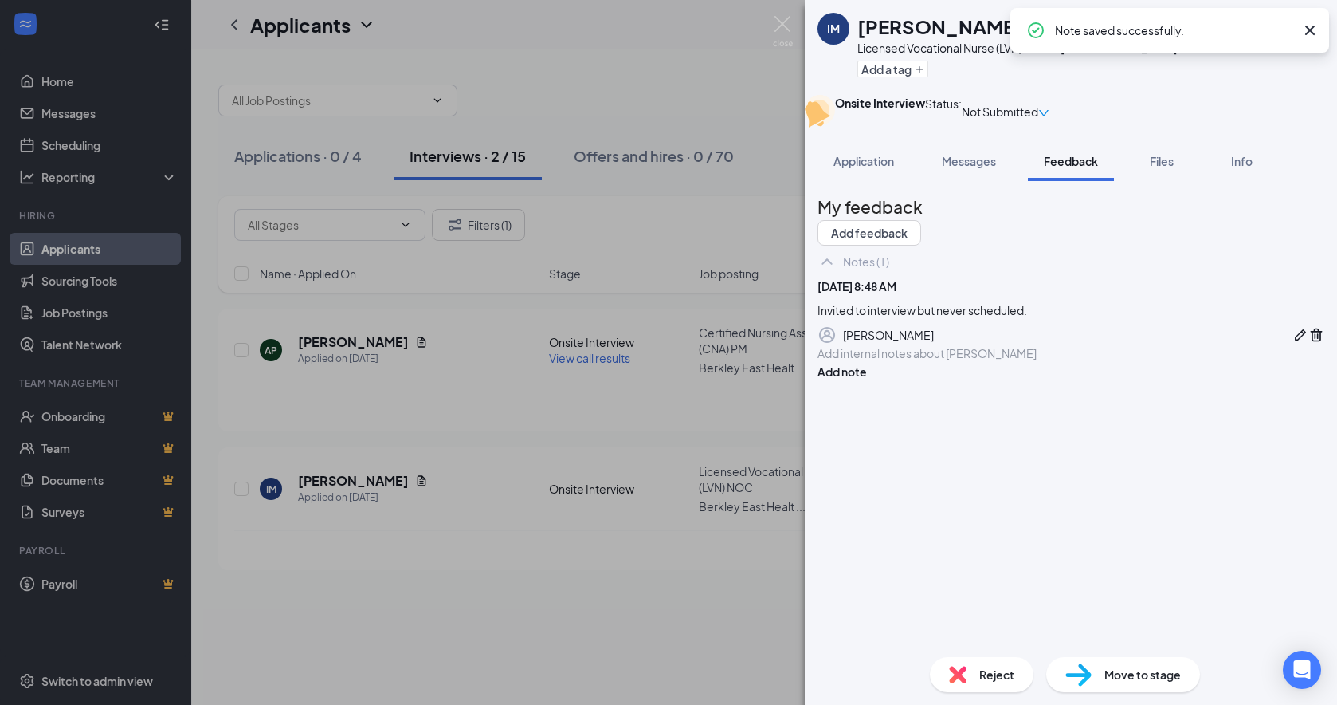
click at [997, 647] on span "Reject" at bounding box center [996, 674] width 35 height 18
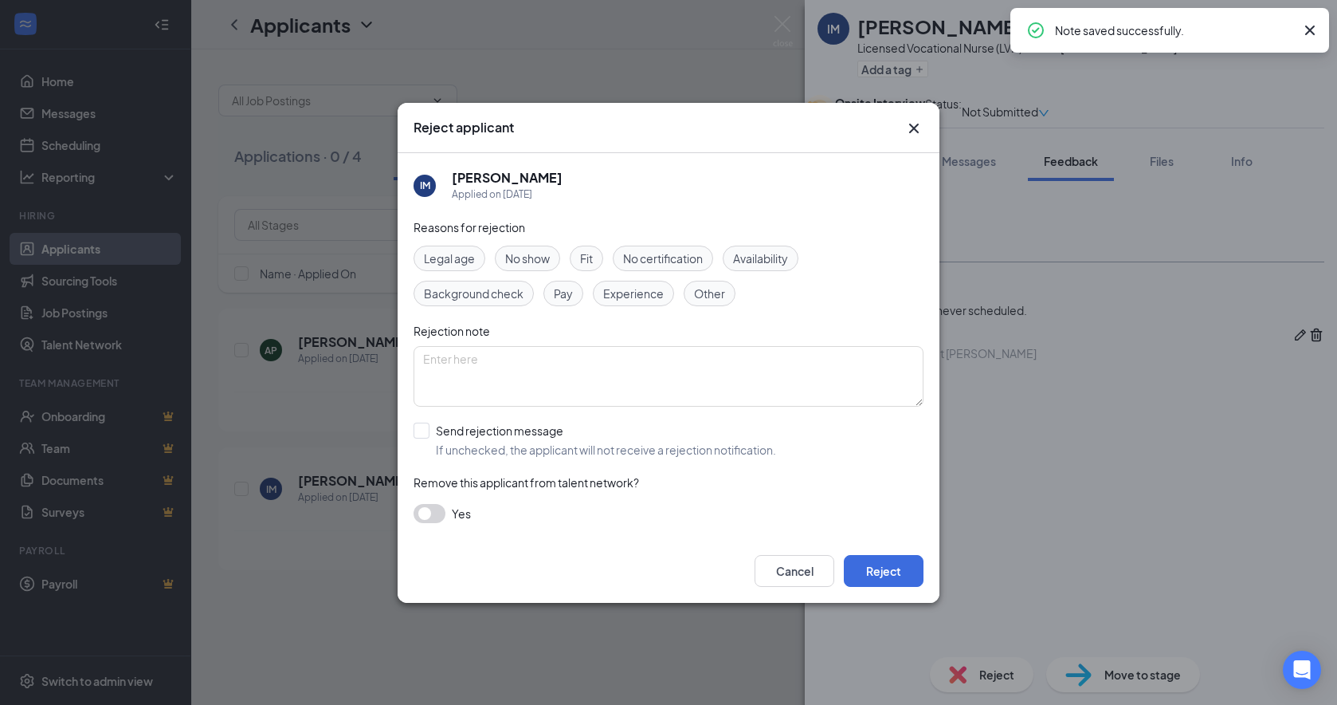
click at [704, 292] on span "Other" at bounding box center [709, 294] width 31 height 18
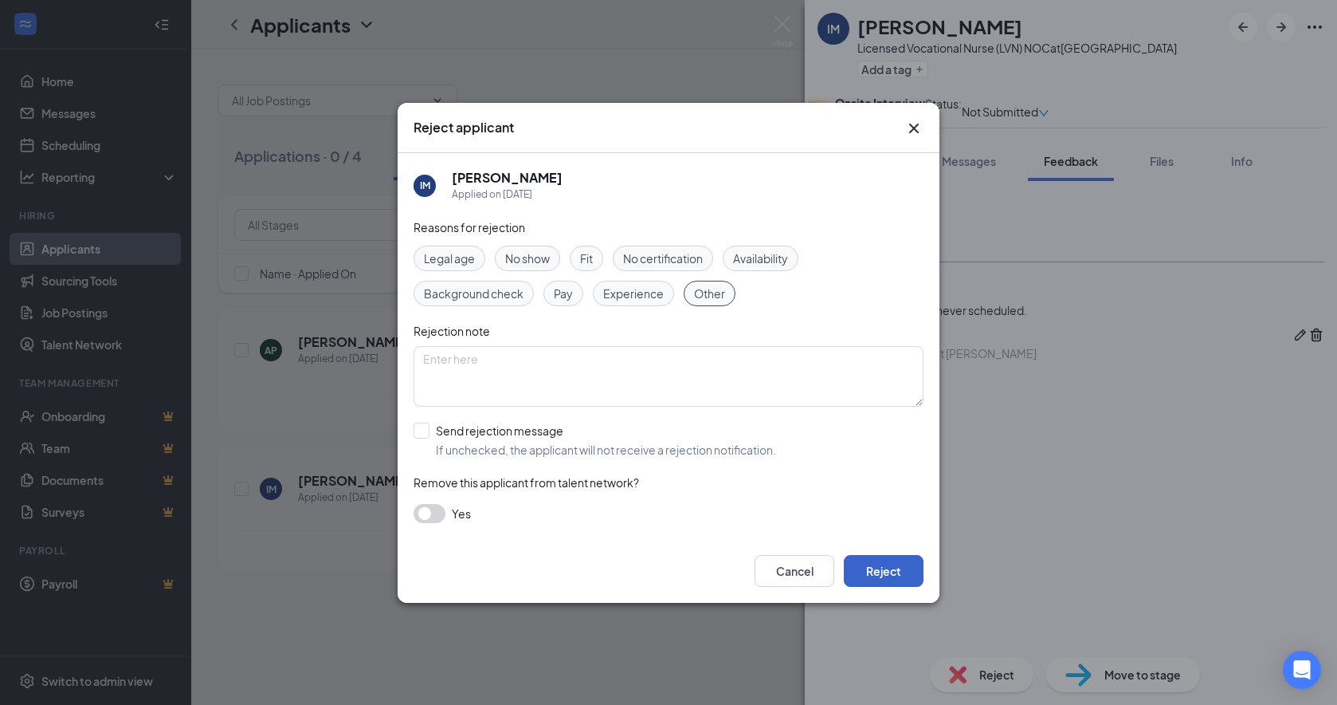
click at [895, 575] on button "Reject" at bounding box center [884, 571] width 80 height 32
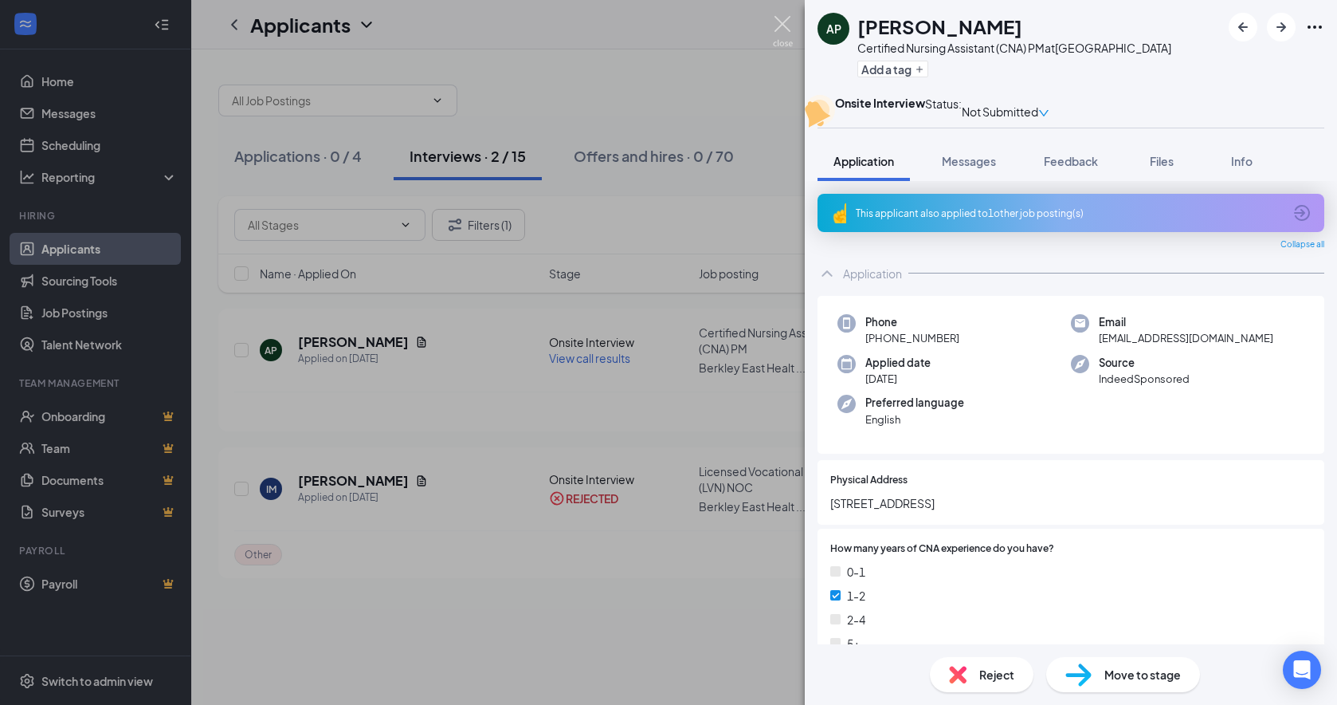
click at [784, 22] on img at bounding box center [783, 31] width 20 height 31
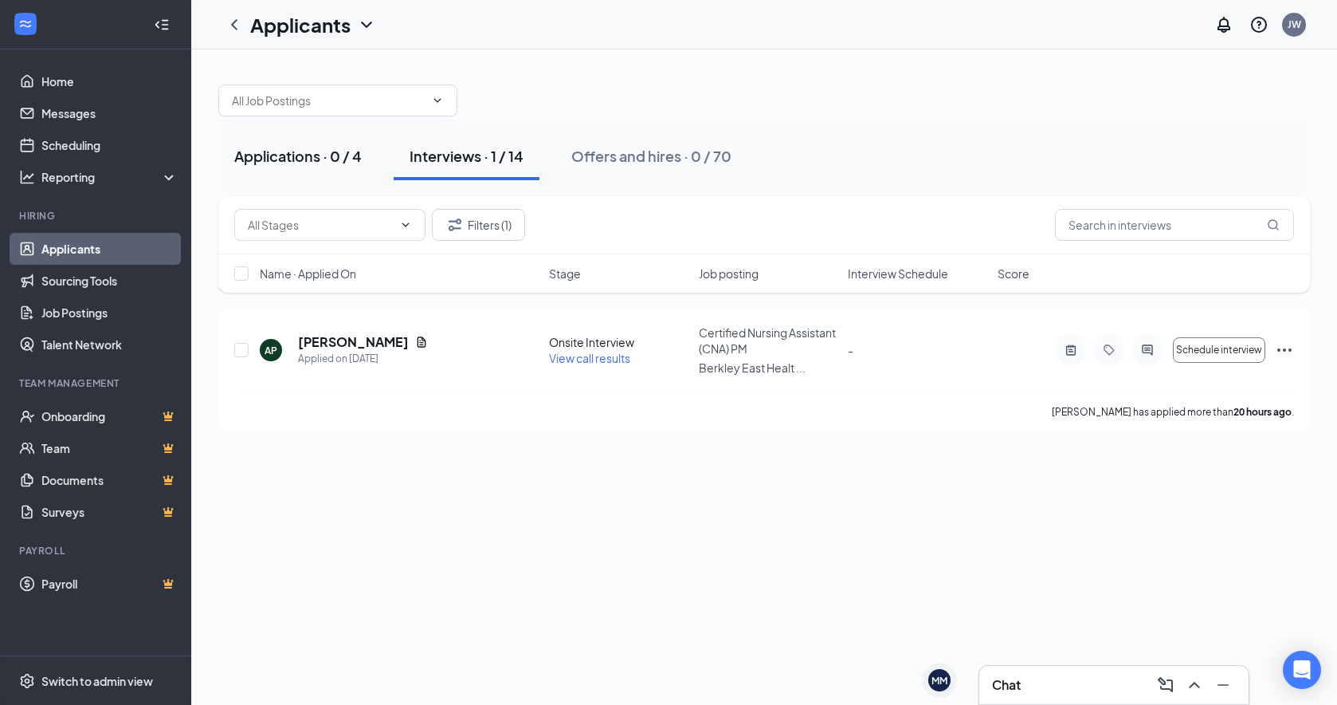
click at [316, 163] on div "Applications · 0 / 4" at bounding box center [298, 156] width 128 height 20
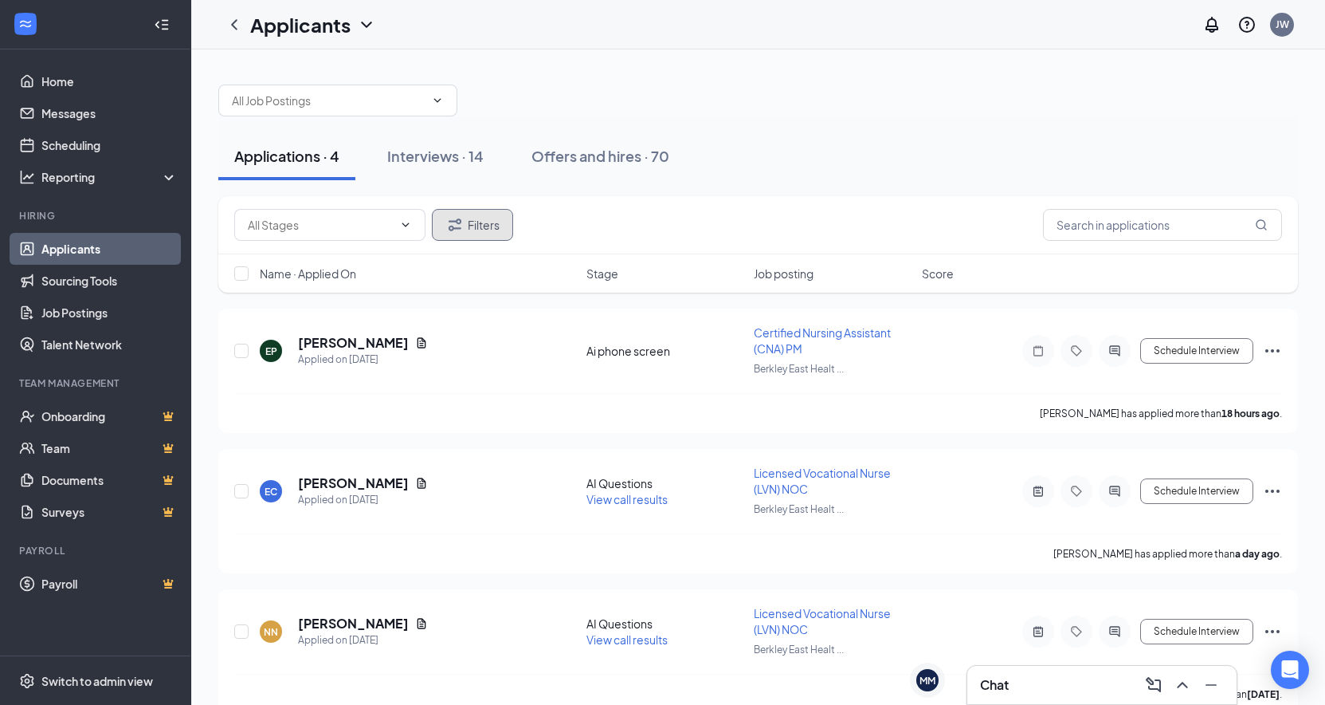
click at [473, 214] on button "Filters" at bounding box center [472, 225] width 81 height 32
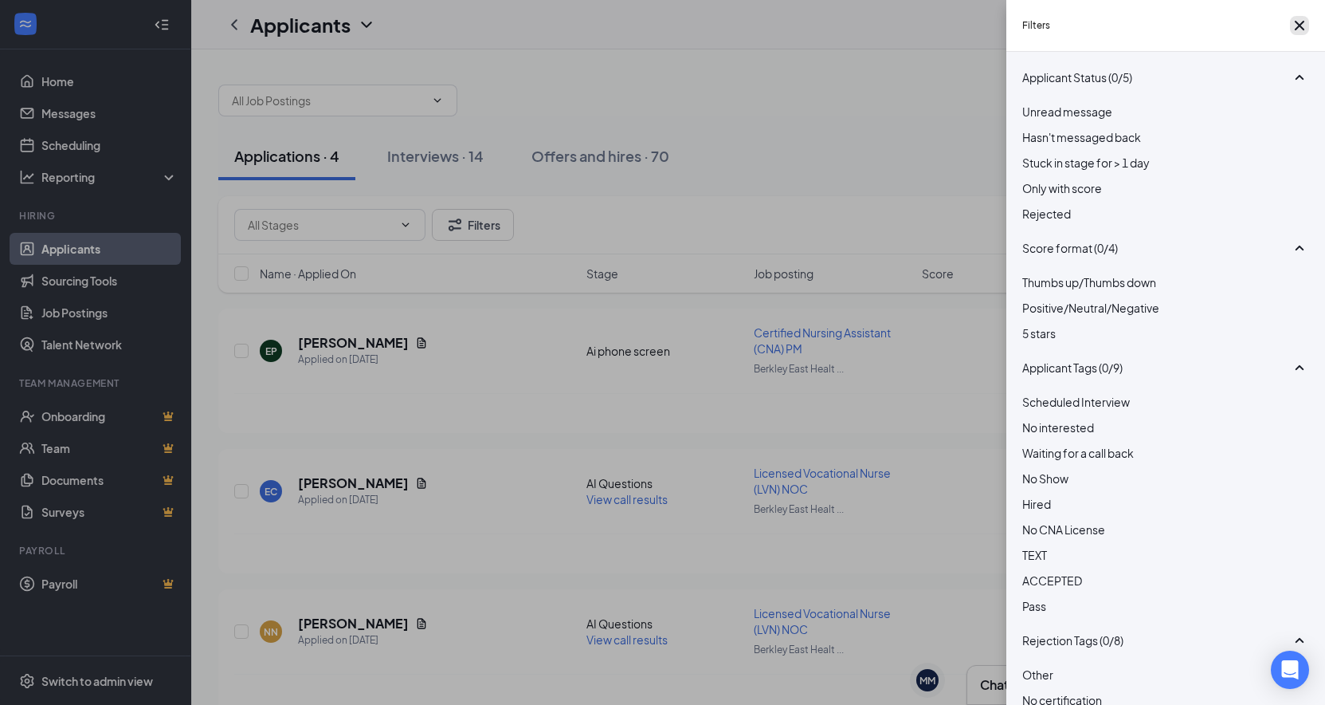
click at [1144, 30] on icon "Cross" at bounding box center [1300, 26] width 10 height 10
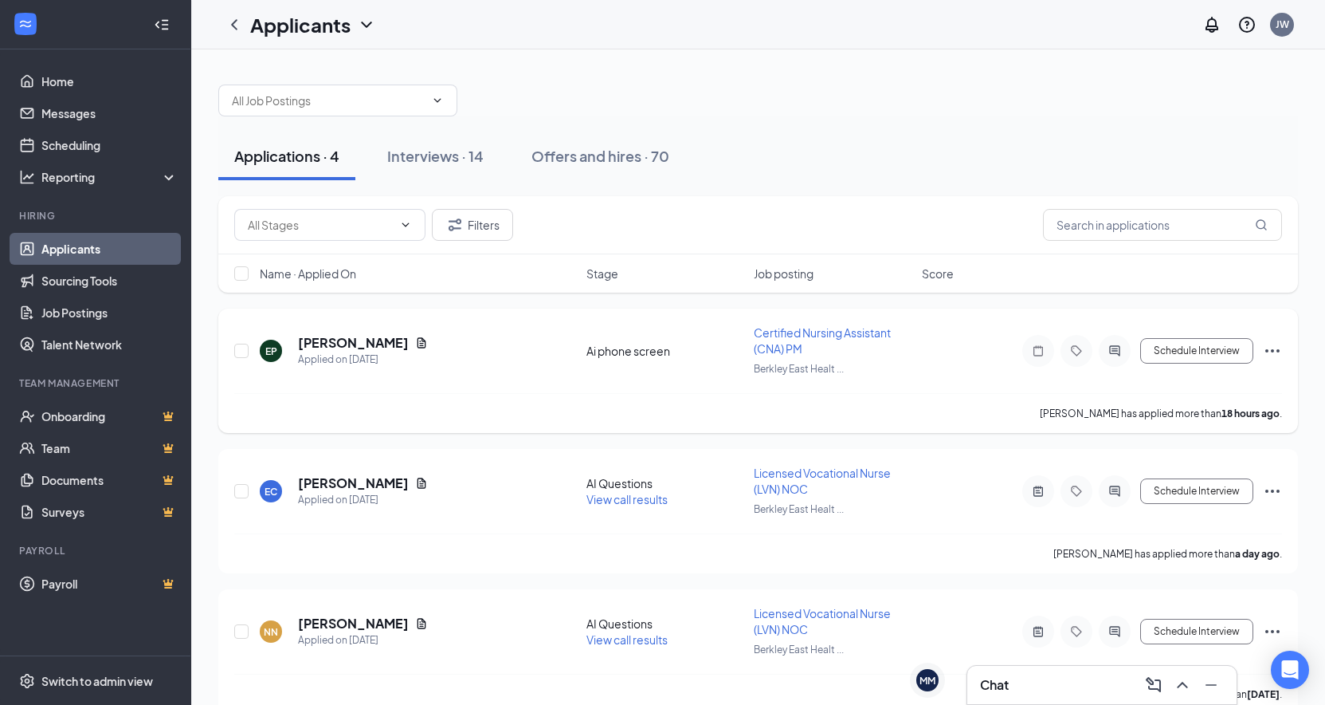
click at [765, 333] on span "Certified Nursing Assistant (CNA) PM" at bounding box center [822, 340] width 137 height 30
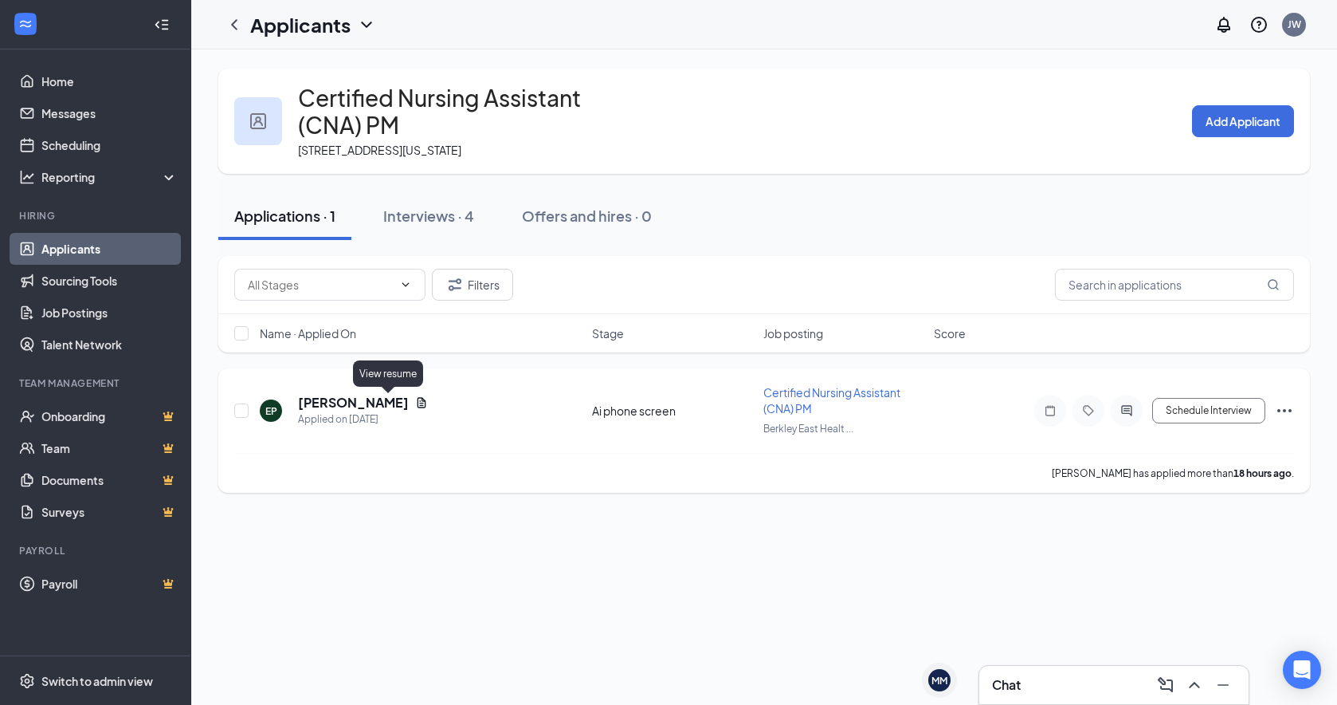
click at [415, 400] on icon "Document" at bounding box center [421, 402] width 13 height 13
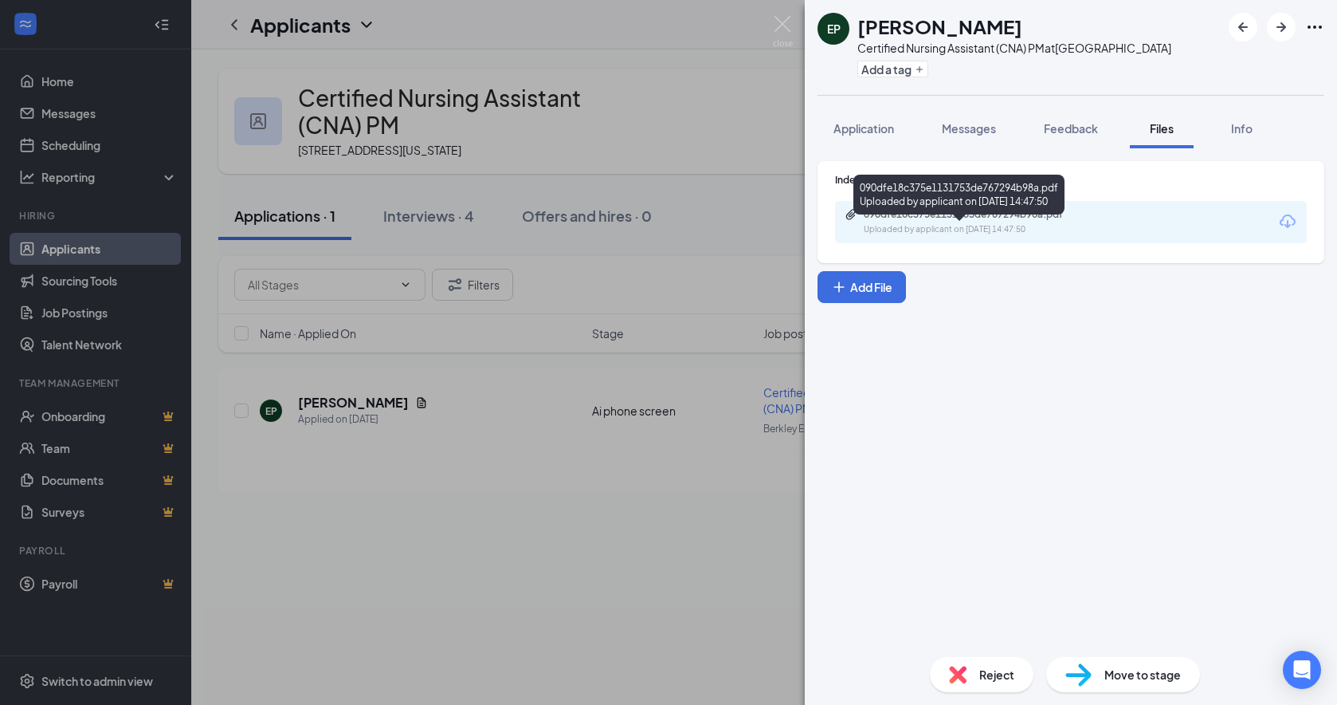
click at [1024, 236] on div "Uploaded by applicant on [DATE] 14:47:50" at bounding box center [983, 229] width 239 height 13
click at [1000, 647] on span "Reject" at bounding box center [996, 674] width 35 height 18
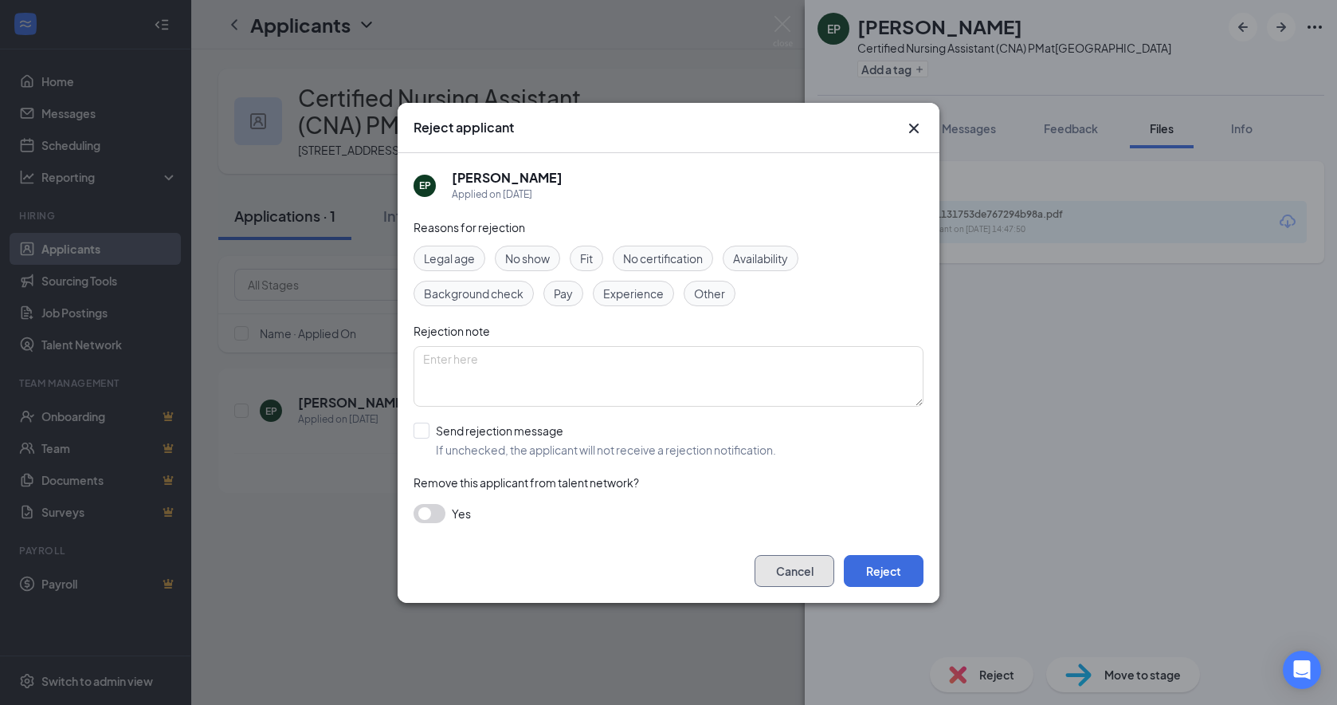
click at [791, 566] on button "Cancel" at bounding box center [795, 571] width 80 height 32
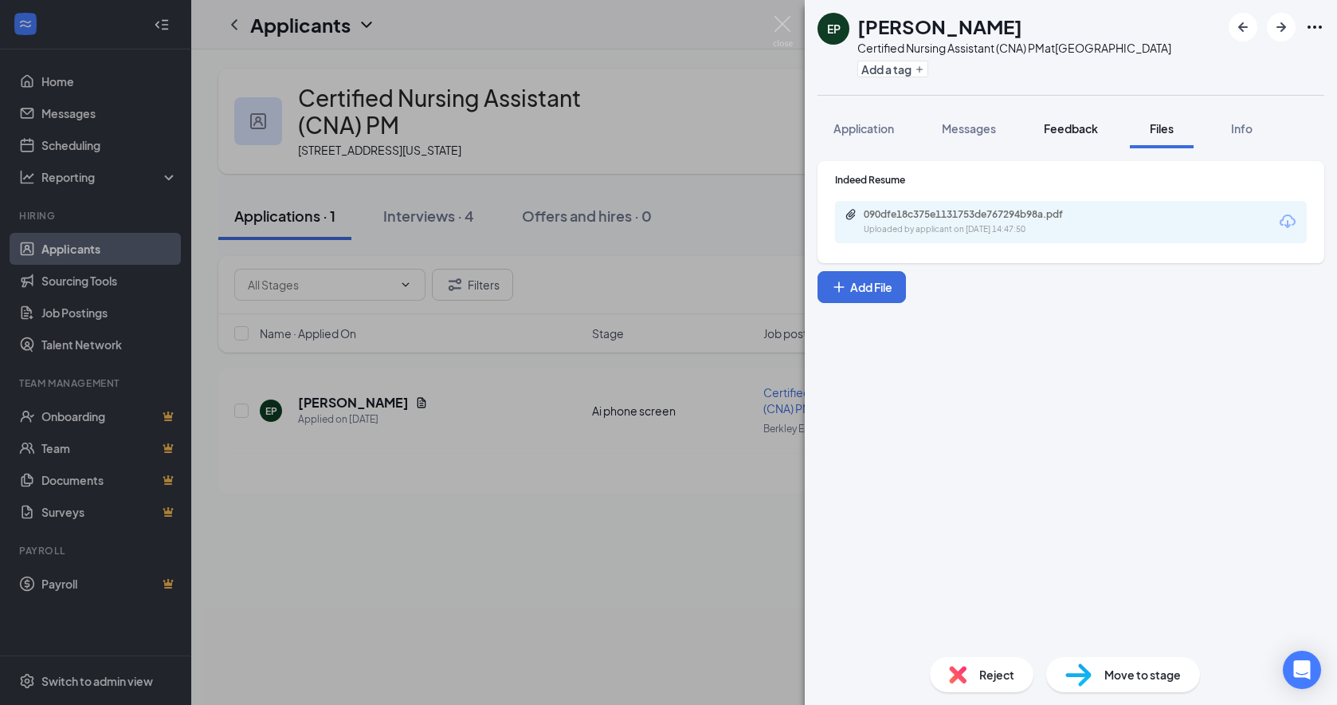
click at [1086, 135] on span "Feedback" at bounding box center [1071, 128] width 54 height 14
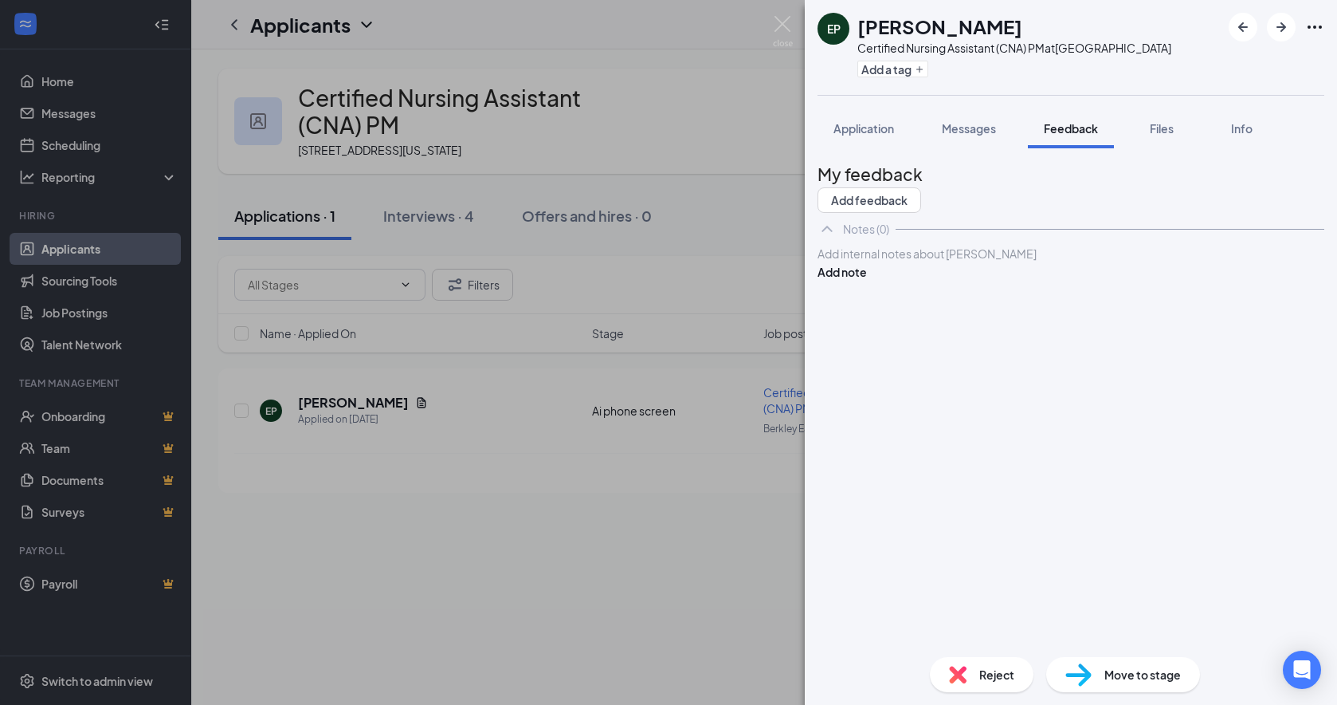
click at [1004, 262] on div at bounding box center [1071, 253] width 505 height 17
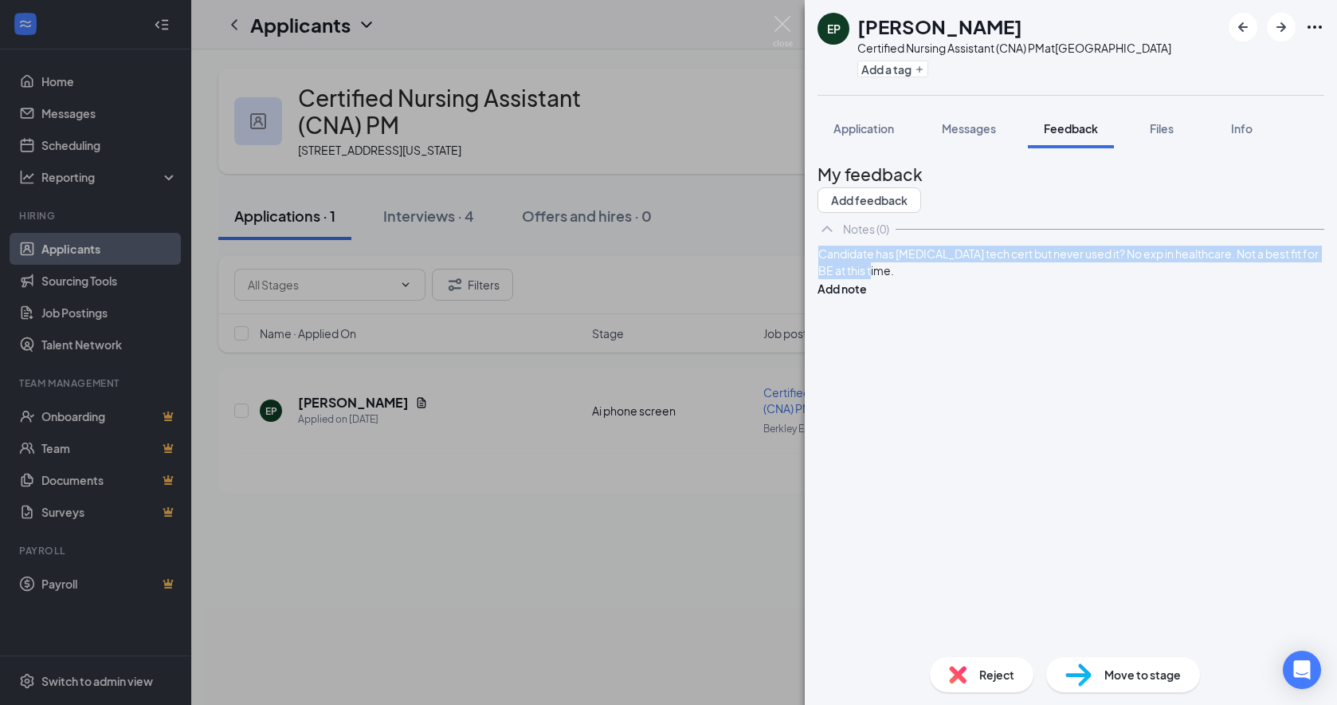
drag, startPoint x: 1081, startPoint y: 331, endPoint x: 842, endPoint y: 301, distance: 240.9
click at [842, 297] on div "Candidate has [MEDICAL_DATA] tech cert but never used it? No exp in healthcare.…" at bounding box center [1071, 271] width 507 height 53
copy span "Candidate has [MEDICAL_DATA] tech cert but never used it? No exp in healthcare.…"
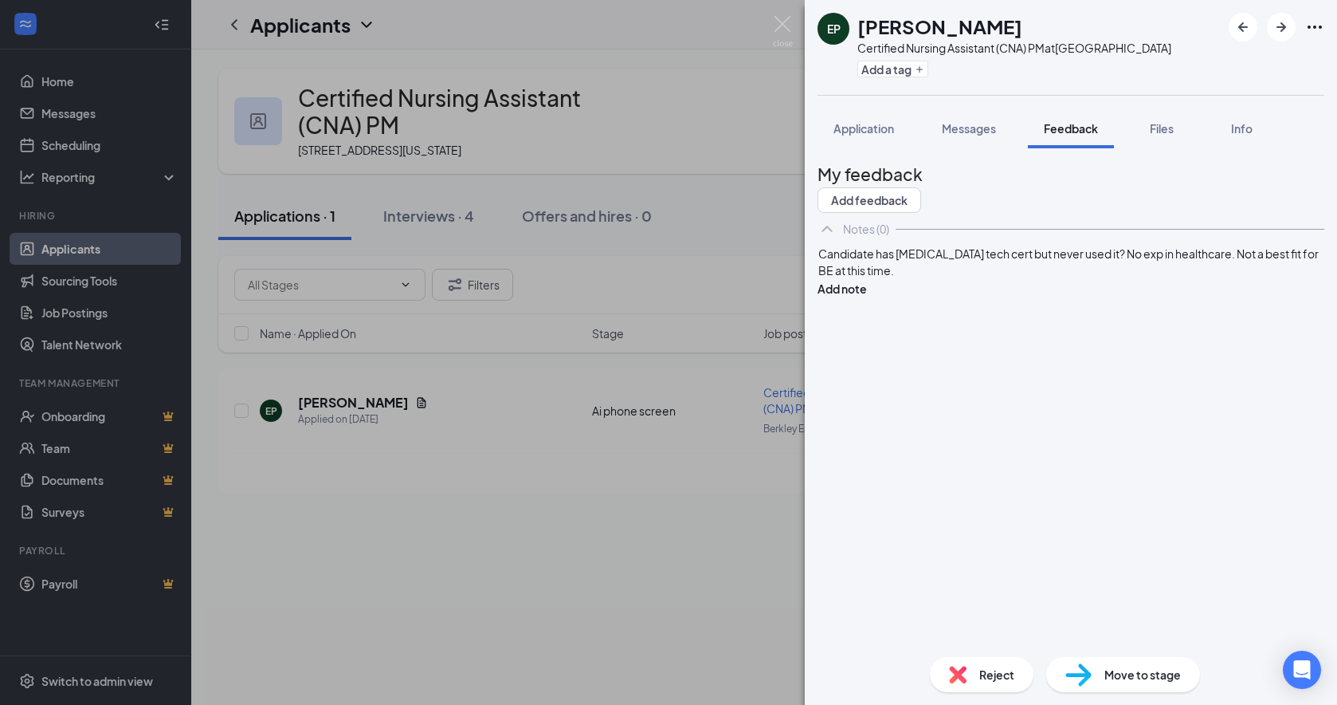
click at [887, 423] on div "My feedback Add feedback Notes (0) Candidate has [MEDICAL_DATA] tech cert but n…" at bounding box center [1071, 402] width 507 height 483
click at [867, 297] on button "Add note" at bounding box center [842, 289] width 49 height 18
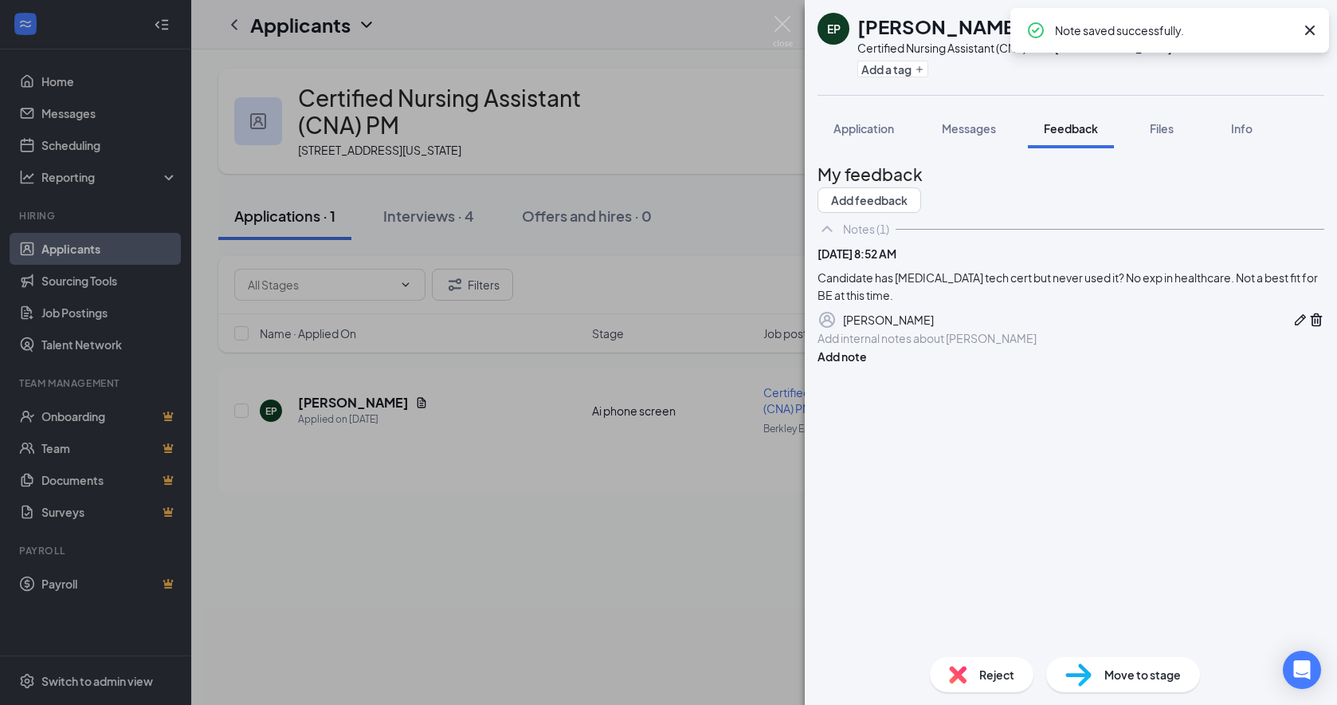
click at [1000, 647] on span "Reject" at bounding box center [996, 674] width 35 height 18
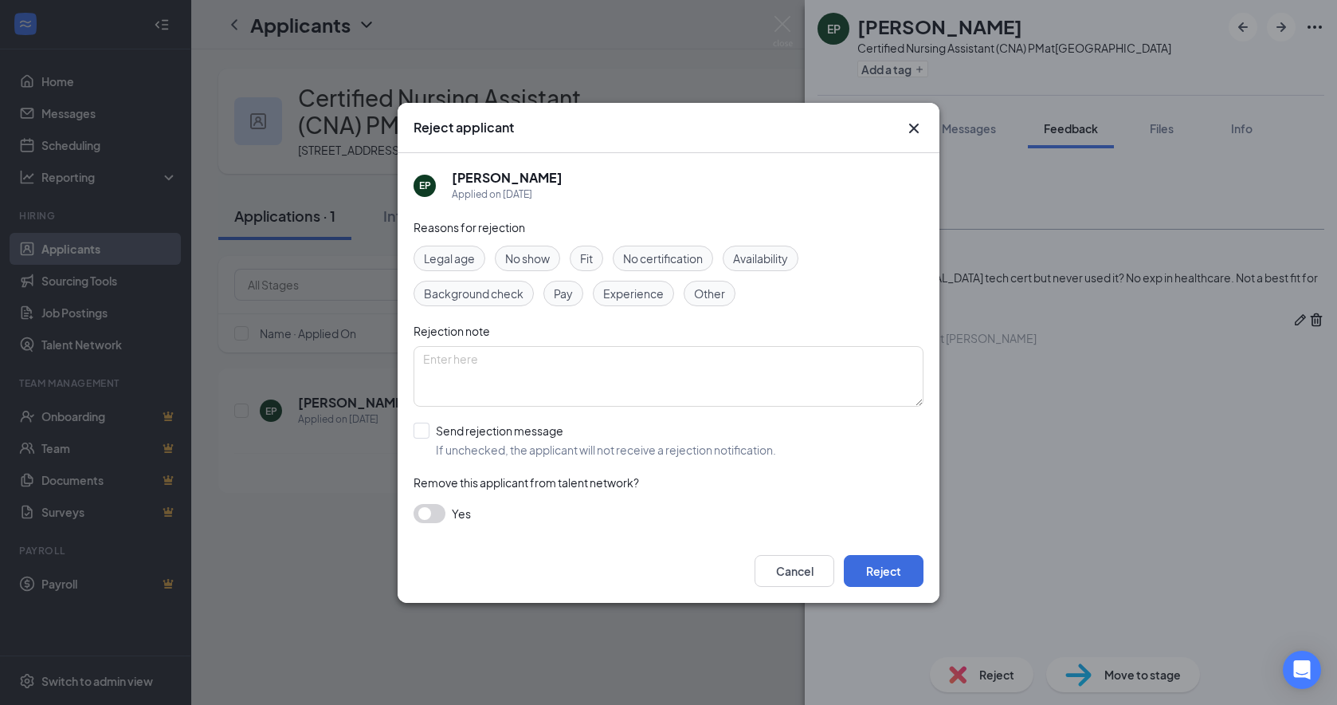
click at [631, 300] on span "Experience" at bounding box center [633, 294] width 61 height 18
click at [722, 289] on span "Other" at bounding box center [709, 294] width 31 height 18
click at [721, 291] on span "Other" at bounding box center [709, 294] width 31 height 18
click at [900, 569] on button "Reject" at bounding box center [884, 571] width 80 height 32
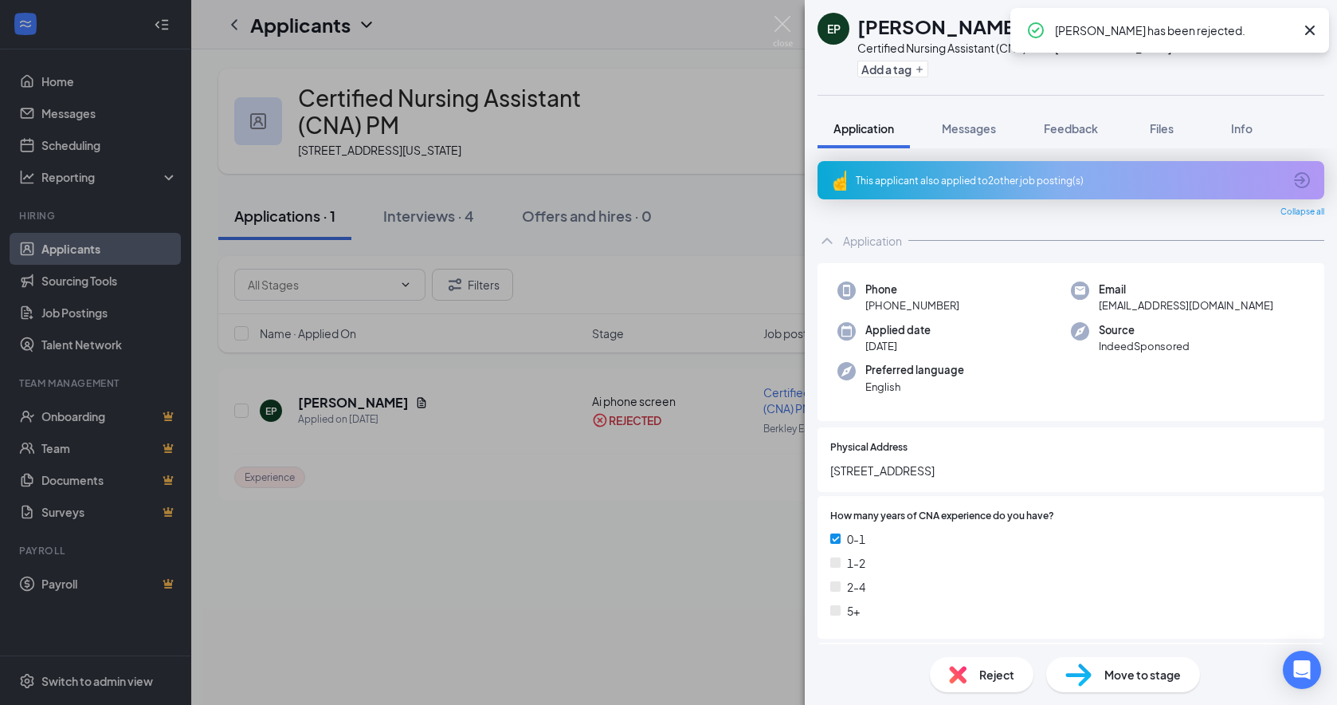
click at [908, 187] on div "This applicant also applied to 2 other job posting(s)" at bounding box center [1069, 181] width 427 height 14
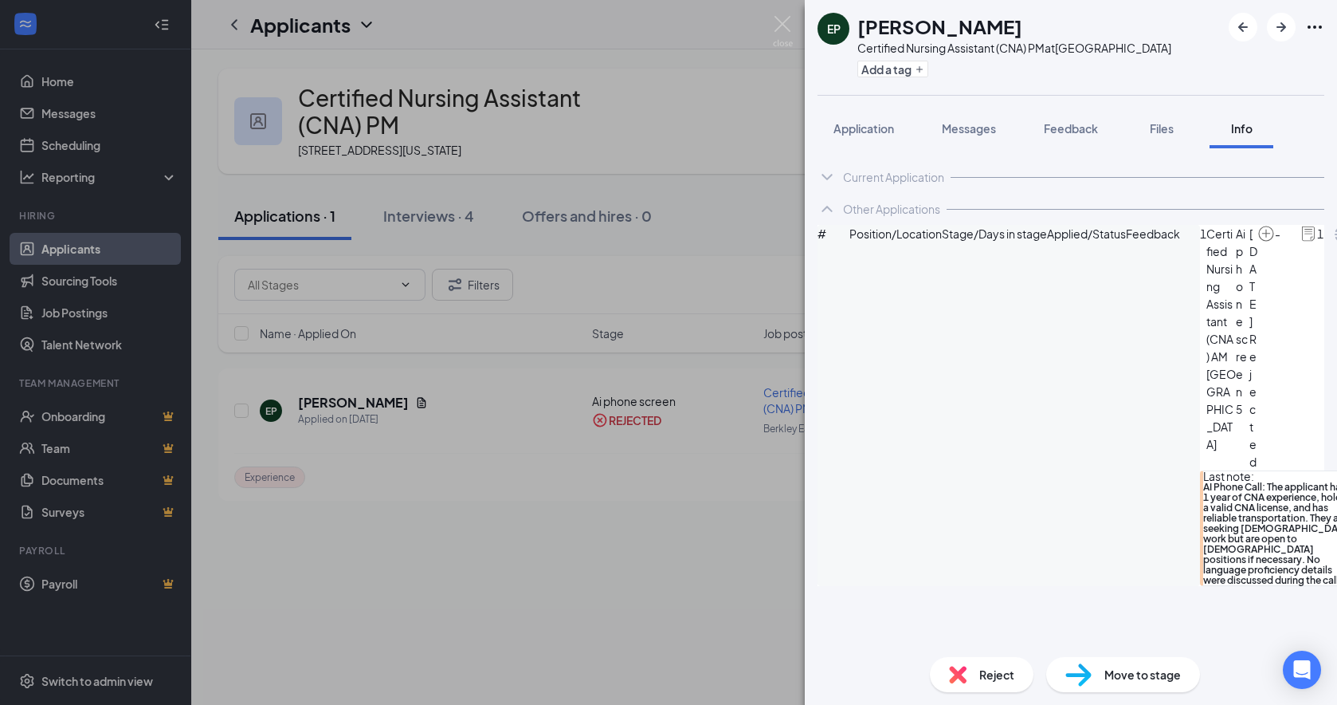
click at [830, 212] on icon "ChevronUp" at bounding box center [827, 209] width 10 height 6
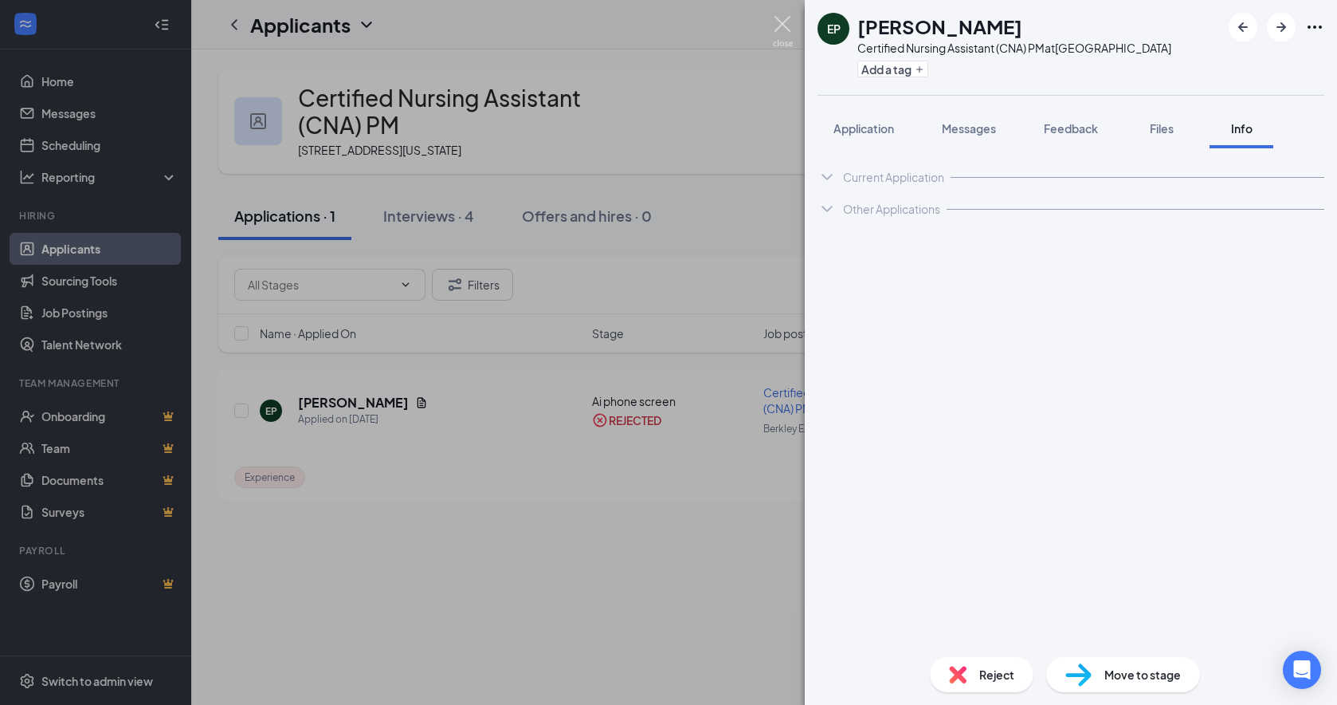
click at [783, 24] on img at bounding box center [783, 31] width 20 height 31
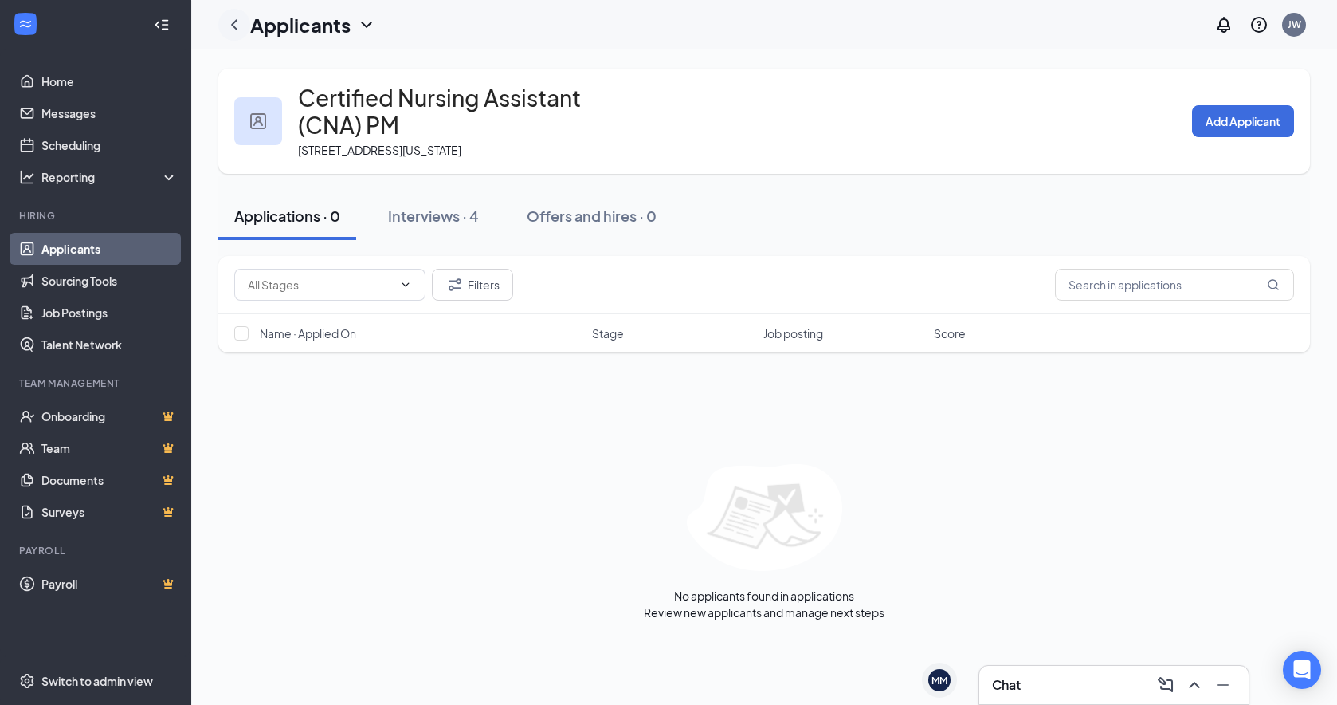
click at [237, 26] on icon "ChevronLeft" at bounding box center [234, 24] width 19 height 19
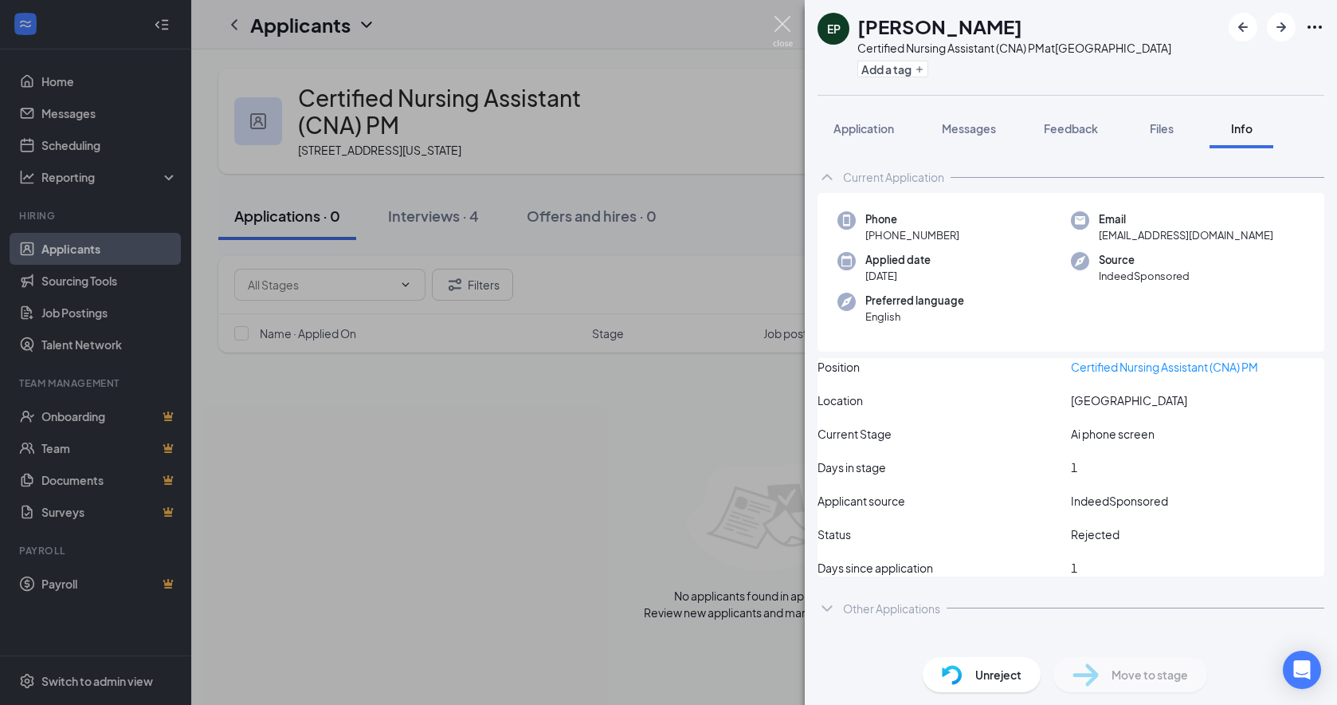
click at [779, 20] on img at bounding box center [783, 31] width 20 height 31
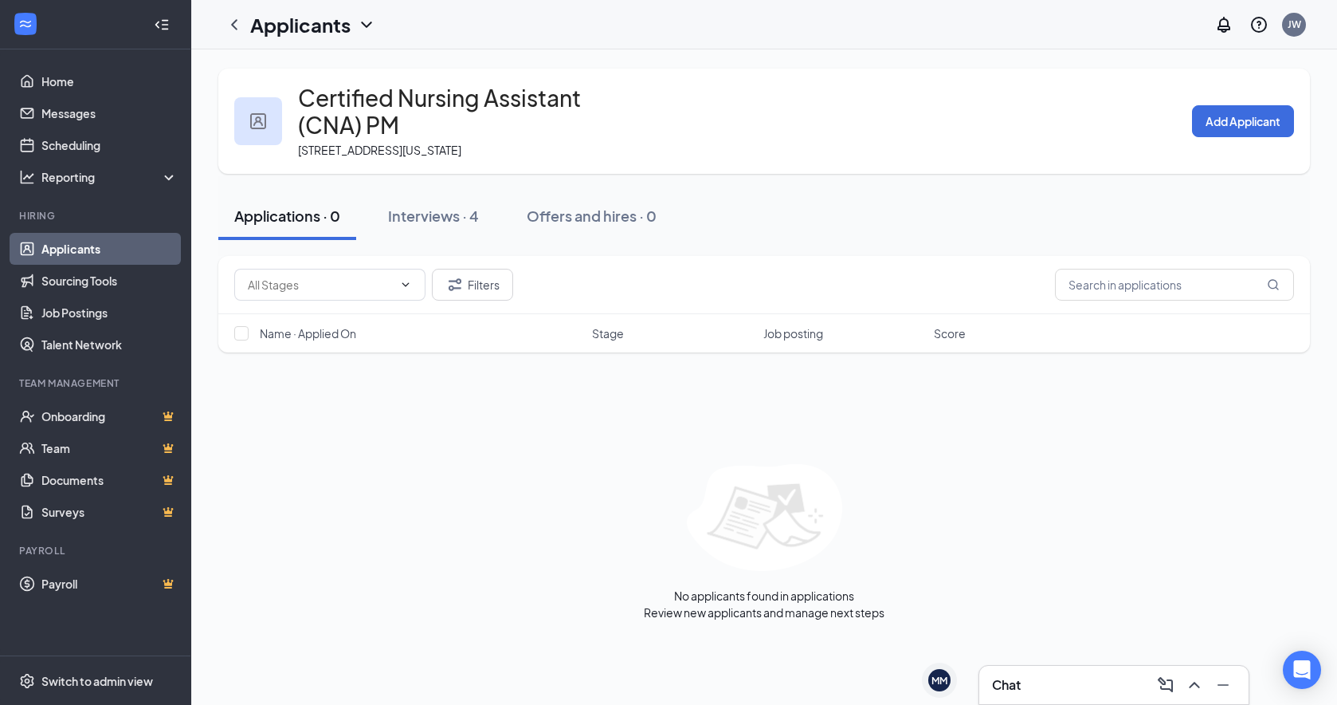
click at [64, 247] on link "Applicants" at bounding box center [109, 249] width 136 height 32
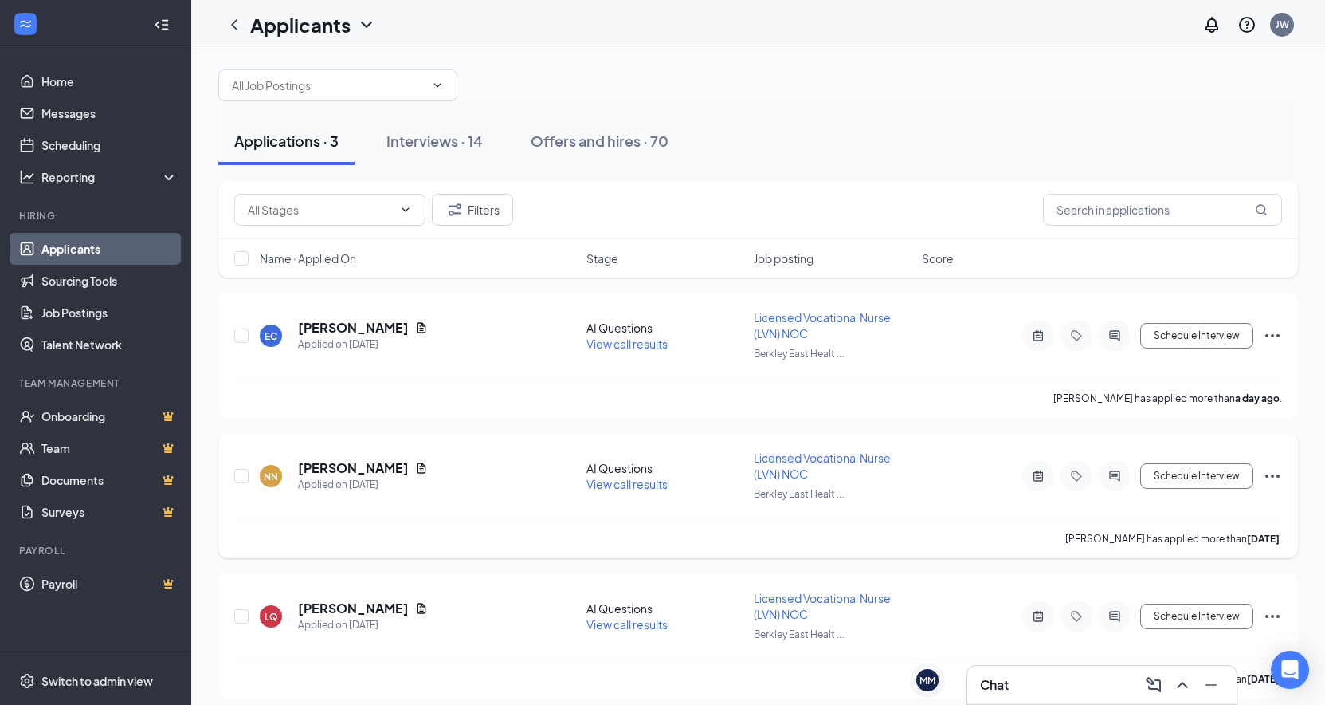
scroll to position [28, 0]
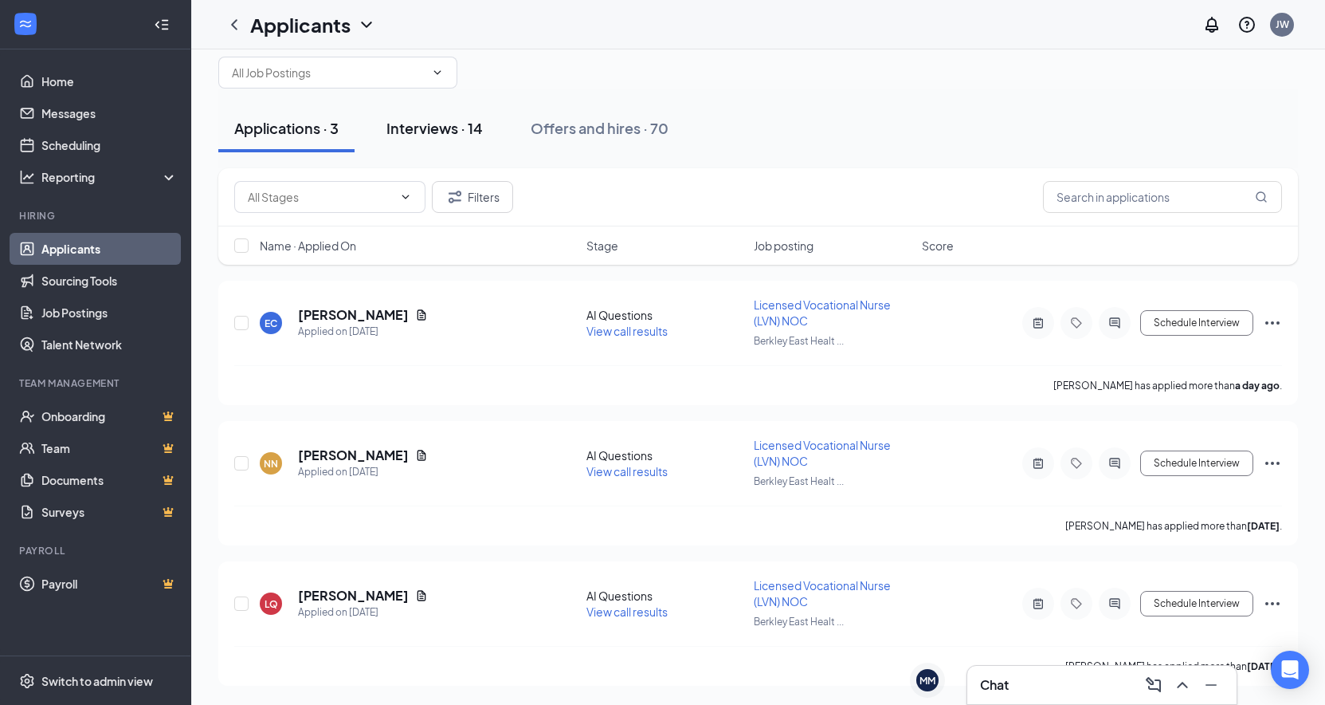
click at [446, 126] on div "Interviews · 14" at bounding box center [435, 128] width 96 height 20
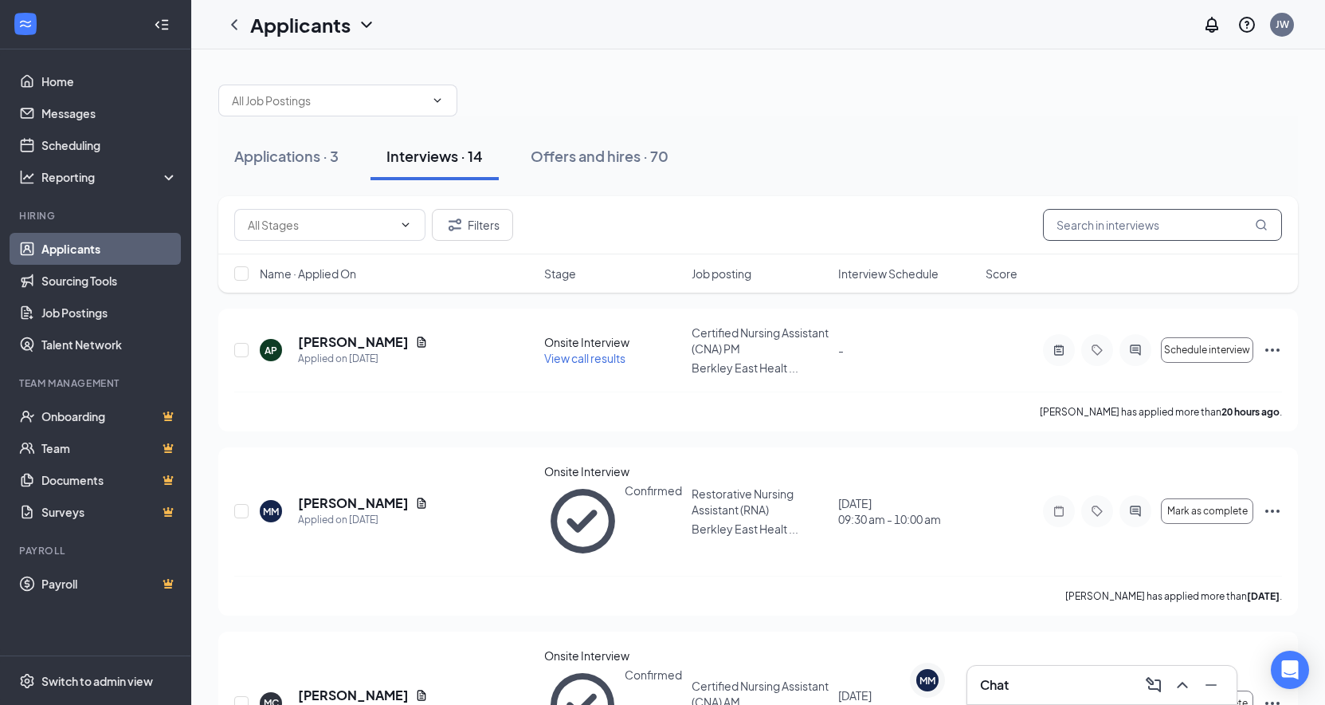
click at [1092, 224] on input "text" at bounding box center [1162, 225] width 239 height 32
type input "[PERSON_NAME]"
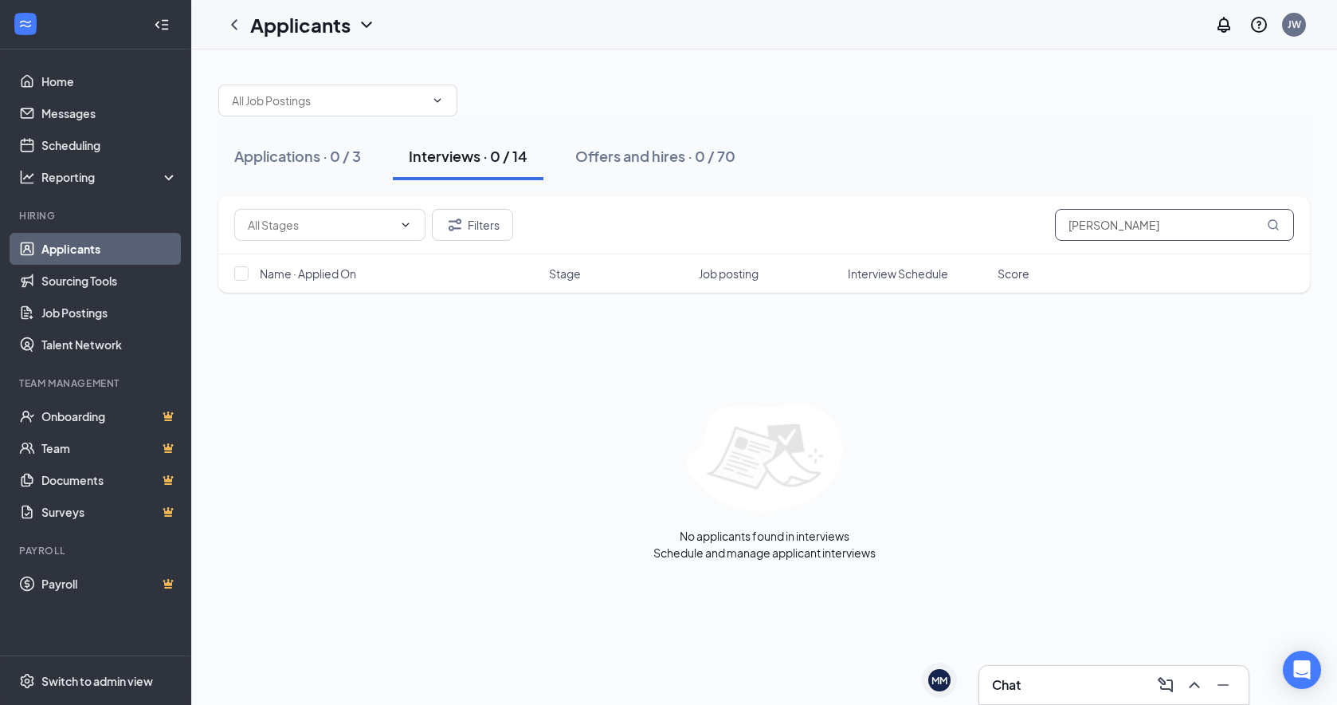
drag, startPoint x: 1129, startPoint y: 226, endPoint x: 960, endPoint y: 221, distance: 168.2
click at [976, 224] on div "Filters [PERSON_NAME]" at bounding box center [764, 225] width 1060 height 32
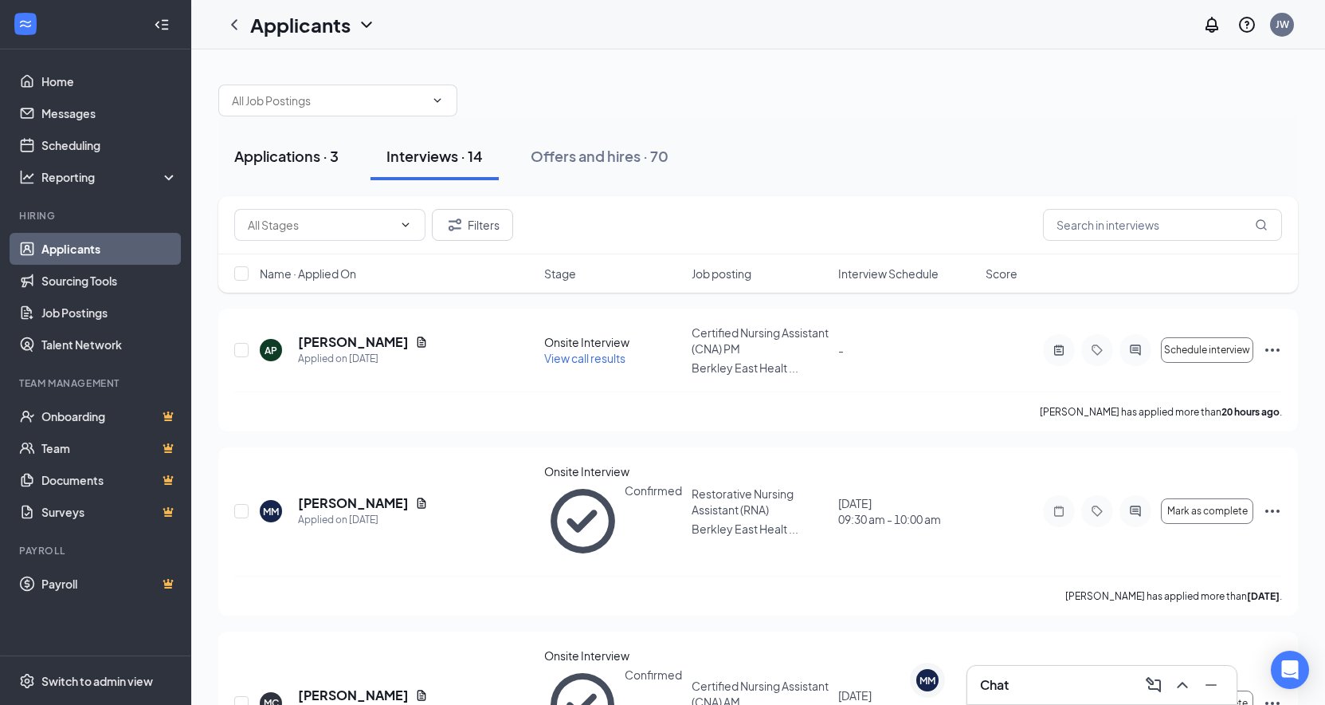
click at [311, 147] on div "Applications · 3" at bounding box center [286, 156] width 104 height 20
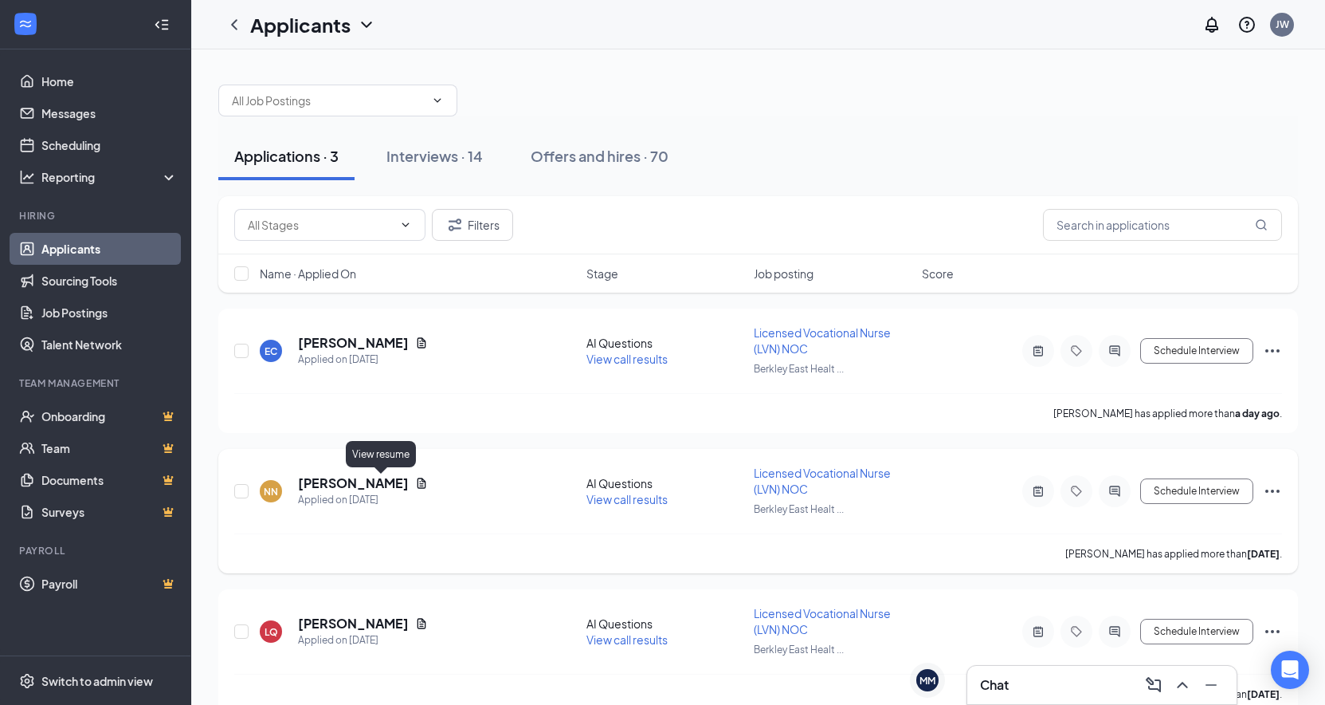
click at [415, 486] on icon "Document" at bounding box center [421, 483] width 13 height 13
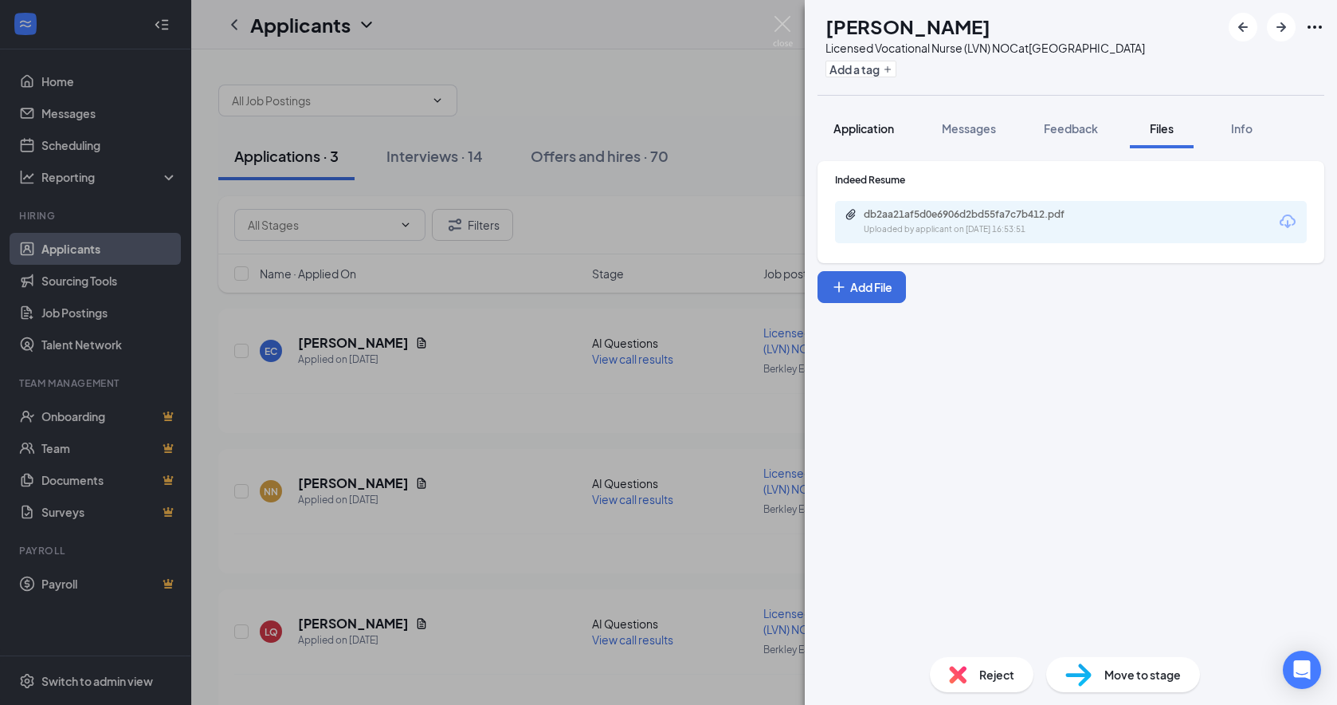
click at [868, 135] on span "Application" at bounding box center [864, 128] width 61 height 14
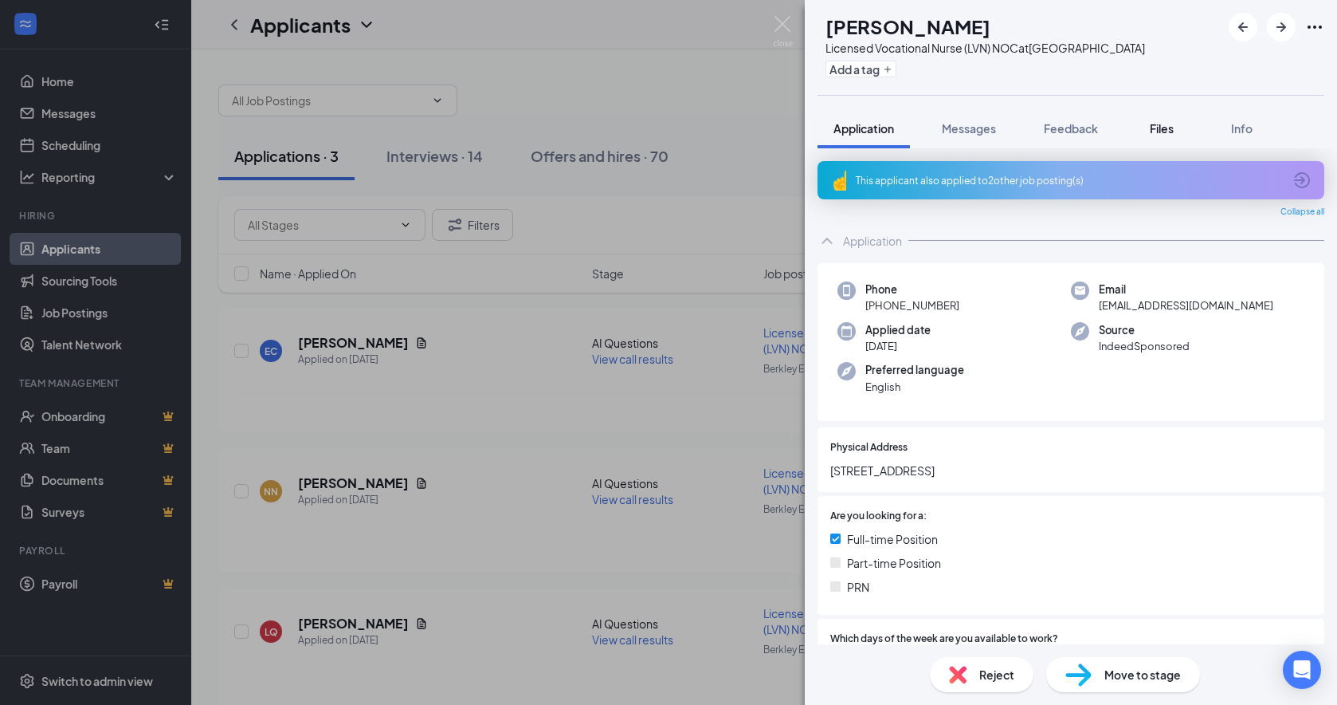
click at [1144, 135] on span "Files" at bounding box center [1162, 128] width 24 height 14
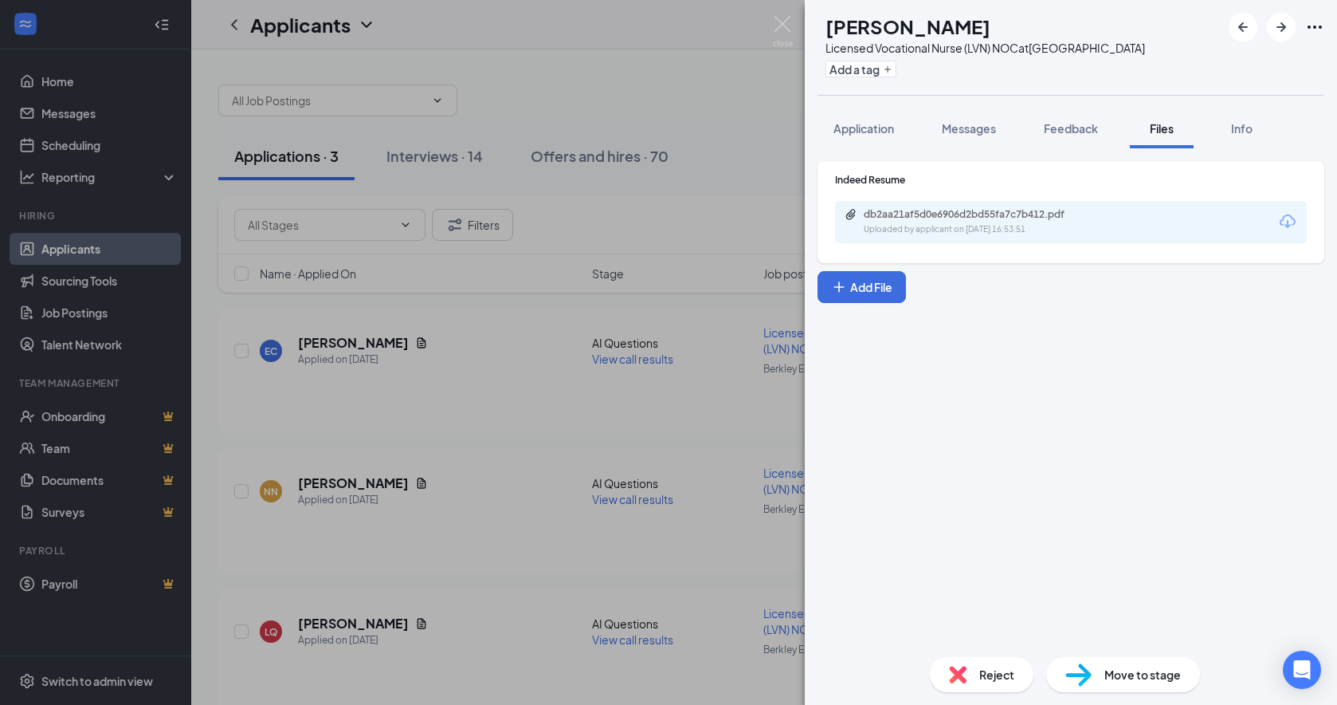
click at [1135, 647] on span "Move to stage" at bounding box center [1143, 674] width 77 height 18
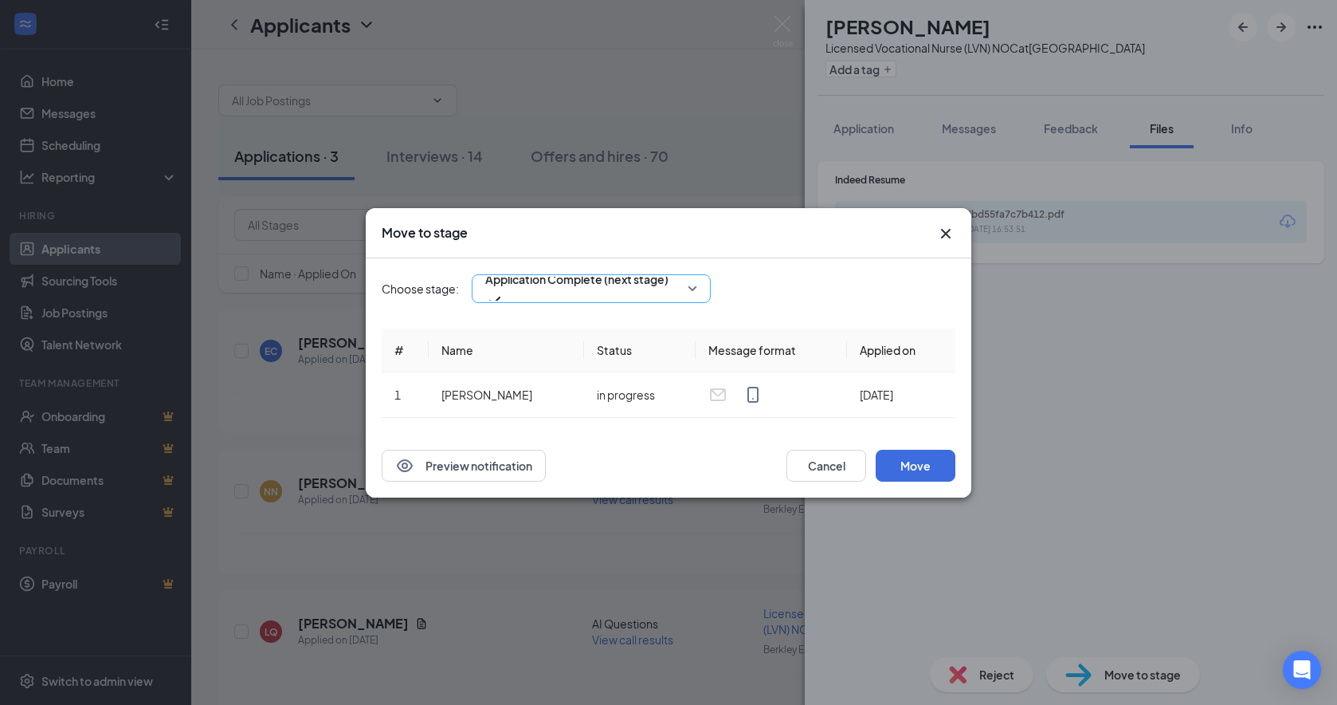
click at [698, 296] on div "Application Complete (next stage)" at bounding box center [591, 288] width 239 height 29
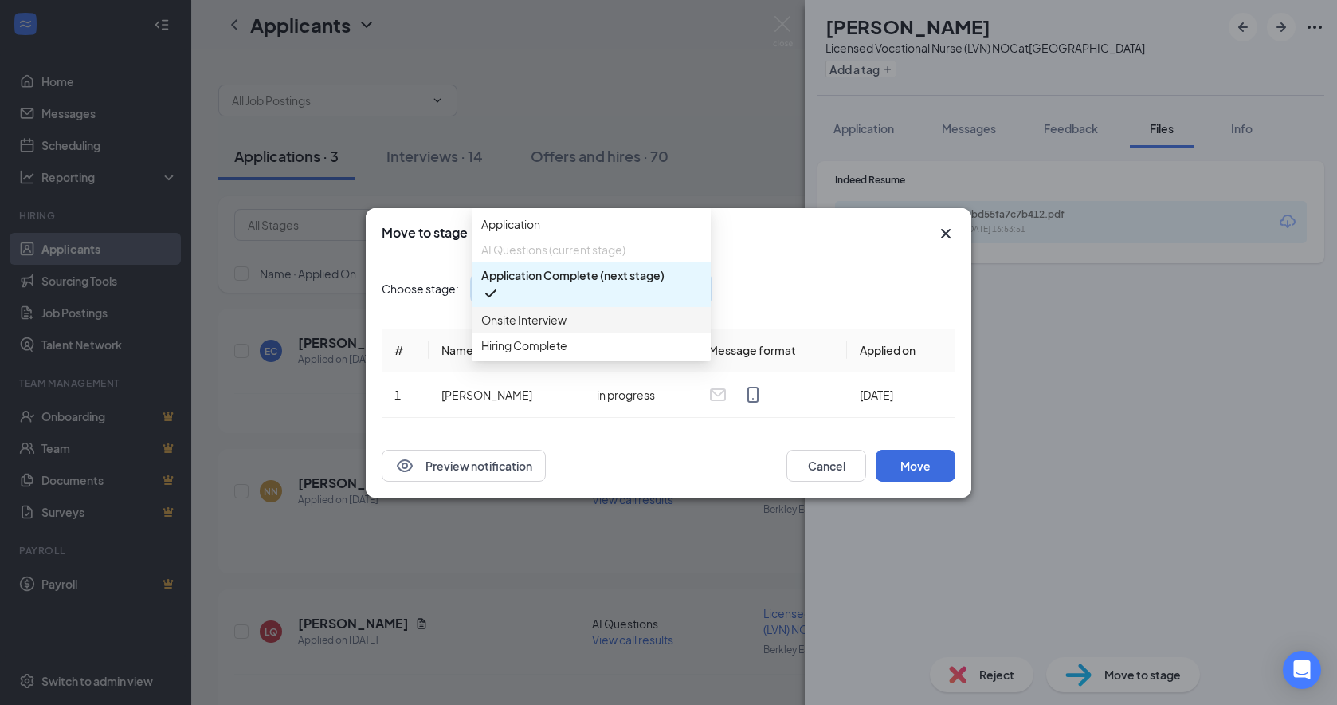
click at [603, 328] on span "Onsite Interview" at bounding box center [591, 320] width 220 height 18
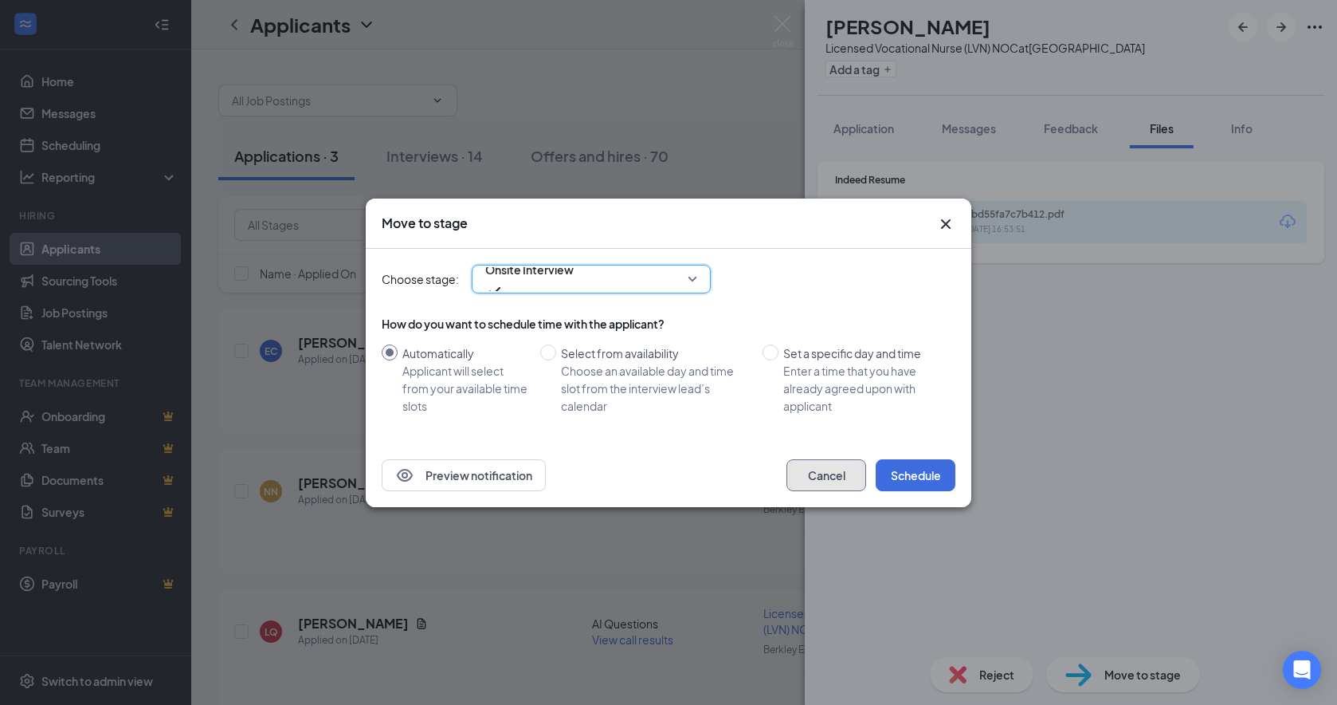
click at [839, 474] on button "Cancel" at bounding box center [827, 475] width 80 height 32
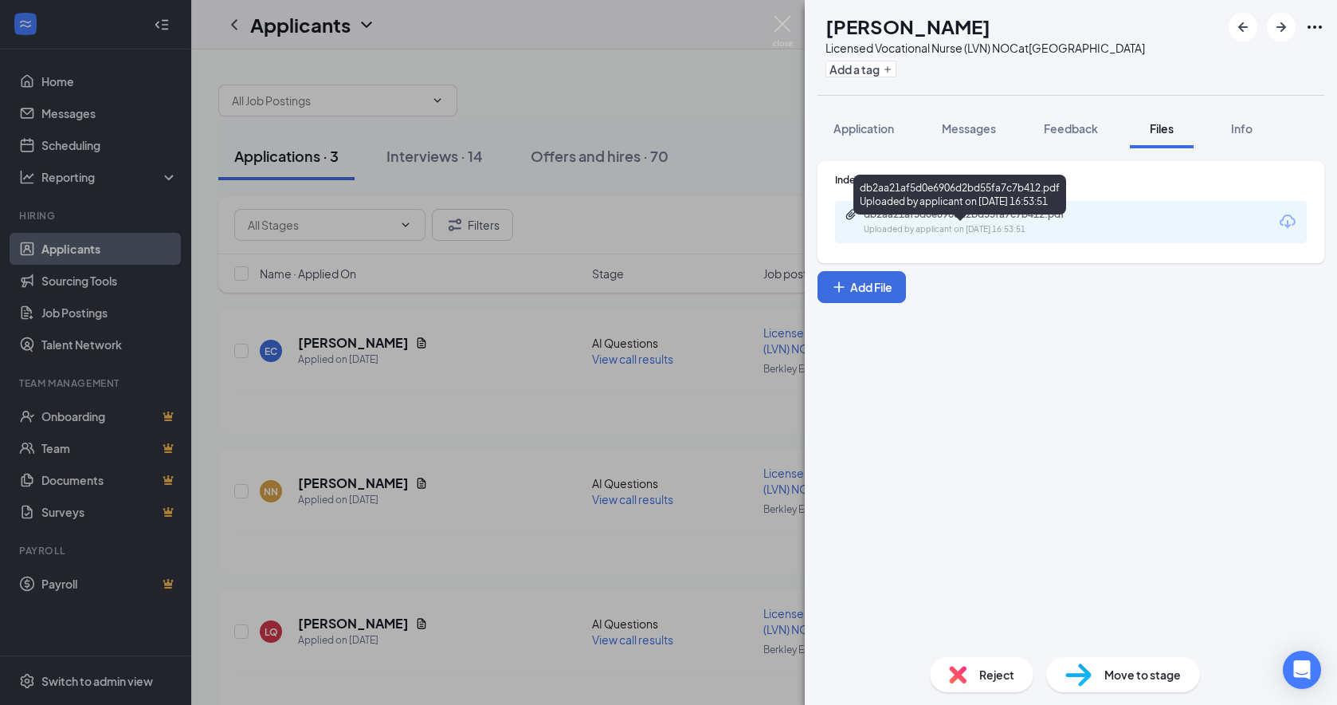
click at [956, 236] on div "Uploaded by applicant on [DATE] 16:53:51" at bounding box center [983, 229] width 239 height 13
click at [1144, 647] on div "Move to stage" at bounding box center [1123, 674] width 154 height 35
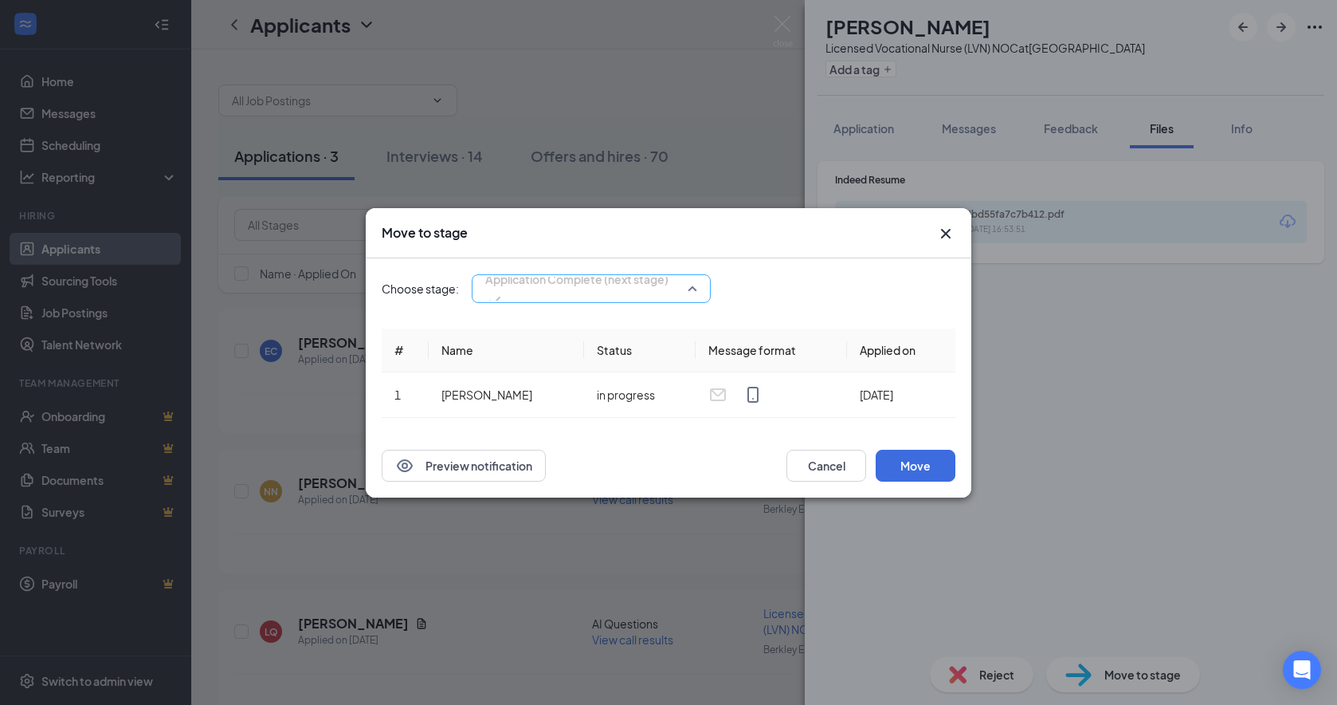
click at [669, 284] on span "Application Complete (next stage)" at bounding box center [576, 288] width 183 height 43
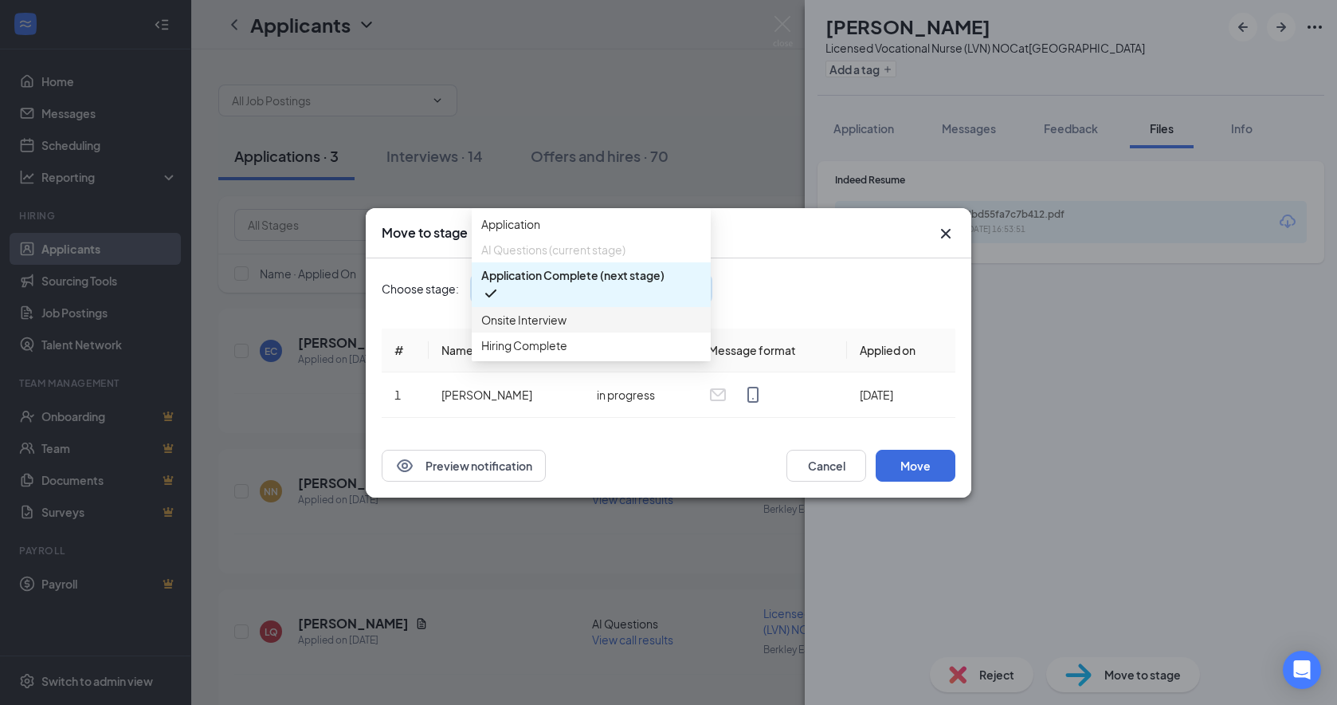
click at [545, 328] on span "Onsite Interview" at bounding box center [523, 320] width 85 height 18
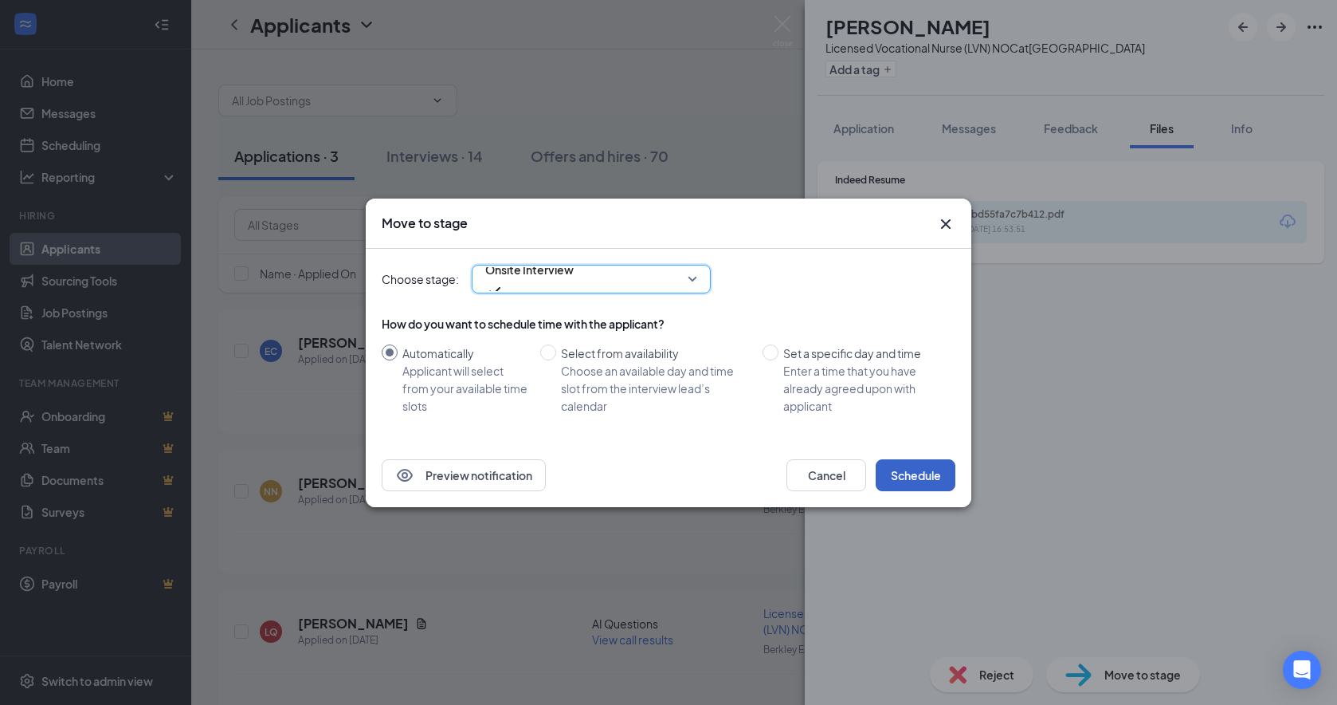
click at [919, 472] on button "Schedule" at bounding box center [916, 475] width 80 height 32
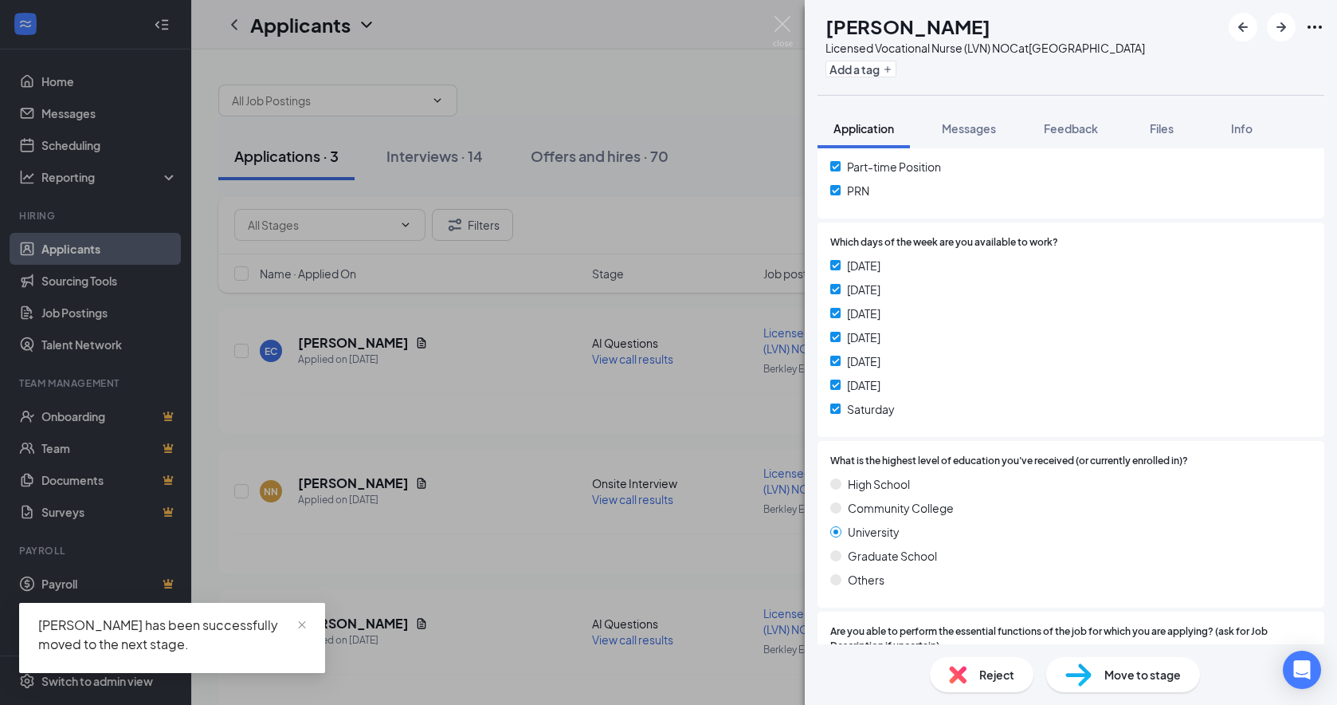
scroll to position [398, 0]
click at [1144, 135] on span "Files" at bounding box center [1162, 128] width 24 height 14
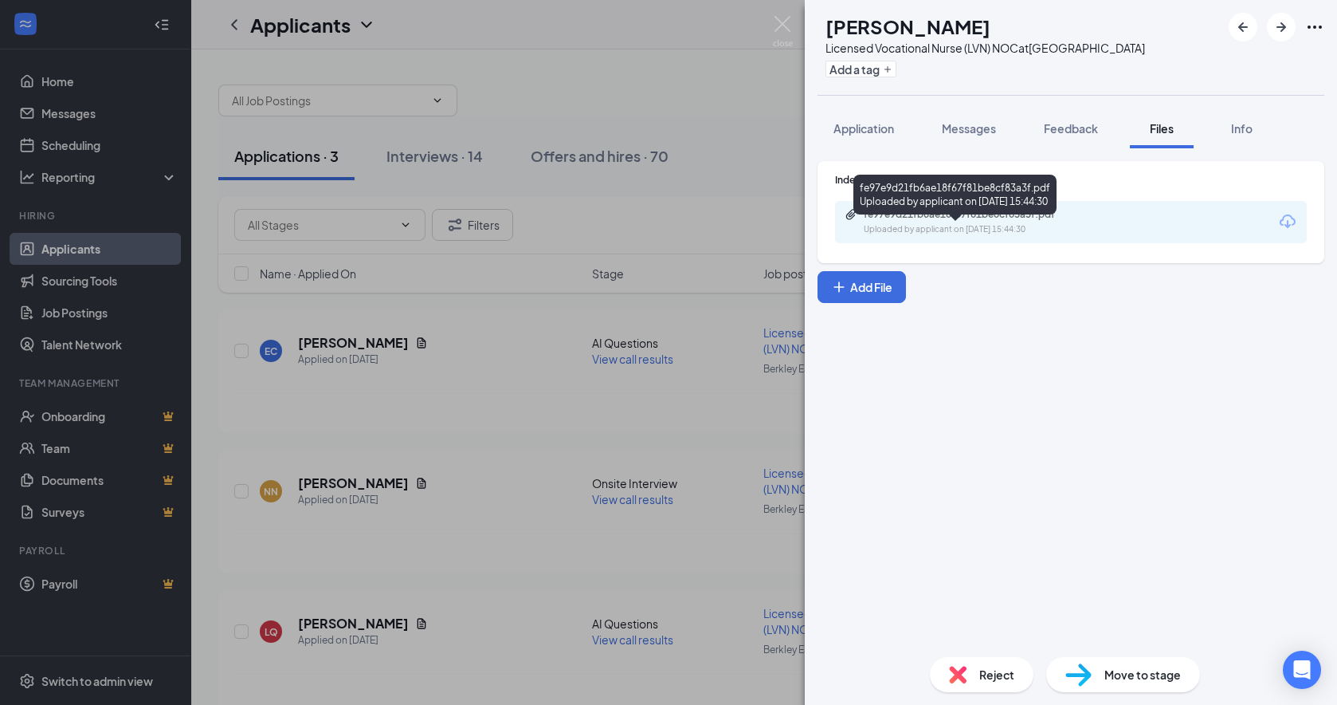
click at [979, 236] on div "Uploaded by applicant on [DATE] 15:44:30" at bounding box center [983, 229] width 239 height 13
click at [991, 647] on span "Reject" at bounding box center [996, 674] width 35 height 18
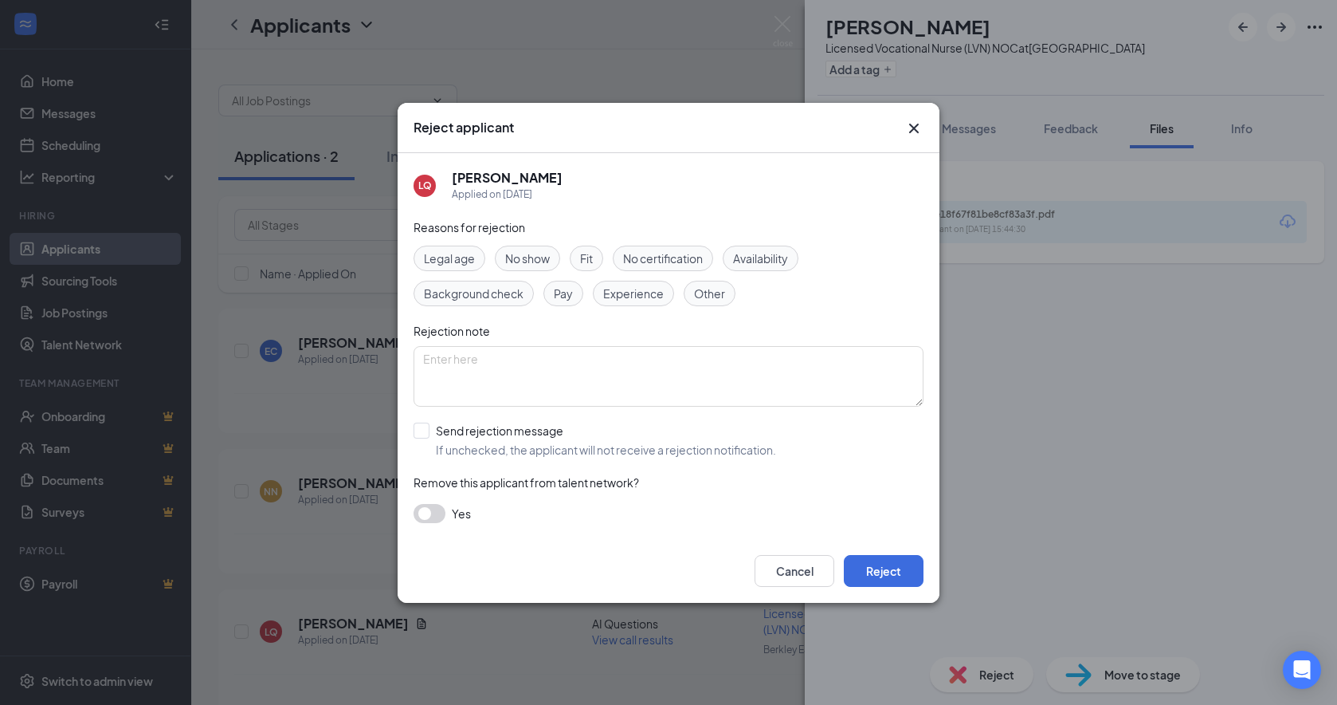
click at [587, 256] on span "Fit" at bounding box center [586, 258] width 13 height 18
click at [613, 296] on span "Experience" at bounding box center [633, 294] width 61 height 18
click at [877, 572] on button "Reject" at bounding box center [884, 571] width 80 height 32
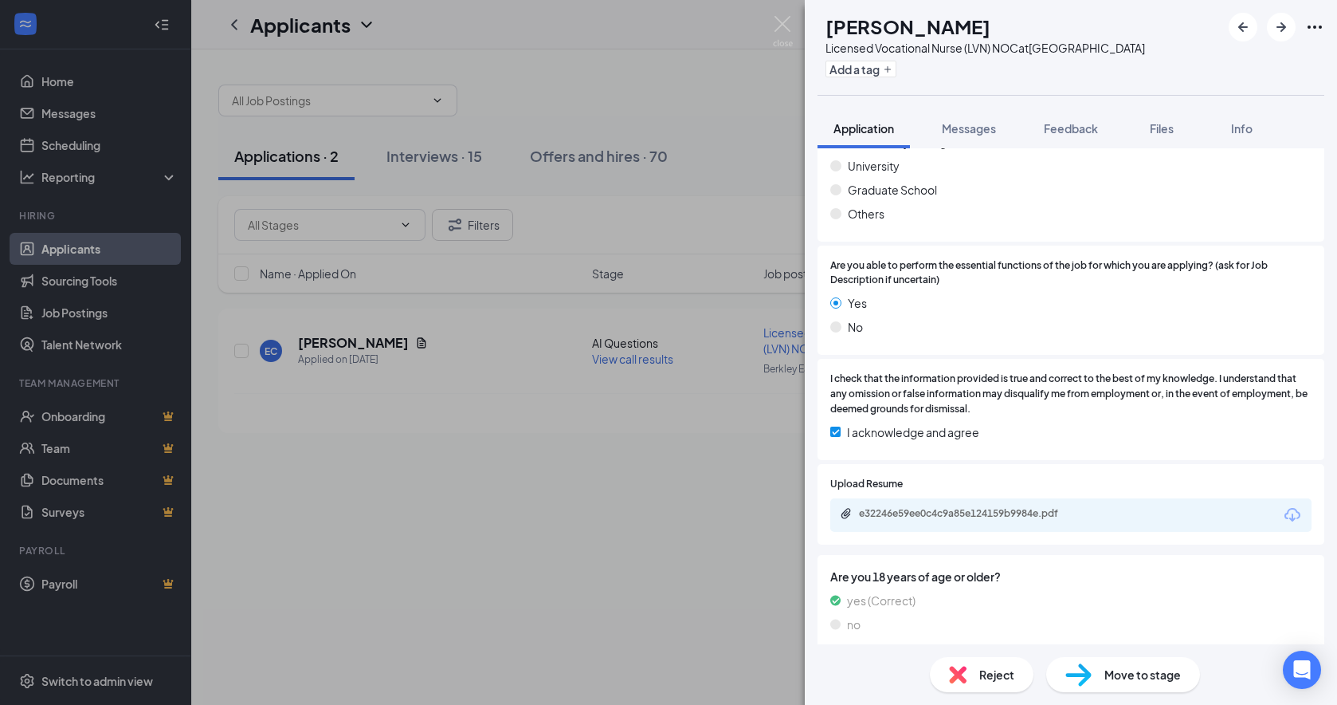
scroll to position [956, 0]
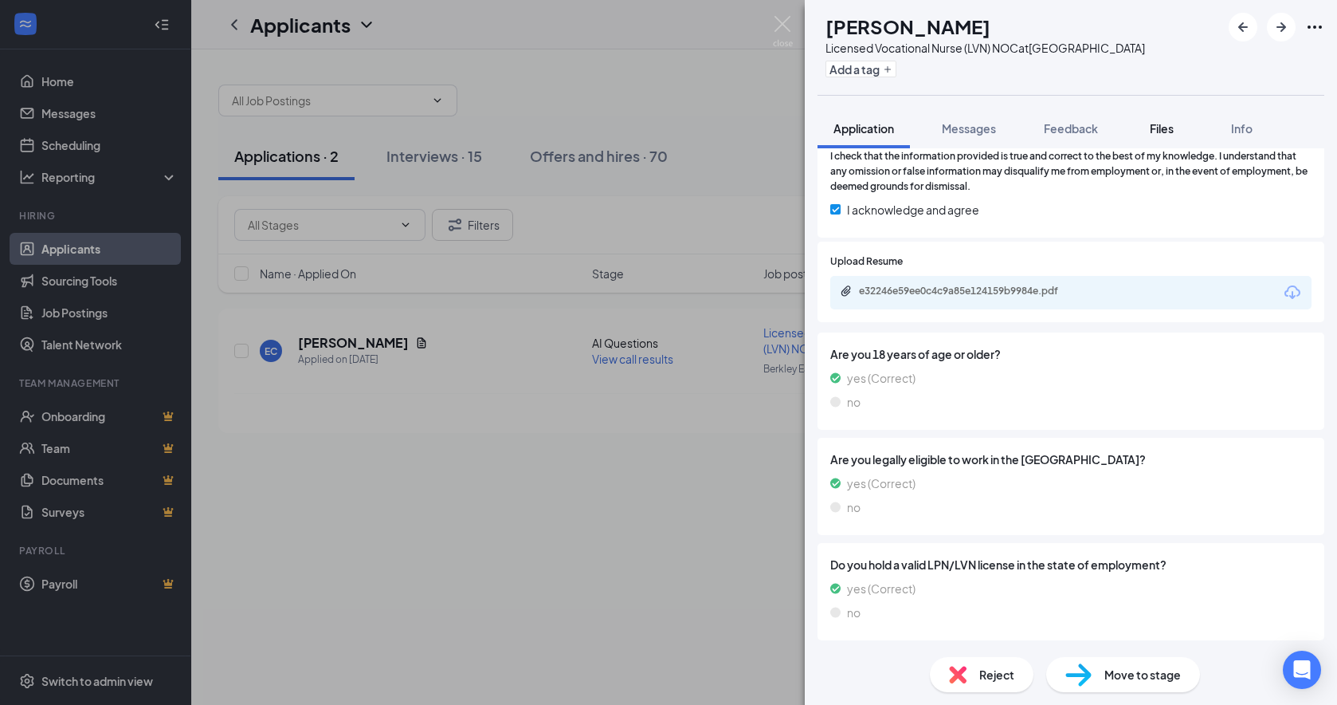
click at [1144, 135] on span "Files" at bounding box center [1162, 128] width 24 height 14
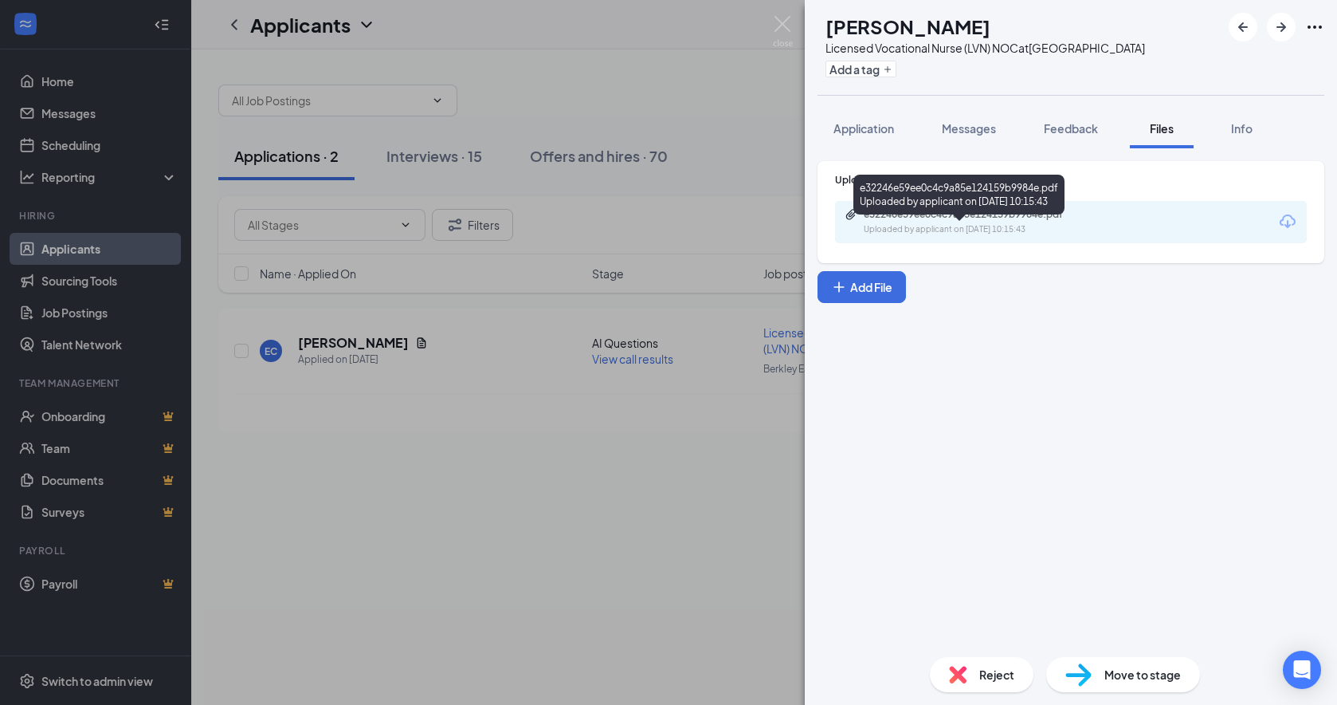
click at [975, 221] on div "e32246e59ee0c4c9a85e124159b9984e.pdf" at bounding box center [975, 214] width 223 height 13
click at [1086, 135] on span "Feedback" at bounding box center [1071, 128] width 54 height 14
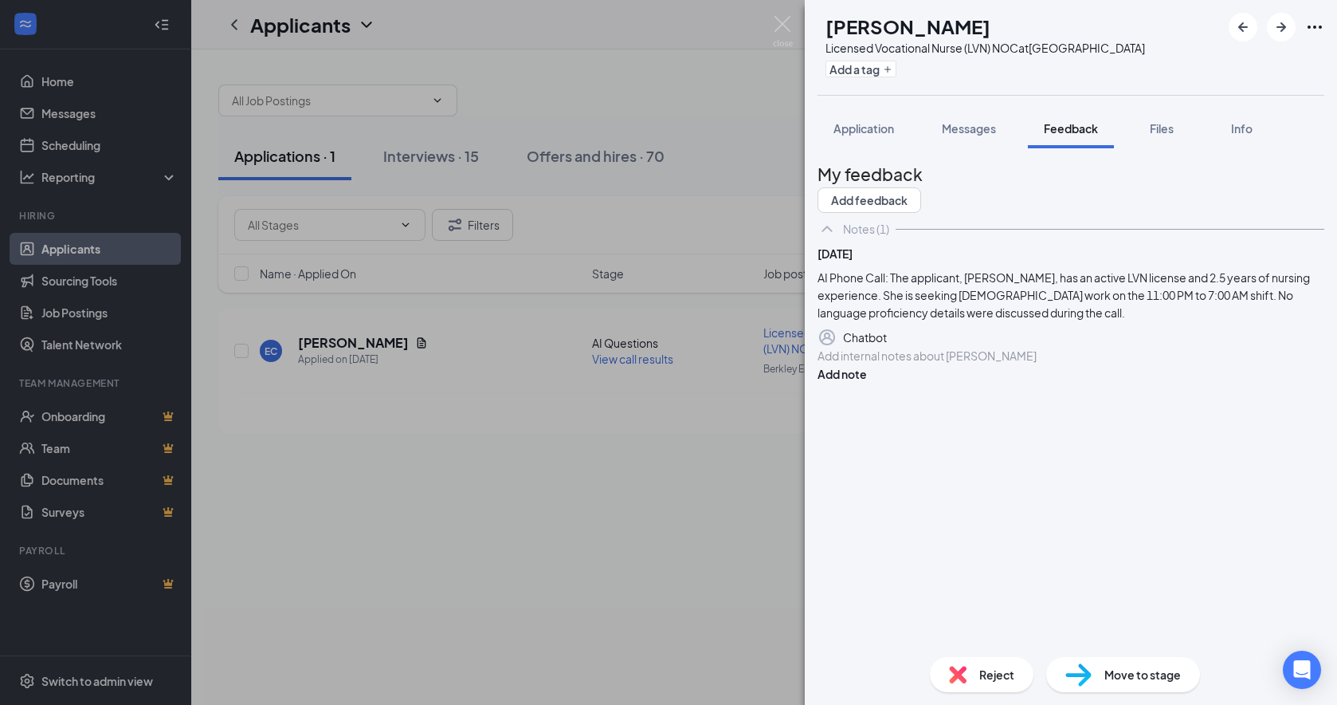
click at [999, 364] on div at bounding box center [1071, 355] width 505 height 17
click at [867, 383] on button "Add note" at bounding box center [842, 374] width 49 height 18
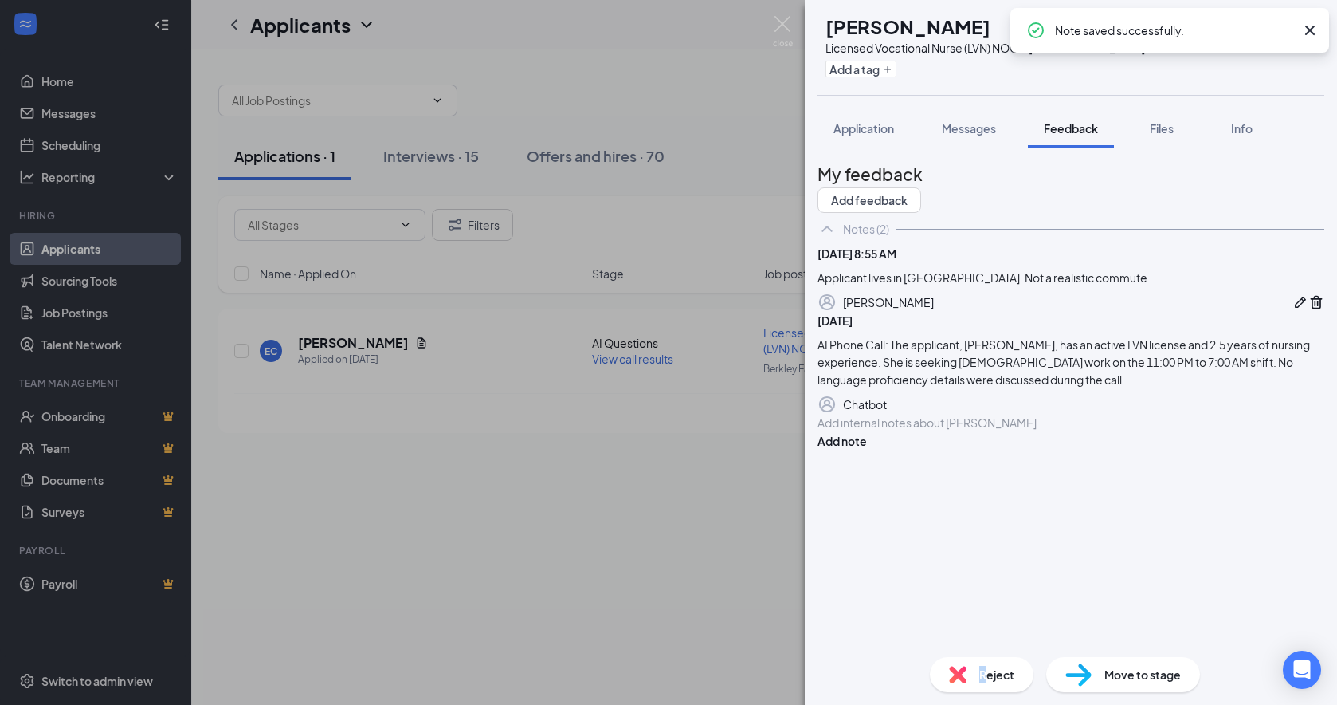
click at [983, 647] on span "Reject" at bounding box center [996, 674] width 35 height 18
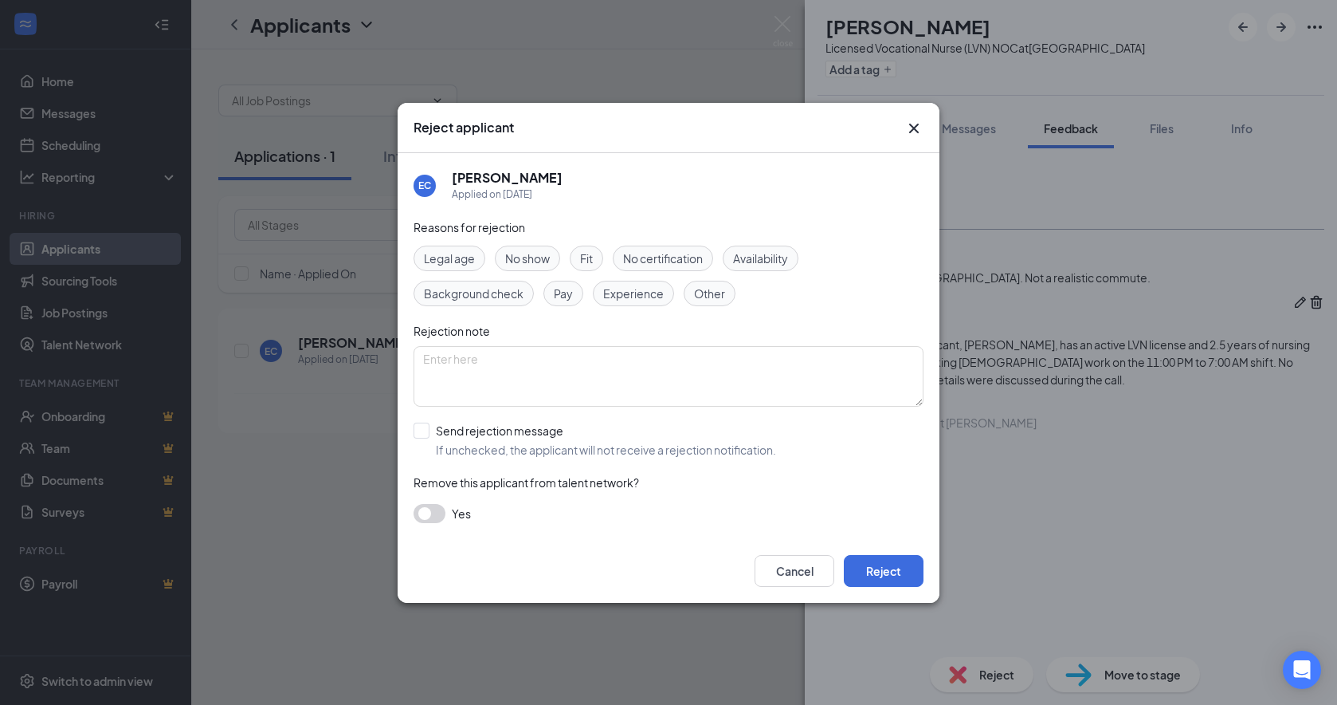
click at [717, 289] on span "Other" at bounding box center [709, 294] width 31 height 18
click at [886, 573] on button "Reject" at bounding box center [884, 571] width 80 height 32
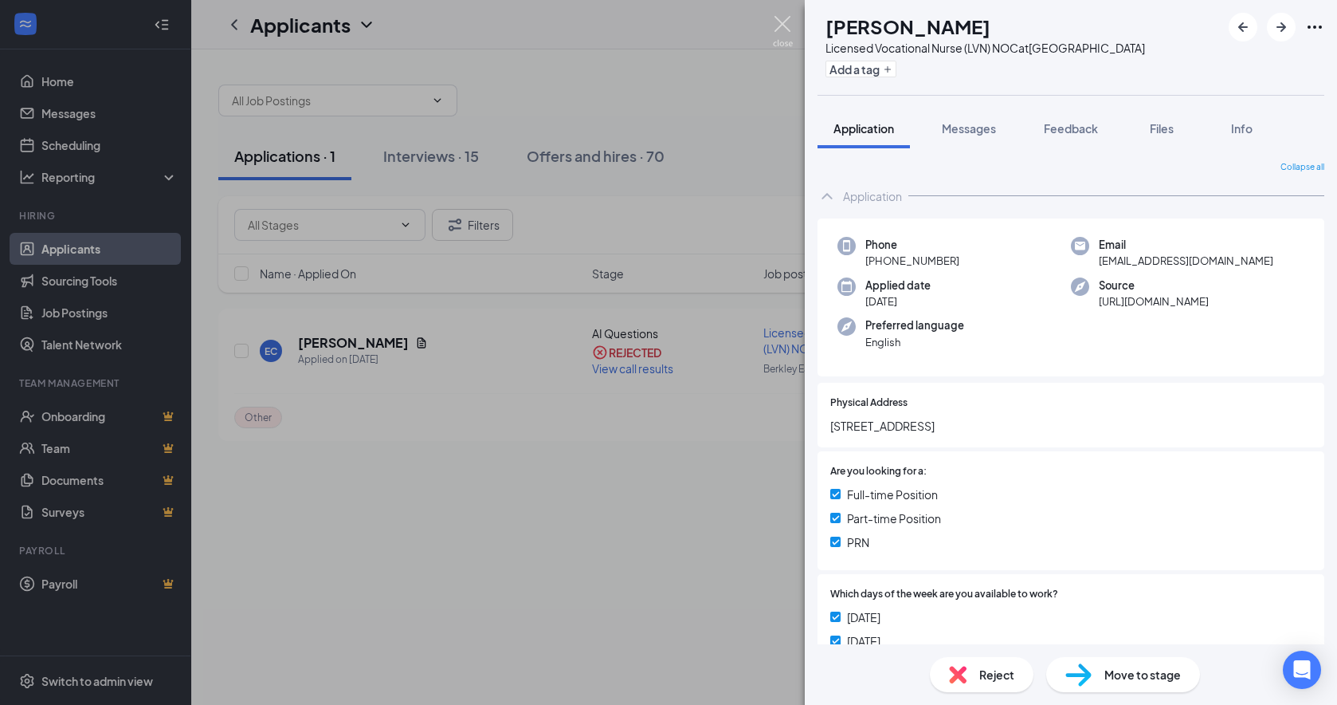
click at [783, 23] on img at bounding box center [783, 31] width 20 height 31
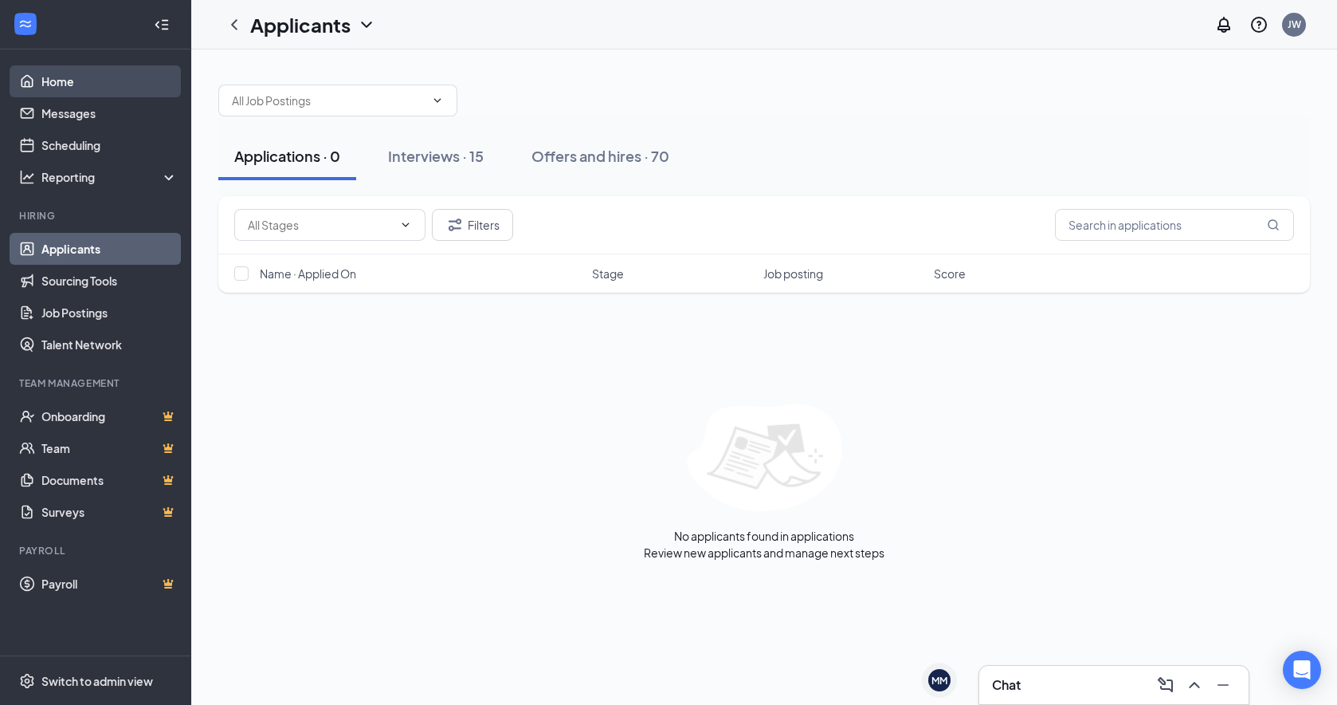
click at [53, 79] on link "Home" at bounding box center [109, 81] width 136 height 32
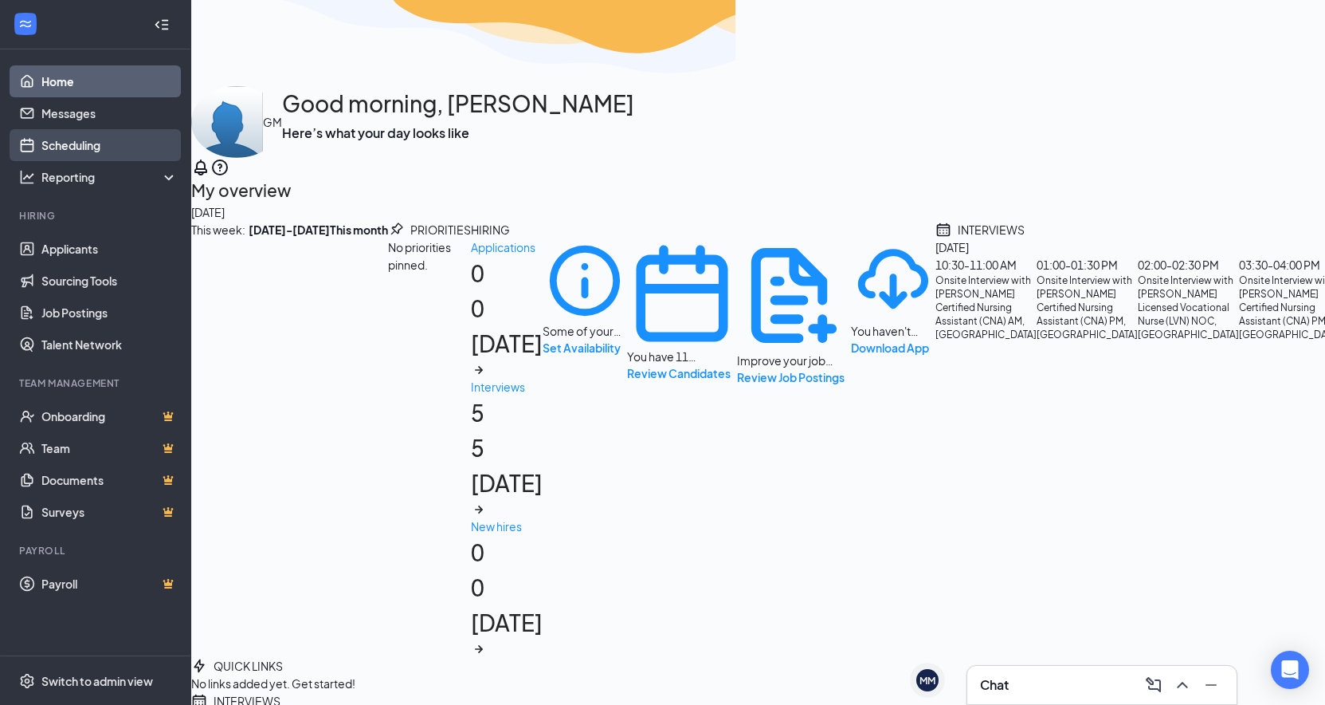
click at [68, 141] on link "Scheduling" at bounding box center [109, 145] width 136 height 32
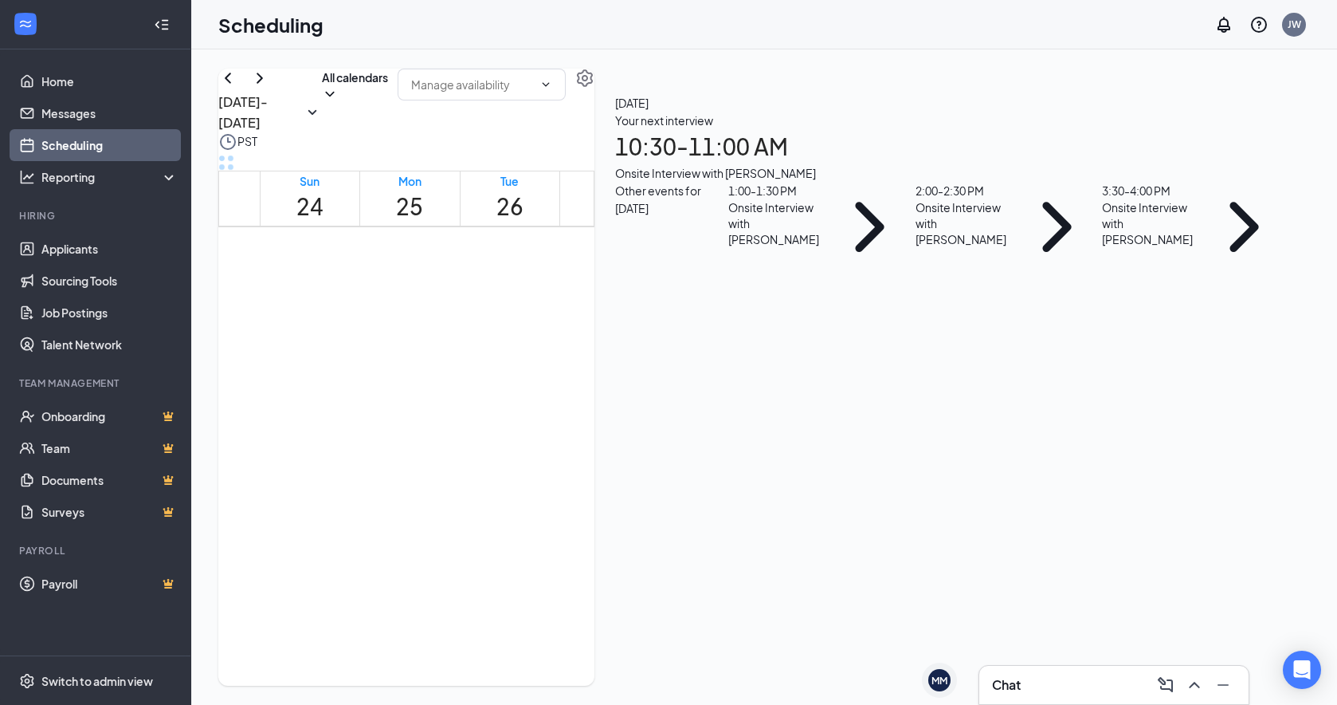
scroll to position [943, 0]
click at [1144, 164] on h1 "10:30 - 11:00 AM" at bounding box center [952, 146] width 674 height 35
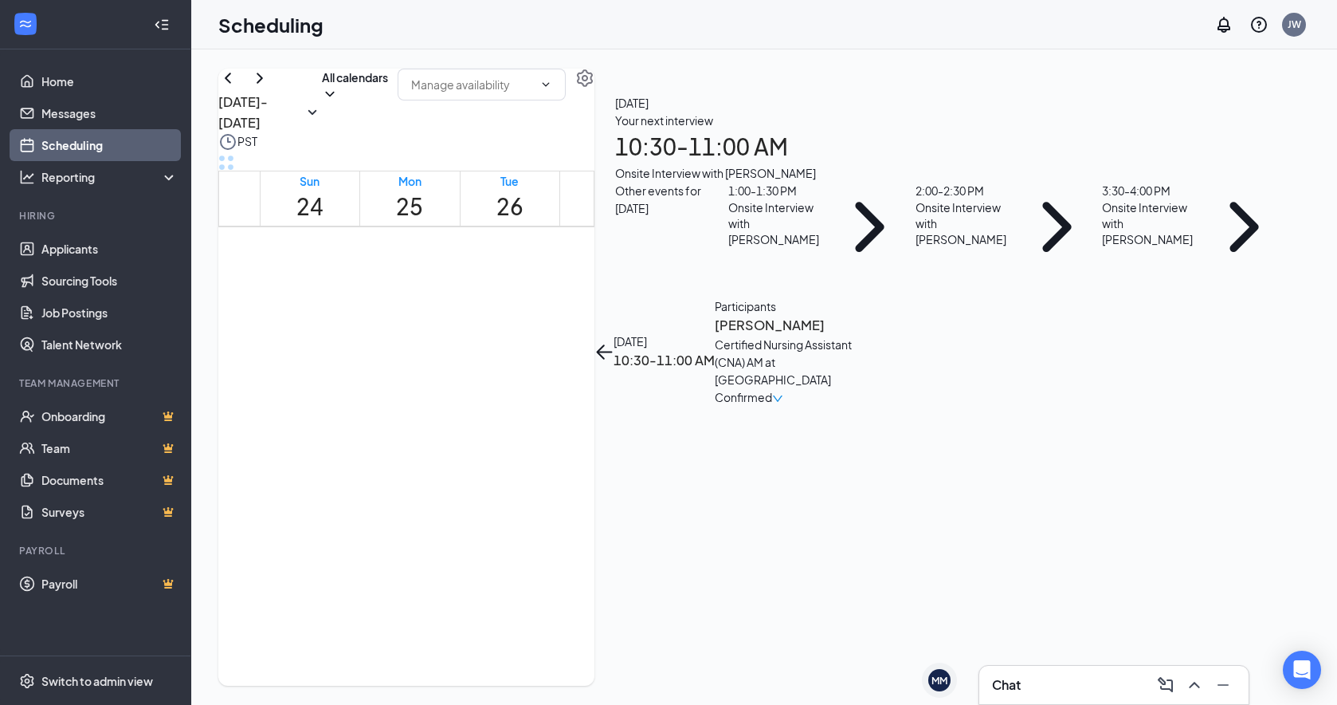
click at [882, 315] on h3 "[PERSON_NAME]" at bounding box center [798, 325] width 167 height 21
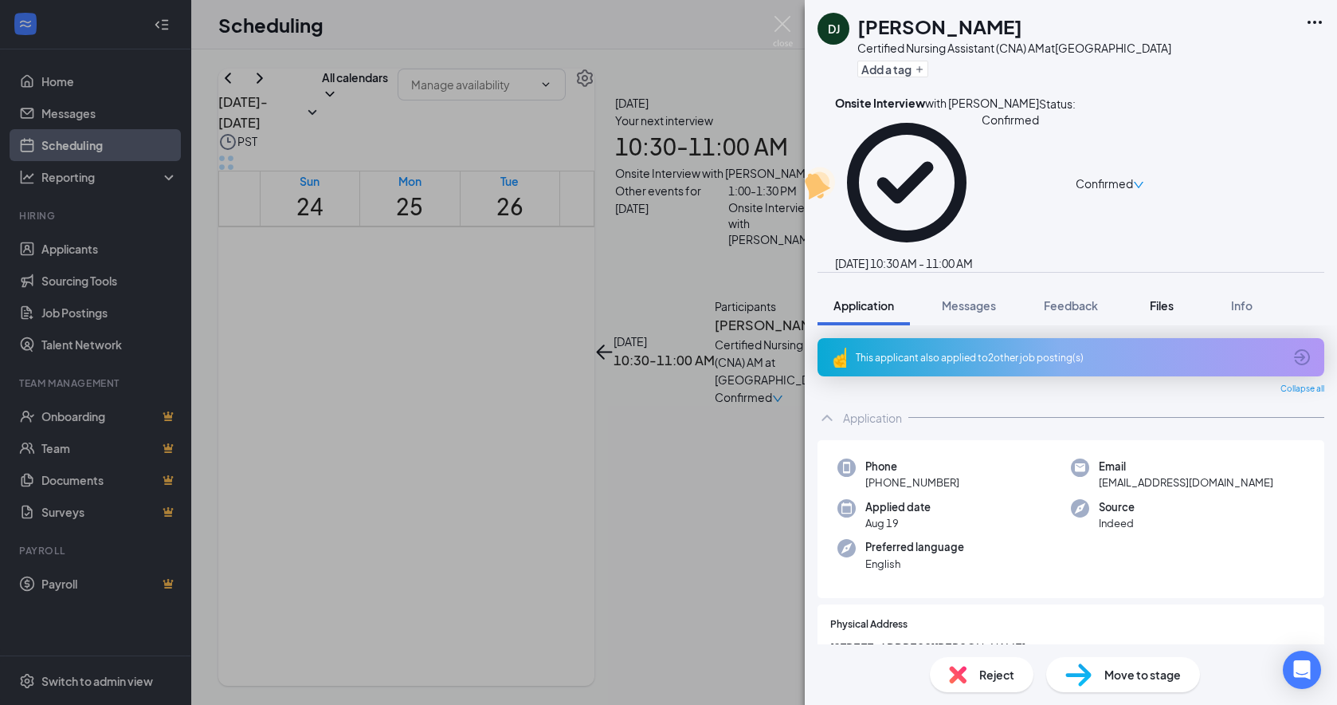
click at [1144, 298] on span "Files" at bounding box center [1162, 305] width 24 height 14
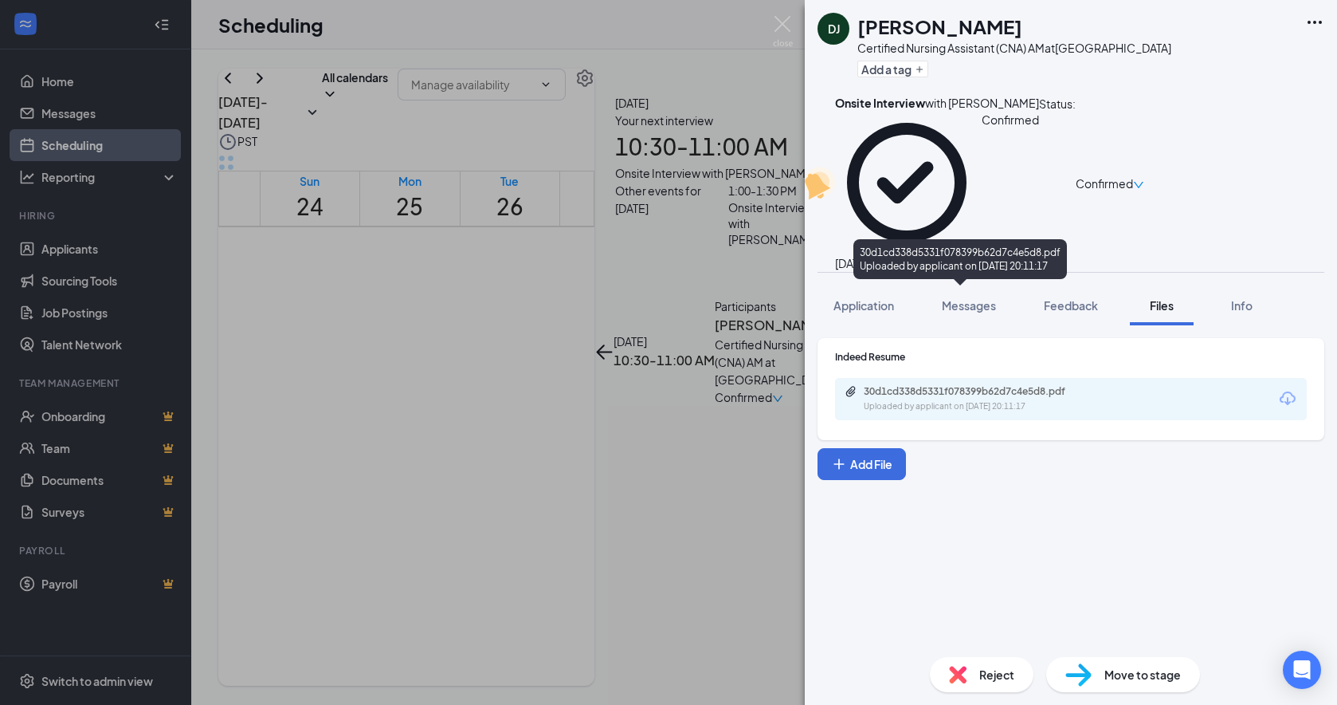
click at [1050, 385] on div "30d1cd338d5331f078399b62d7c4e5d8.pdf" at bounding box center [975, 391] width 223 height 13
click at [783, 22] on img at bounding box center [783, 31] width 20 height 31
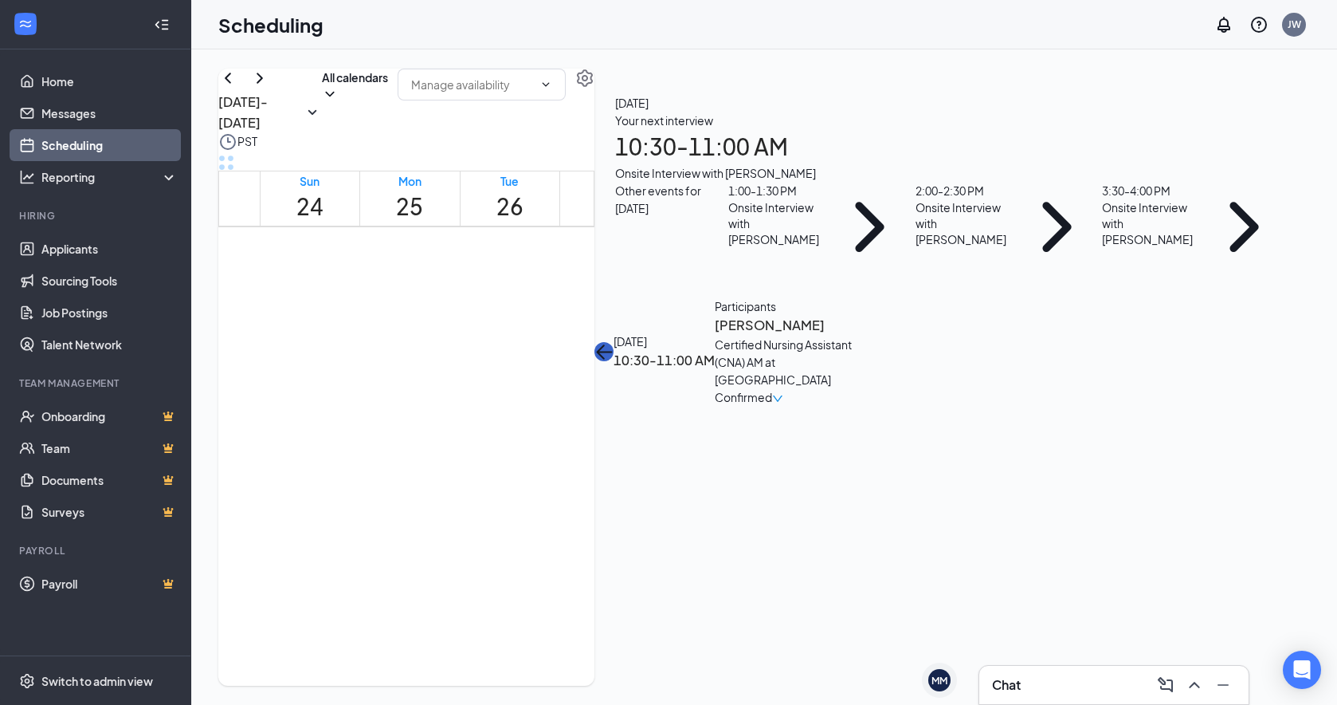
click at [614, 342] on icon "ArrowLeft" at bounding box center [604, 351] width 19 height 19
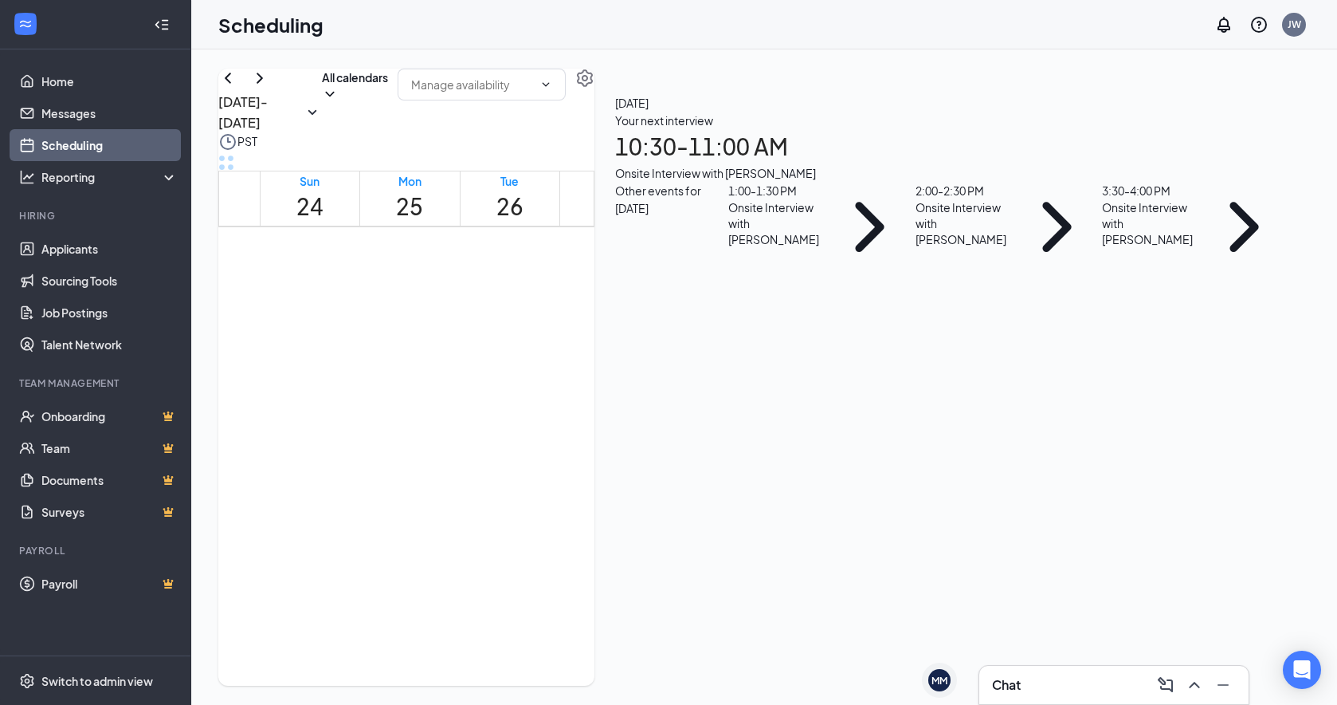
click at [826, 247] on div "Onsite Interview with [PERSON_NAME]" at bounding box center [776, 223] width 97 height 48
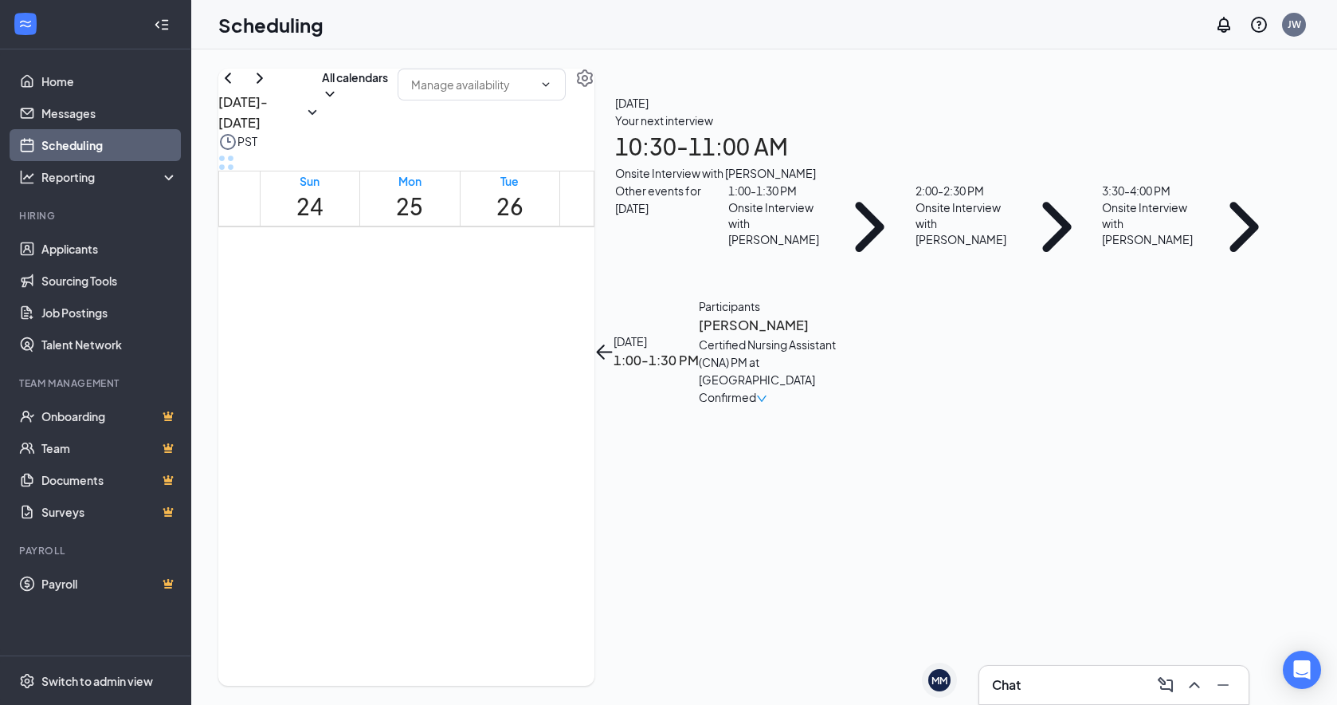
click at [866, 315] on h3 "[PERSON_NAME]" at bounding box center [782, 325] width 167 height 21
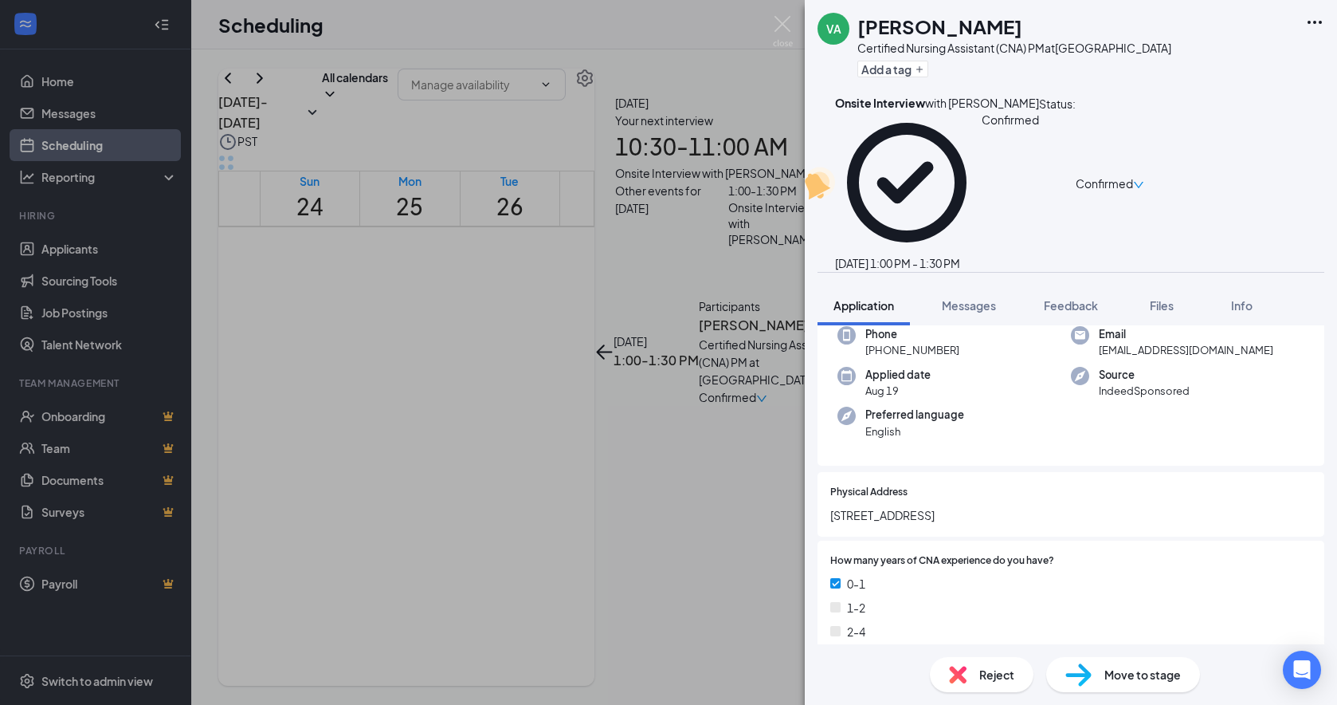
scroll to position [80, 0]
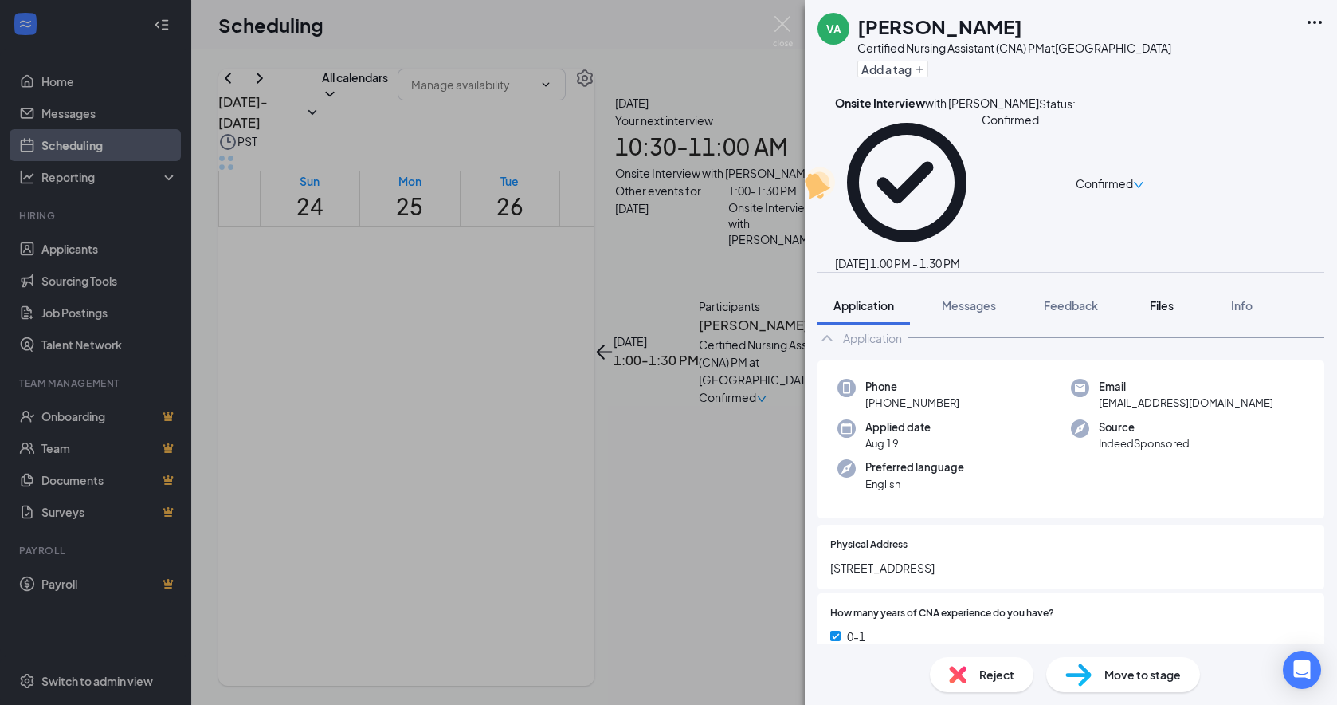
click at [1144, 297] on div "Files" at bounding box center [1162, 305] width 32 height 16
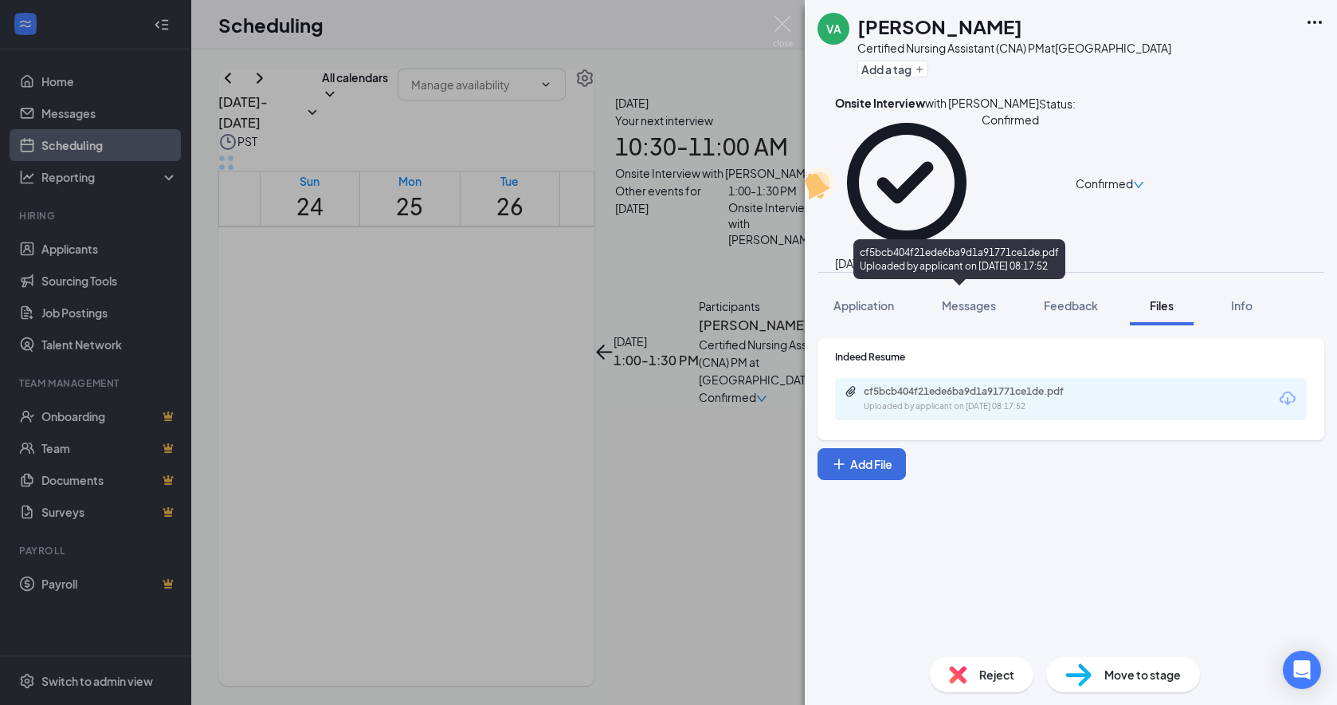
click at [967, 385] on div "cf5bcb404f21ede6ba9d1a91771ce1de.pdf Uploaded by applicant on [DATE] 08:17:52" at bounding box center [974, 399] width 258 height 28
click at [786, 22] on img at bounding box center [783, 31] width 20 height 31
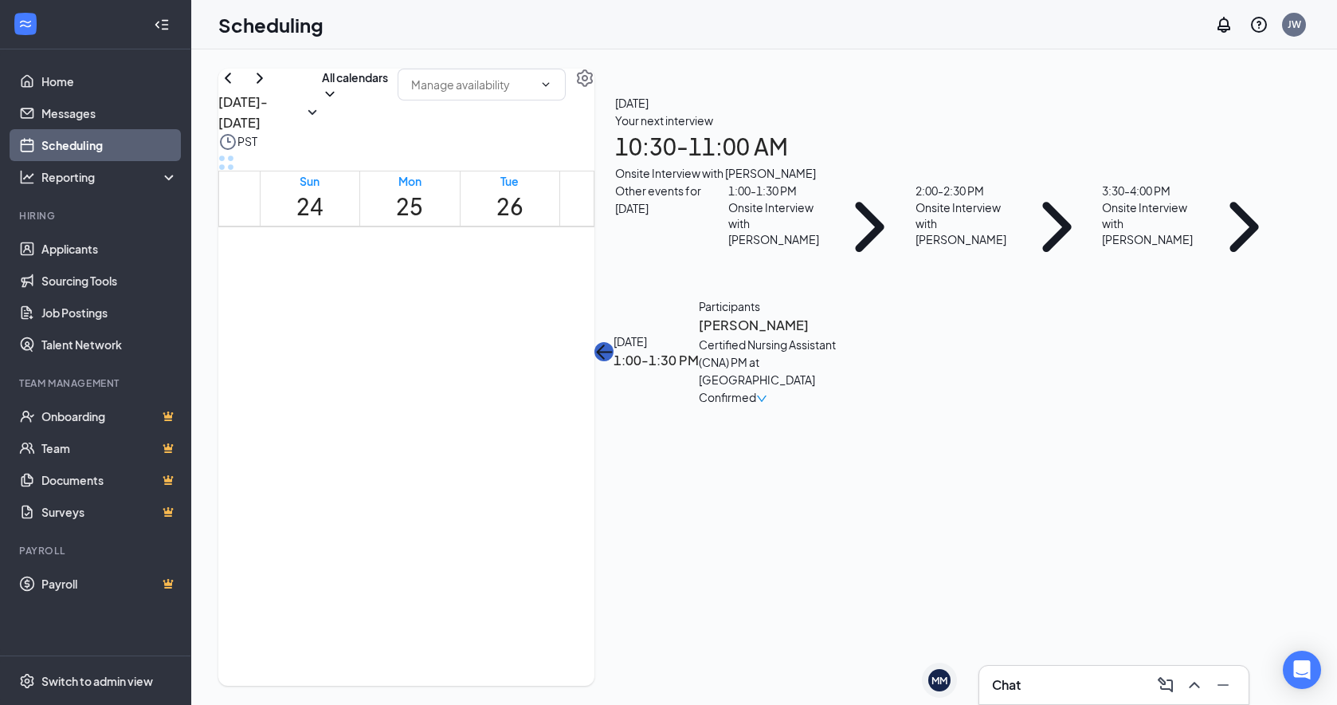
click at [605, 344] on icon "ArrowLeft" at bounding box center [601, 351] width 8 height 15
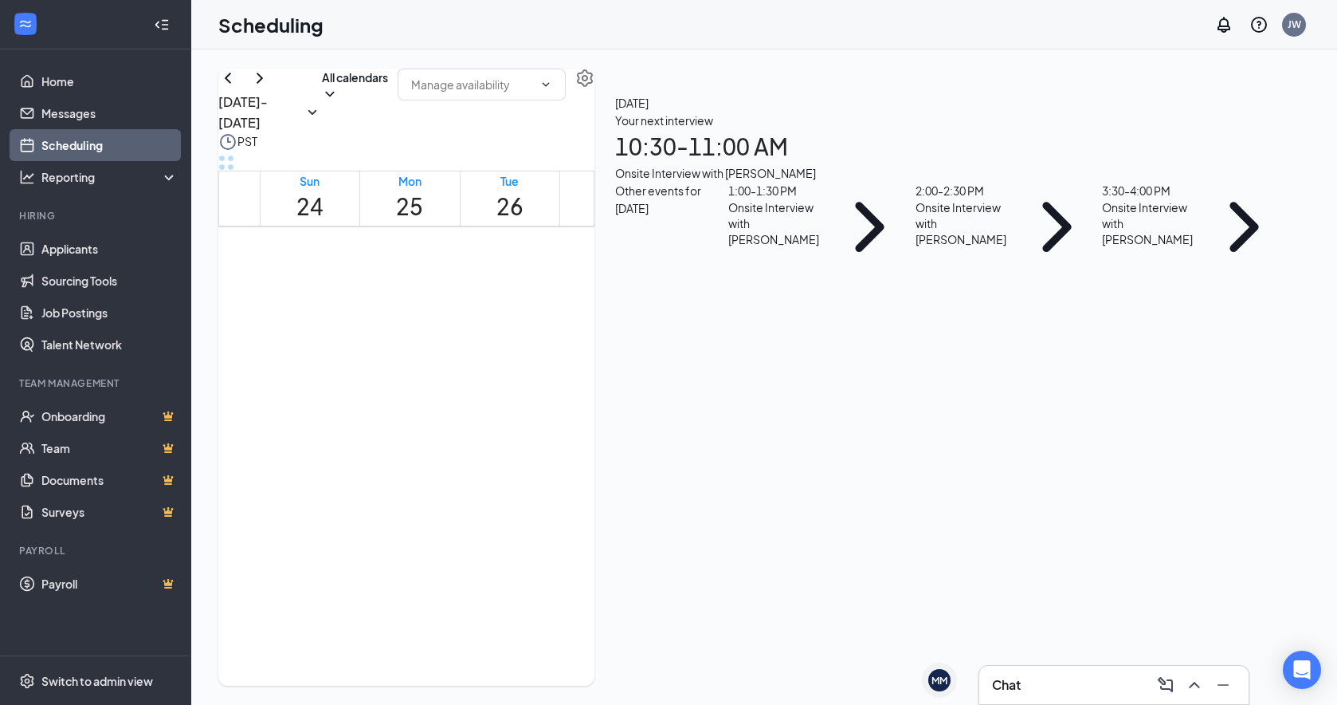
click at [1013, 247] on div "Onsite Interview with [PERSON_NAME]" at bounding box center [964, 223] width 97 height 48
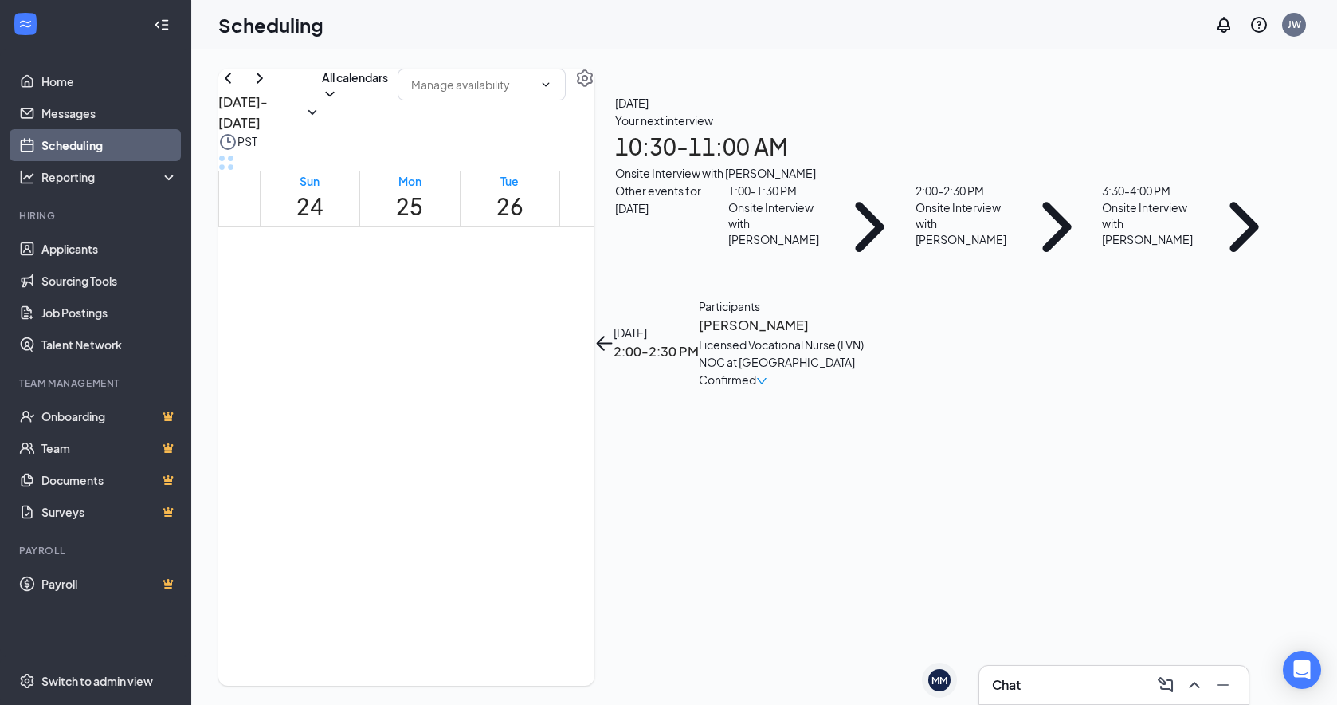
click at [866, 315] on h3 "[PERSON_NAME]" at bounding box center [782, 325] width 167 height 21
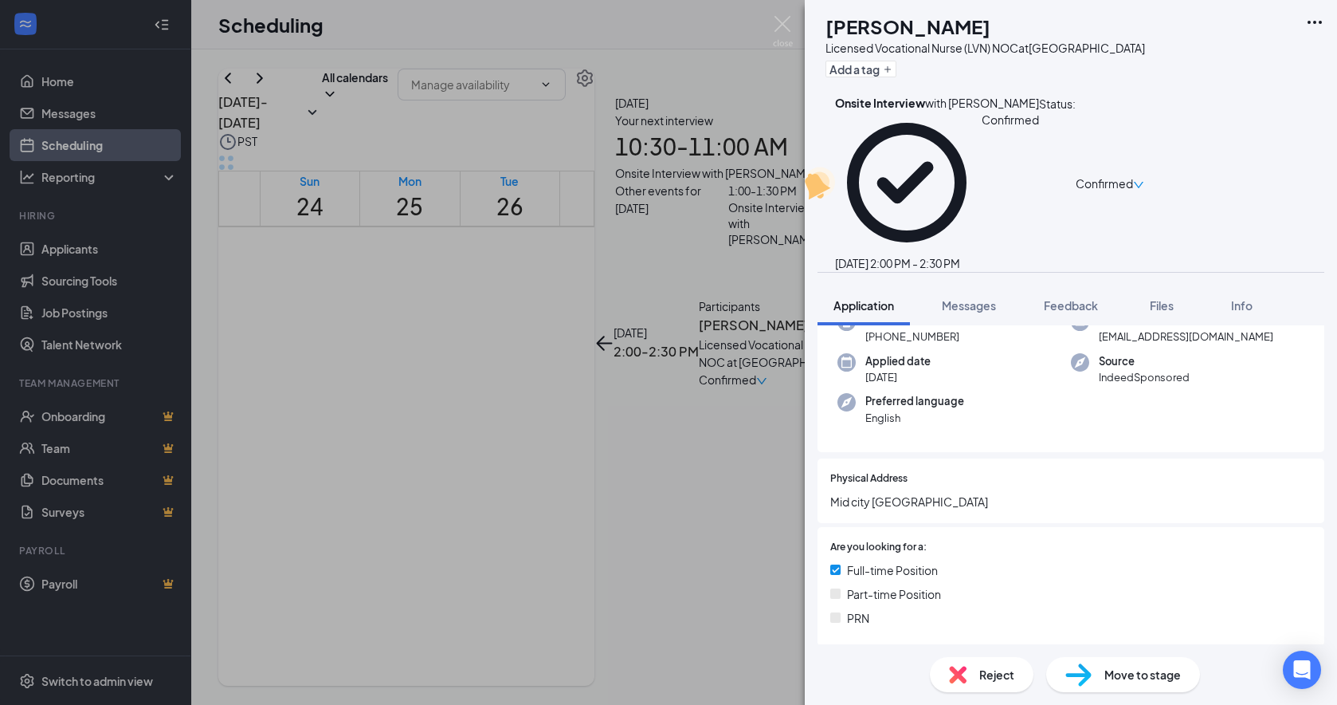
scroll to position [319, 0]
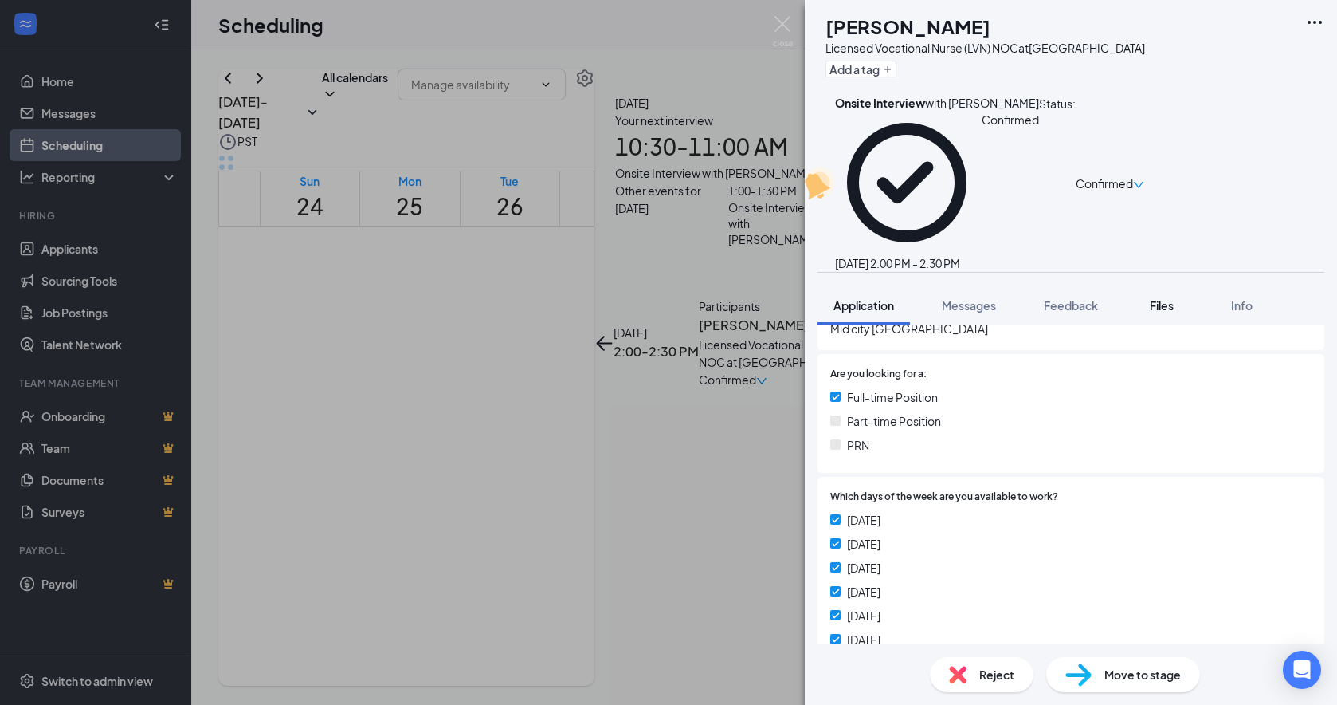
click at [1144, 298] on span "Files" at bounding box center [1162, 305] width 24 height 14
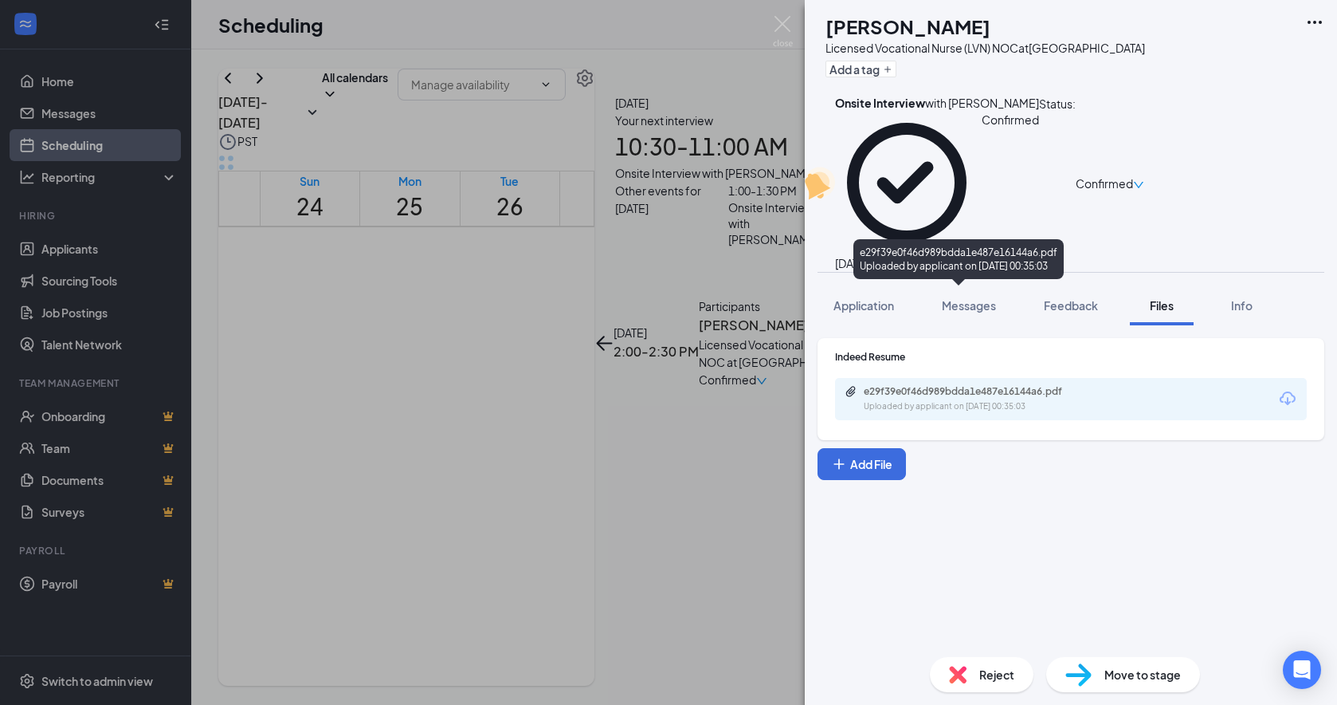
click at [1046, 400] on div "Uploaded by applicant on [DATE] 00:35:03" at bounding box center [983, 406] width 239 height 13
click at [780, 20] on img at bounding box center [783, 31] width 20 height 31
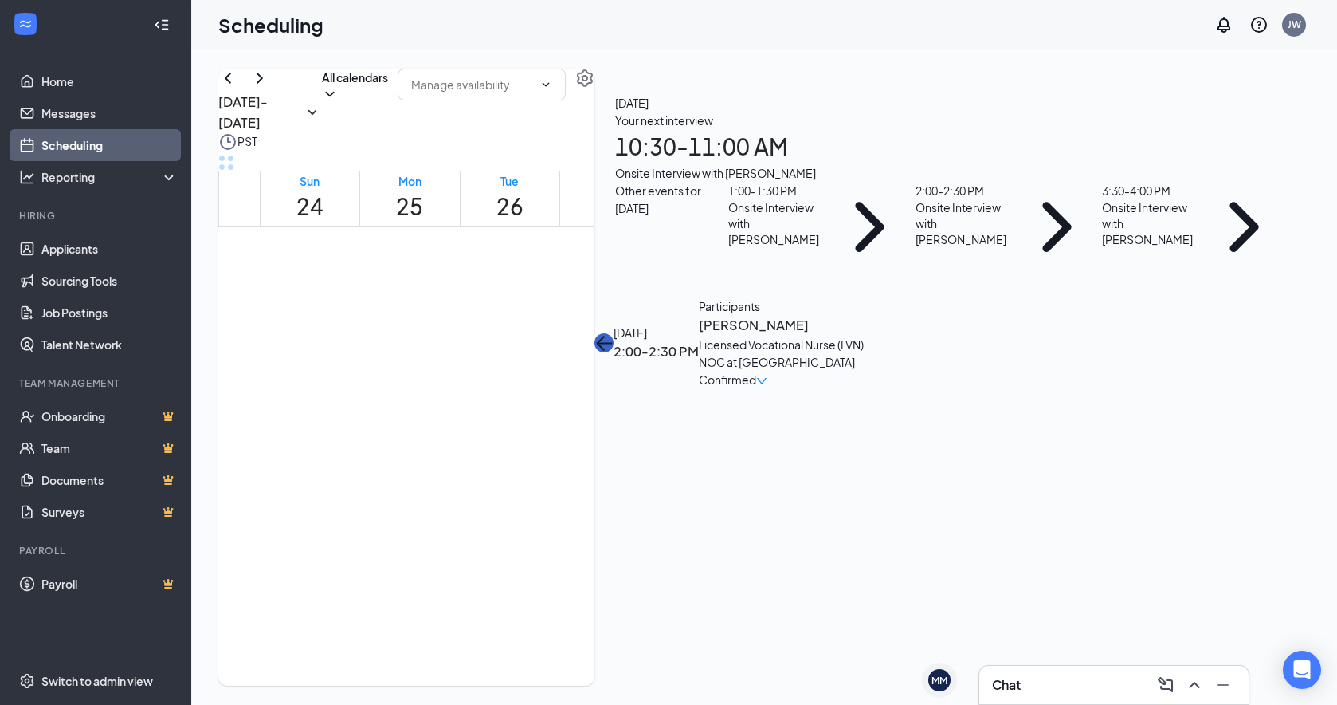
click at [614, 333] on icon "ArrowLeft" at bounding box center [604, 342] width 19 height 19
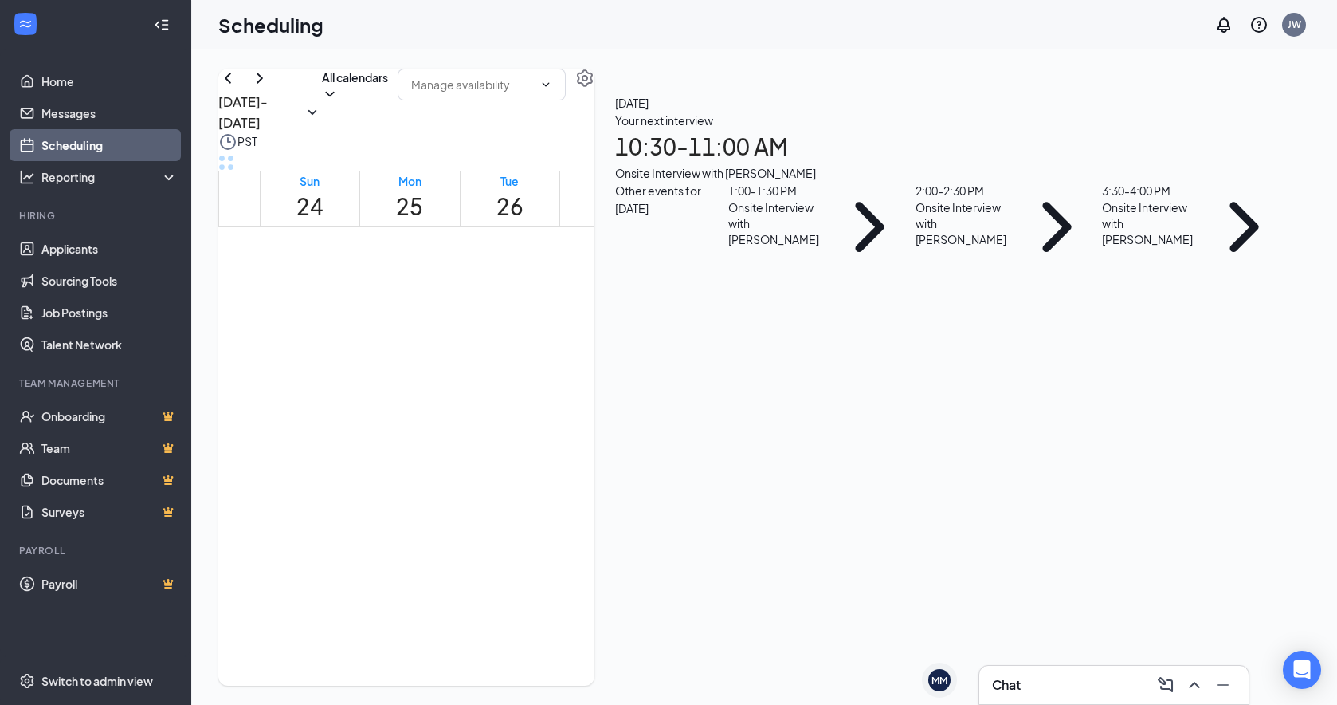
click at [1144, 247] on div "Onsite Interview with [PERSON_NAME]" at bounding box center [1150, 223] width 97 height 48
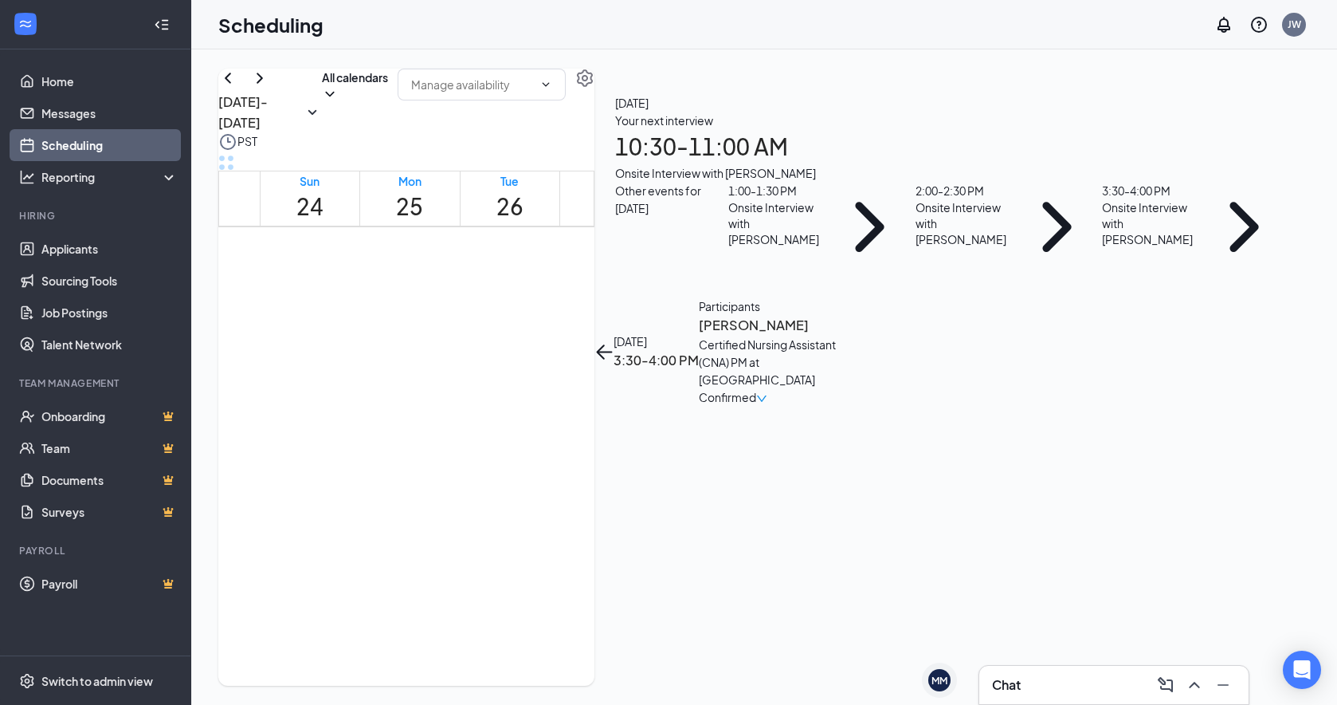
click at [866, 315] on h3 "[PERSON_NAME]" at bounding box center [782, 325] width 167 height 21
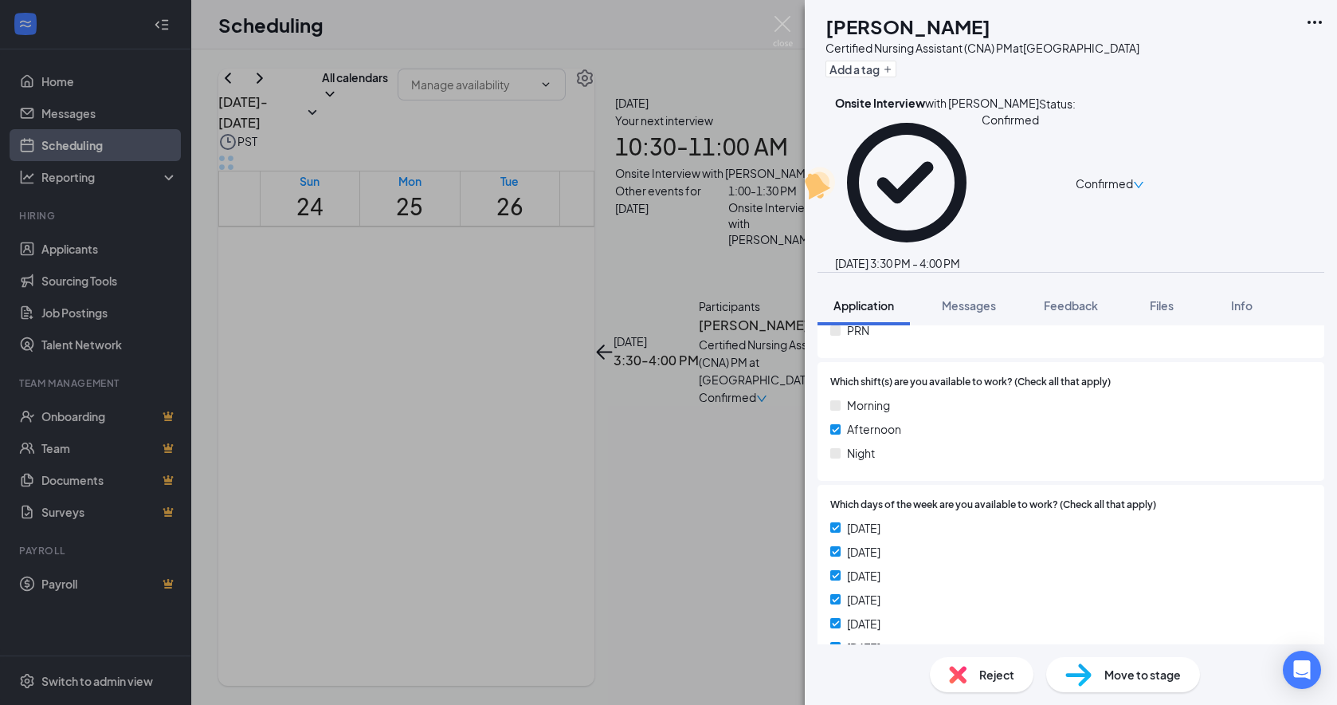
scroll to position [558, 0]
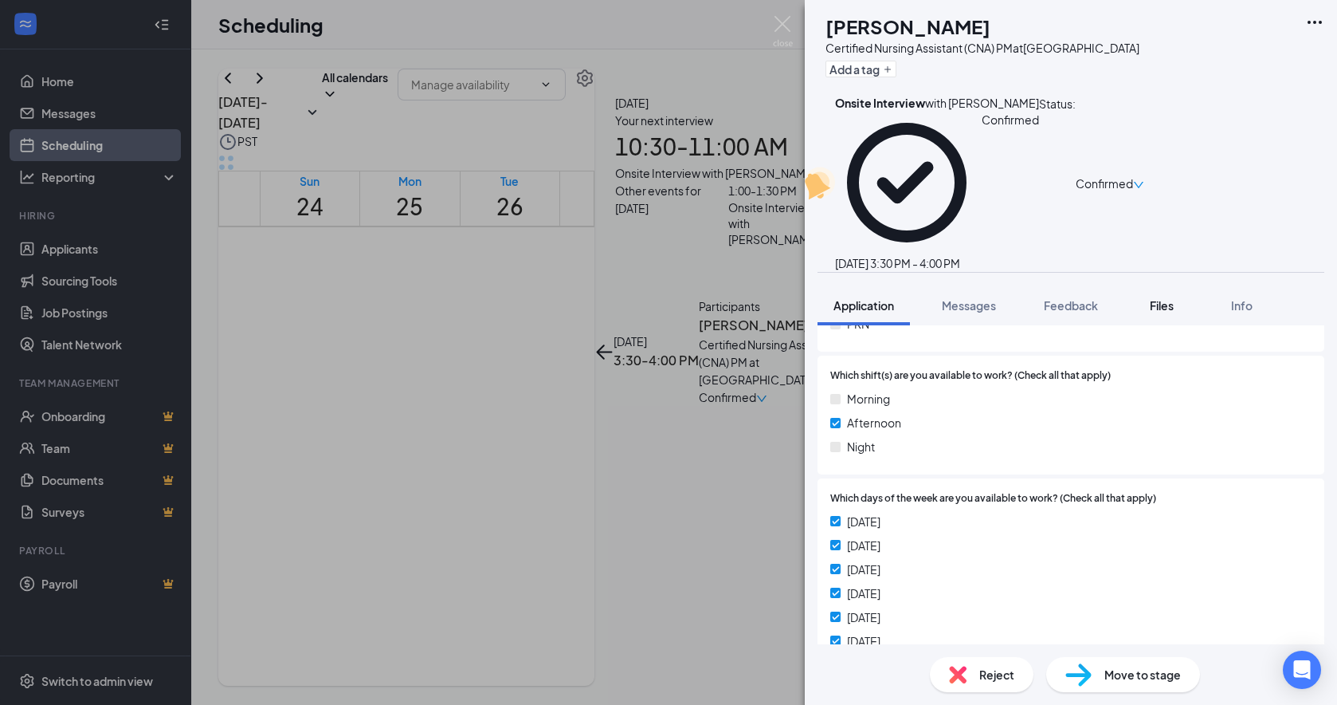
click at [1144, 298] on span "Files" at bounding box center [1162, 305] width 24 height 14
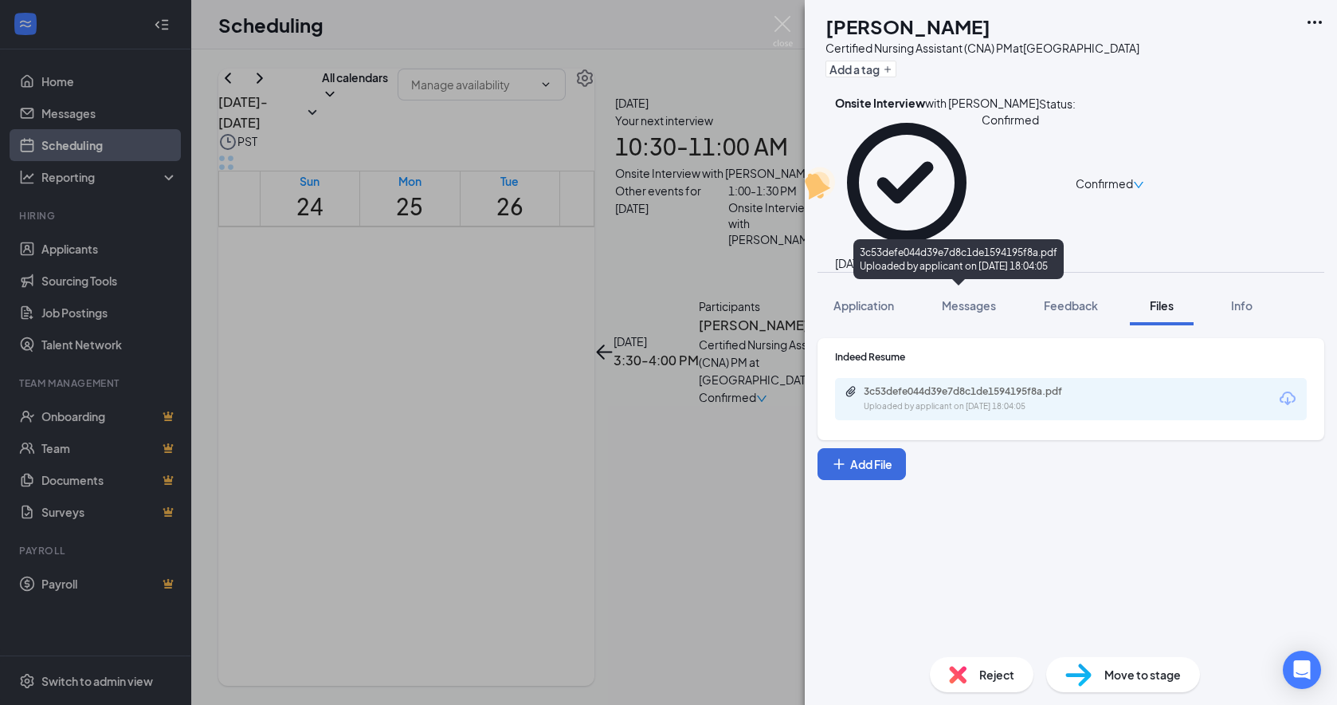
click at [1031, 385] on div "3c53defe044d39e7d8c1de1594195f8a.pdf" at bounding box center [975, 391] width 223 height 13
click at [783, 27] on img at bounding box center [783, 31] width 20 height 31
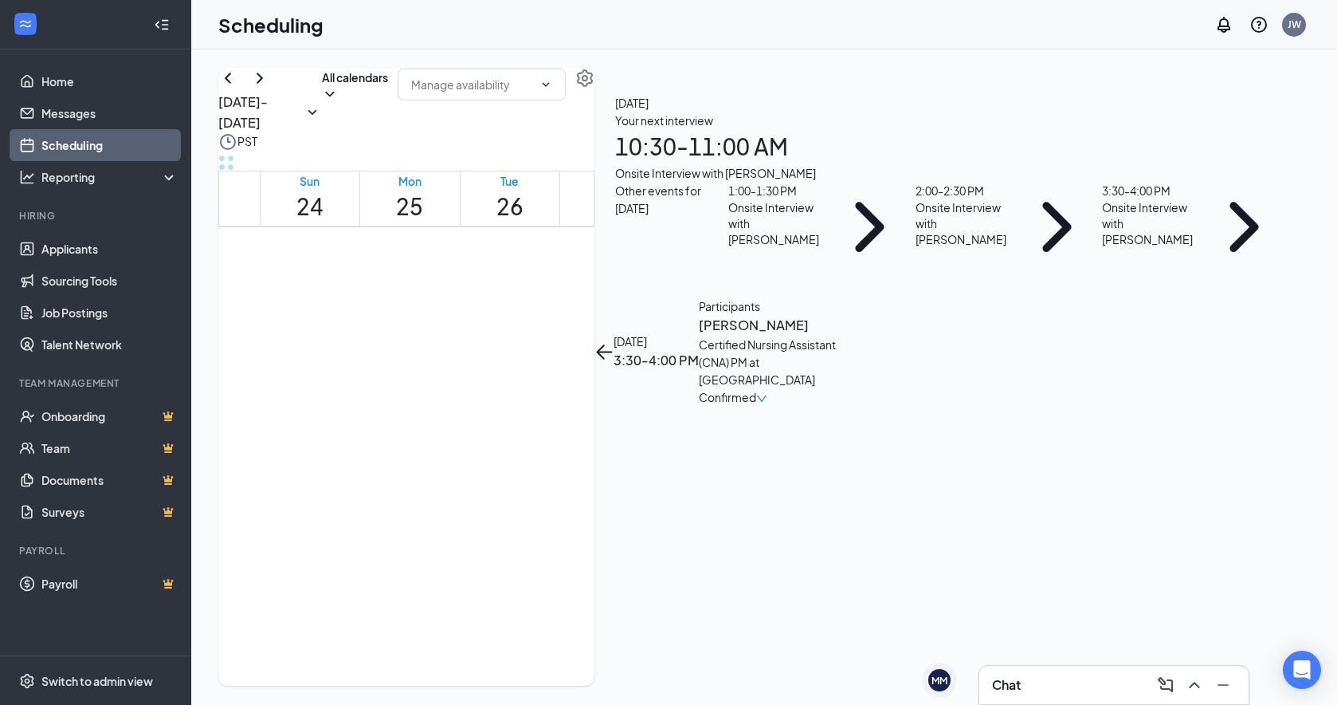
click at [771, 27] on div "Scheduling JW" at bounding box center [764, 24] width 1146 height 49
